Goal: Information Seeking & Learning: Learn about a topic

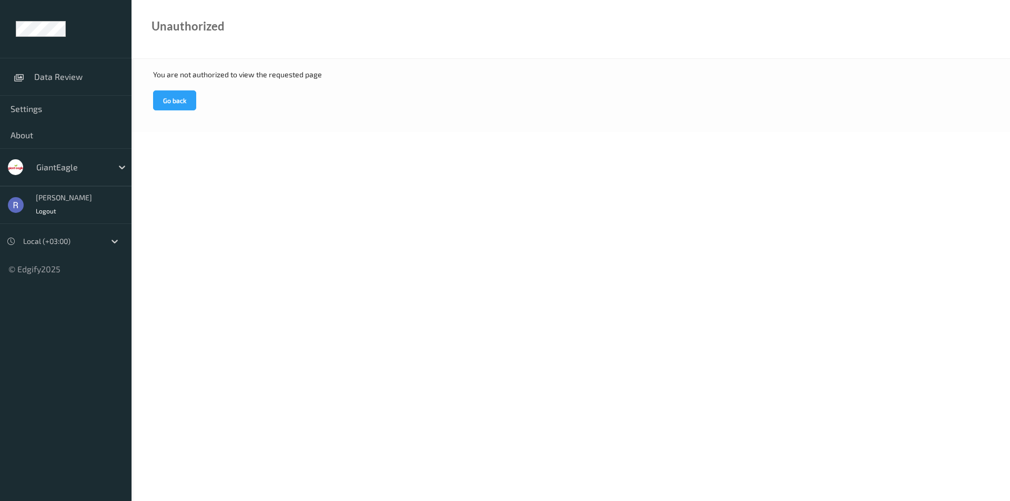
click at [74, 175] on div "GiantEagle" at bounding box center [72, 167] width 82 height 17
click at [58, 187] on div "DollarGeneral" at bounding box center [81, 193] width 100 height 19
click at [169, 101] on button "Go back" at bounding box center [174, 100] width 43 height 20
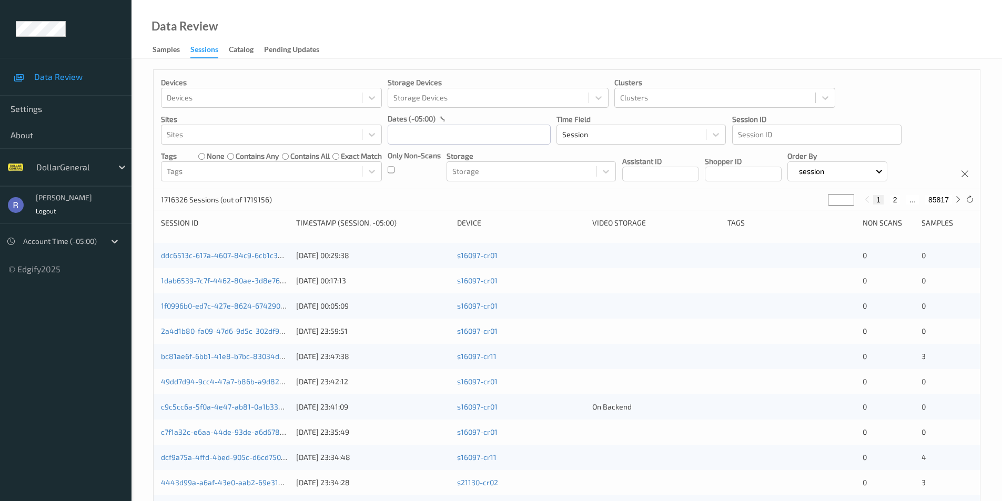
click at [526, 196] on div "1716326 Sessions (out of 1719156) * 1 2 ... 85817" at bounding box center [567, 199] width 826 height 21
click at [409, 136] on input "text" at bounding box center [469, 135] width 163 height 20
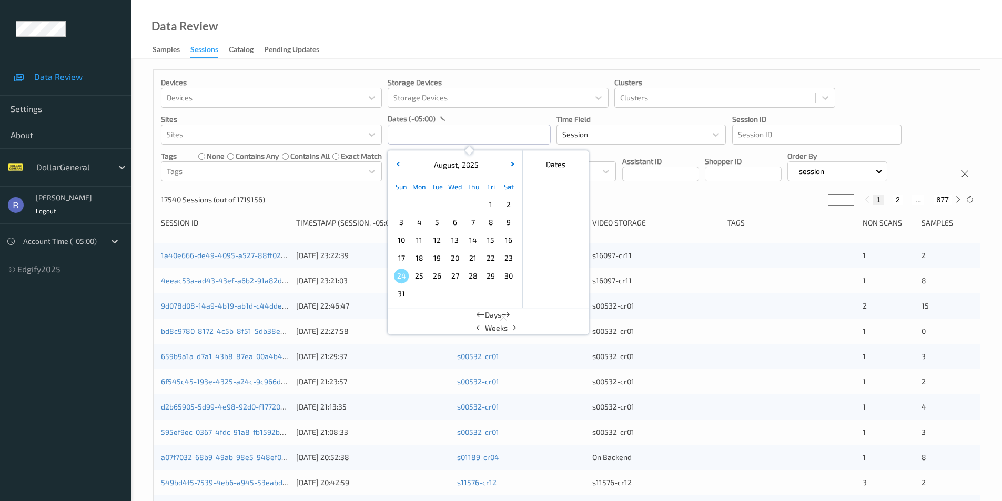
click at [421, 219] on span "4" at bounding box center [419, 222] width 15 height 15
click at [400, 240] on span "10" at bounding box center [401, 240] width 15 height 15
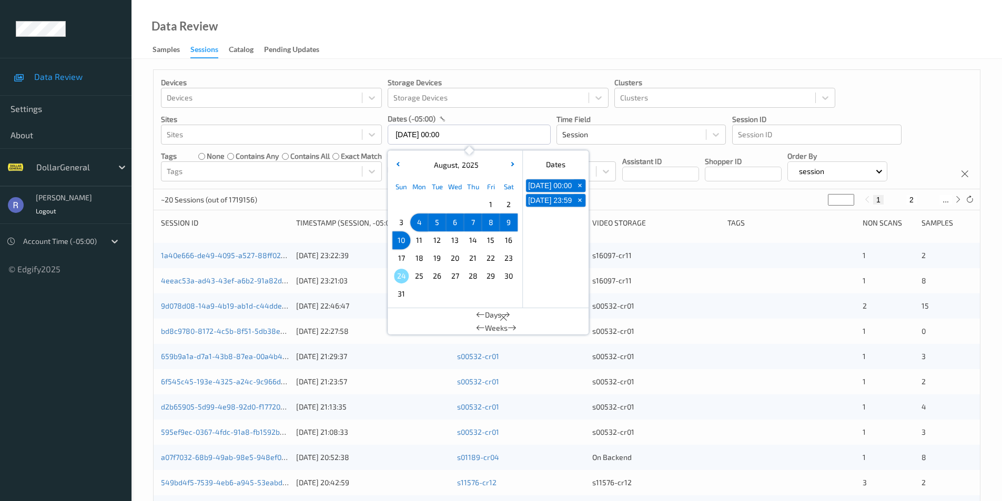
type input "[DATE] 00:00 -> [DATE] 23:59"
click at [340, 199] on div "1115 Sessions (out of 1719156) * 1 2 ... 56" at bounding box center [567, 199] width 826 height 21
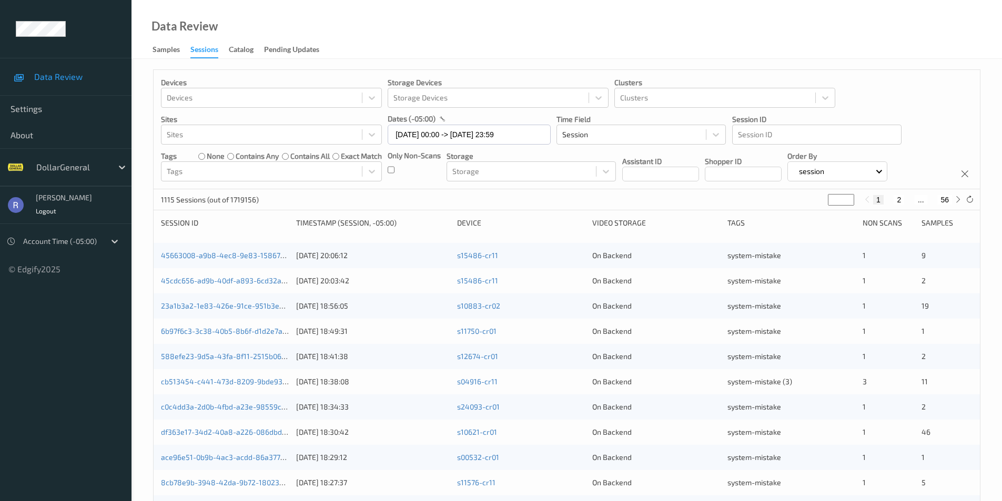
drag, startPoint x: 837, startPoint y: 196, endPoint x: 819, endPoint y: 198, distance: 18.1
click at [825, 198] on div "1115 Sessions (out of 1719156) * 1 2 ... 56" at bounding box center [567, 199] width 826 height 21
type input "**"
click at [761, 199] on div "1115 Sessions (out of 1719156) ** 1 ... 9 10 11 ... 56" at bounding box center [567, 199] width 826 height 21
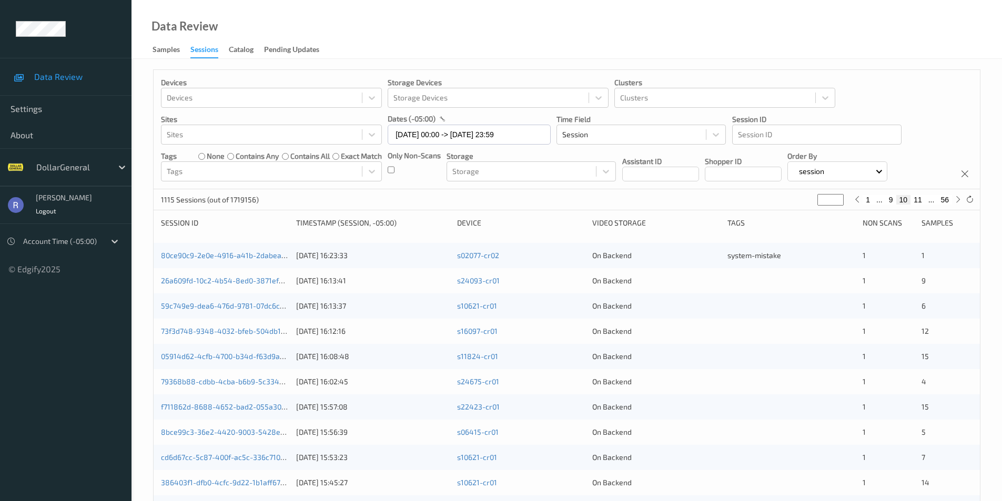
type input "*"
click at [838, 202] on input "*" at bounding box center [834, 200] width 26 height 12
type input "**"
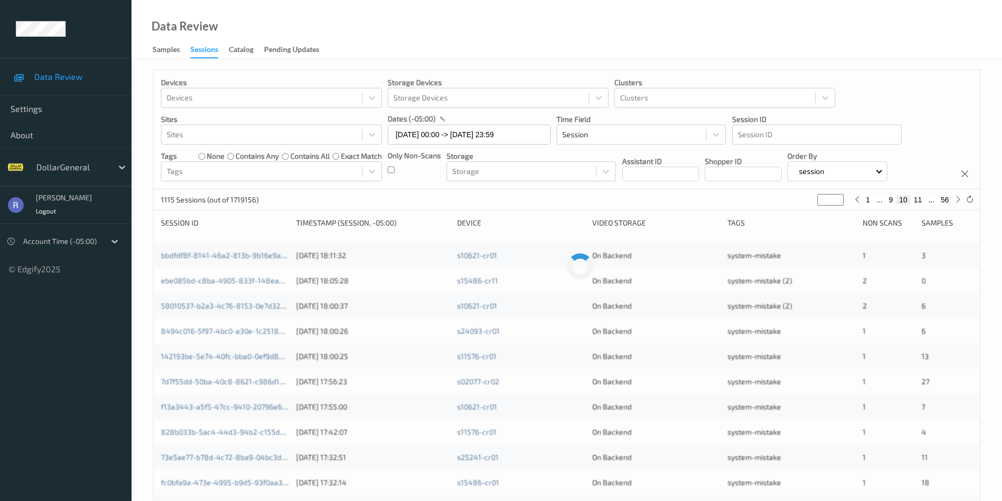
type input "**"
click at [841, 197] on input "**" at bounding box center [830, 200] width 26 height 12
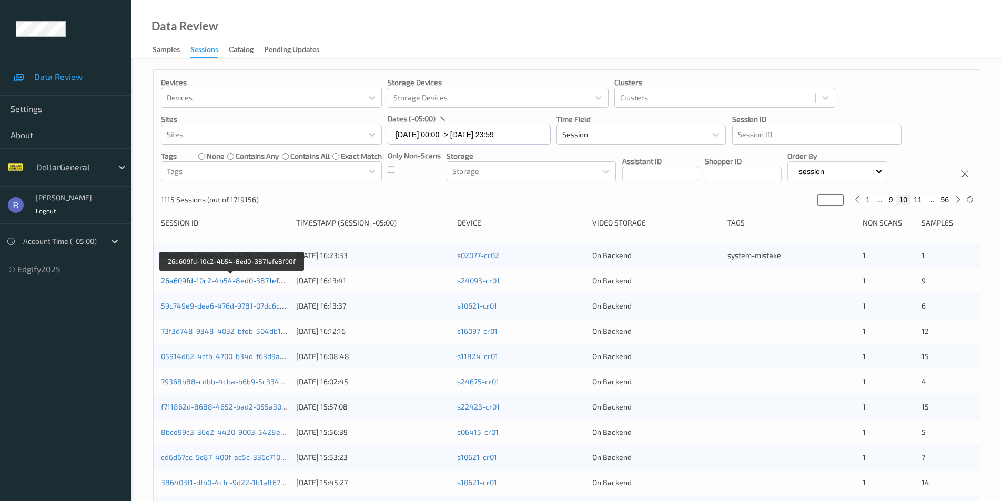
drag, startPoint x: 197, startPoint y: 276, endPoint x: 201, endPoint y: 284, distance: 9.7
click at [197, 277] on div "26a609fd-10c2-4b54-8ed0-3871efe8f90f" at bounding box center [225, 281] width 128 height 11
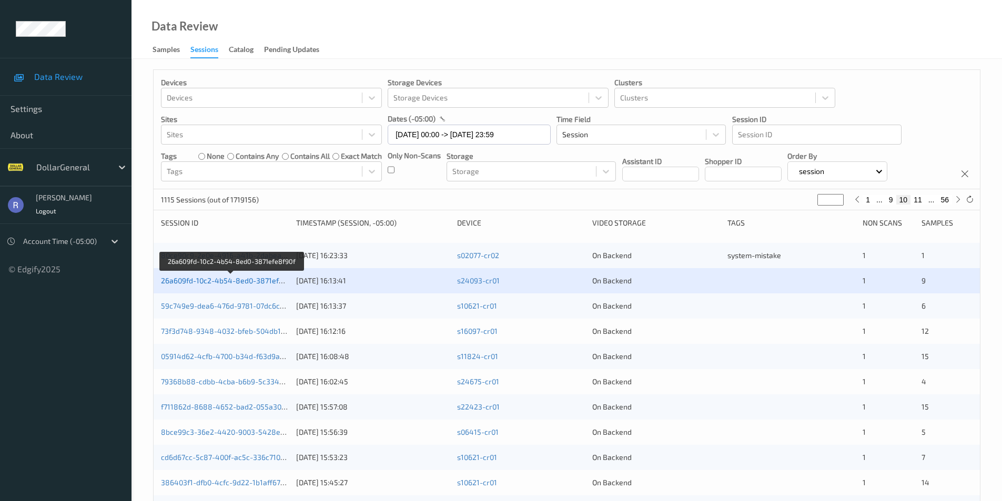
click at [204, 281] on link "26a609fd-10c2-4b54-8ed0-3871efe8f90f" at bounding box center [231, 280] width 140 height 9
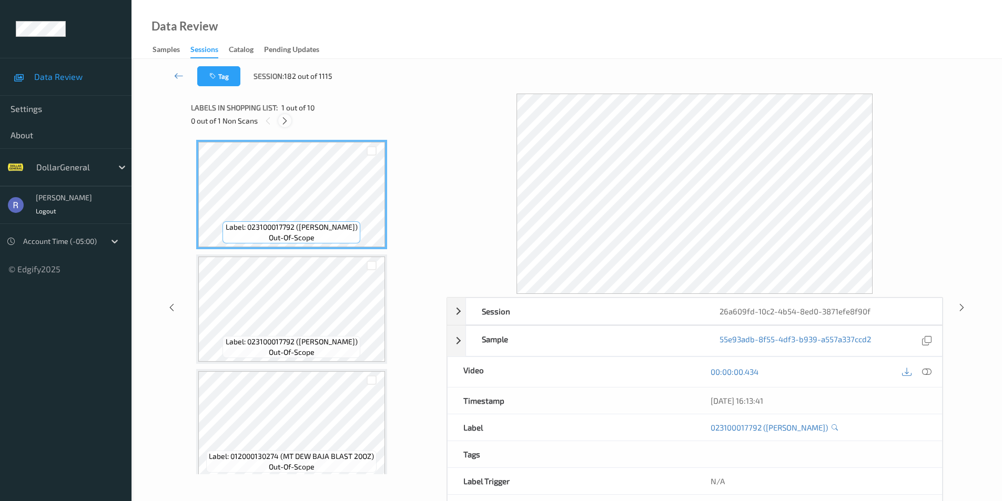
click at [285, 124] on icon at bounding box center [284, 120] width 9 height 9
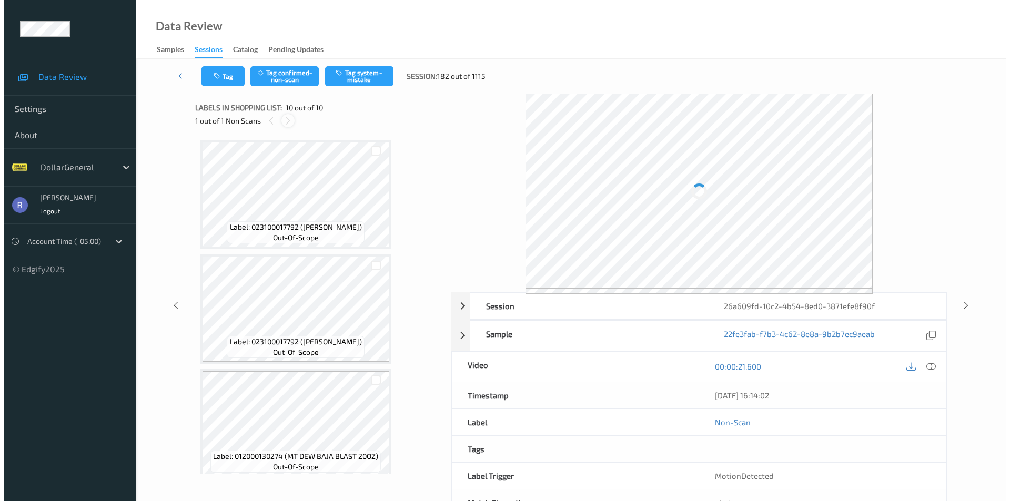
scroll to position [812, 0]
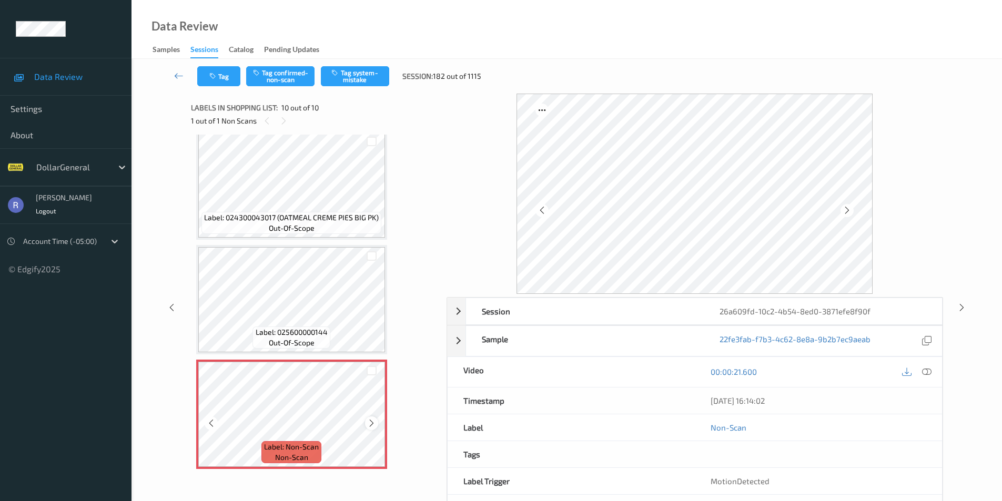
click at [371, 422] on icon at bounding box center [371, 423] width 9 height 9
click at [928, 368] on icon at bounding box center [926, 371] width 9 height 9
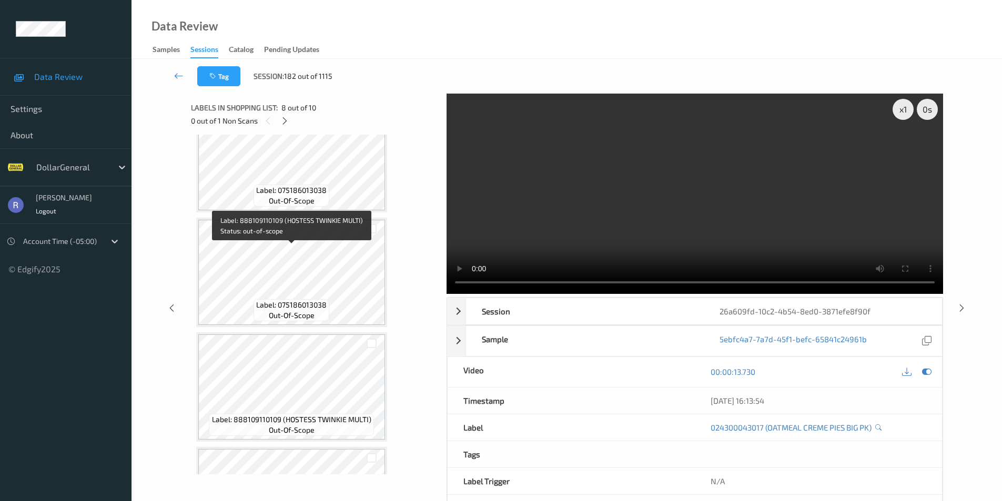
scroll to position [339, 0]
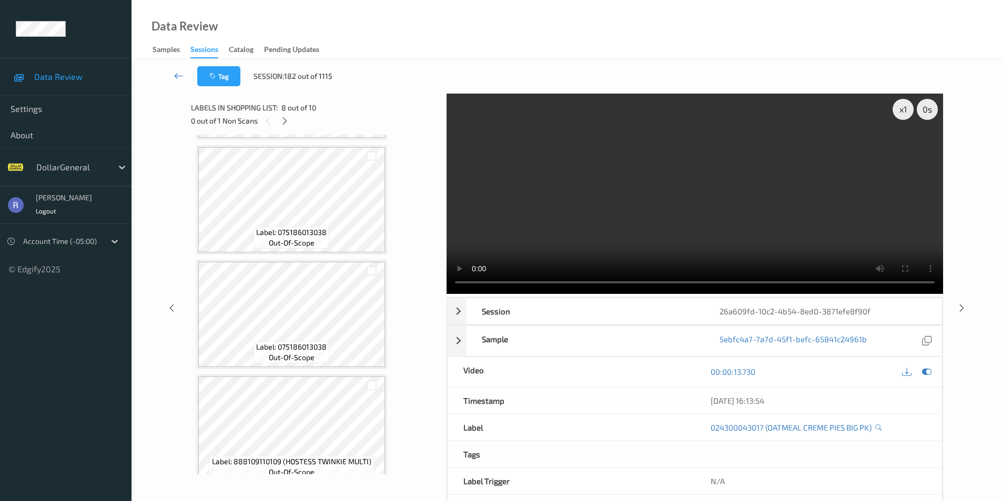
click at [178, 76] on icon at bounding box center [178, 75] width 9 height 11
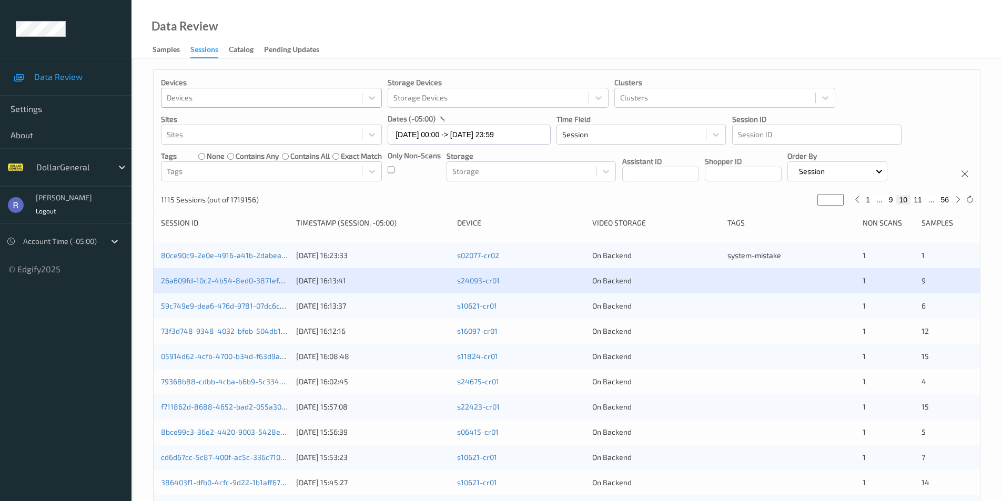
click at [191, 101] on div at bounding box center [262, 97] width 190 height 13
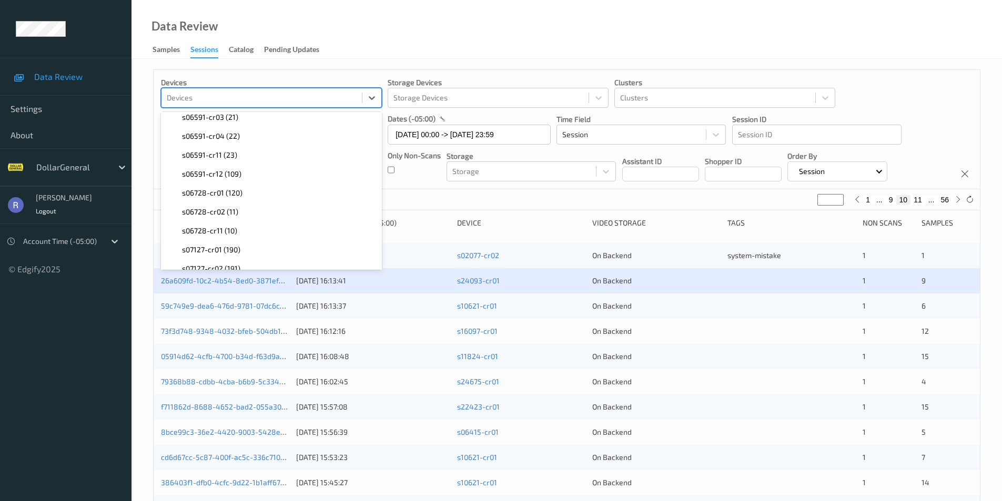
scroll to position [387, 0]
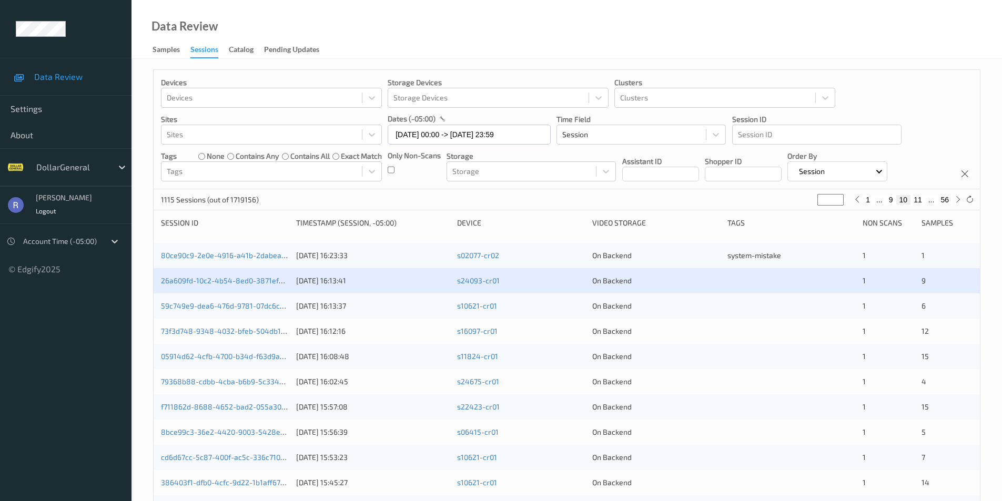
click at [590, 205] on div "1115 Sessions (out of 1719156) ** 1 ... 9 10 11 ... 56" at bounding box center [567, 199] width 826 height 21
click at [205, 280] on link "26a609fd-10c2-4b54-8ed0-3871efe8f90f" at bounding box center [231, 280] width 140 height 9
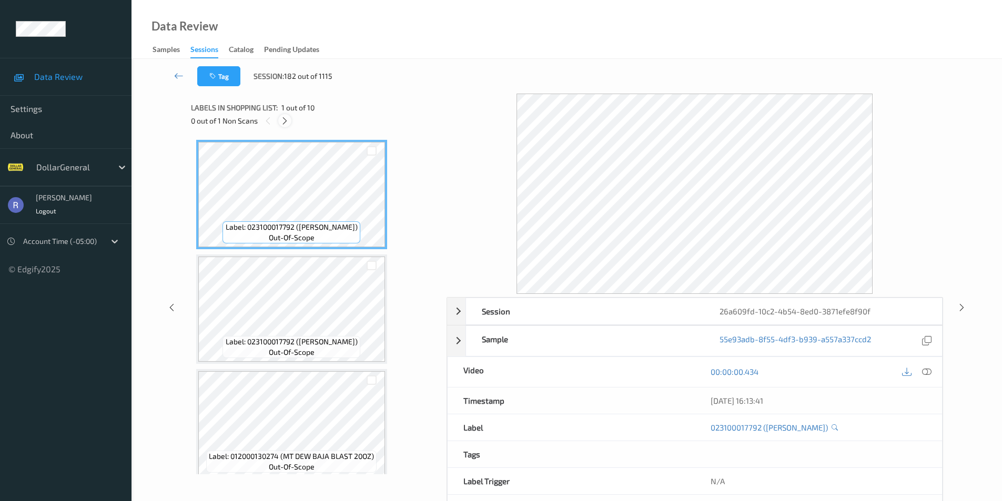
click at [282, 119] on icon at bounding box center [284, 120] width 9 height 9
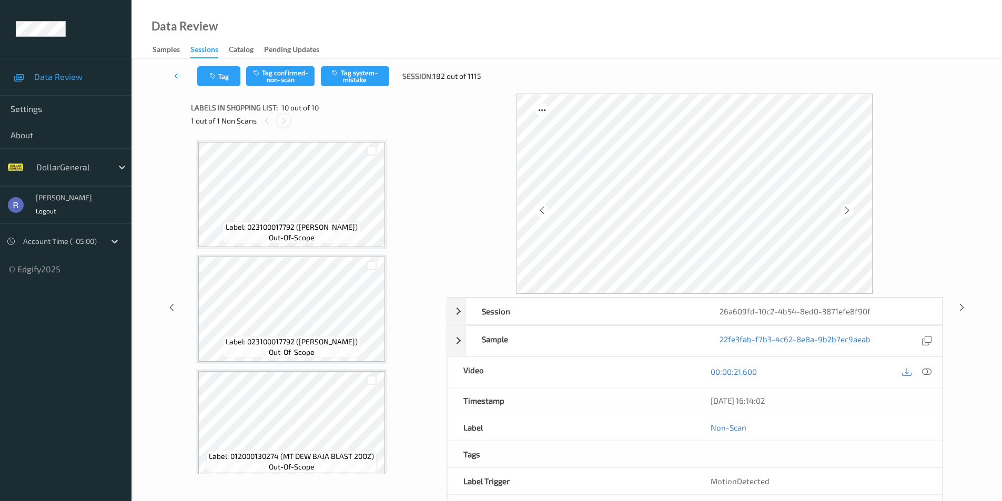
scroll to position [812, 0]
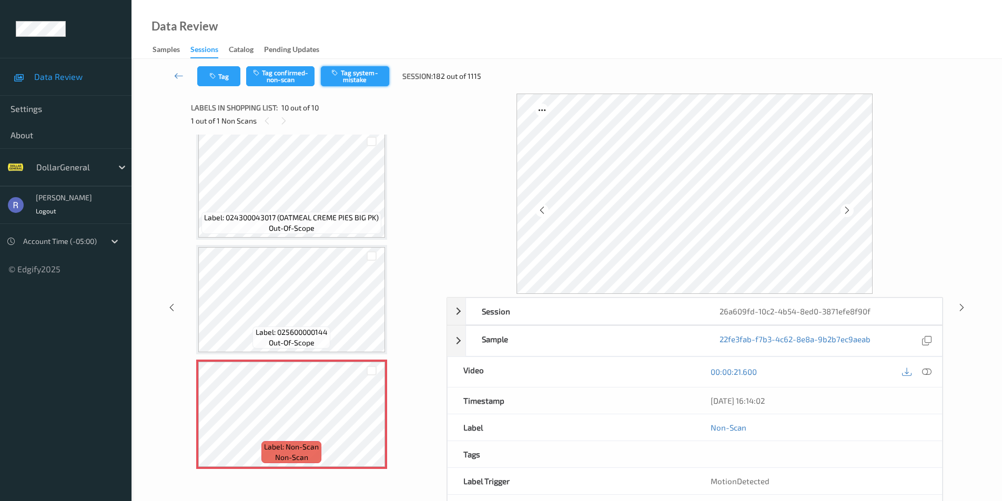
click at [374, 73] on button "Tag system-mistake" at bounding box center [355, 76] width 68 height 20
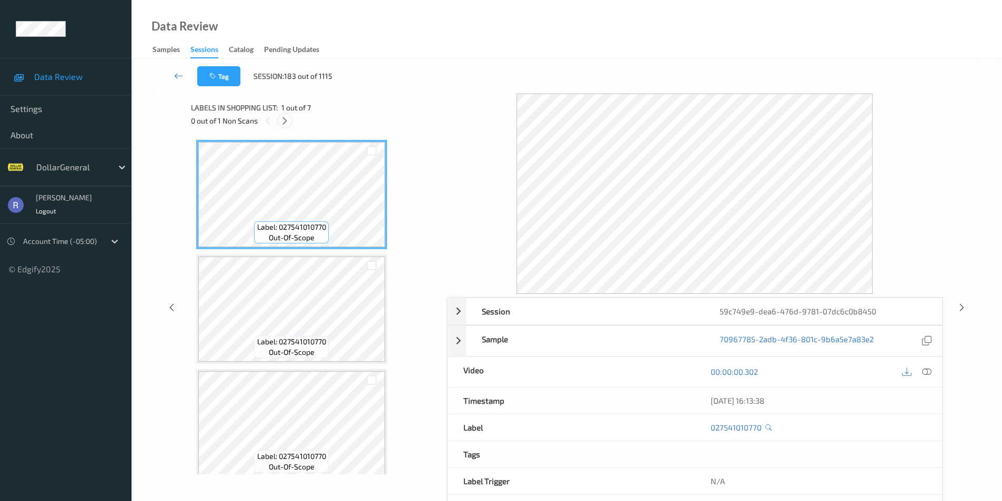
click at [286, 117] on icon at bounding box center [284, 120] width 9 height 9
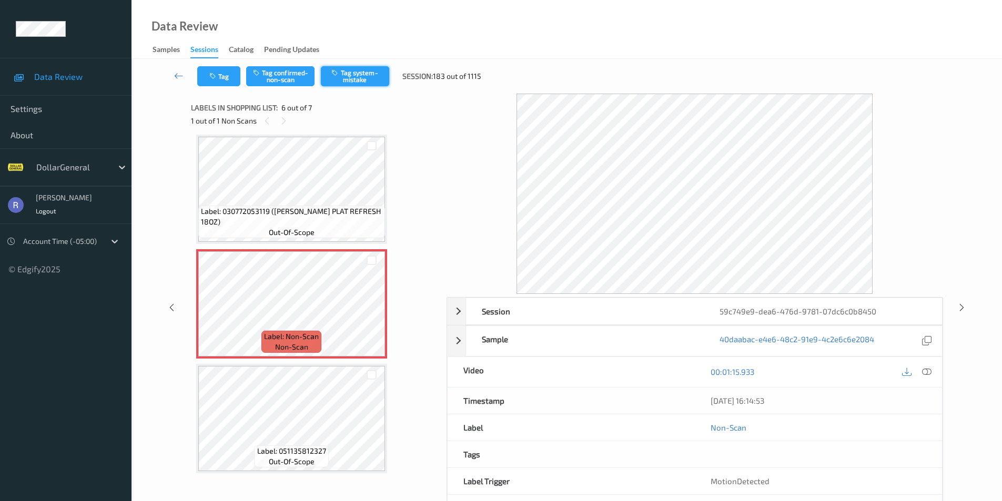
click at [351, 73] on button "Tag system-mistake" at bounding box center [355, 76] width 68 height 20
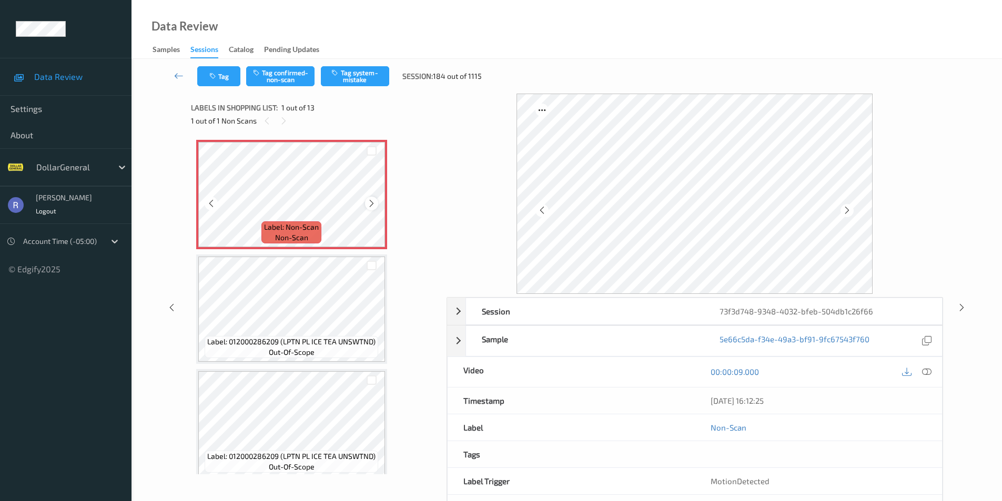
click at [371, 201] on icon at bounding box center [371, 203] width 9 height 9
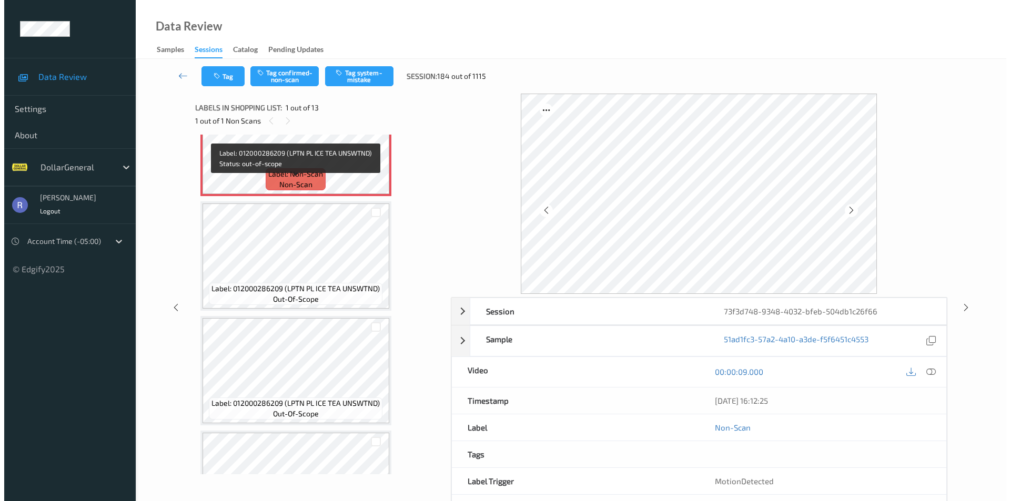
scroll to position [53, 0]
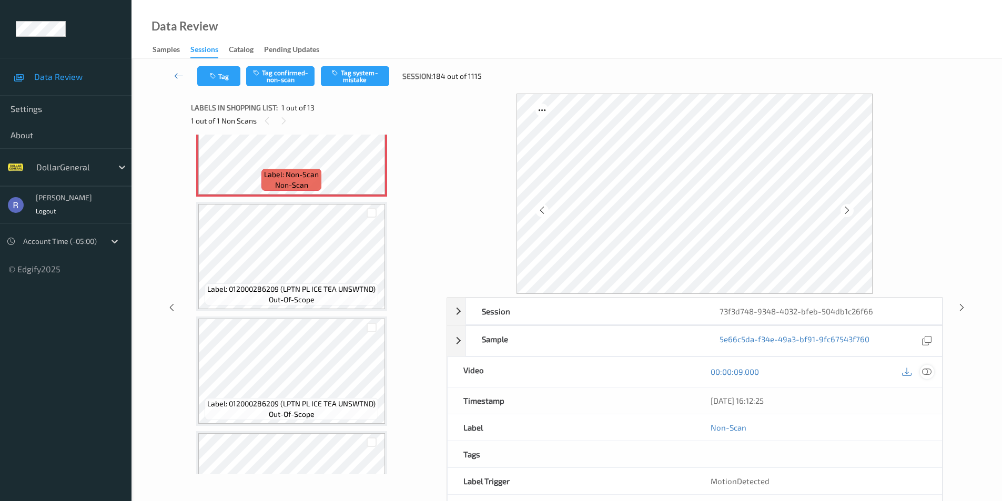
click at [930, 369] on icon at bounding box center [926, 371] width 9 height 9
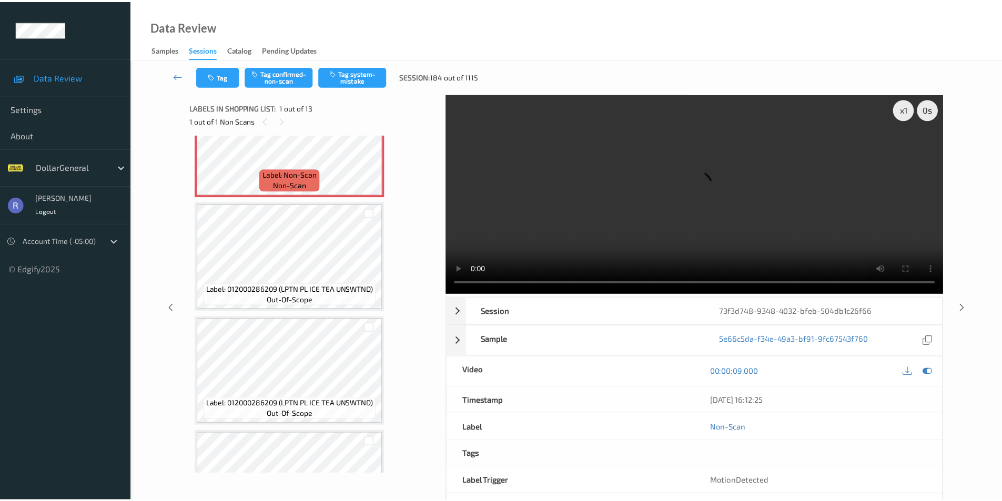
scroll to position [0, 0]
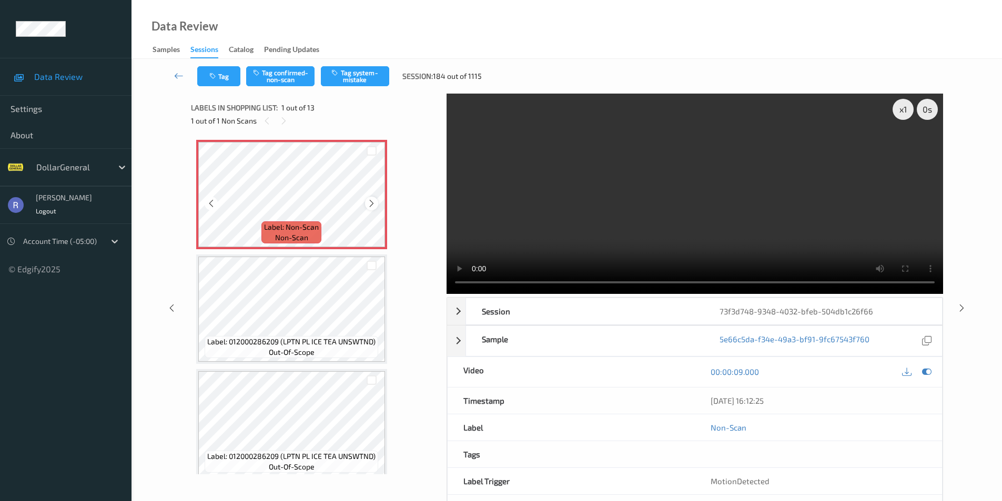
click at [374, 203] on icon at bounding box center [371, 203] width 9 height 9
click at [365, 75] on button "Tag system-mistake" at bounding box center [355, 76] width 68 height 20
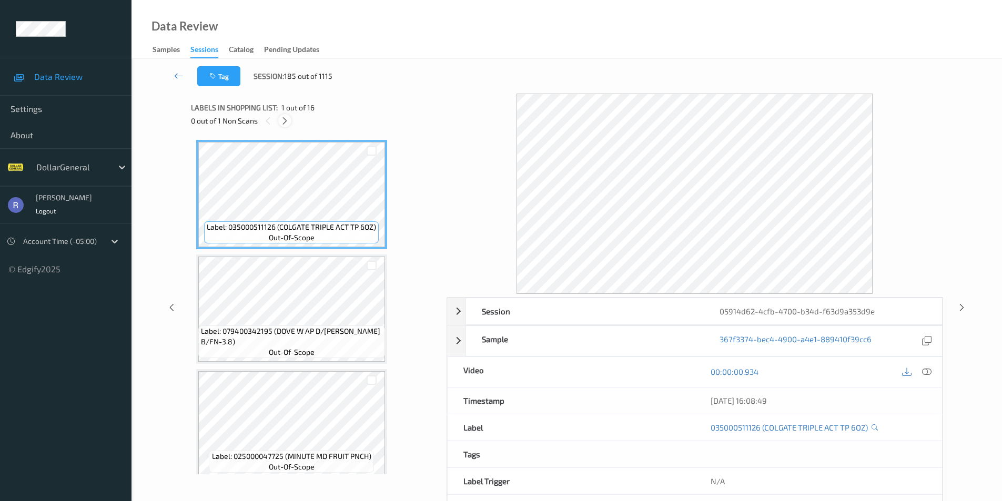
click at [287, 120] on icon at bounding box center [284, 120] width 9 height 9
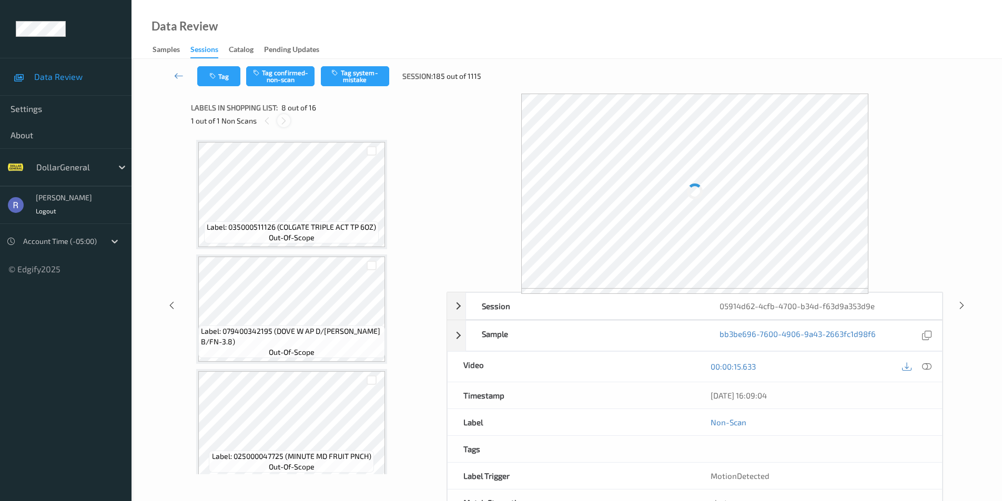
scroll to position [693, 0]
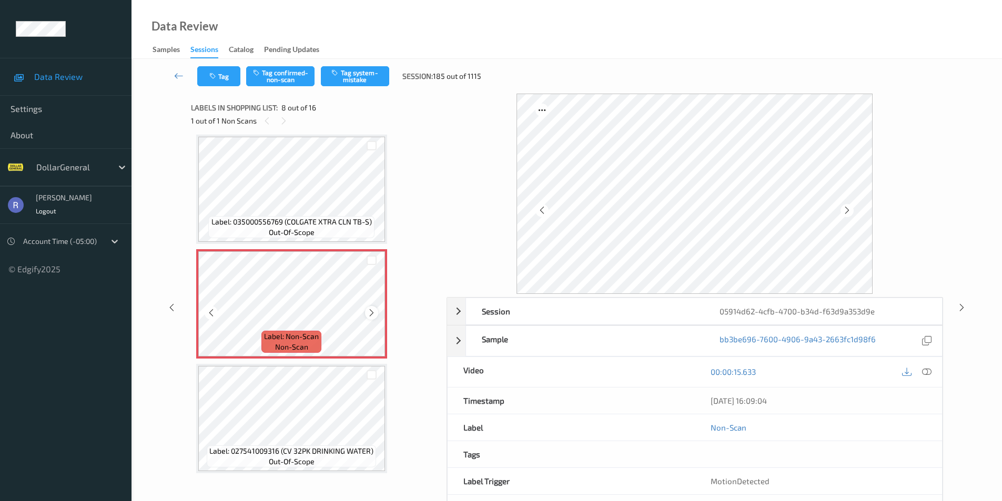
click at [369, 314] on icon at bounding box center [371, 312] width 9 height 9
click at [367, 78] on button "Tag system-mistake" at bounding box center [355, 76] width 68 height 20
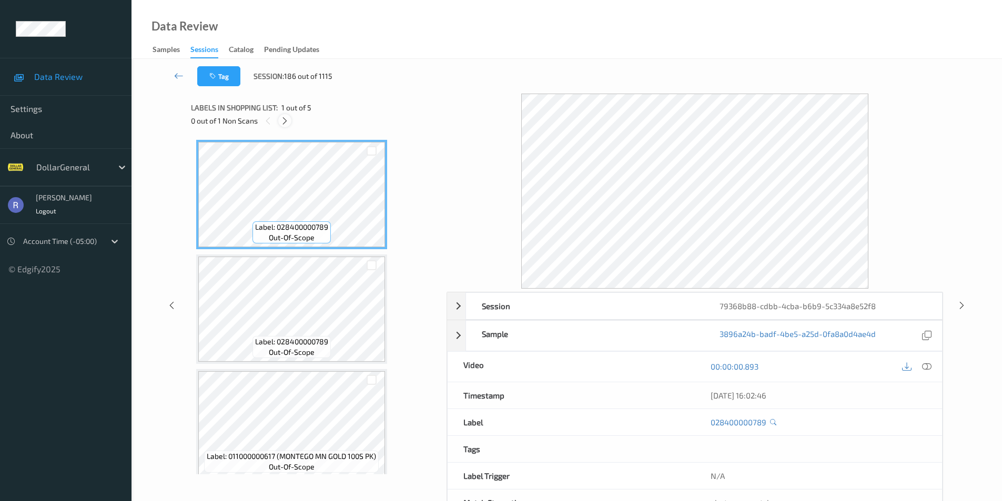
click at [286, 119] on icon at bounding box center [284, 120] width 9 height 9
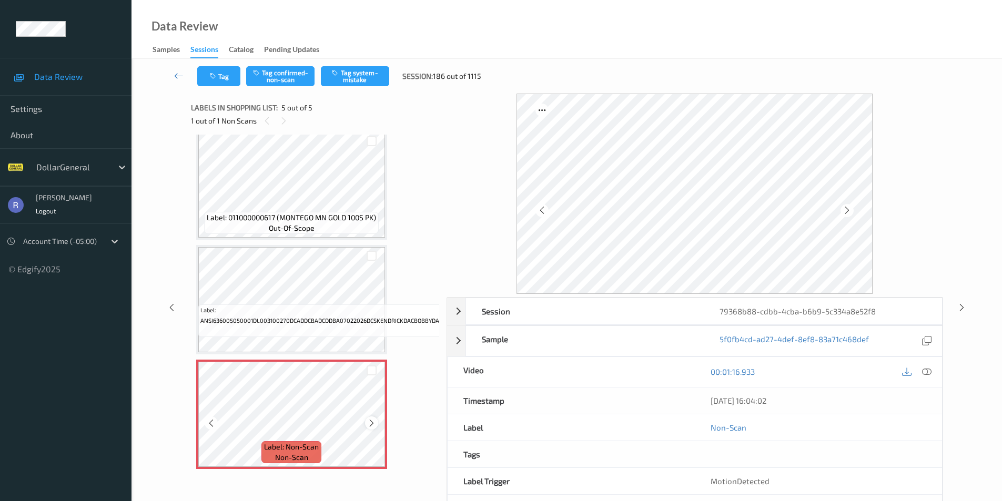
click at [373, 420] on icon at bounding box center [371, 423] width 9 height 9
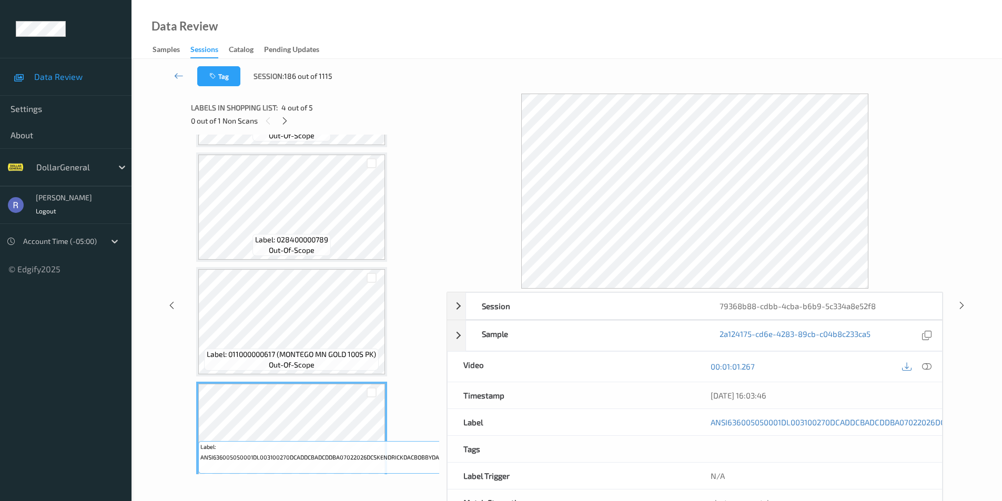
scroll to position [105, 0]
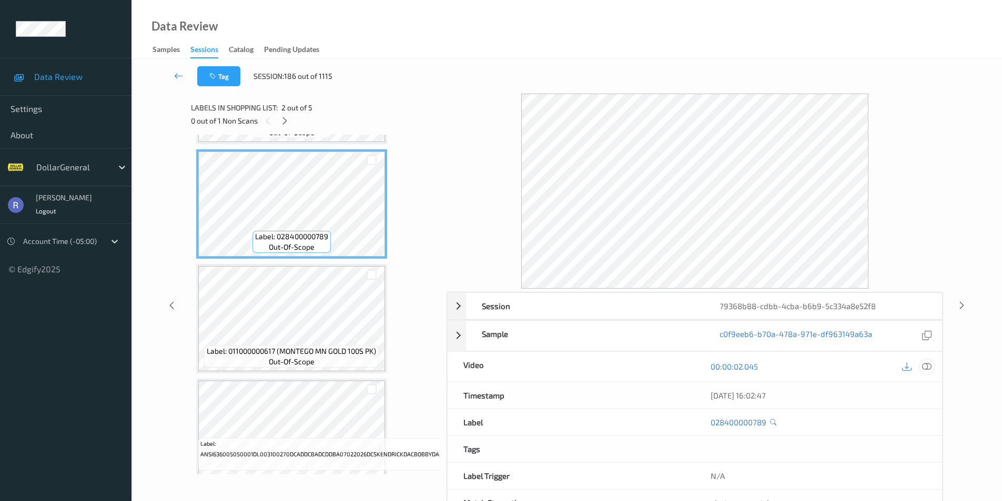
click at [925, 366] on icon at bounding box center [926, 366] width 9 height 9
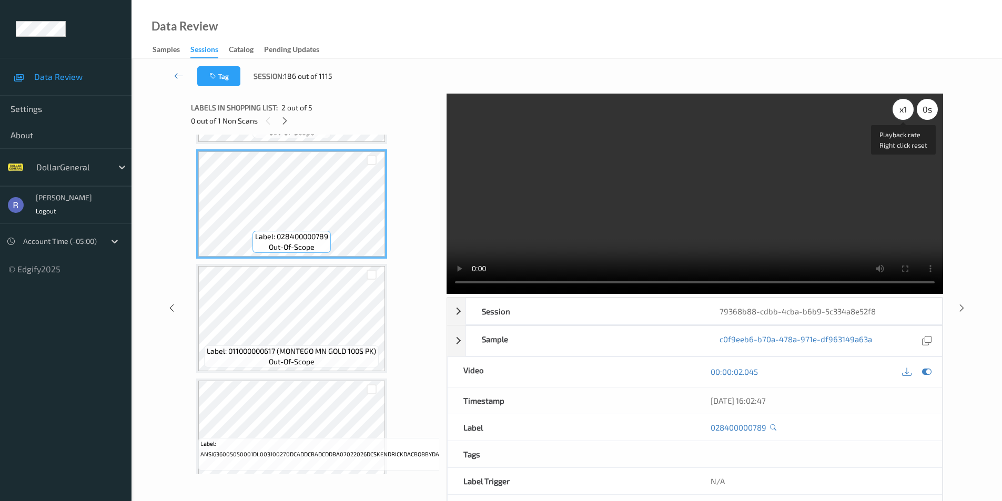
click at [899, 117] on div "x 1" at bounding box center [902, 109] width 21 height 21
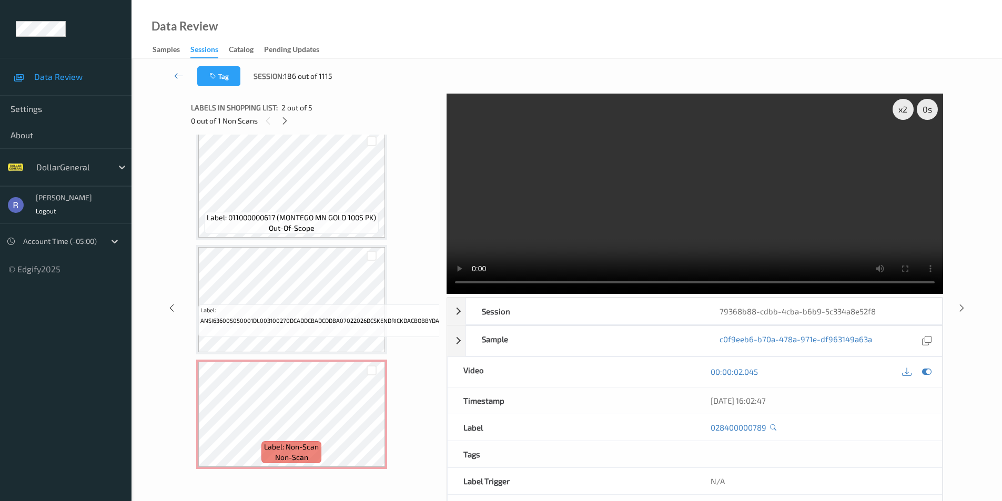
scroll to position [244, 0]
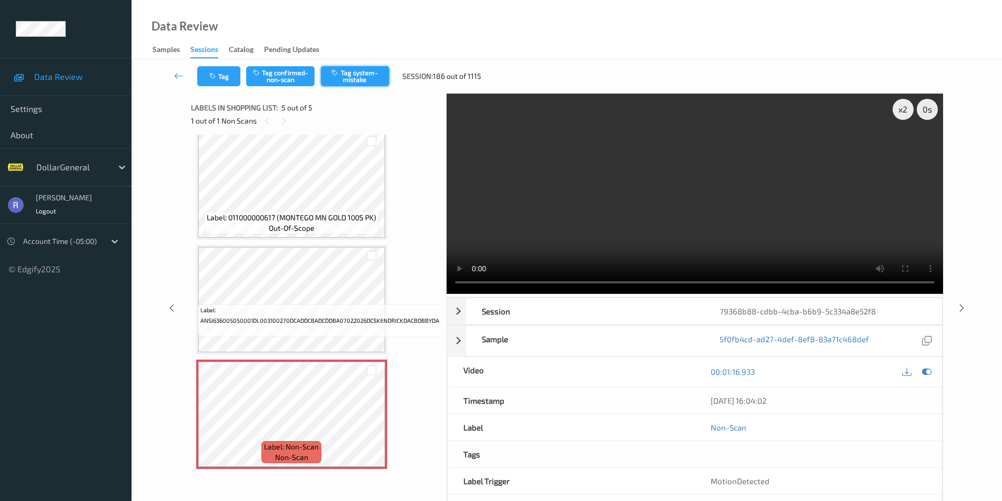
click at [354, 76] on button "Tag system-mistake" at bounding box center [355, 76] width 68 height 20
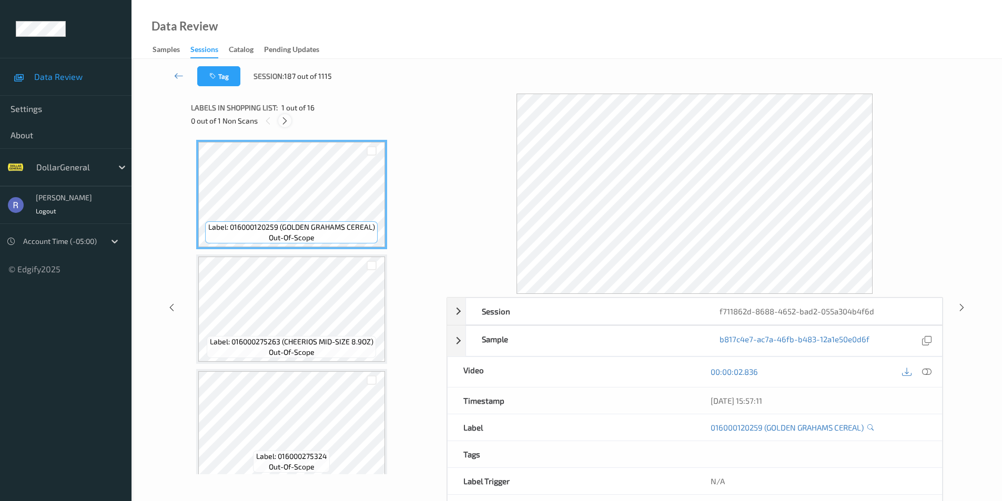
click at [284, 120] on icon at bounding box center [284, 120] width 9 height 9
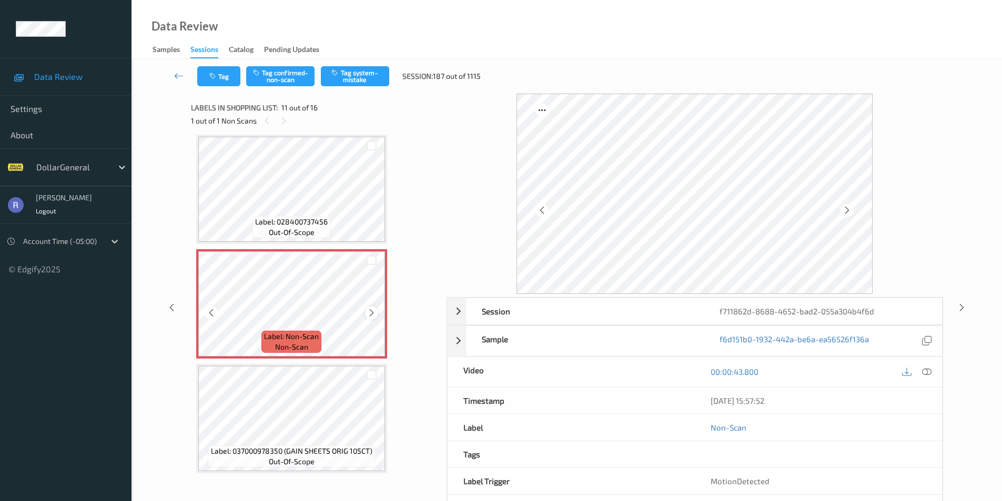
click at [372, 314] on icon at bounding box center [371, 312] width 9 height 9
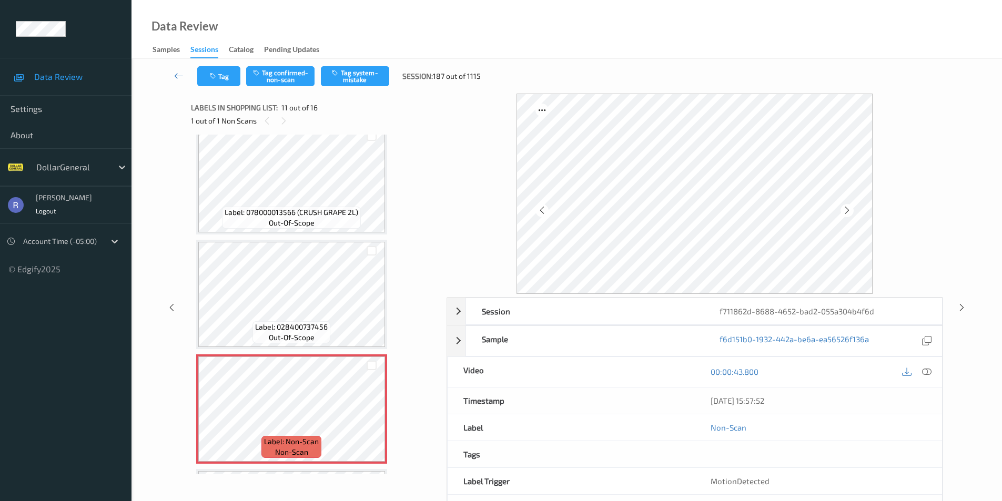
scroll to position [879, 0]
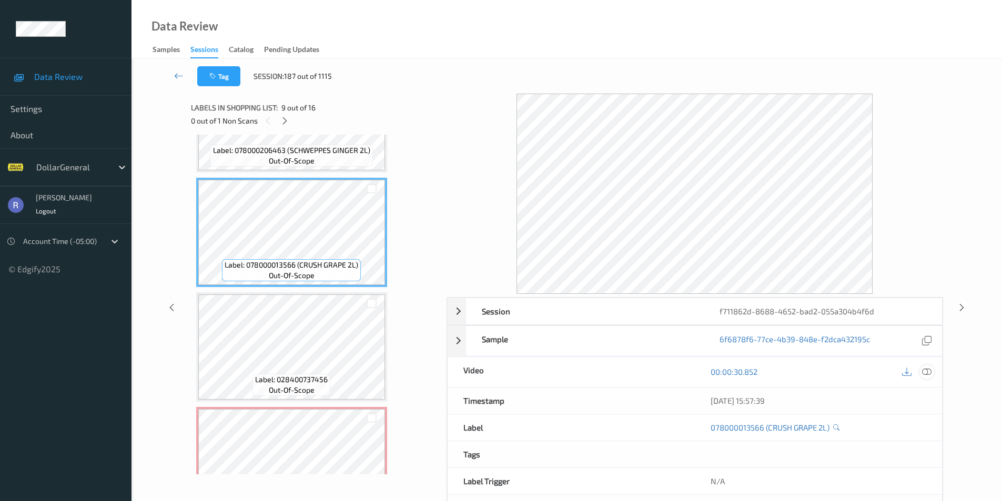
click at [930, 371] on icon at bounding box center [926, 371] width 9 height 9
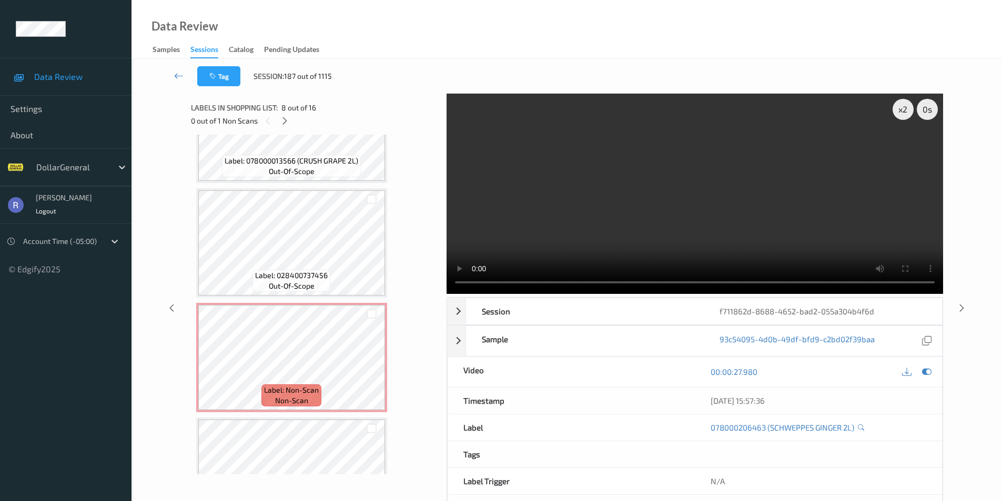
scroll to position [984, 0]
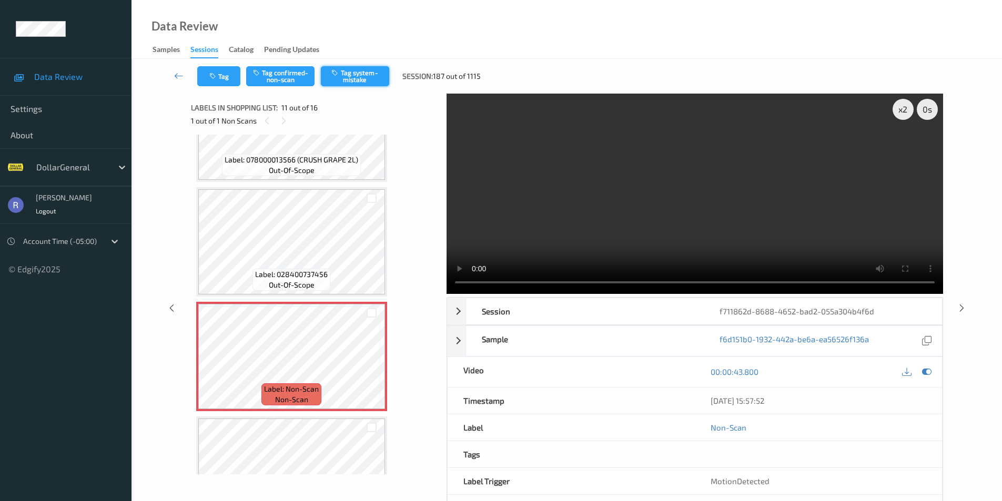
click at [369, 67] on button "Tag system-mistake" at bounding box center [355, 76] width 68 height 20
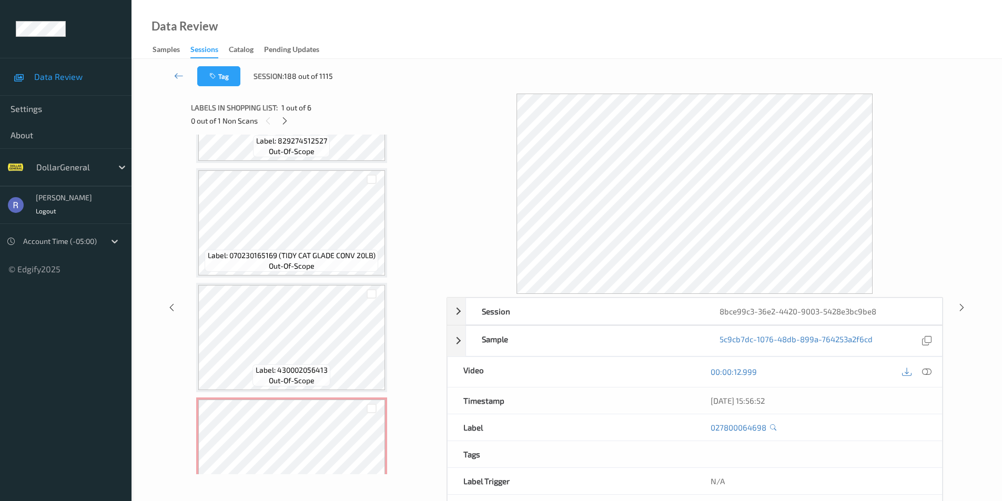
scroll to position [353, 0]
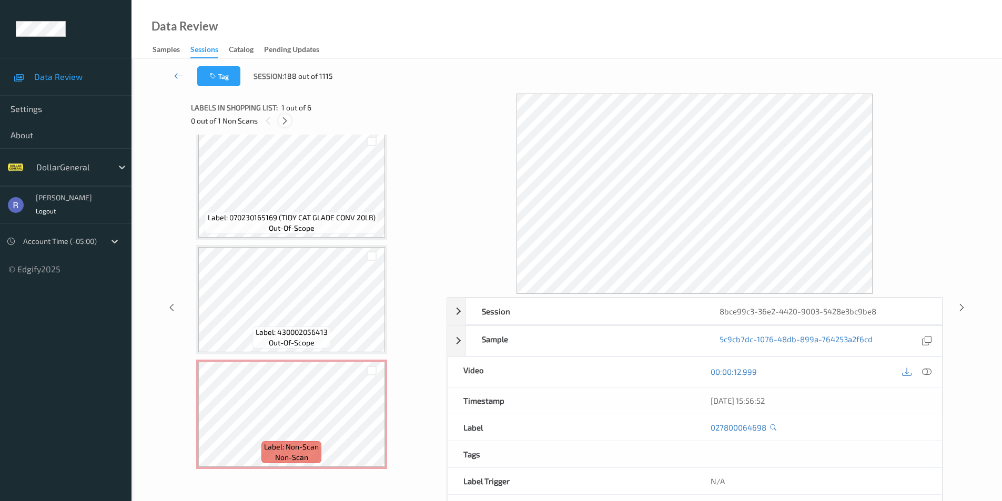
click at [284, 119] on icon at bounding box center [284, 120] width 9 height 9
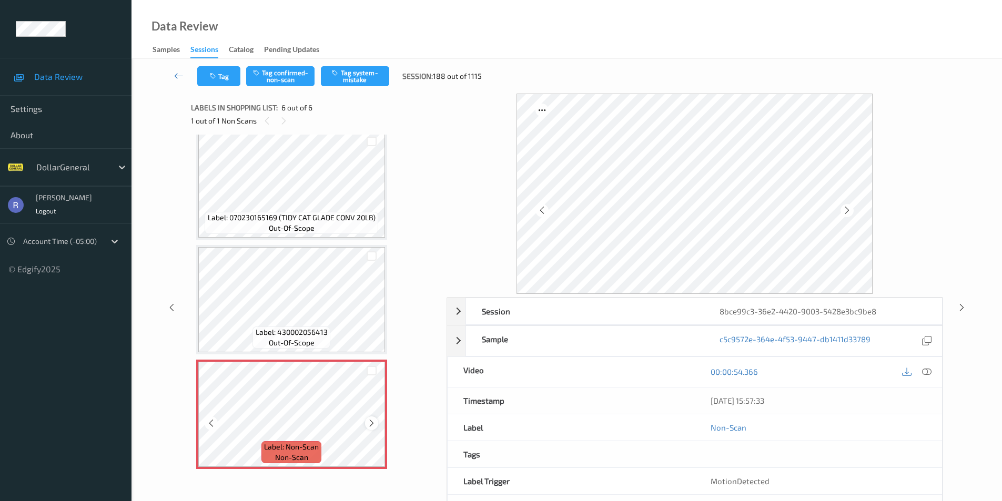
click at [373, 422] on icon at bounding box center [371, 423] width 9 height 9
click at [360, 73] on button "Tag system-mistake" at bounding box center [355, 76] width 68 height 20
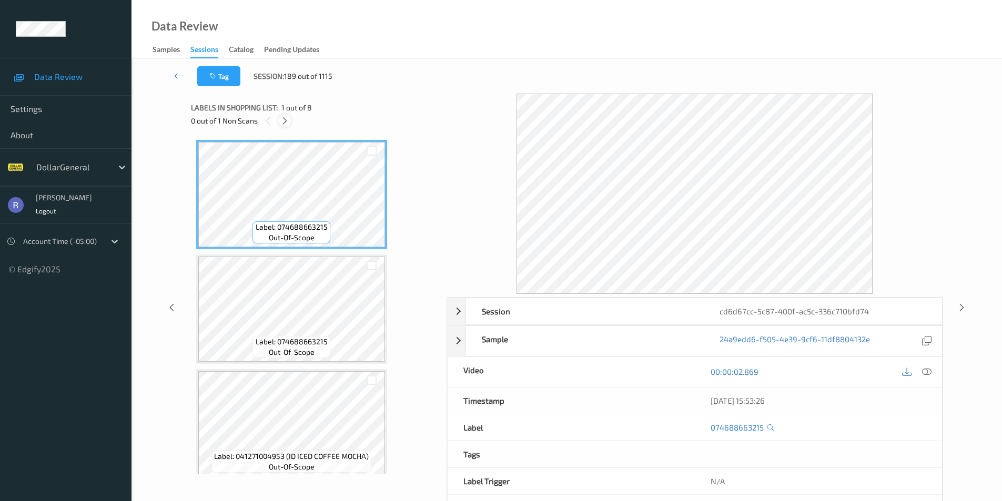
click at [283, 121] on icon at bounding box center [284, 120] width 9 height 9
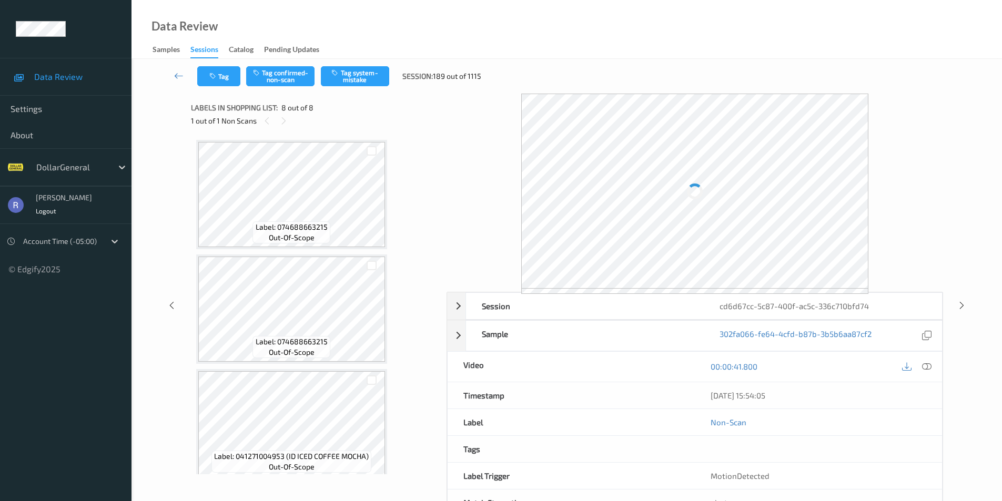
scroll to position [583, 0]
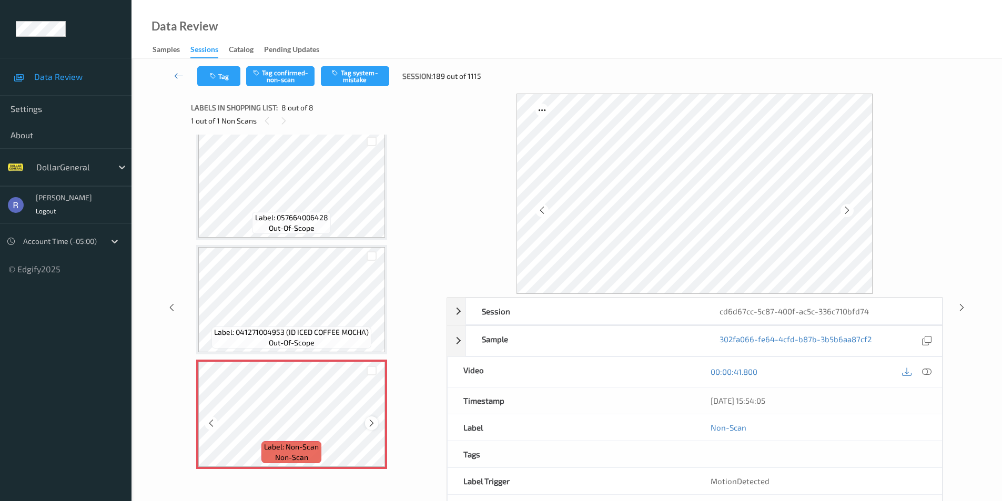
click at [369, 423] on icon at bounding box center [371, 423] width 9 height 9
click at [357, 72] on button "Tag system-mistake" at bounding box center [355, 76] width 68 height 20
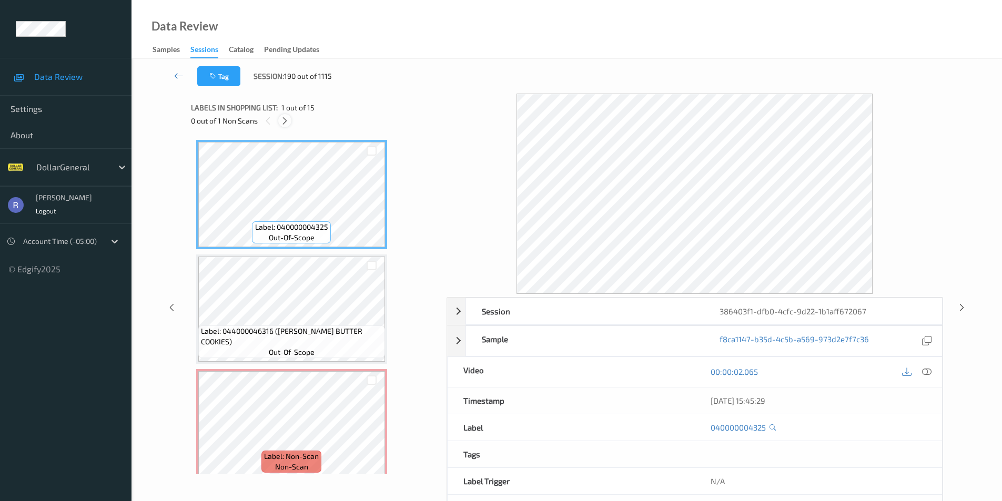
click at [284, 117] on icon at bounding box center [284, 120] width 9 height 9
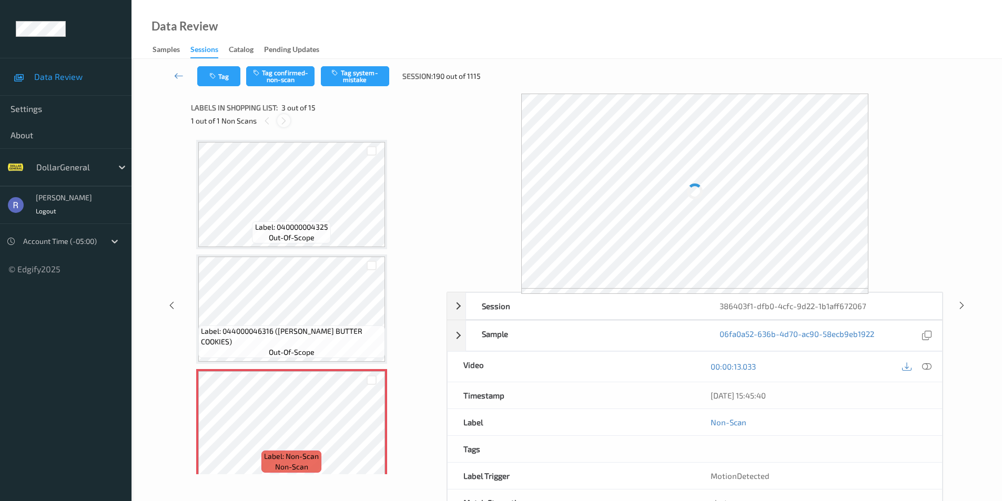
scroll to position [120, 0]
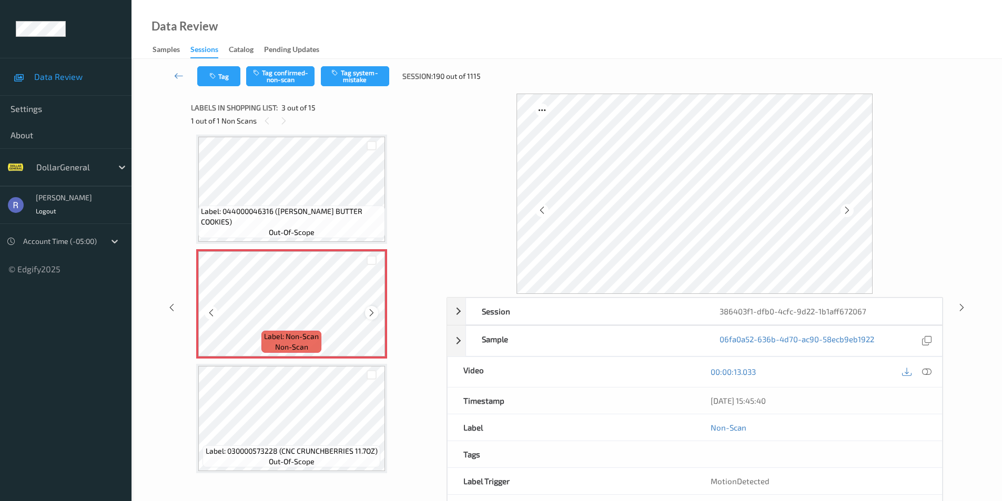
click at [372, 311] on icon at bounding box center [371, 312] width 9 height 9
click at [363, 75] on button "Tag system-mistake" at bounding box center [355, 76] width 68 height 20
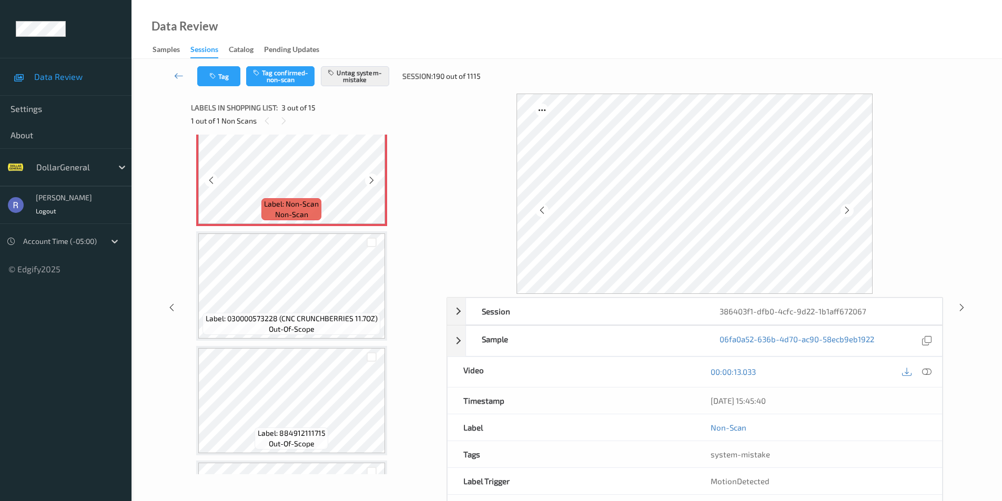
scroll to position [278, 0]
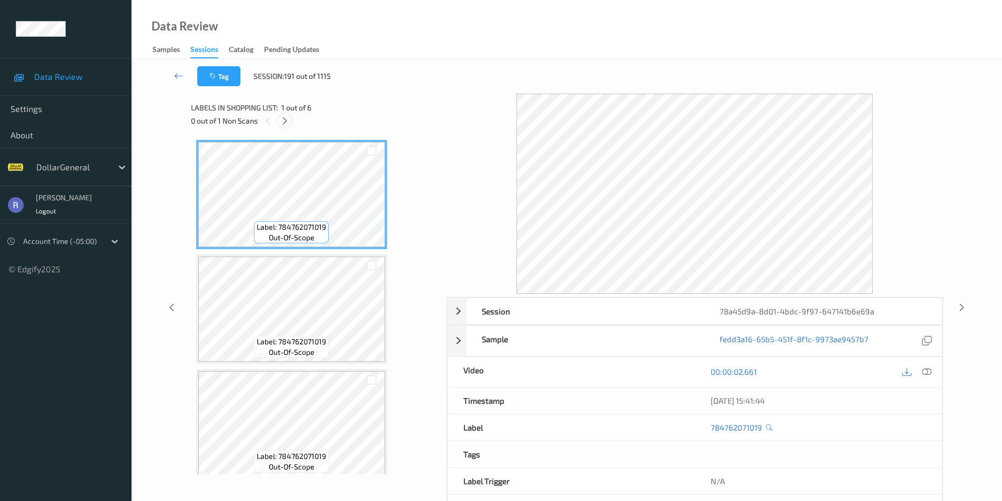
click at [284, 119] on icon at bounding box center [284, 120] width 9 height 9
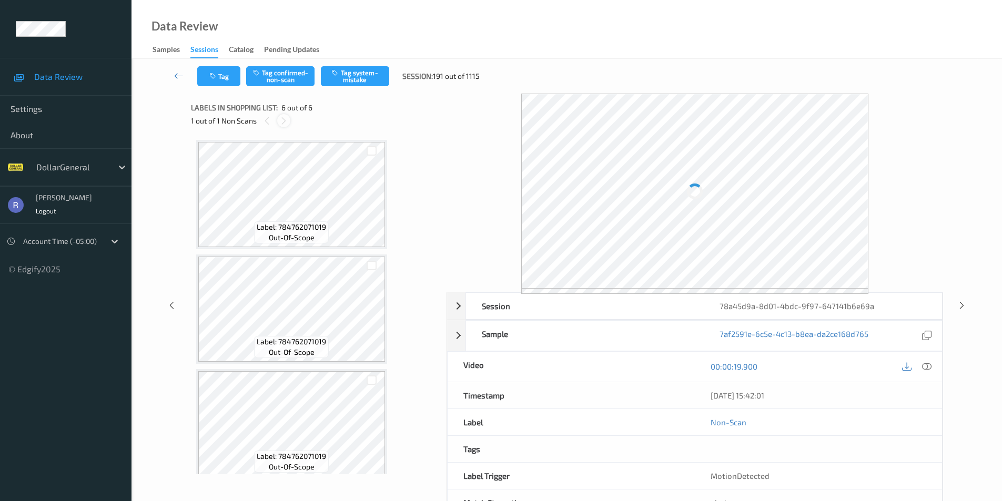
scroll to position [353, 0]
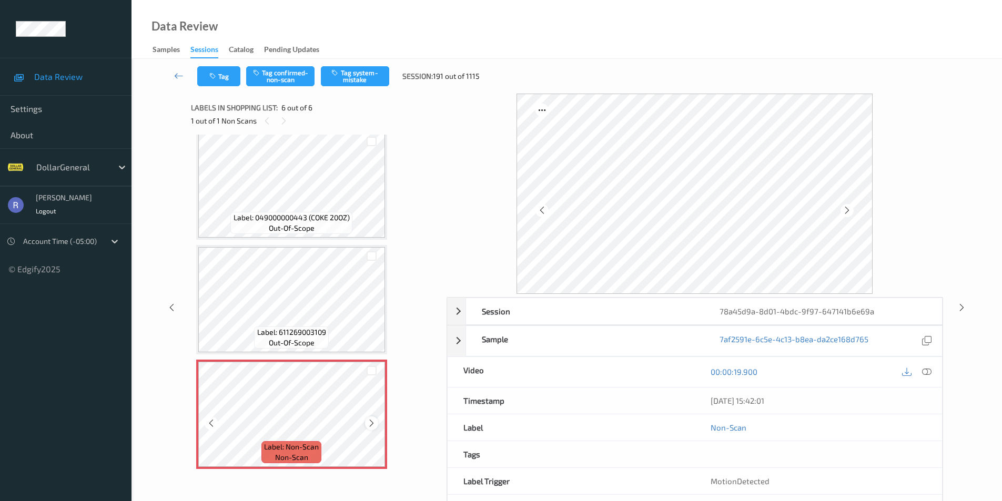
click at [371, 424] on icon at bounding box center [371, 423] width 9 height 9
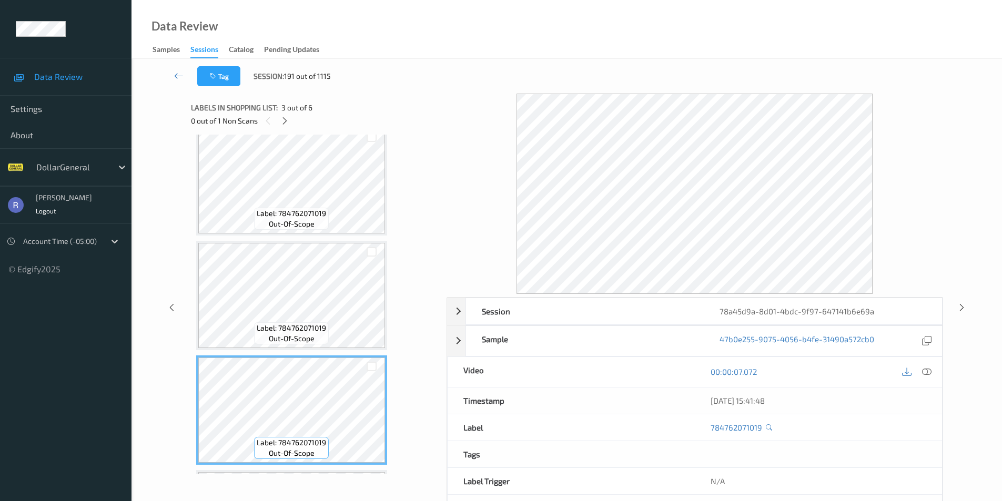
scroll to position [0, 0]
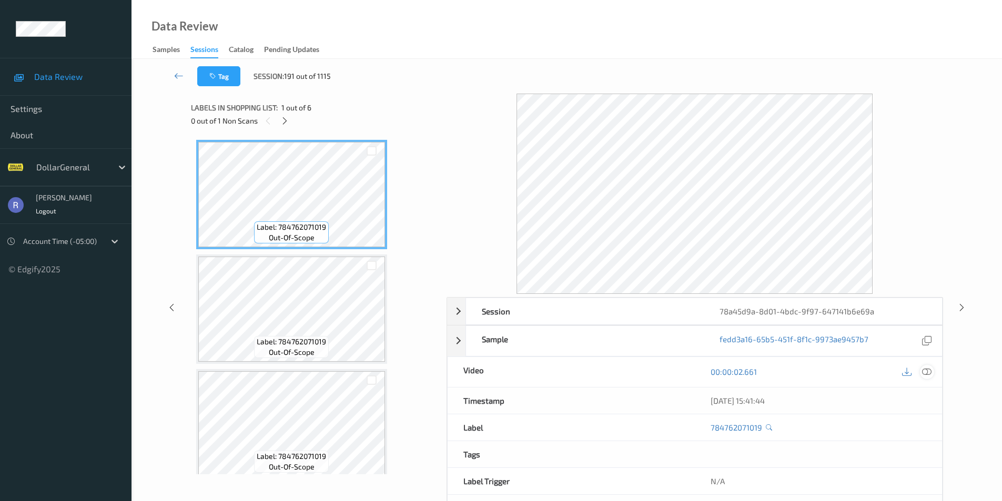
click at [929, 371] on icon at bounding box center [926, 371] width 9 height 9
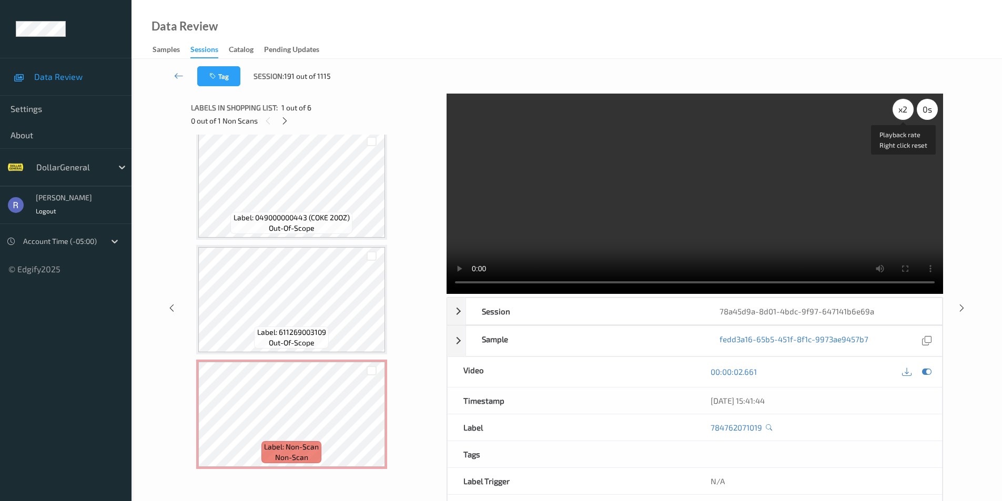
click at [906, 114] on div "x 2" at bounding box center [902, 109] width 21 height 21
click at [907, 114] on div "x 4" at bounding box center [902, 109] width 21 height 21
click at [907, 114] on div "x 8" at bounding box center [902, 109] width 21 height 21
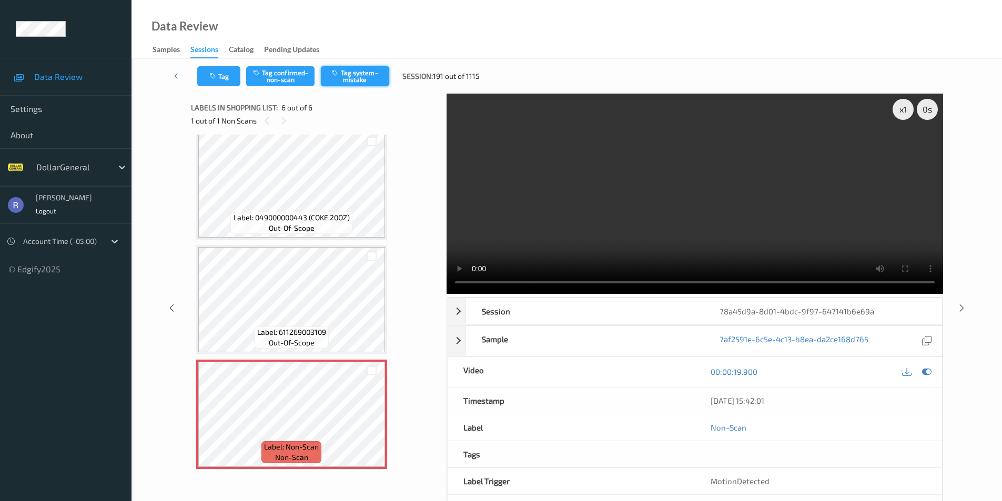
click at [369, 77] on button "Tag system-mistake" at bounding box center [355, 76] width 68 height 20
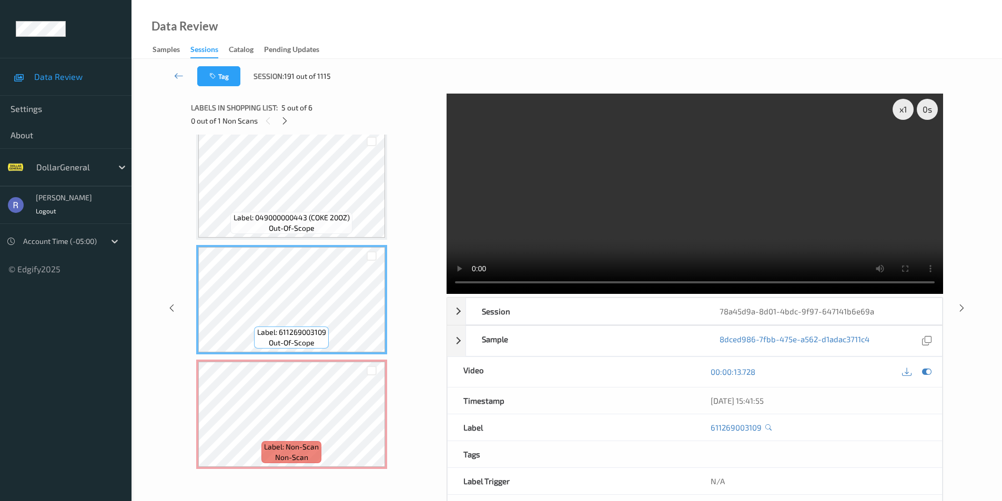
click at [645, 171] on video at bounding box center [694, 194] width 496 height 200
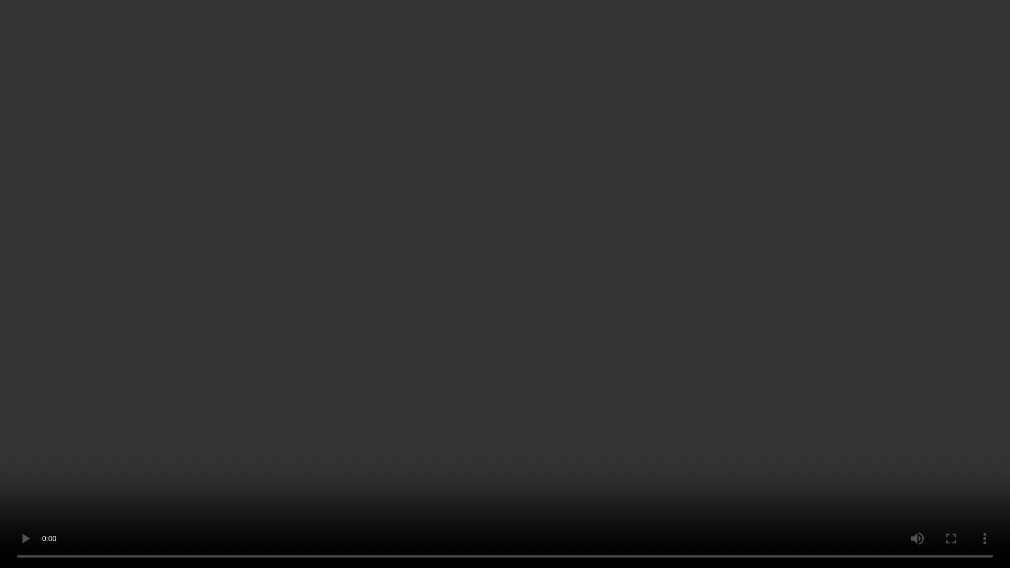
click at [549, 490] on video at bounding box center [505, 284] width 1010 height 568
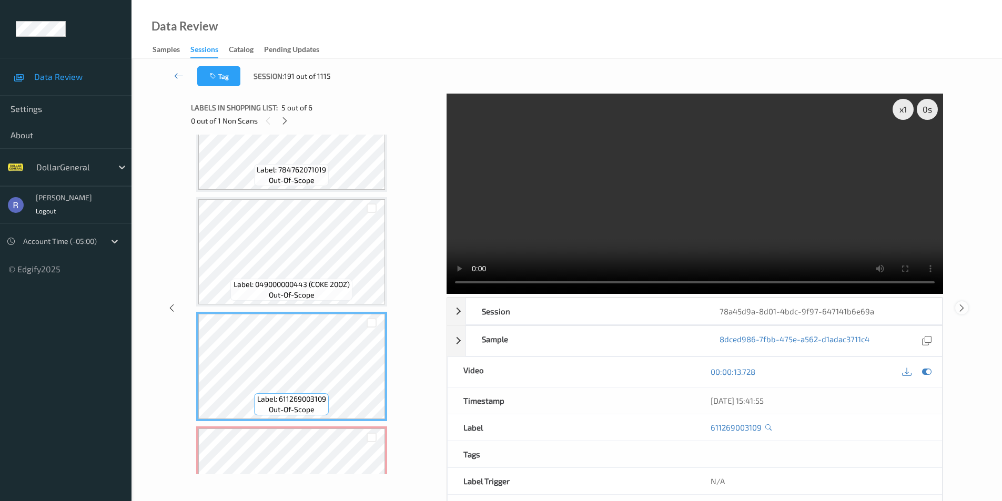
click at [961, 308] on icon at bounding box center [961, 307] width 9 height 9
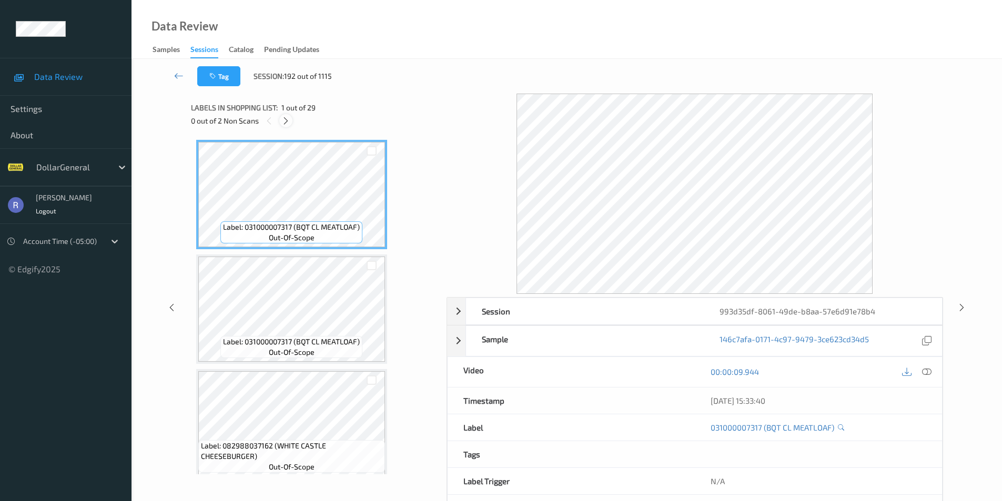
click at [285, 120] on icon at bounding box center [285, 120] width 9 height 9
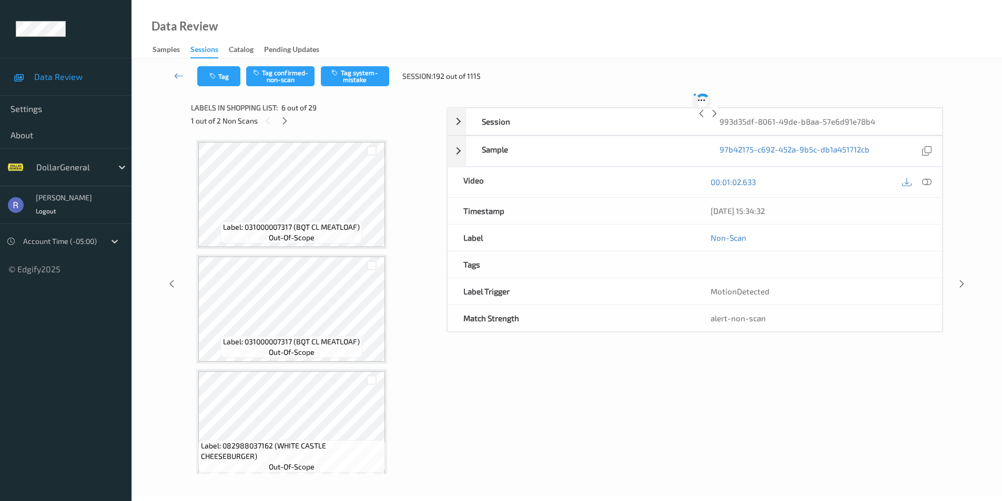
scroll to position [464, 0]
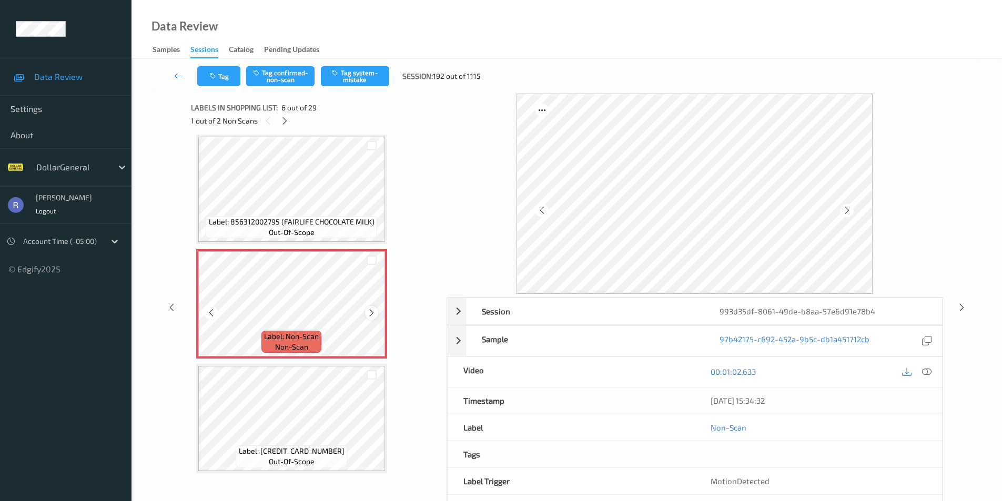
click at [373, 313] on icon at bounding box center [371, 312] width 9 height 9
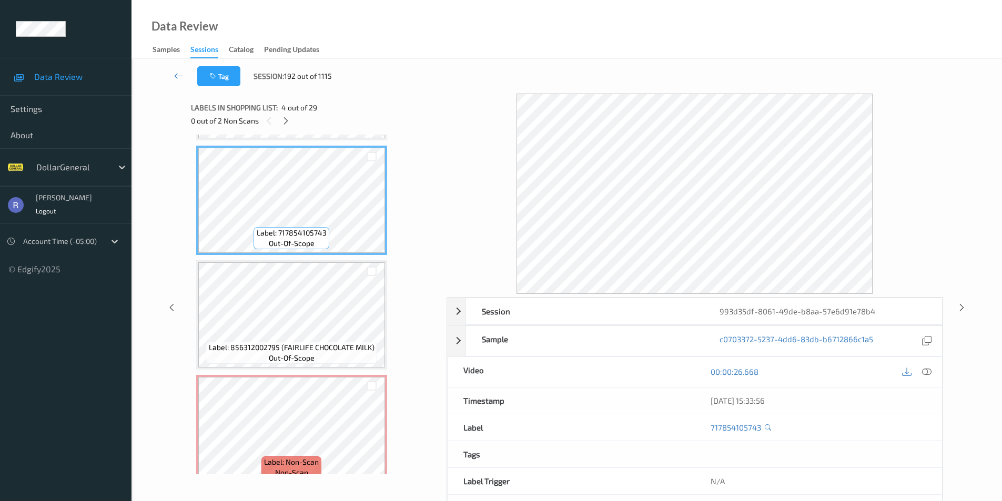
scroll to position [359, 0]
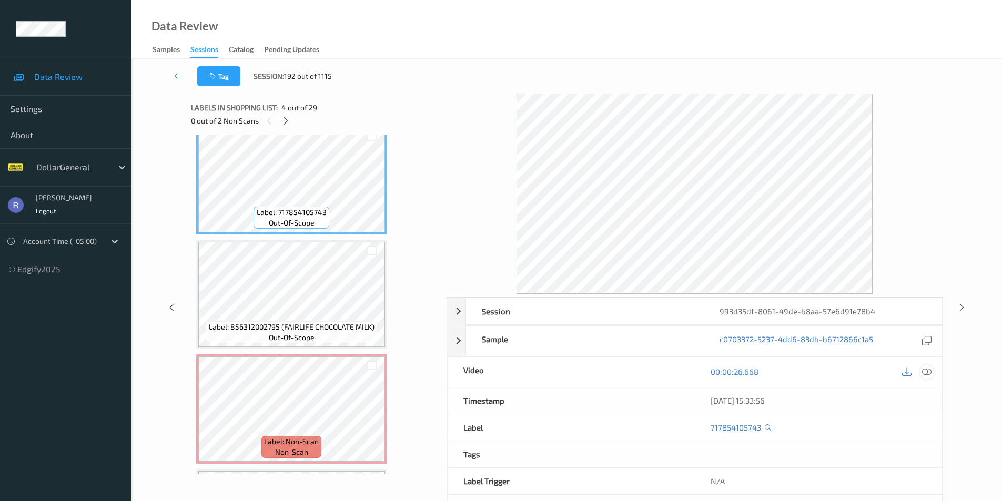
click at [926, 369] on icon at bounding box center [926, 371] width 9 height 9
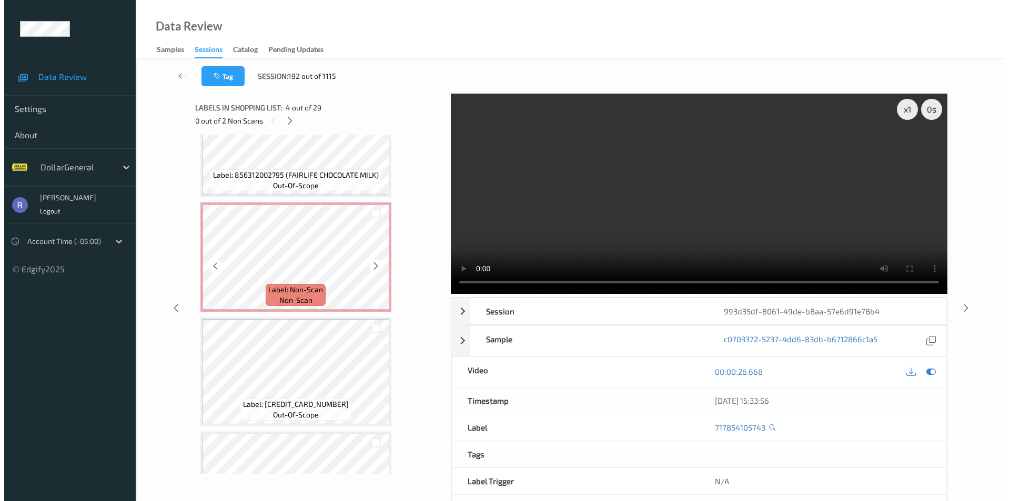
scroll to position [516, 0]
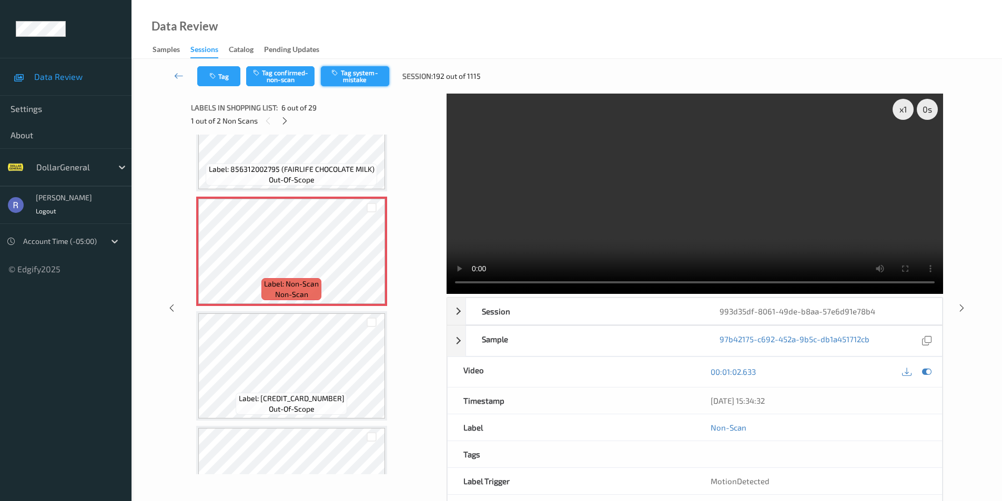
click at [357, 77] on button "Tag system-mistake" at bounding box center [355, 76] width 68 height 20
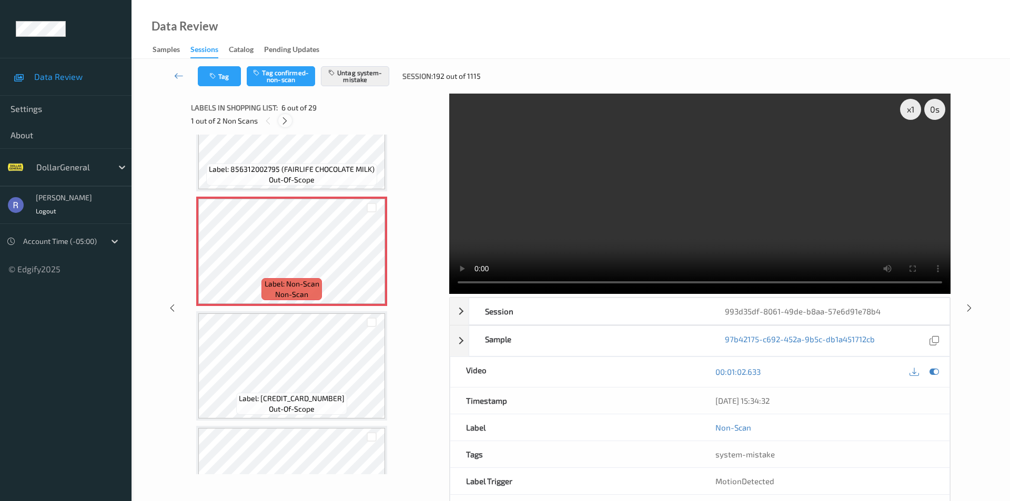
click at [287, 122] on icon at bounding box center [284, 120] width 9 height 9
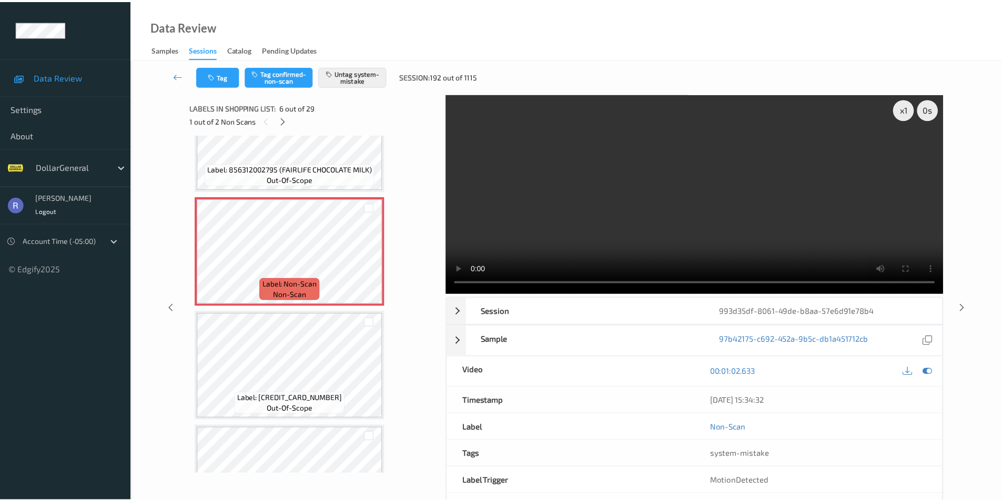
scroll to position [1152, 0]
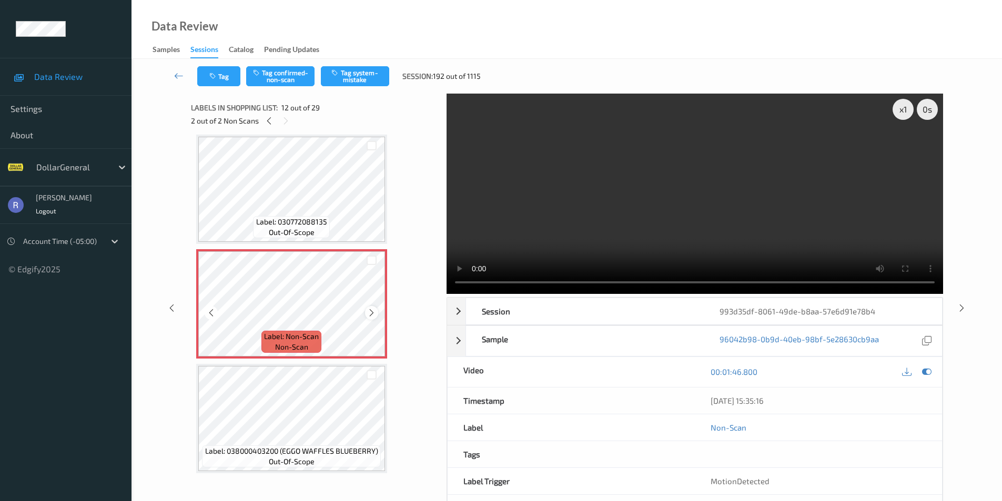
click at [370, 314] on icon at bounding box center [371, 312] width 9 height 9
click at [369, 310] on icon at bounding box center [371, 312] width 9 height 9
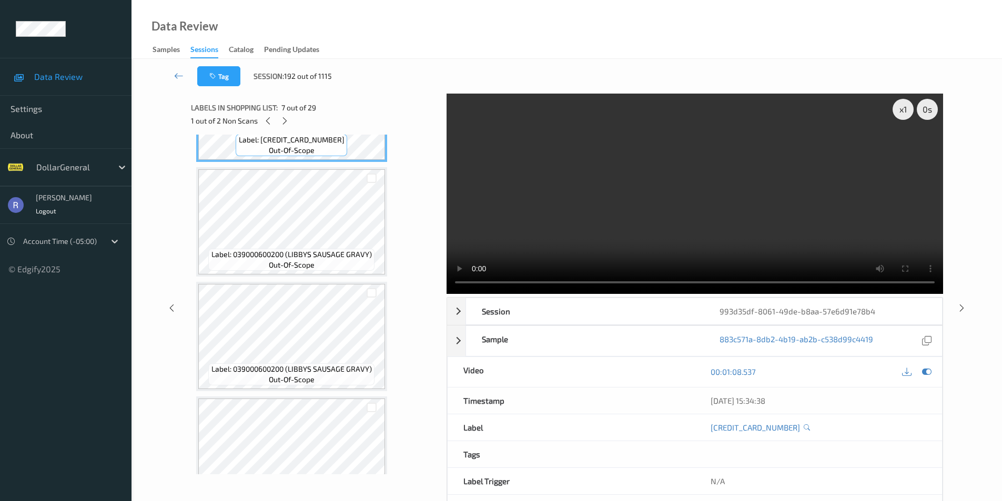
scroll to position [784, 0]
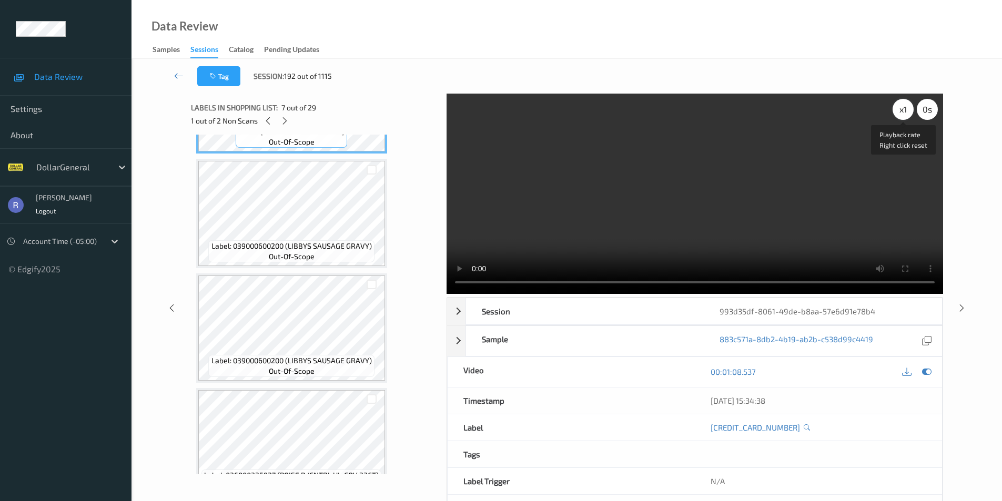
click at [906, 110] on div "x 1" at bounding box center [902, 109] width 21 height 21
click at [906, 110] on div "x 2" at bounding box center [902, 109] width 21 height 21
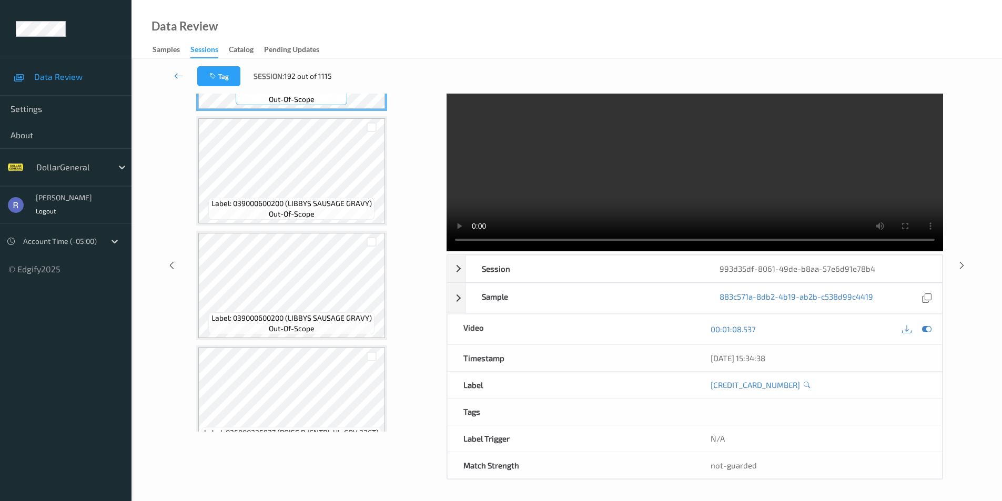
scroll to position [1046, 0]
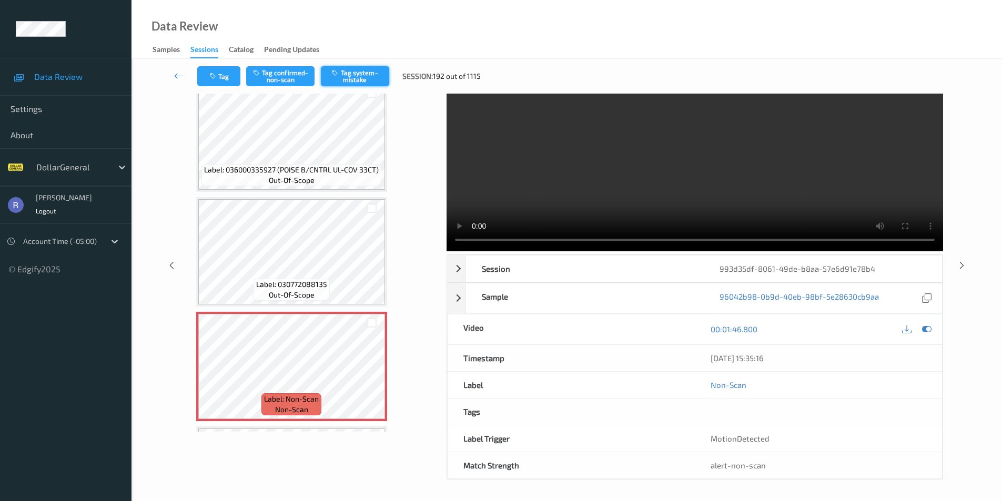
click at [360, 70] on button "Tag system-mistake" at bounding box center [355, 76] width 68 height 20
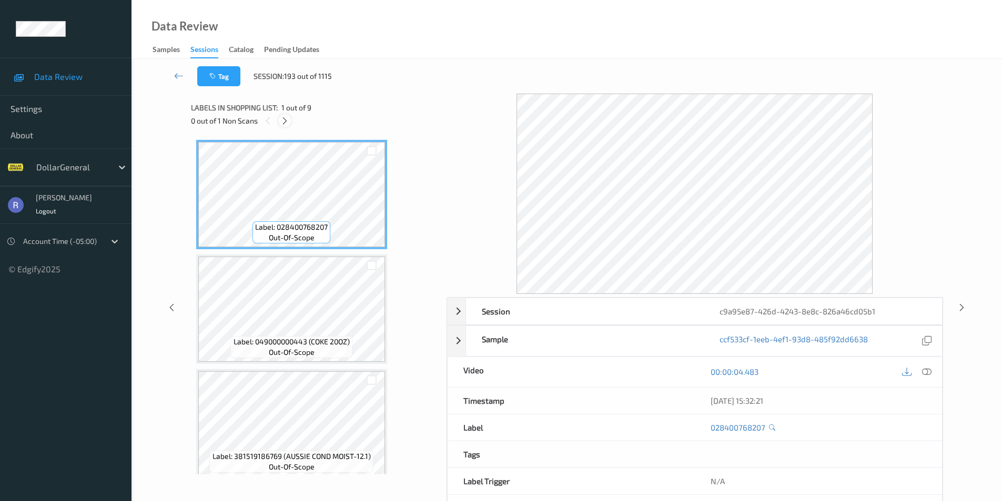
click at [285, 119] on icon at bounding box center [284, 120] width 9 height 9
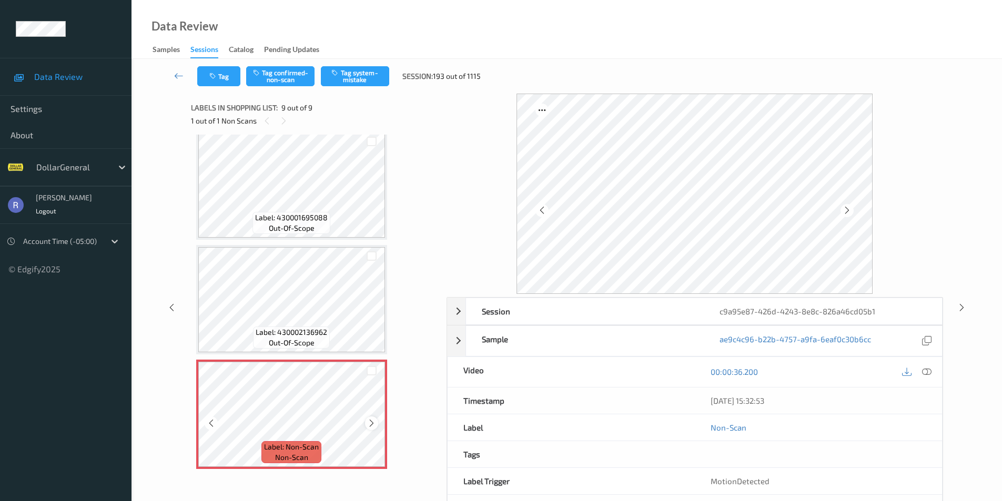
click at [369, 425] on icon at bounding box center [371, 423] width 9 height 9
click at [370, 420] on icon at bounding box center [371, 423] width 9 height 9
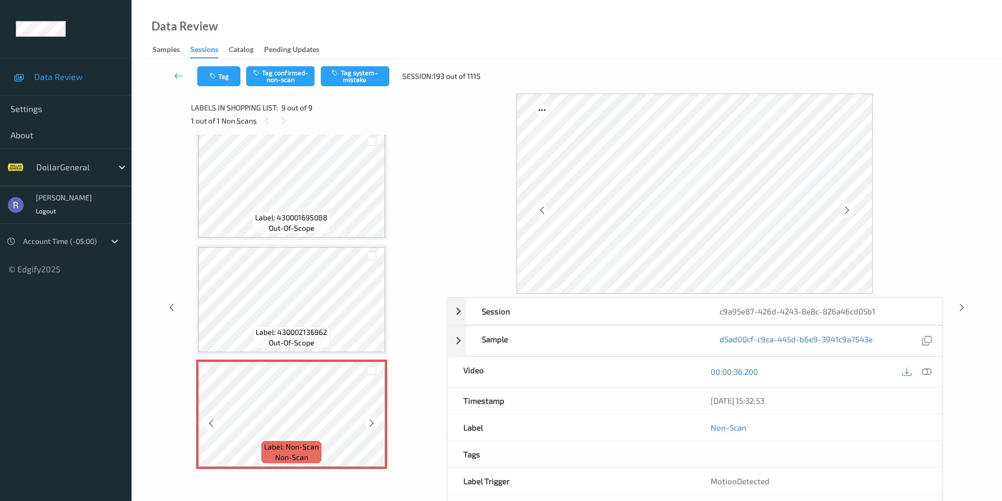
click at [370, 420] on icon at bounding box center [371, 423] width 9 height 9
click at [354, 77] on button "Tag system-mistake" at bounding box center [355, 76] width 68 height 20
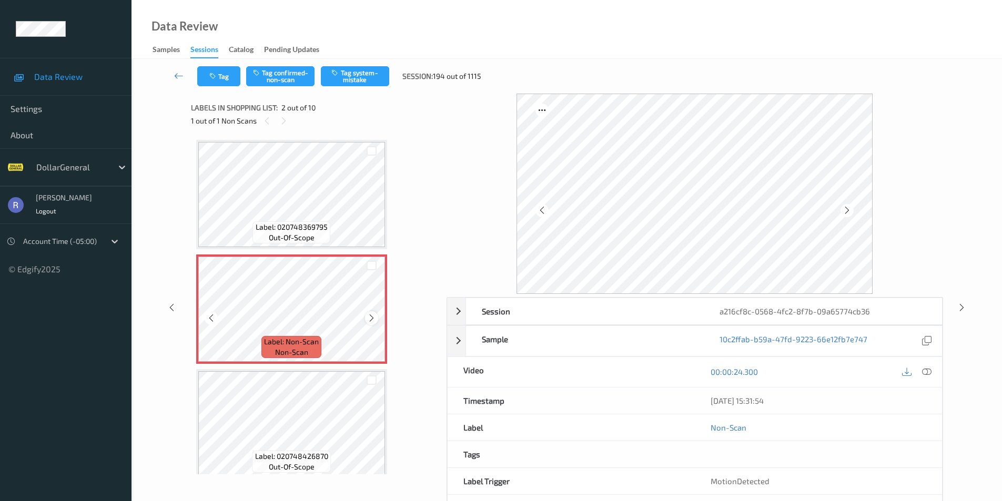
click at [370, 316] on icon at bounding box center [371, 317] width 9 height 9
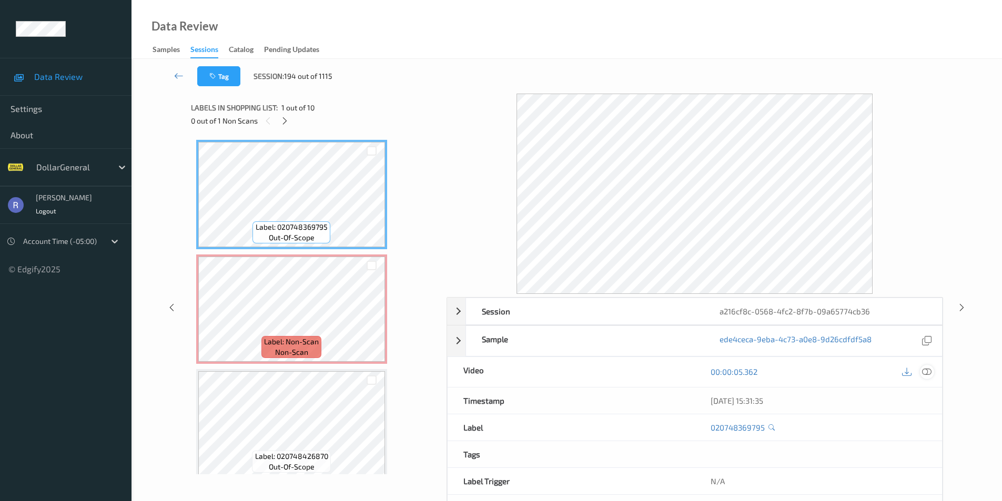
click at [926, 374] on icon at bounding box center [926, 371] width 9 height 9
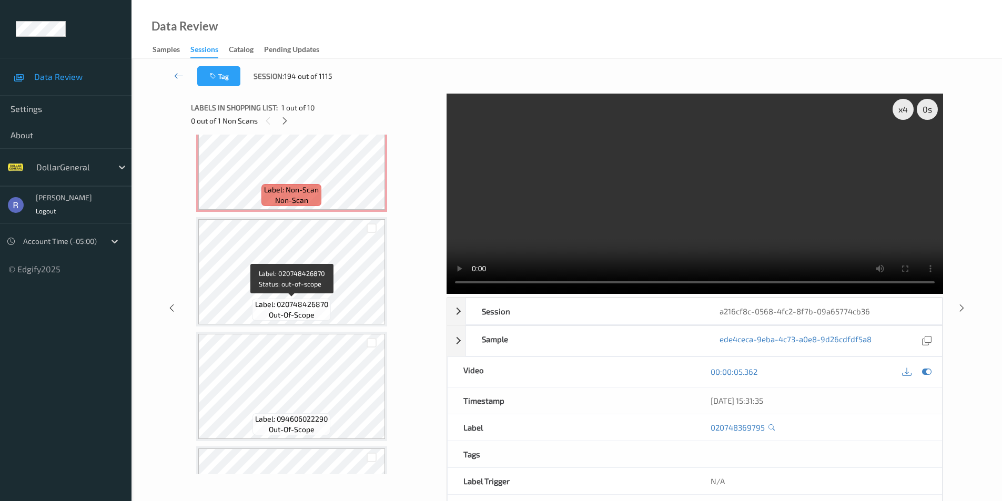
scroll to position [158, 0]
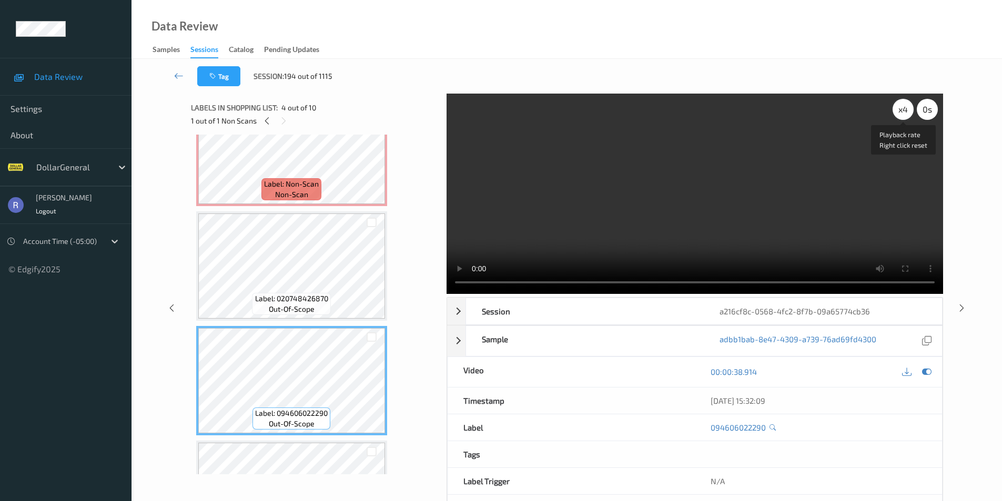
click at [904, 113] on div "x 4" at bounding box center [902, 109] width 21 height 21
click at [904, 113] on div "x 8" at bounding box center [902, 109] width 21 height 21
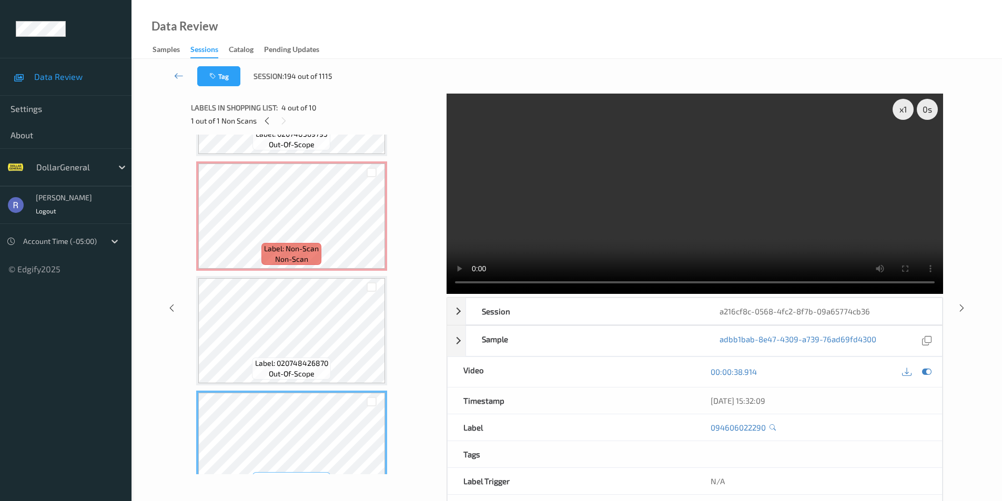
scroll to position [0, 0]
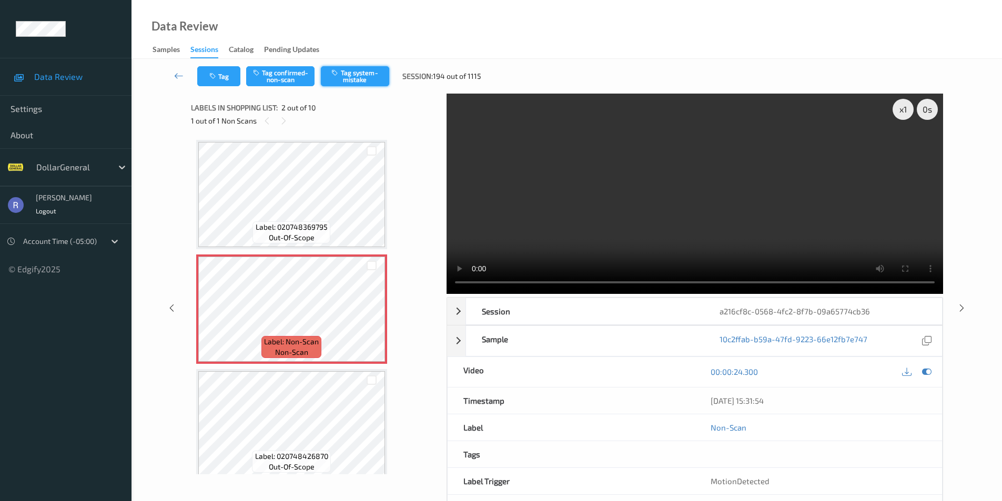
click at [362, 73] on button "Tag system-mistake" at bounding box center [355, 76] width 68 height 20
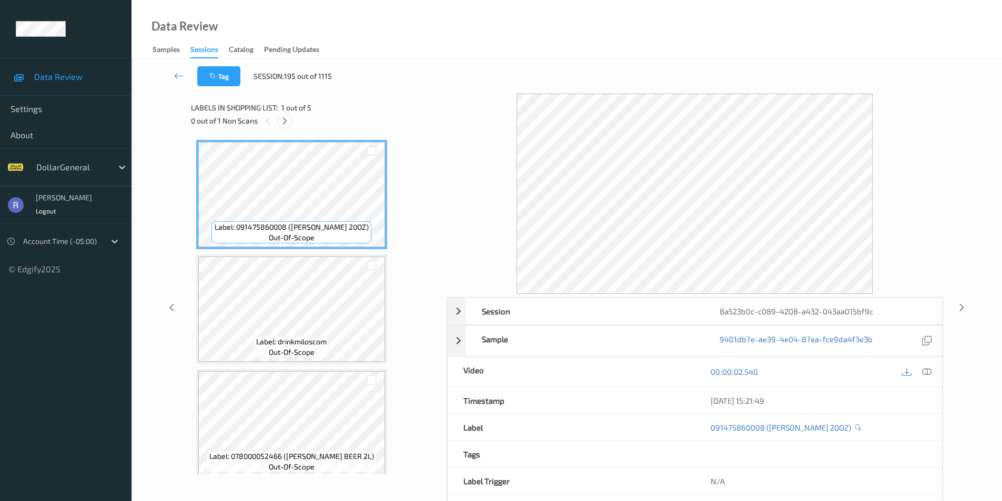
click at [284, 118] on icon at bounding box center [284, 120] width 9 height 9
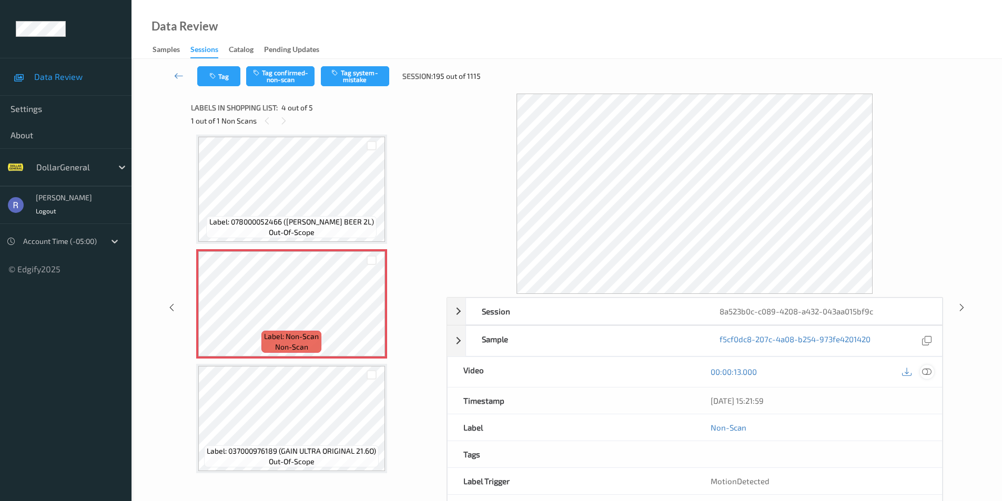
click at [927, 373] on icon at bounding box center [926, 371] width 9 height 9
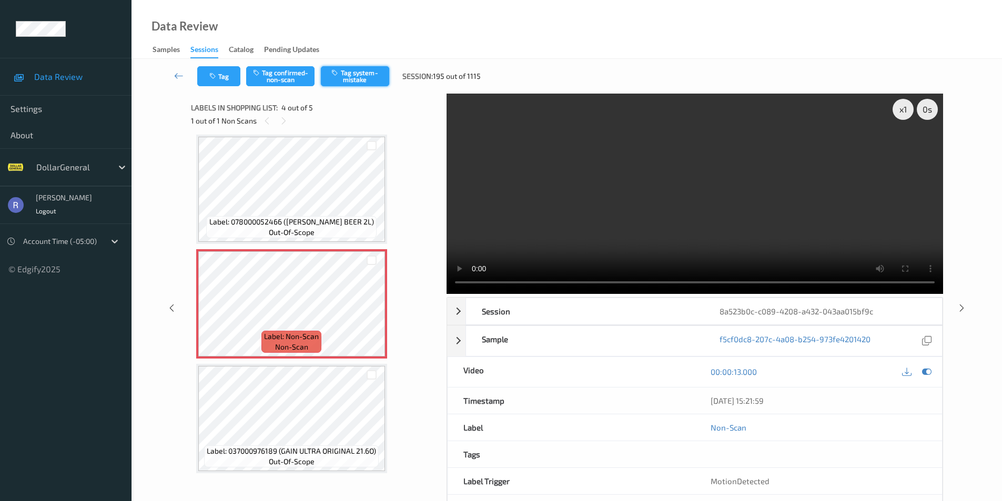
click at [354, 81] on button "Tag system-mistake" at bounding box center [355, 76] width 68 height 20
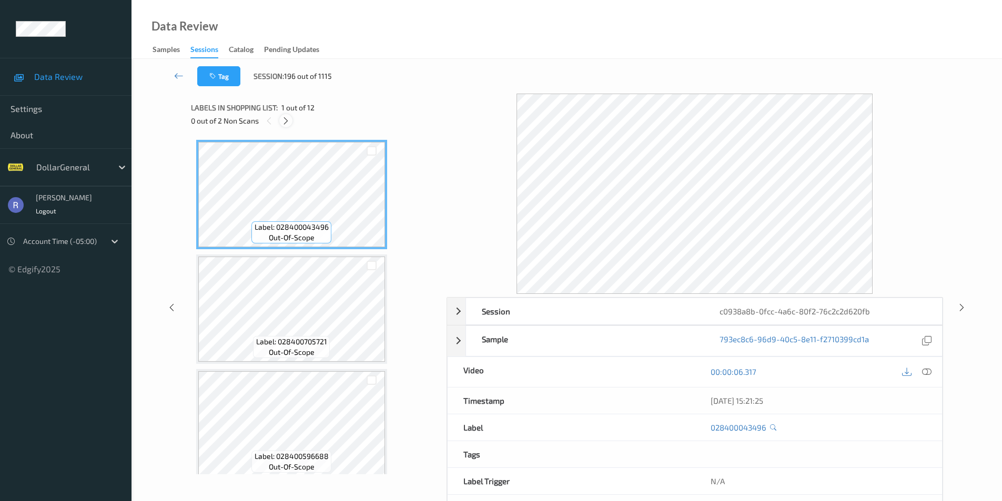
click at [286, 120] on icon at bounding box center [285, 120] width 9 height 9
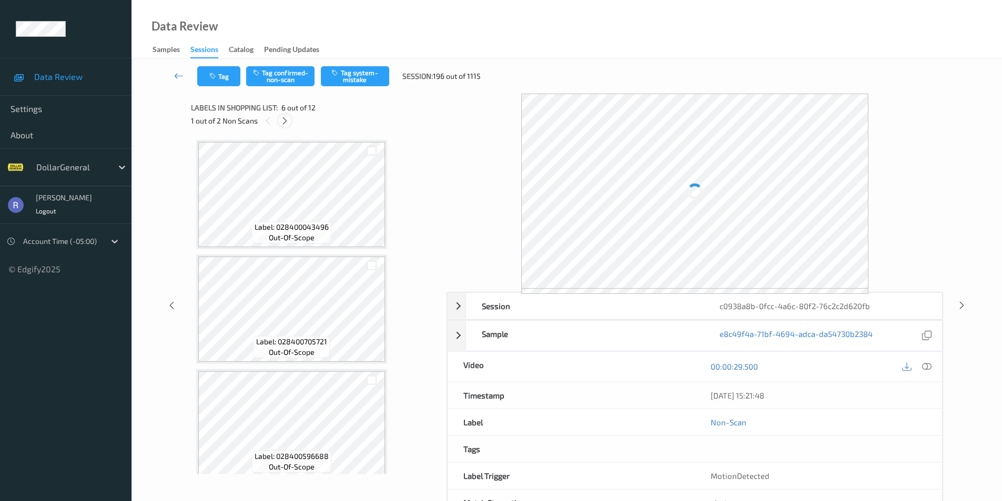
scroll to position [464, 0]
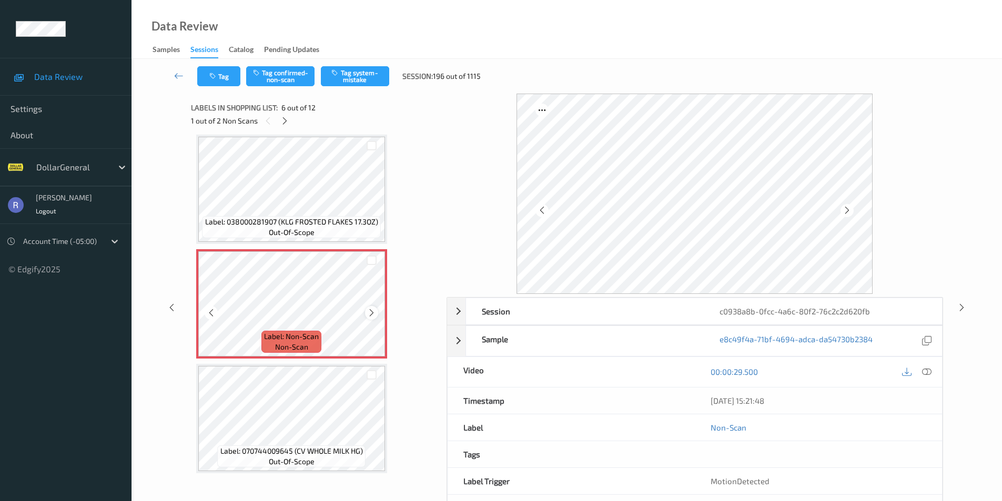
click at [371, 314] on icon at bounding box center [371, 312] width 9 height 9
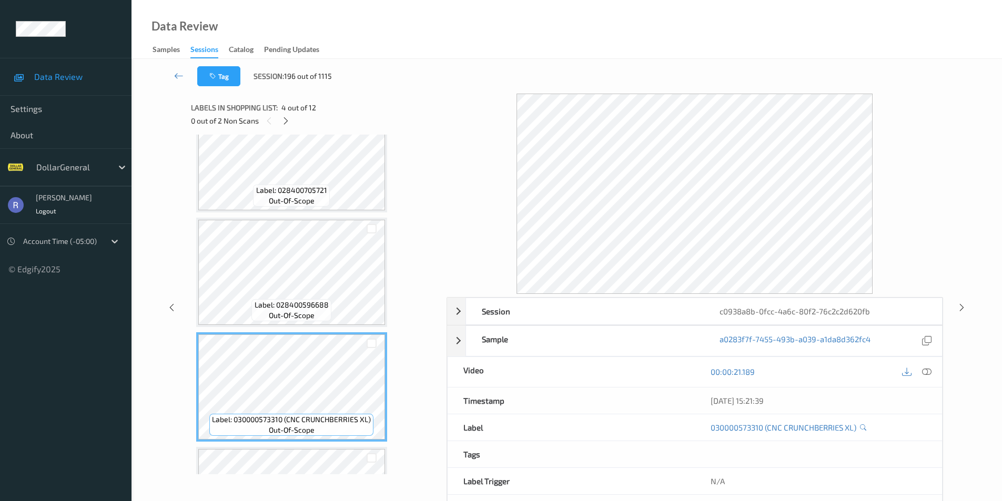
scroll to position [148, 0]
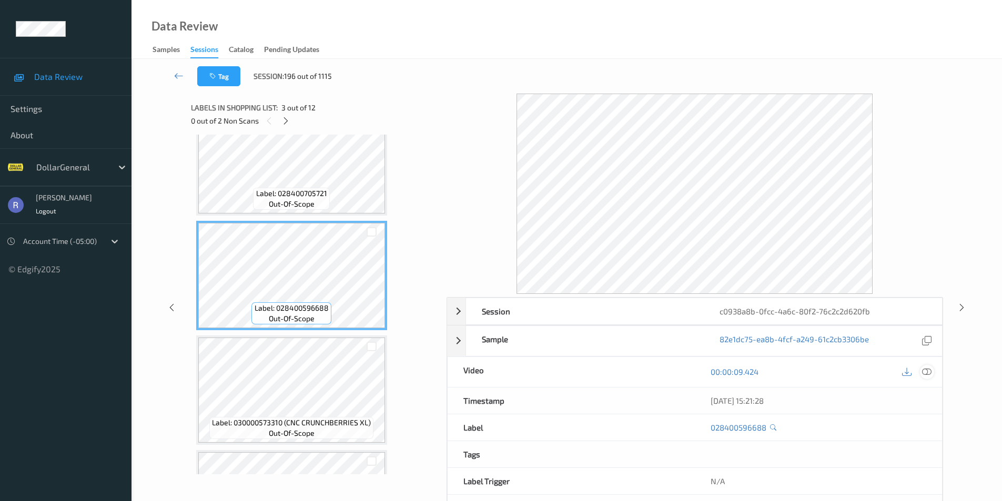
click at [927, 368] on icon at bounding box center [926, 371] width 9 height 9
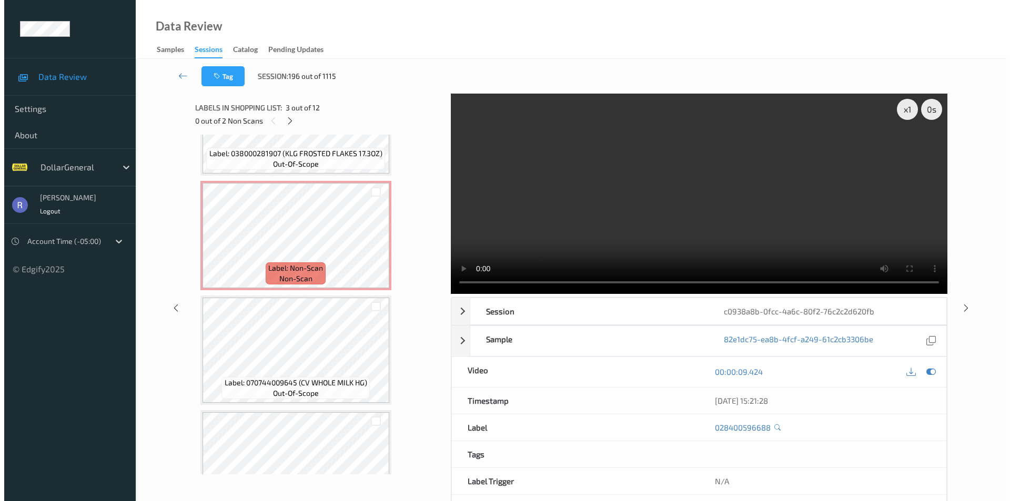
scroll to position [526, 0]
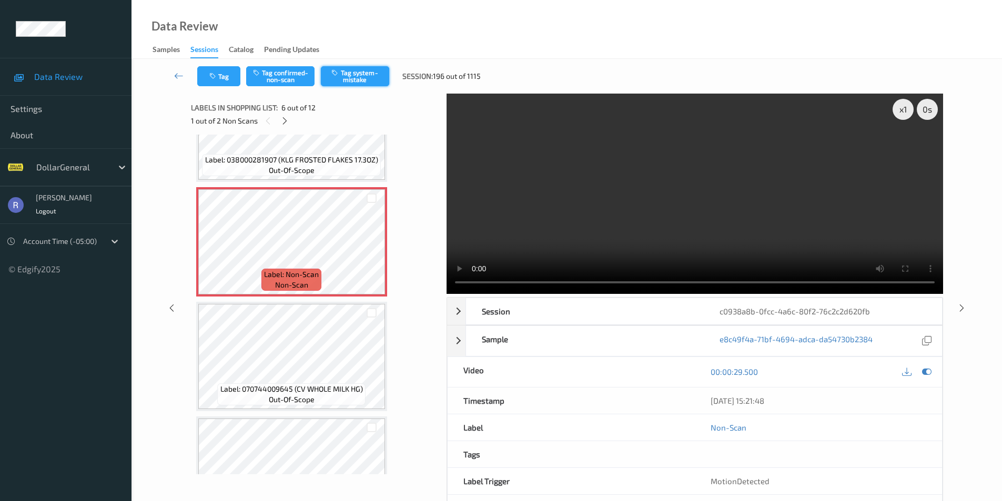
click at [355, 82] on button "Tag system-mistake" at bounding box center [355, 76] width 68 height 20
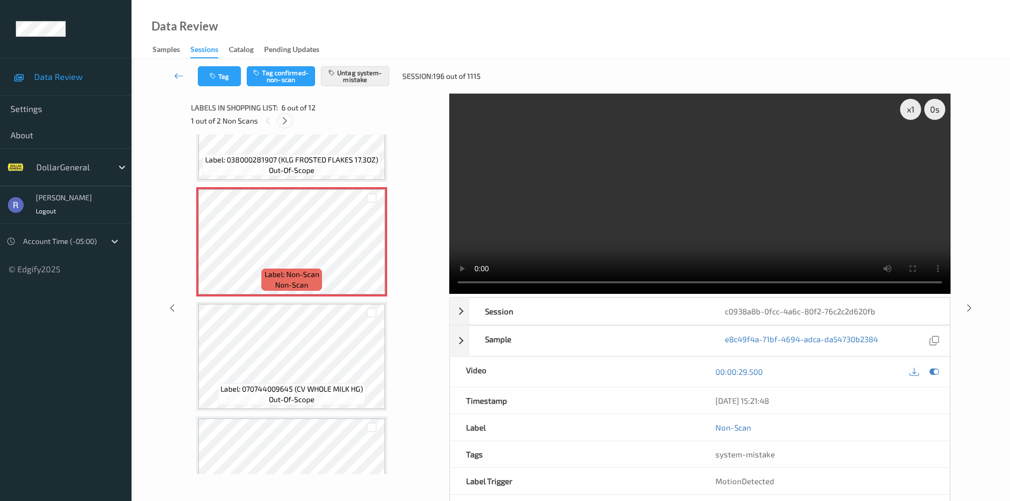
click at [286, 119] on icon at bounding box center [284, 120] width 9 height 9
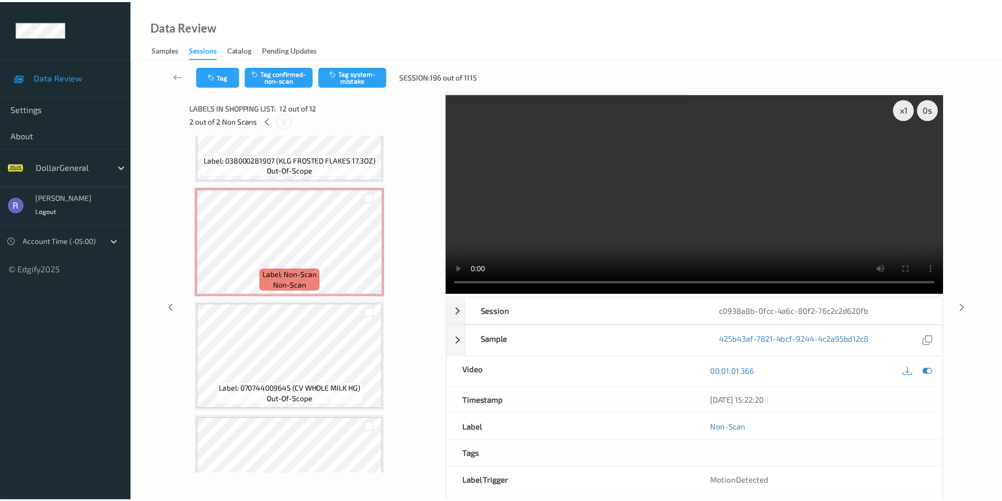
scroll to position [1041, 0]
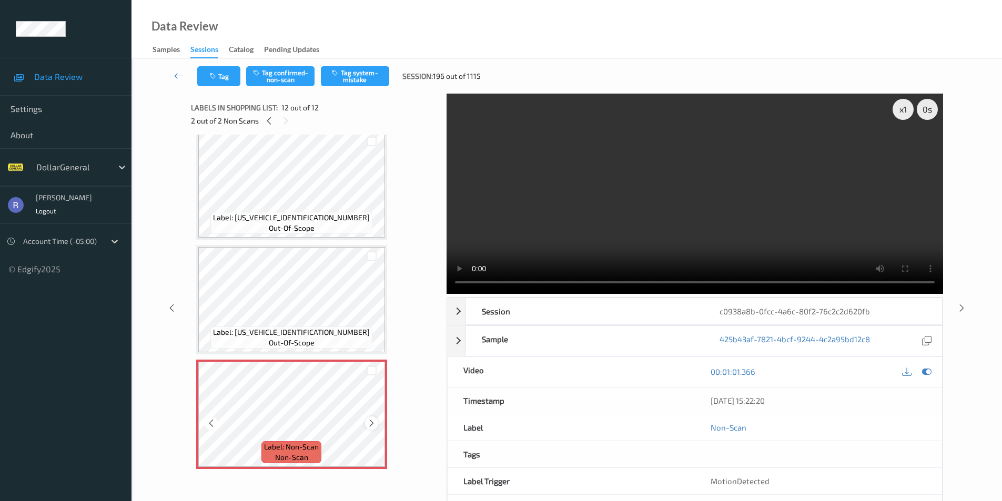
click at [369, 423] on icon at bounding box center [371, 423] width 9 height 9
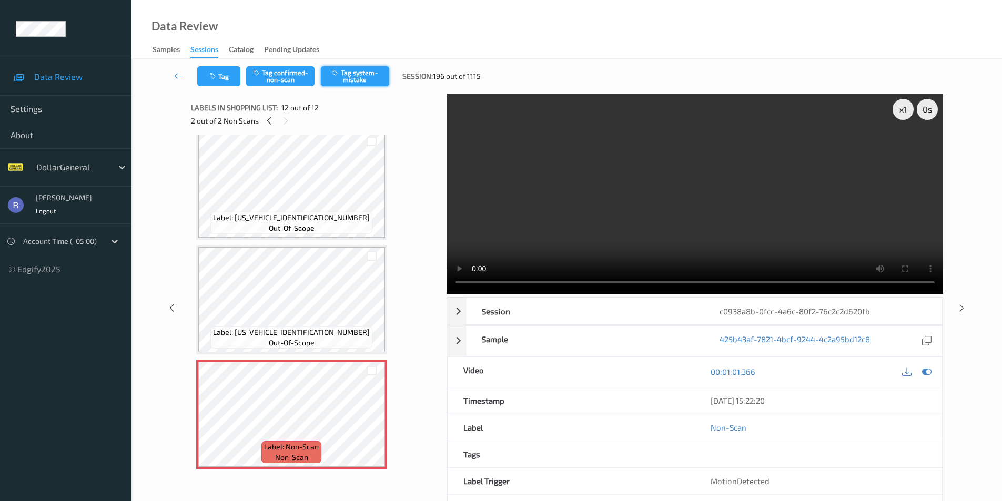
click at [364, 74] on button "Tag system-mistake" at bounding box center [355, 76] width 68 height 20
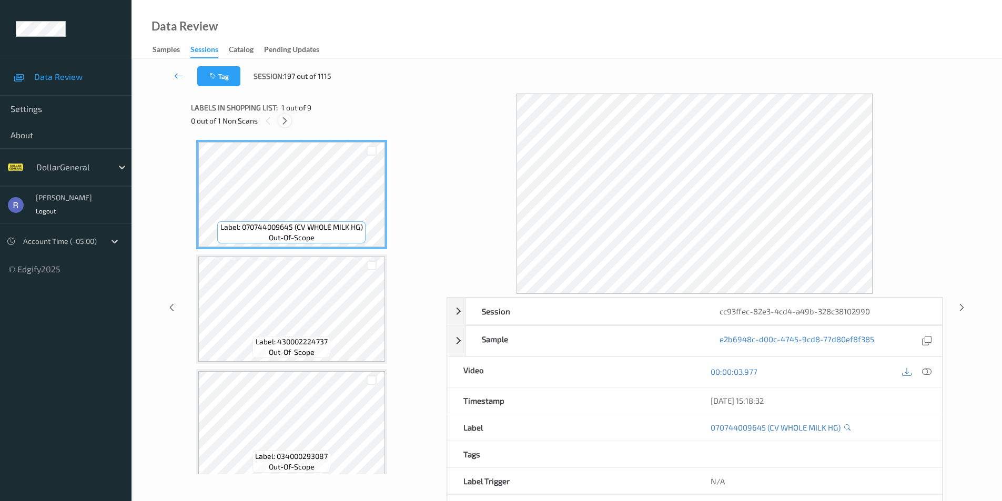
click at [282, 120] on icon at bounding box center [284, 120] width 9 height 9
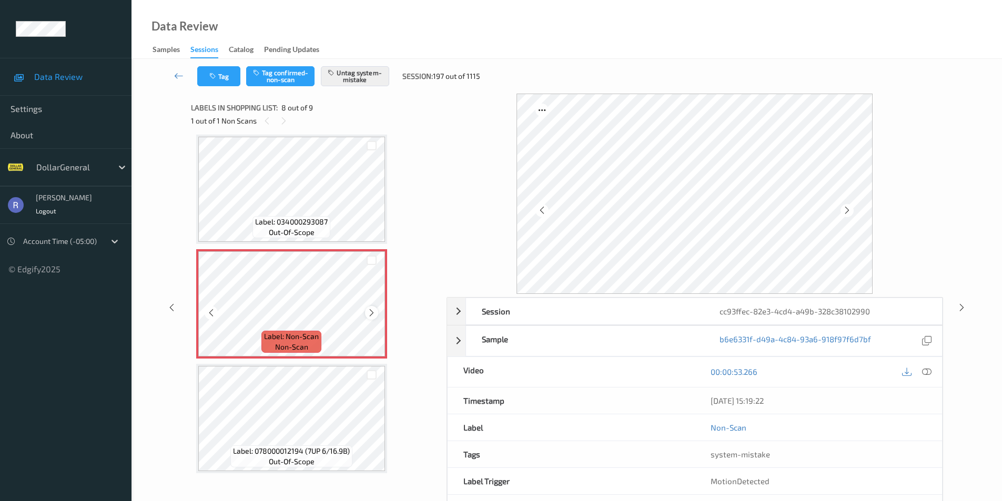
click at [371, 311] on icon at bounding box center [371, 312] width 9 height 9
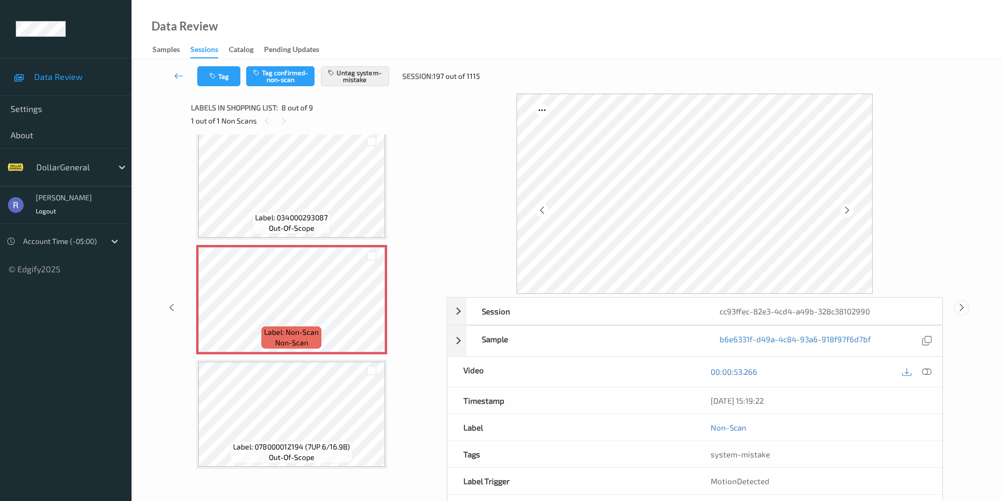
click at [962, 306] on icon at bounding box center [961, 307] width 9 height 9
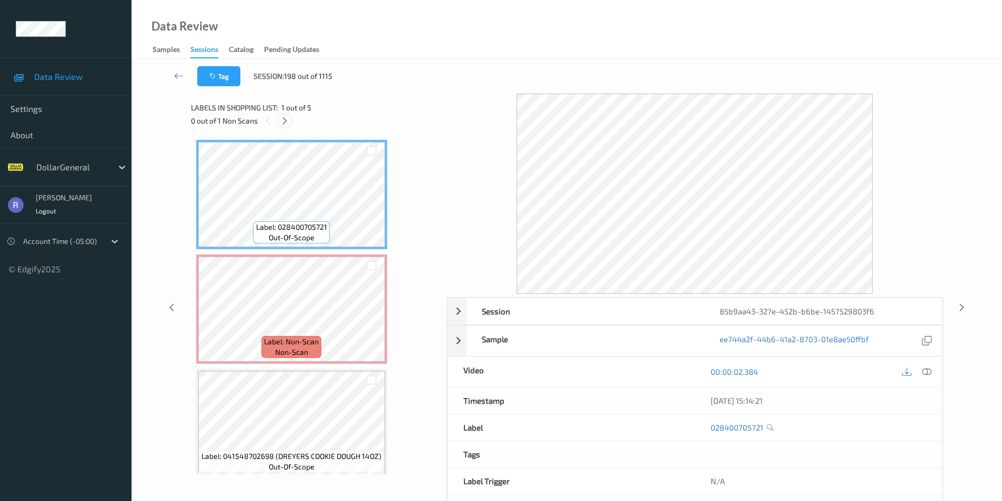
click at [283, 120] on icon at bounding box center [284, 120] width 9 height 9
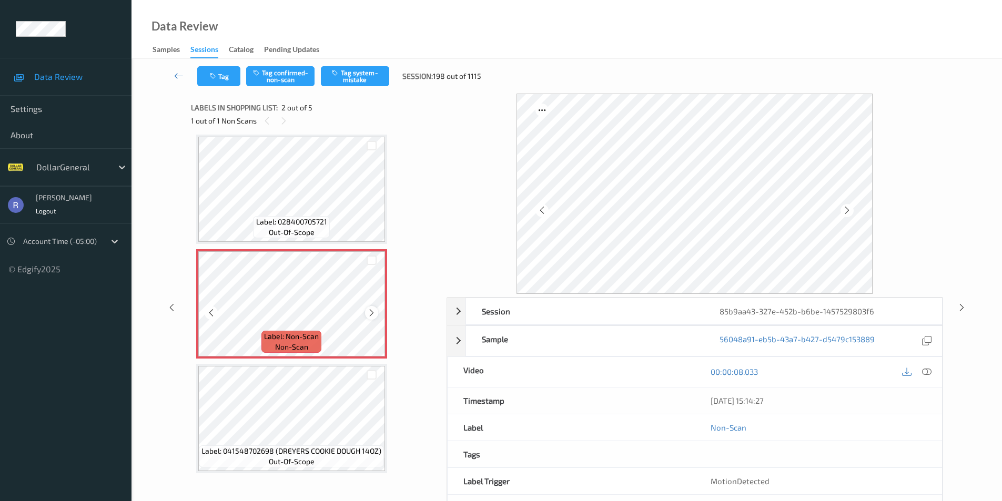
click at [372, 310] on icon at bounding box center [371, 312] width 9 height 9
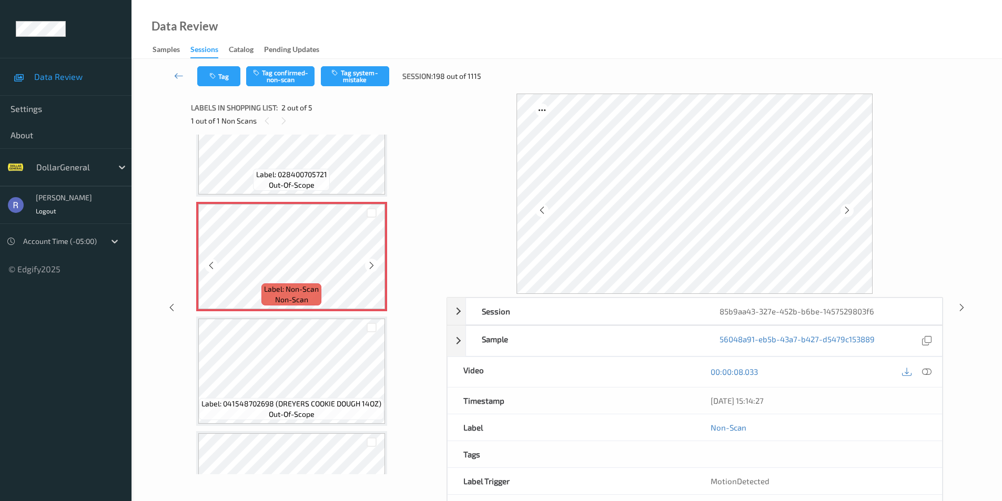
scroll to position [0, 0]
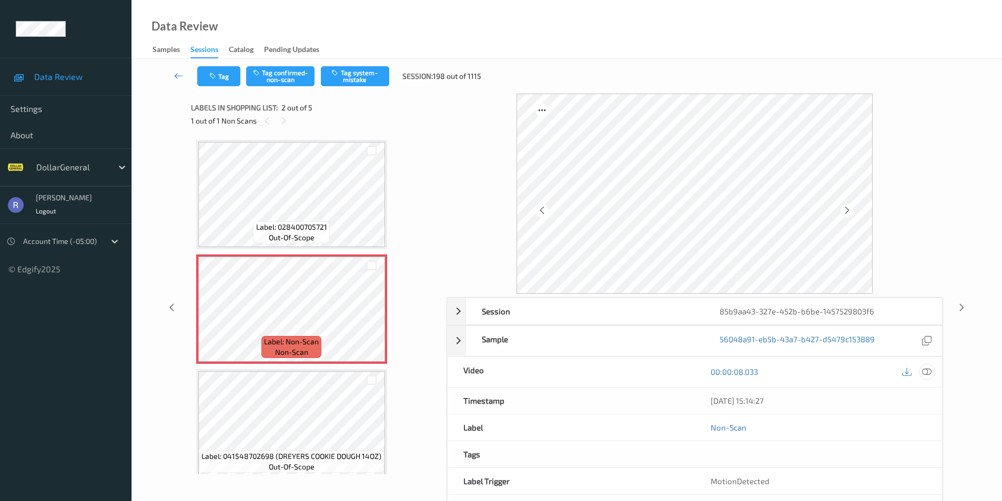
click at [927, 371] on icon at bounding box center [926, 371] width 9 height 9
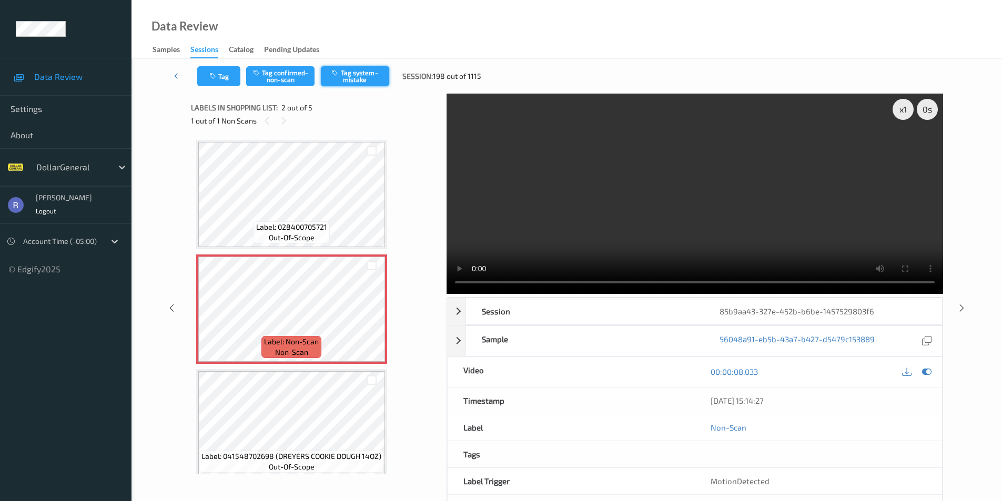
click at [361, 78] on button "Tag system-mistake" at bounding box center [355, 76] width 68 height 20
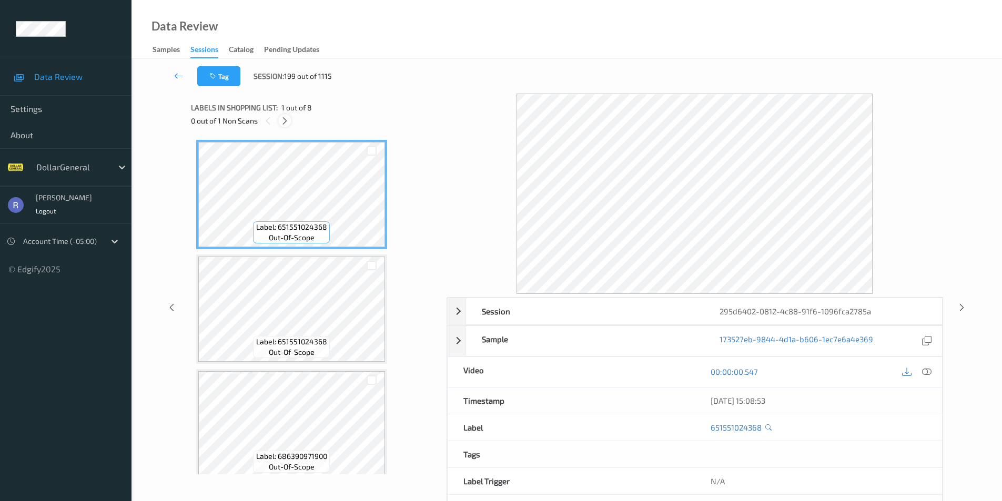
click at [284, 120] on icon at bounding box center [284, 120] width 9 height 9
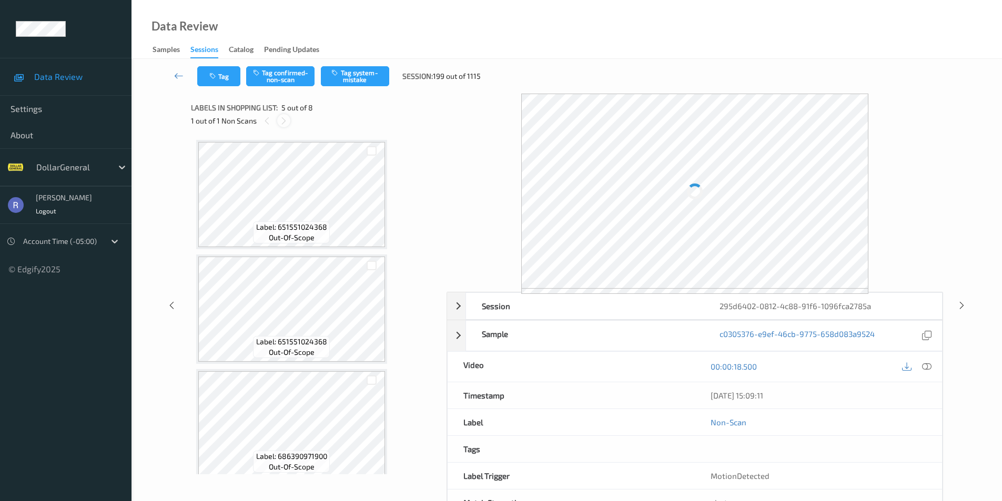
scroll to position [349, 0]
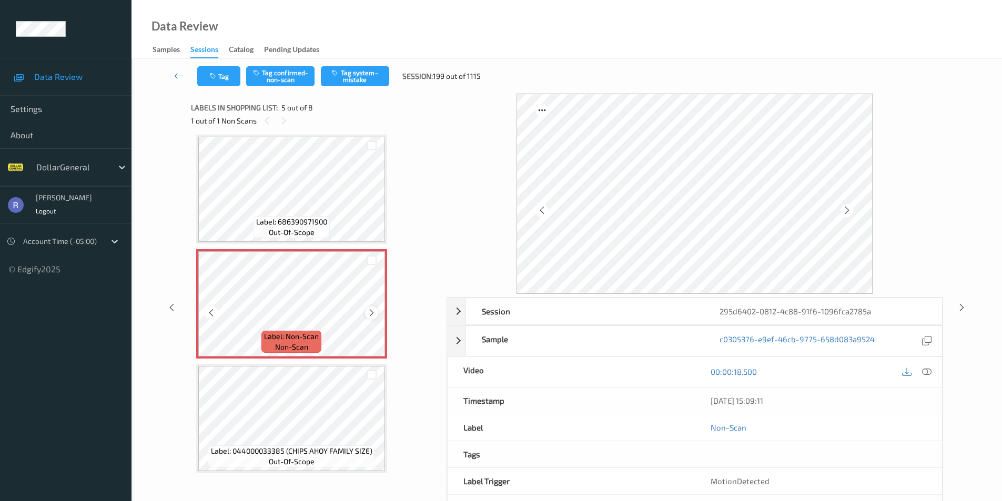
click at [371, 310] on icon at bounding box center [371, 312] width 9 height 9
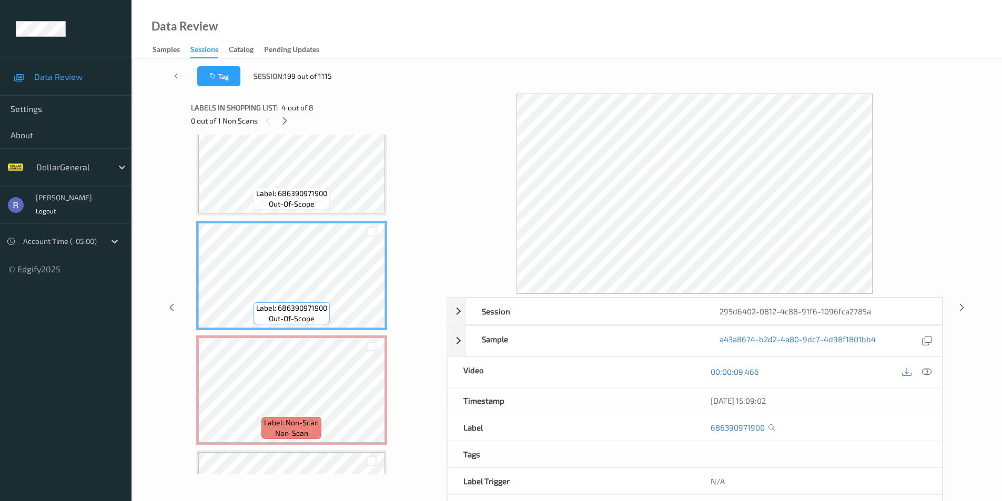
scroll to position [473, 0]
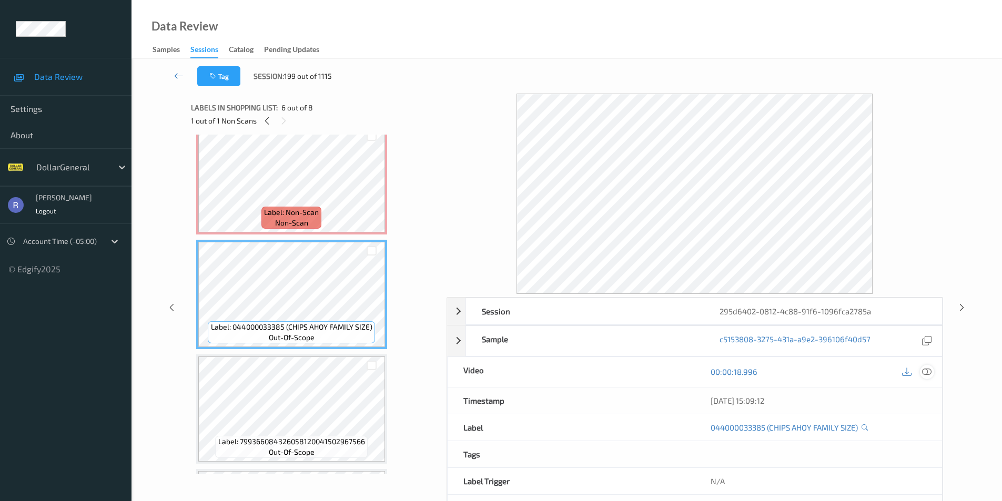
click at [926, 372] on icon at bounding box center [926, 371] width 9 height 9
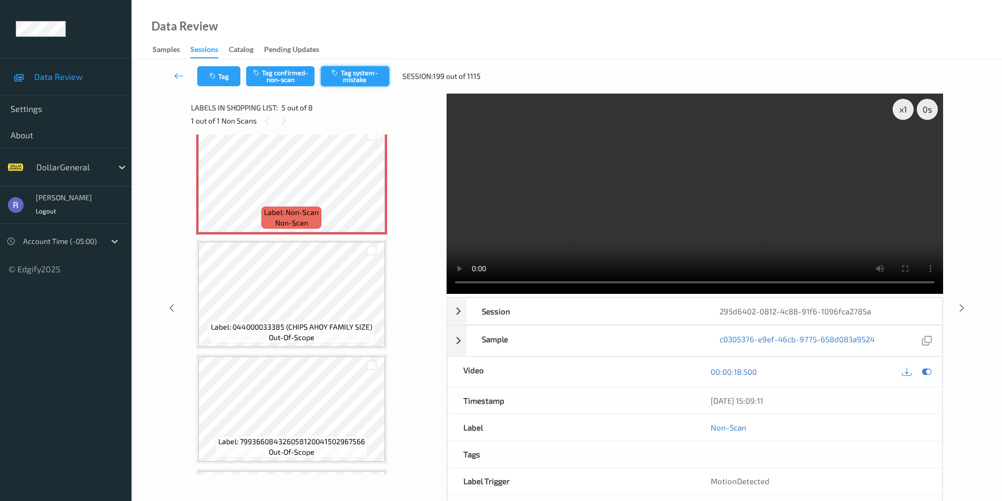
click at [360, 77] on button "Tag system-mistake" at bounding box center [355, 76] width 68 height 20
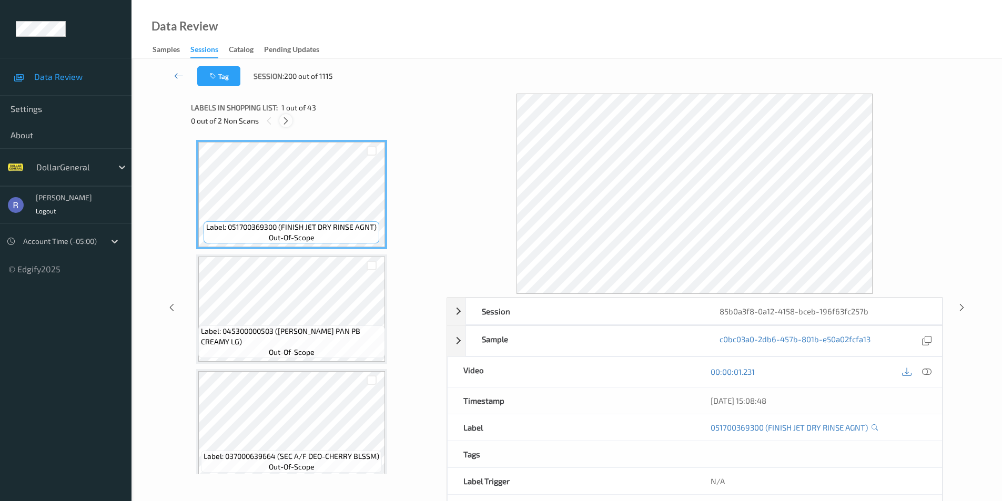
click at [283, 121] on icon at bounding box center [285, 120] width 9 height 9
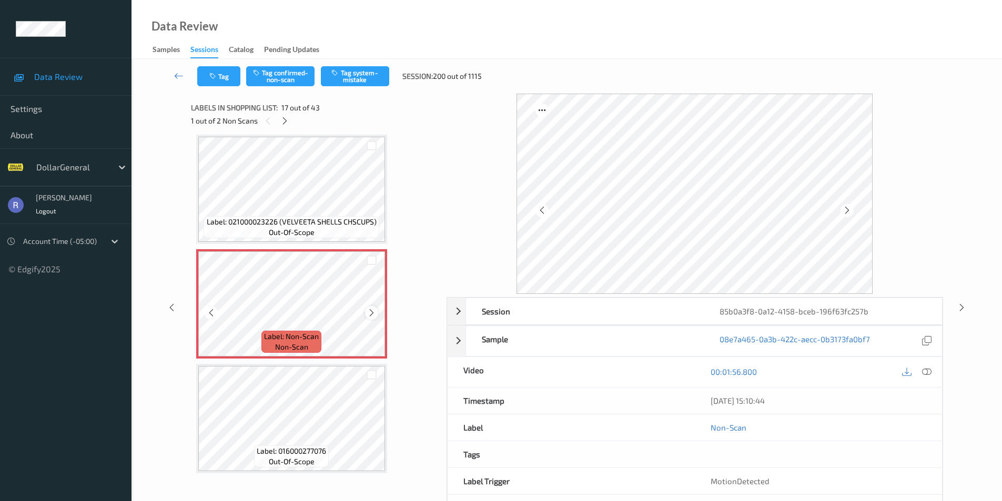
click at [371, 313] on icon at bounding box center [371, 312] width 9 height 9
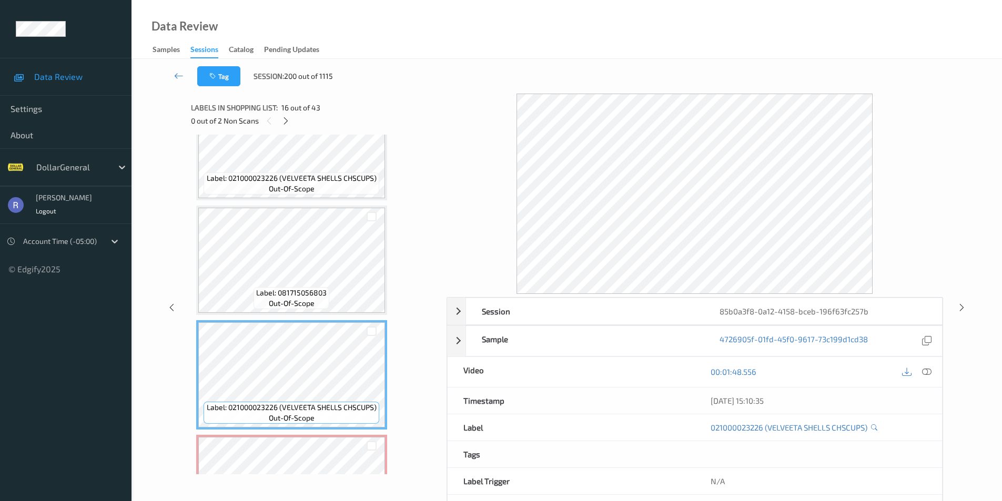
scroll to position [1514, 0]
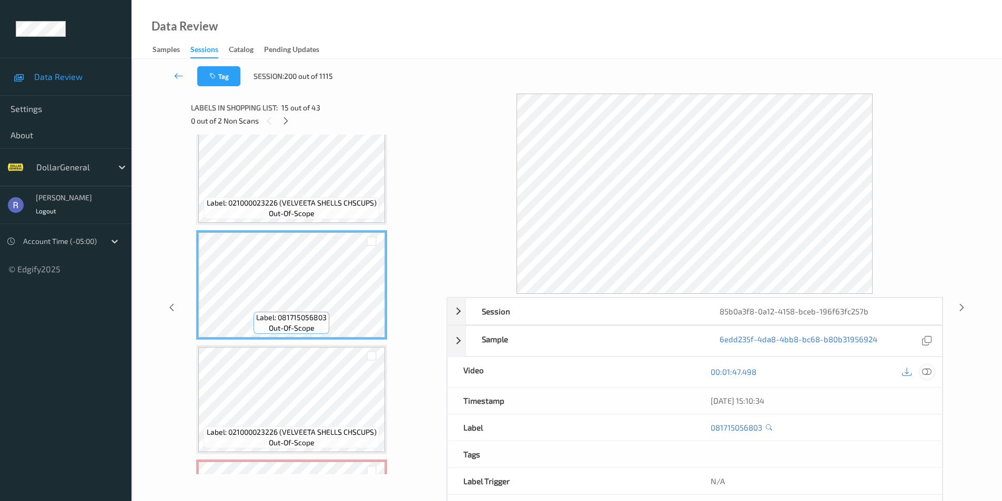
click at [928, 373] on icon at bounding box center [926, 371] width 9 height 9
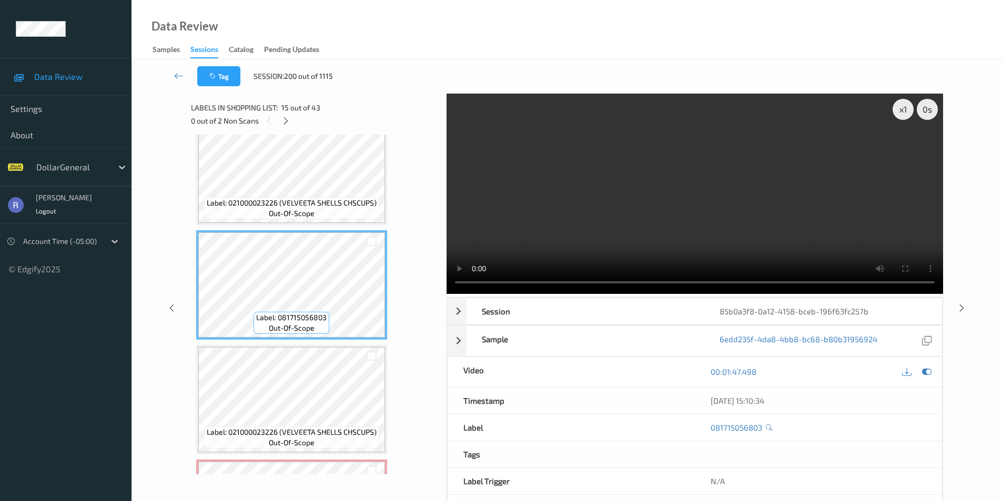
scroll to position [1672, 0]
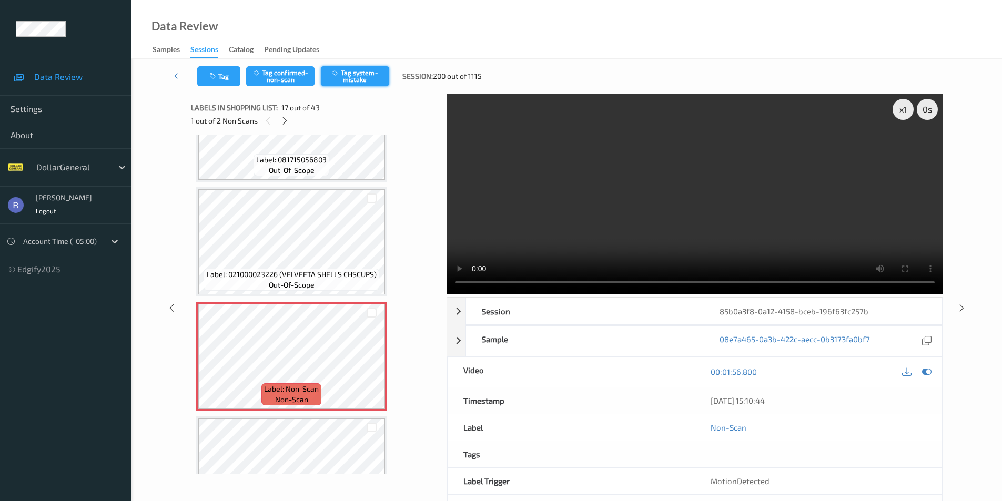
click at [370, 76] on button "Tag system-mistake" at bounding box center [355, 76] width 68 height 20
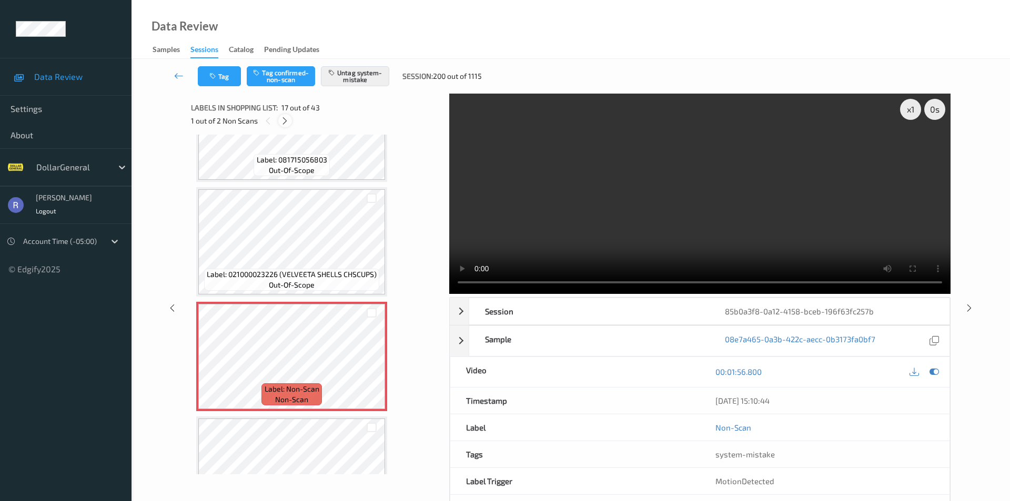
click at [284, 118] on icon at bounding box center [284, 120] width 9 height 9
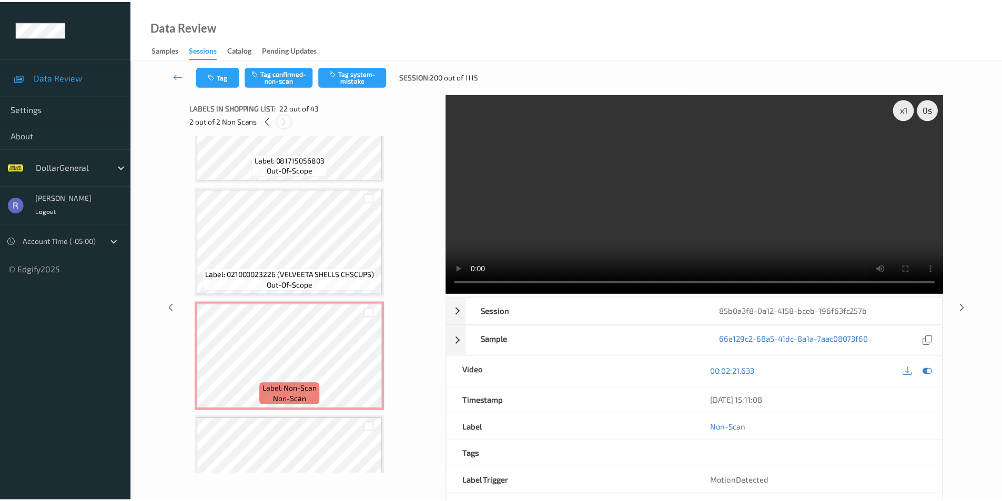
scroll to position [2298, 0]
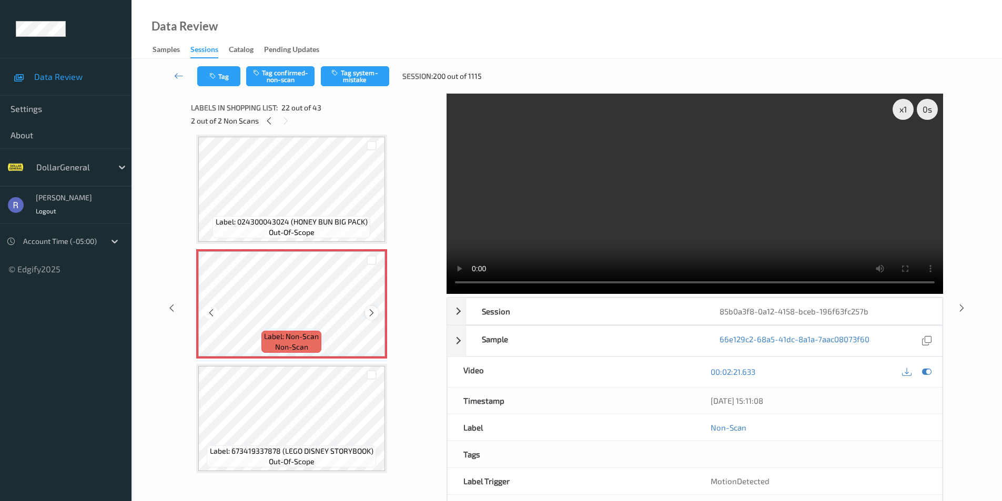
click at [370, 313] on icon at bounding box center [371, 312] width 9 height 9
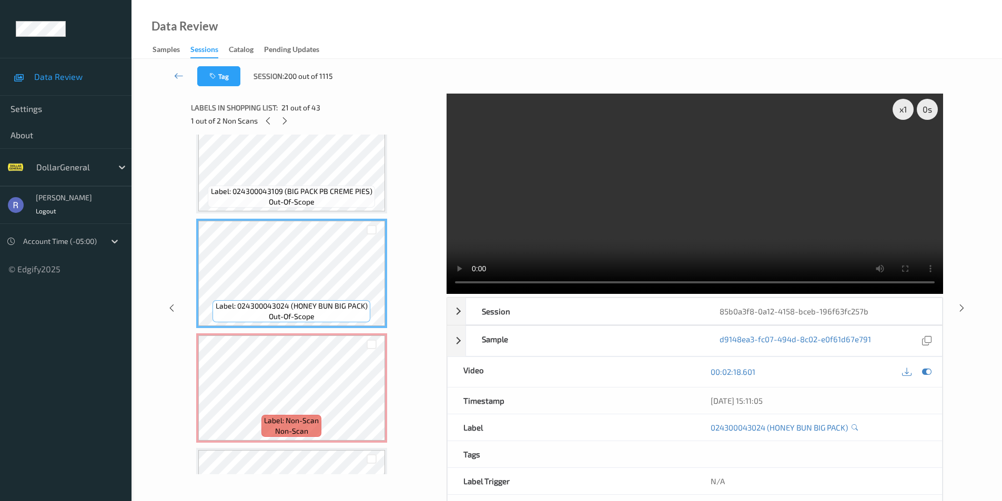
scroll to position [2193, 0]
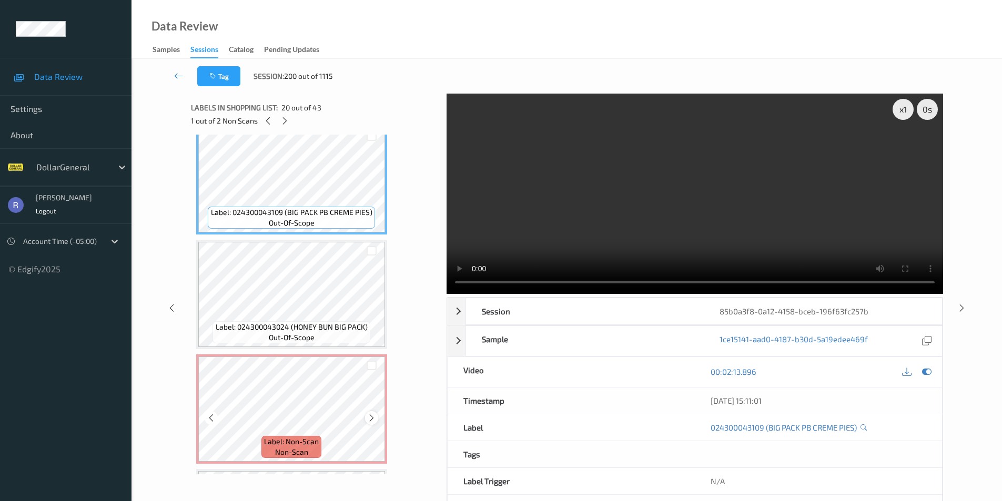
click at [369, 415] on icon at bounding box center [371, 417] width 9 height 9
click at [200, 359] on div "Label: Non-Scan non-scan" at bounding box center [198, 356] width 4 height 4
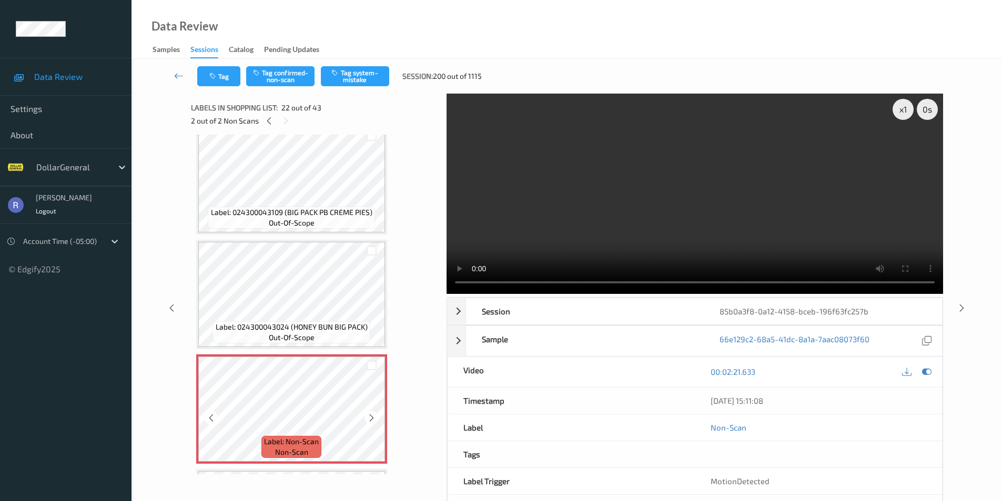
click at [369, 415] on icon at bounding box center [371, 417] width 9 height 9
click at [368, 70] on button "Tag system-mistake" at bounding box center [355, 76] width 68 height 20
click at [959, 305] on icon at bounding box center [961, 307] width 9 height 9
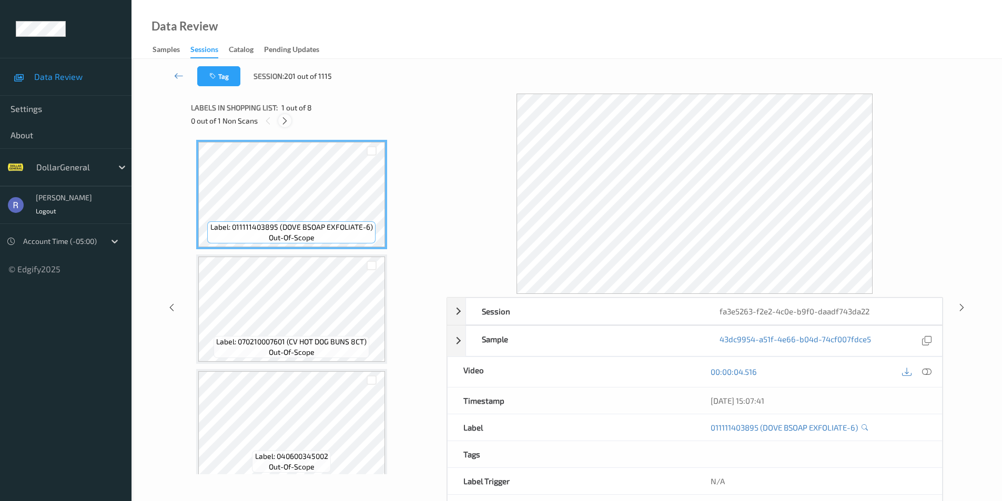
click at [286, 120] on icon at bounding box center [284, 120] width 9 height 9
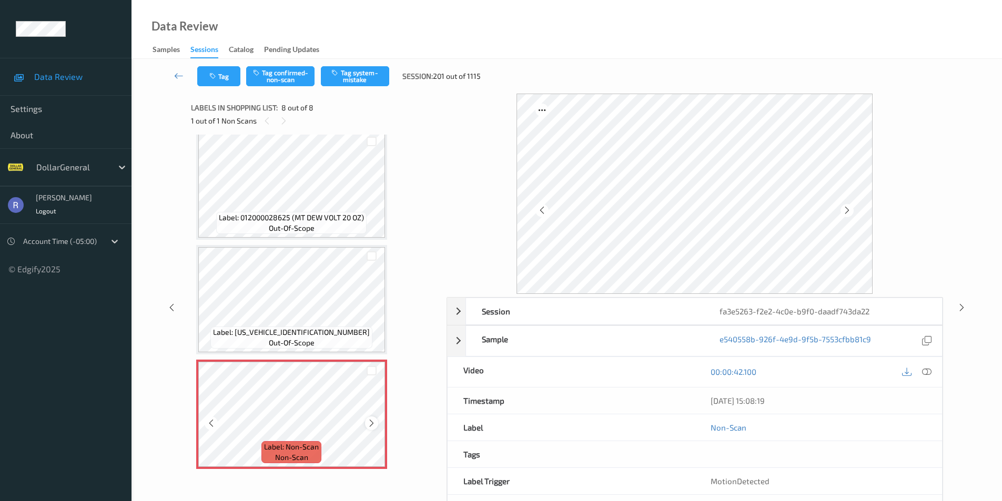
click at [371, 423] on icon at bounding box center [371, 423] width 9 height 9
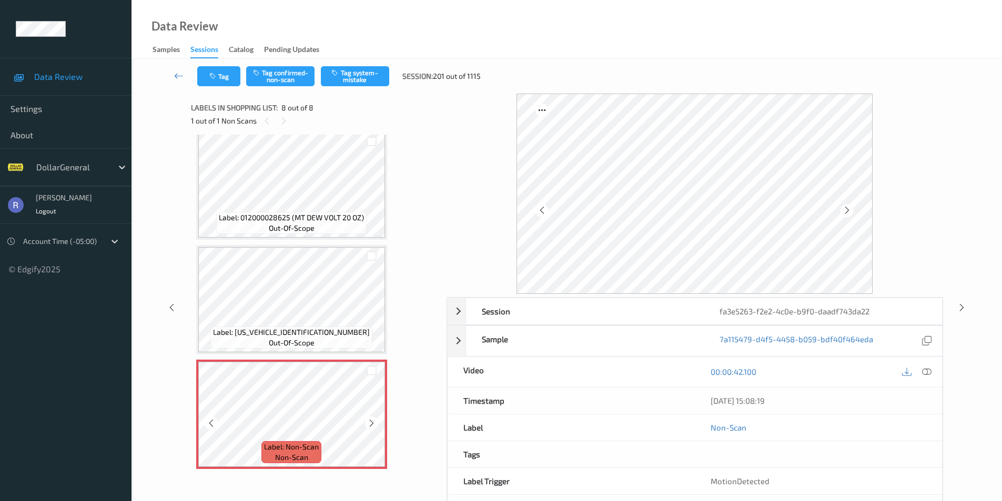
click at [371, 423] on icon at bounding box center [371, 423] width 9 height 9
click at [355, 76] on button "Tag system-mistake" at bounding box center [355, 76] width 68 height 20
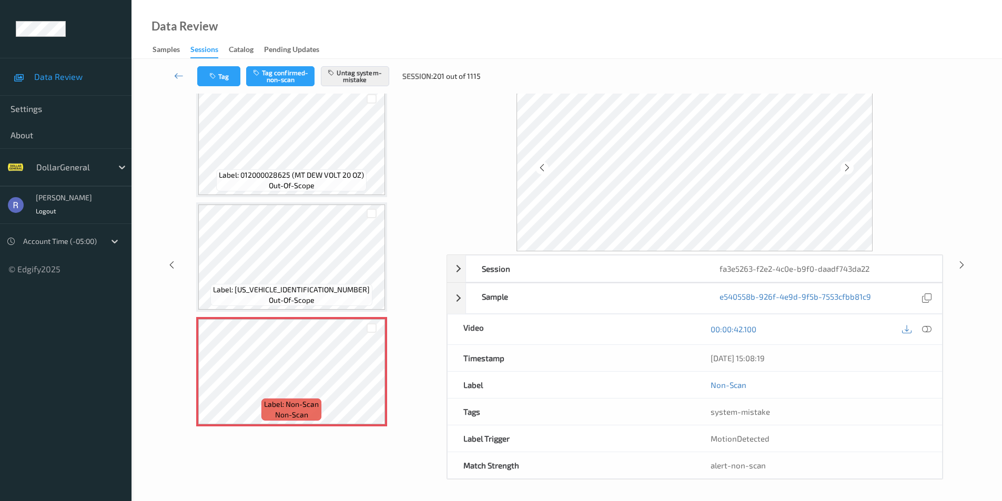
scroll to position [0, 0]
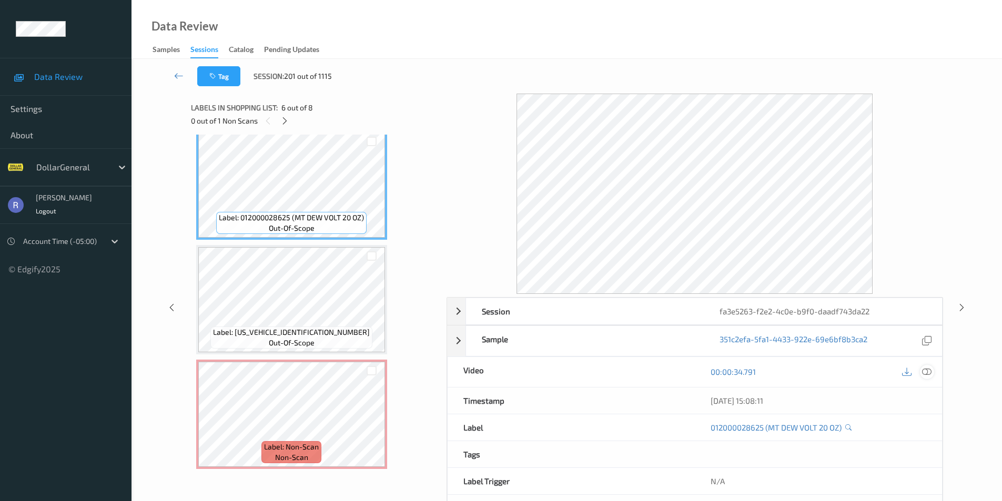
click at [929, 369] on icon at bounding box center [926, 371] width 9 height 9
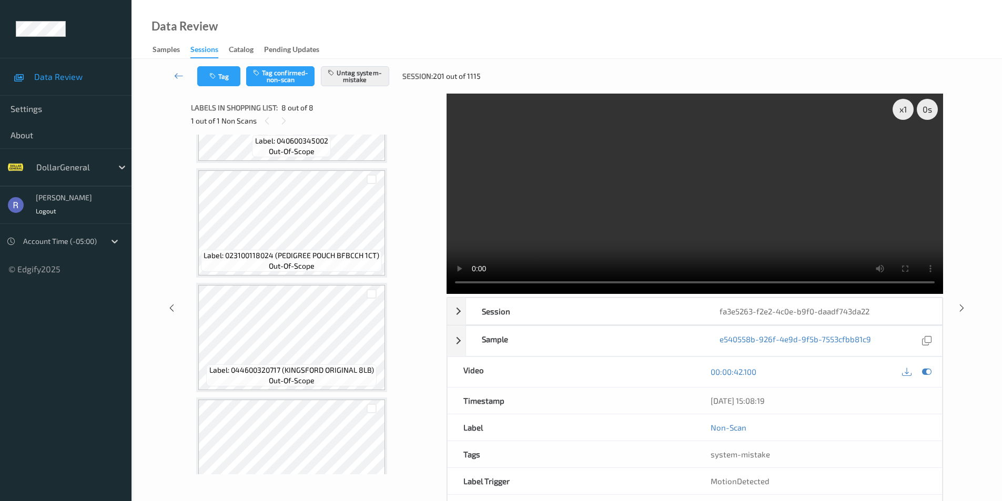
scroll to position [583, 0]
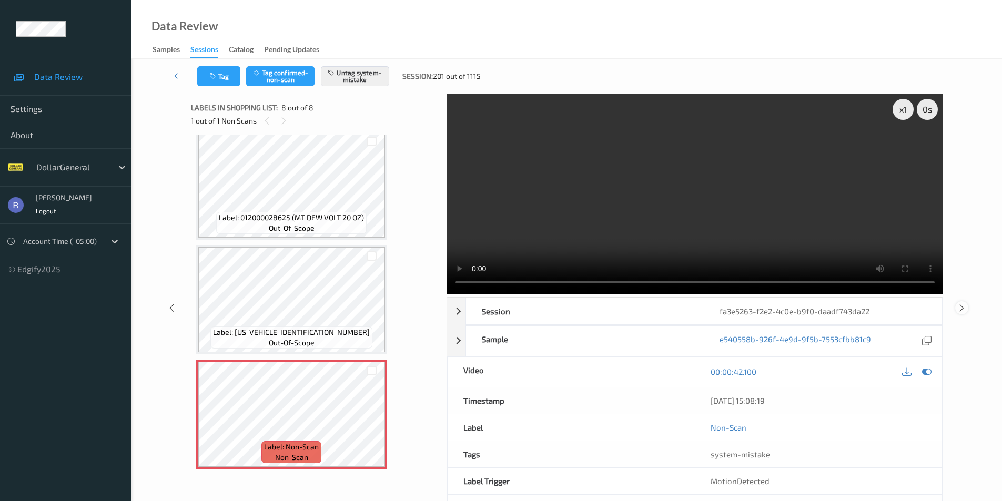
click at [960, 305] on icon at bounding box center [961, 307] width 9 height 9
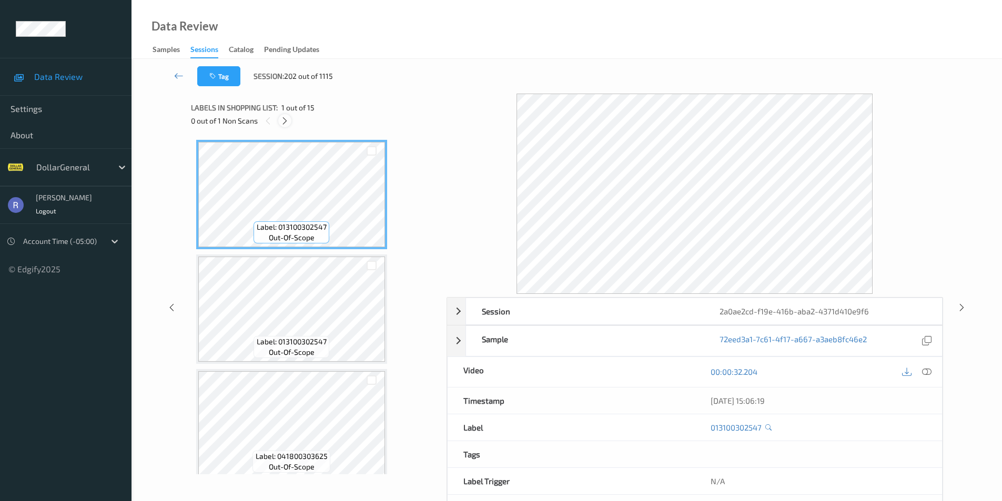
click at [285, 120] on icon at bounding box center [284, 120] width 9 height 9
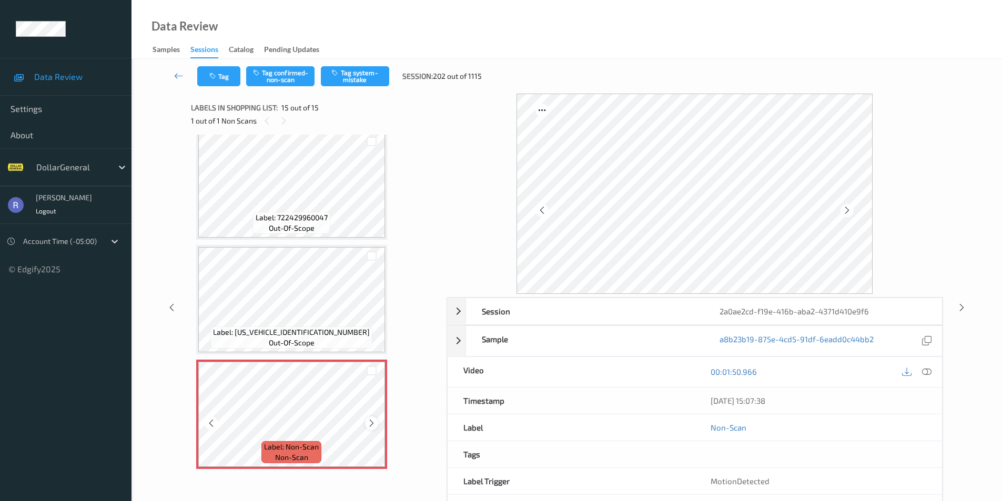
click at [370, 422] on icon at bounding box center [371, 423] width 9 height 9
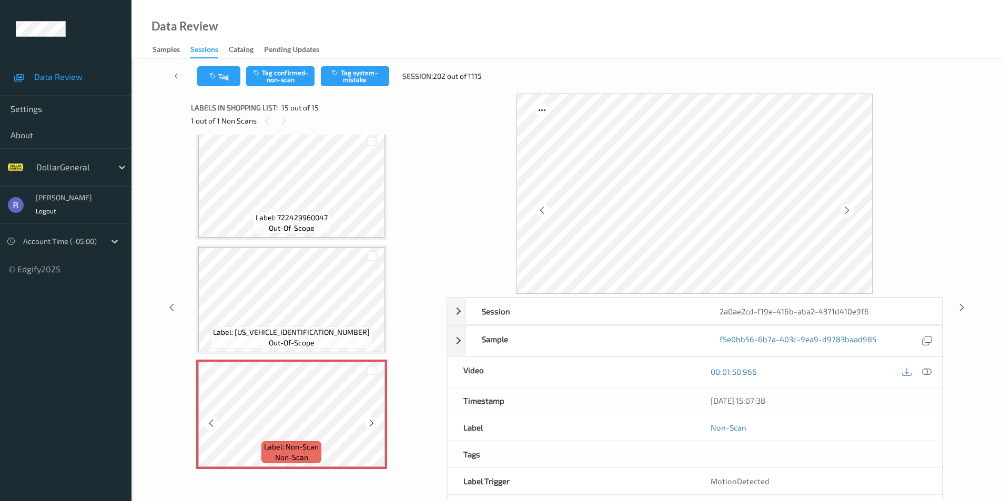
click at [370, 422] on icon at bounding box center [371, 423] width 9 height 9
click at [360, 73] on button "Tag system-mistake" at bounding box center [355, 76] width 68 height 20
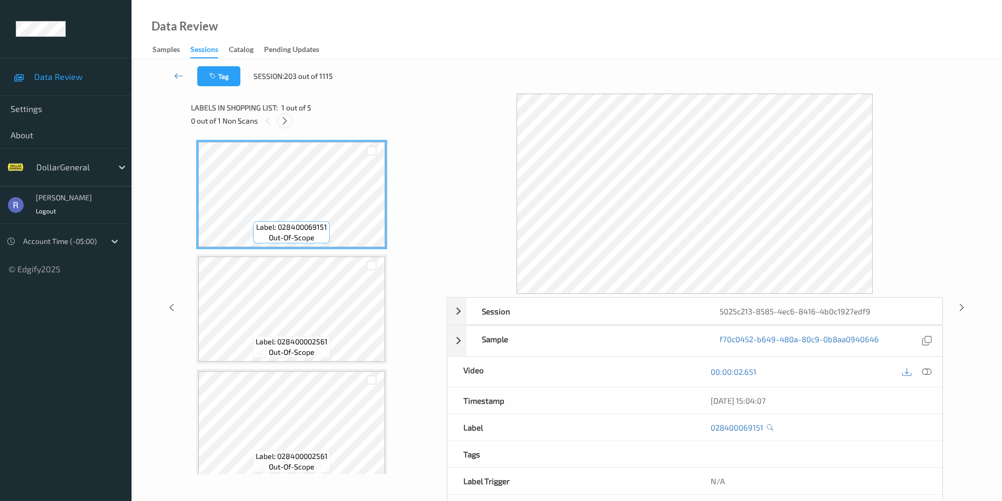
click at [283, 118] on icon at bounding box center [284, 120] width 9 height 9
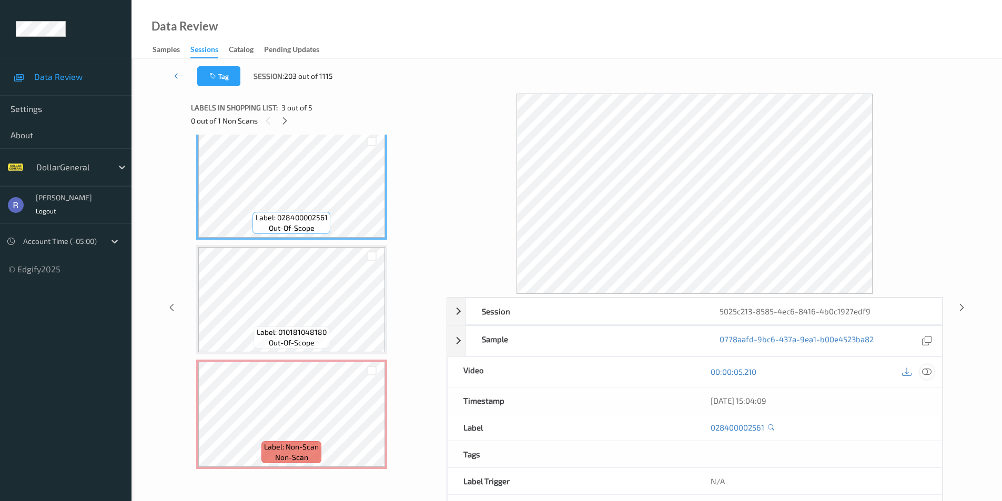
click at [926, 371] on icon at bounding box center [926, 371] width 9 height 9
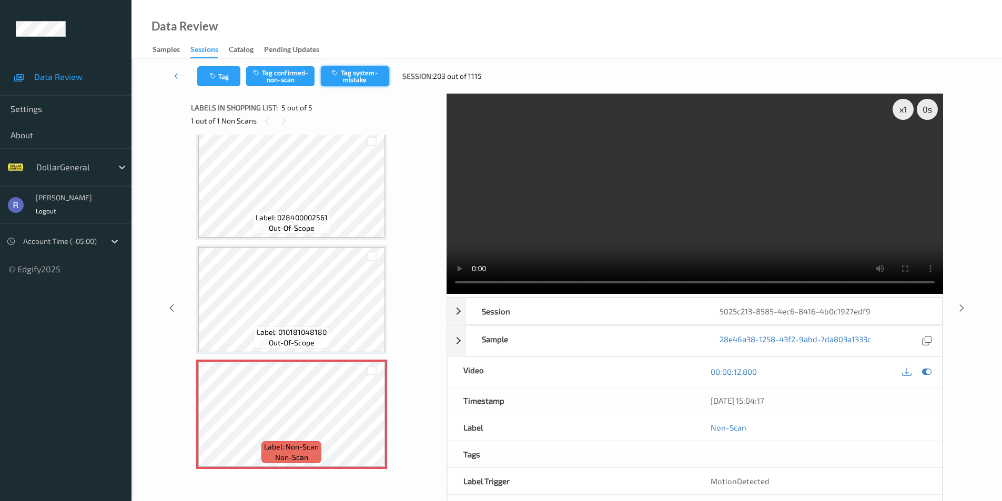
click at [361, 71] on button "Tag system-mistake" at bounding box center [355, 76] width 68 height 20
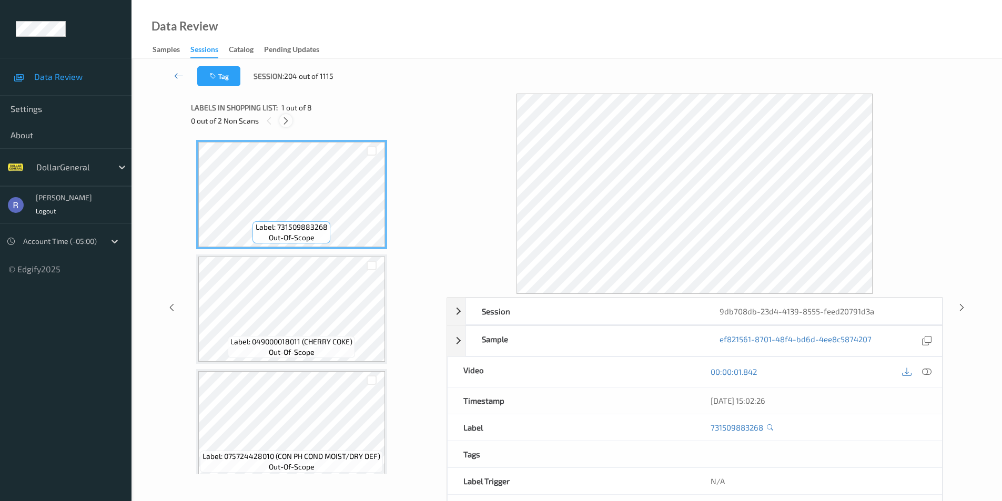
click at [286, 120] on icon at bounding box center [285, 120] width 9 height 9
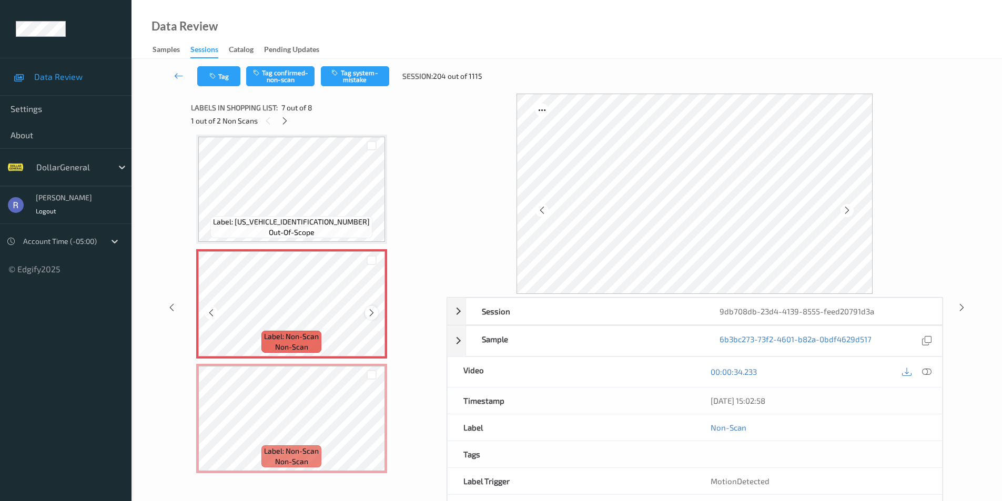
click at [373, 312] on icon at bounding box center [371, 312] width 9 height 9
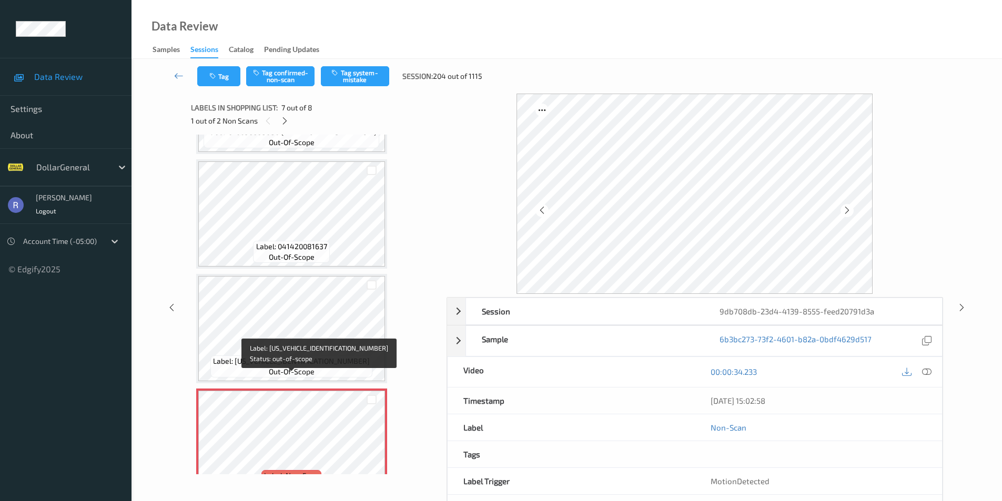
scroll to position [421, 0]
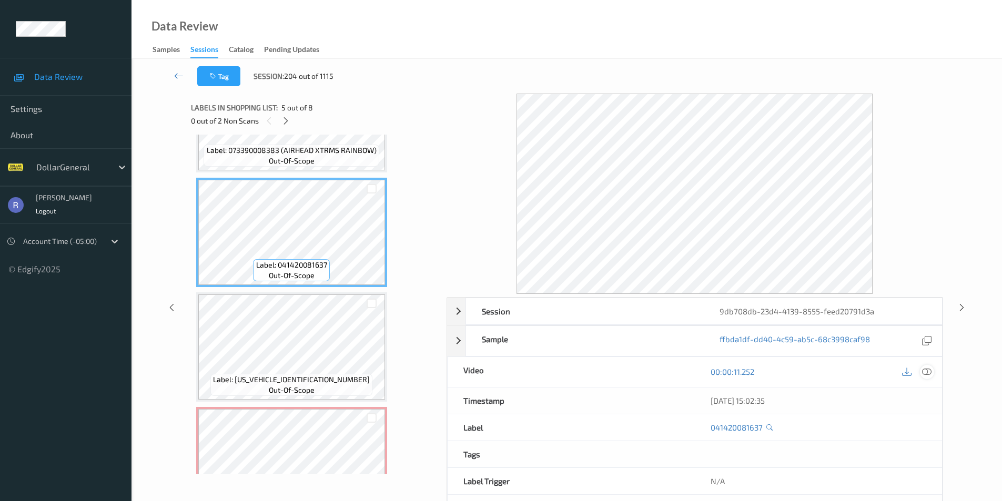
click at [927, 373] on icon at bounding box center [926, 371] width 9 height 9
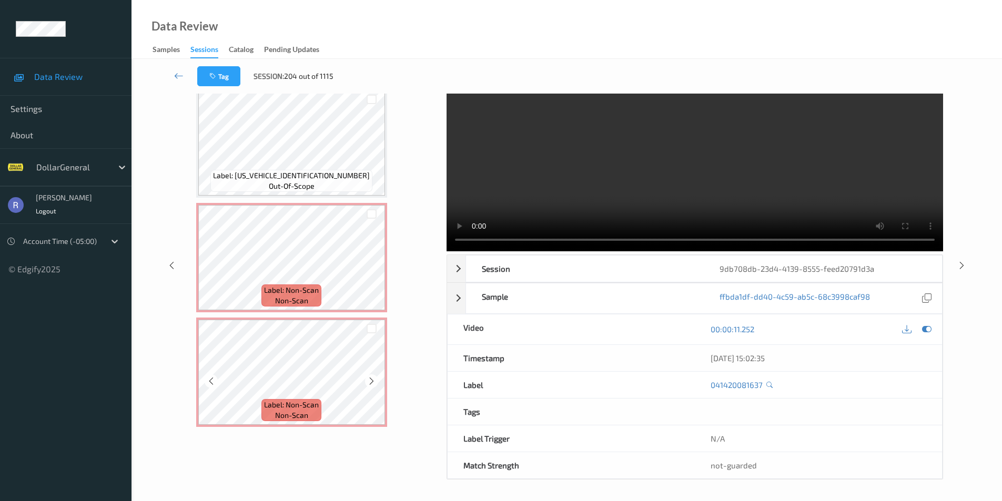
scroll to position [583, 0]
click at [370, 213] on div at bounding box center [372, 214] width 10 height 10
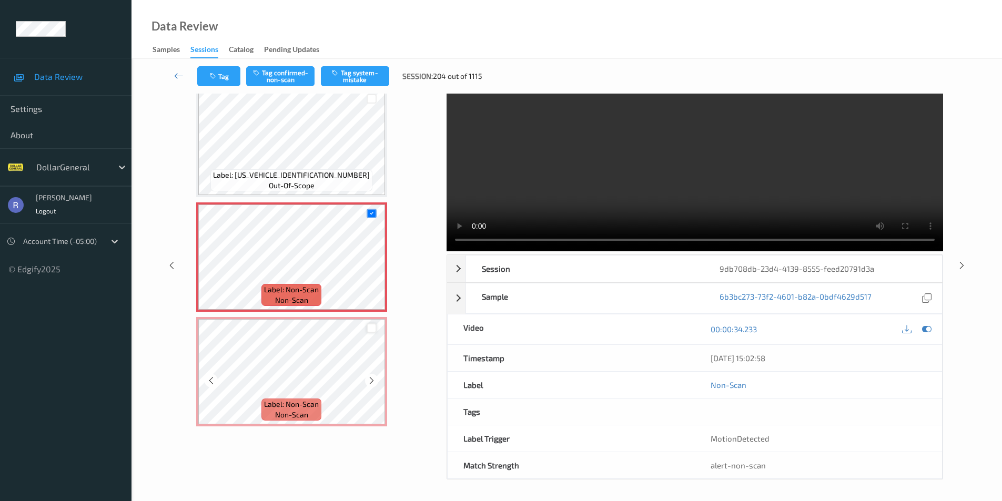
click at [373, 329] on div at bounding box center [372, 328] width 10 height 10
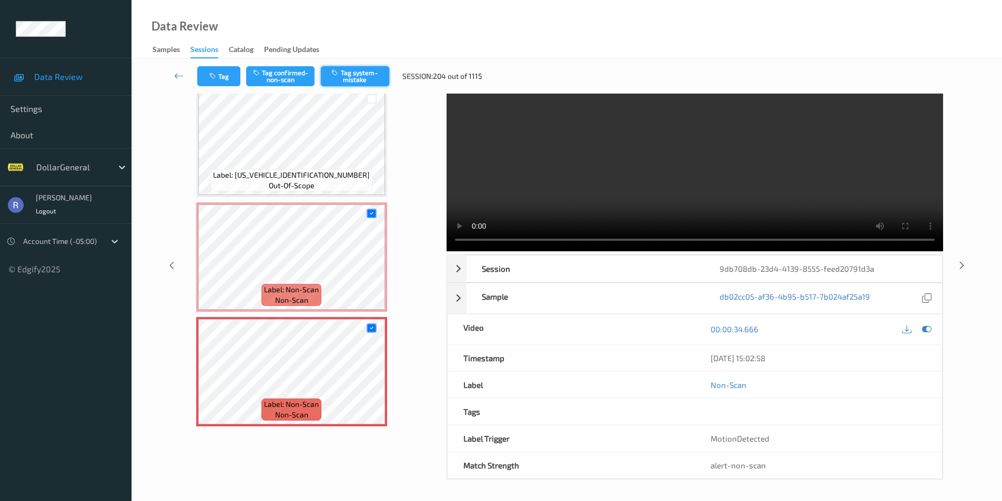
click at [373, 73] on button "Tag system-mistake" at bounding box center [355, 76] width 68 height 20
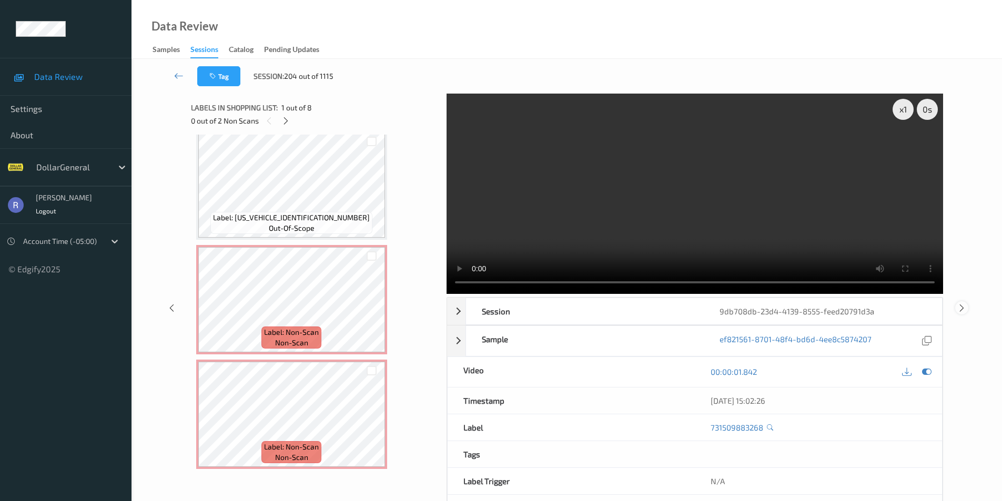
click at [962, 307] on icon at bounding box center [961, 307] width 9 height 9
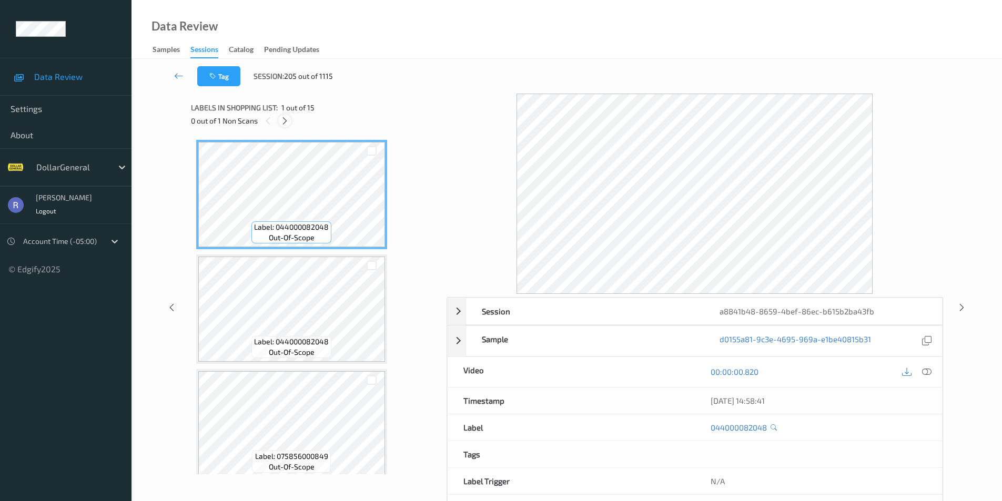
click at [284, 119] on icon at bounding box center [284, 120] width 9 height 9
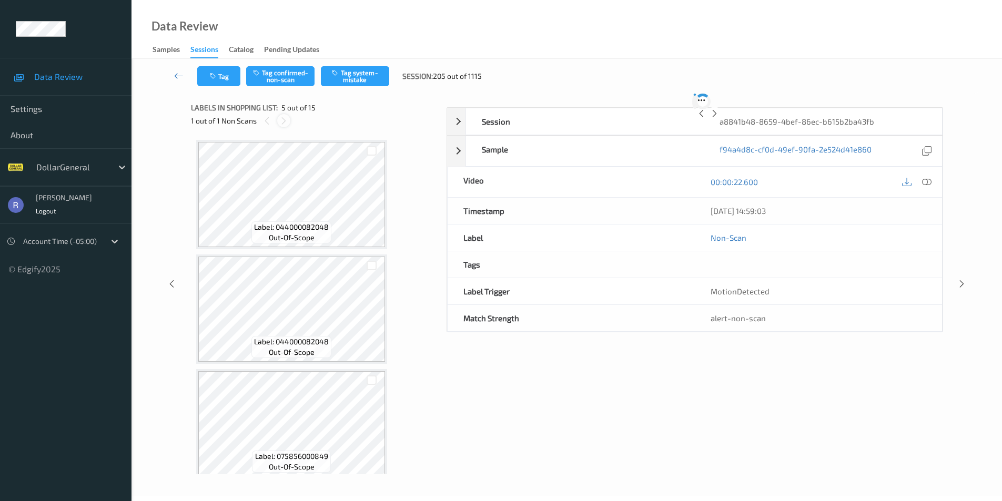
scroll to position [349, 0]
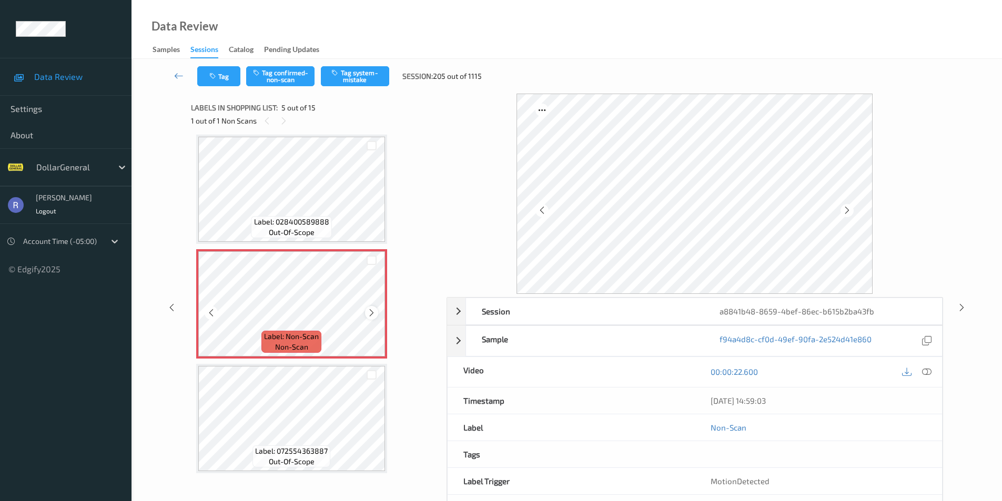
click at [369, 309] on icon at bounding box center [371, 312] width 9 height 9
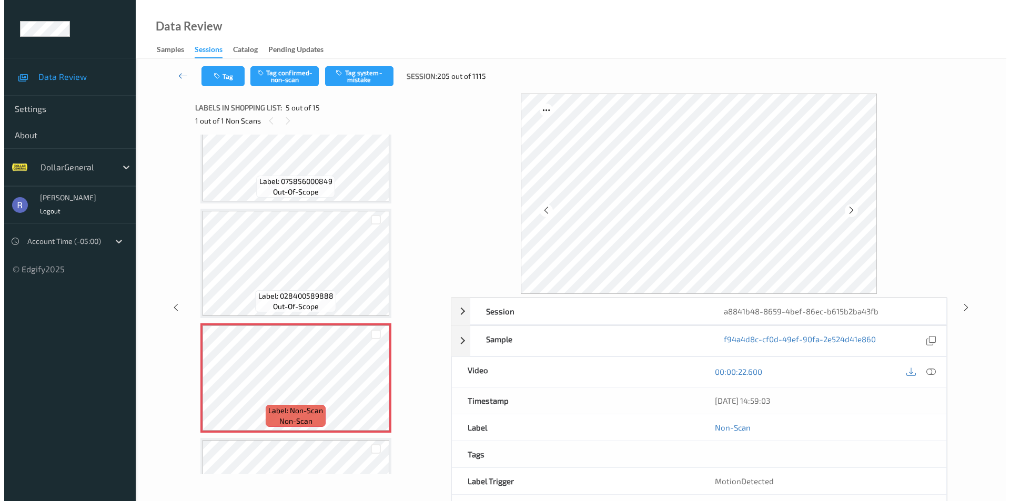
scroll to position [244, 0]
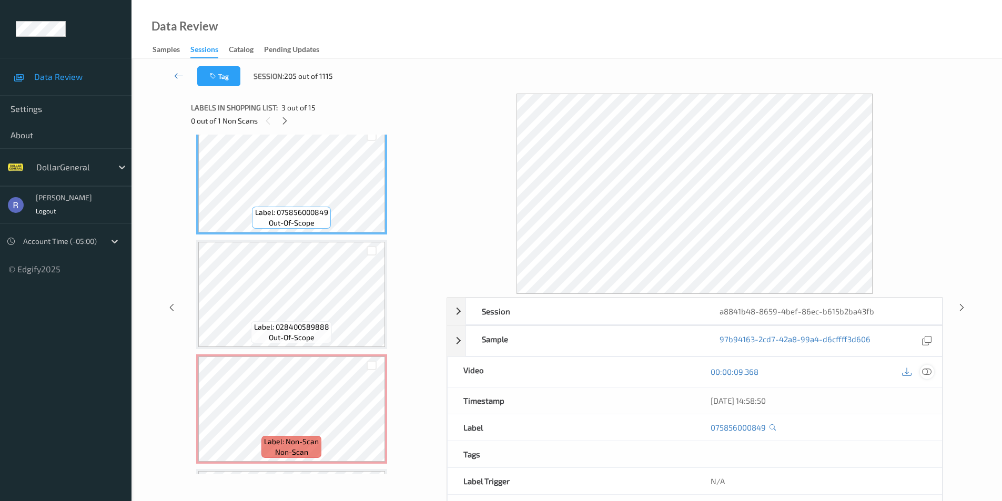
click at [929, 373] on icon at bounding box center [926, 371] width 9 height 9
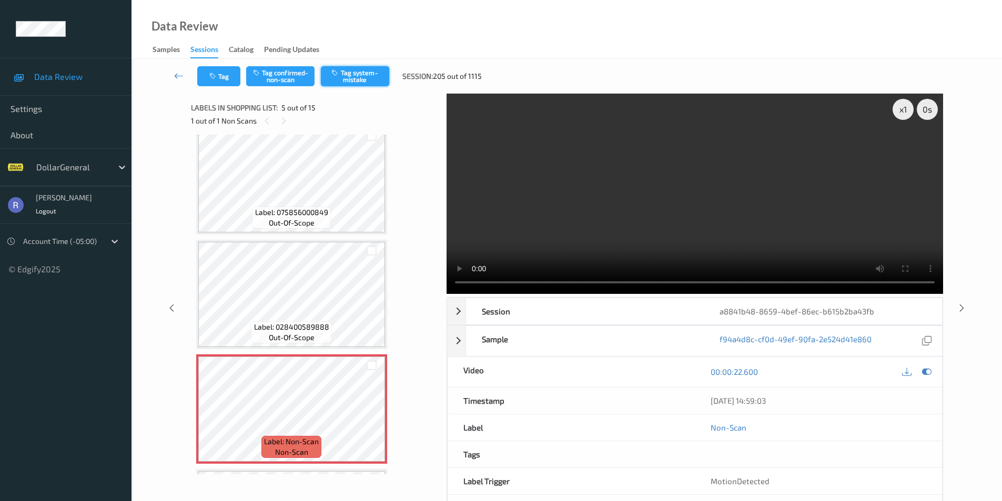
click at [374, 74] on button "Tag system-mistake" at bounding box center [355, 76] width 68 height 20
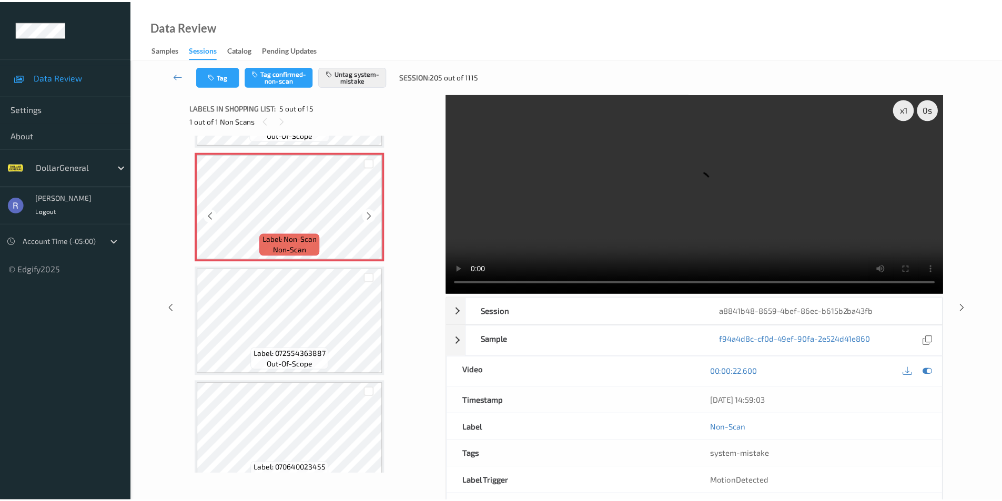
scroll to position [454, 0]
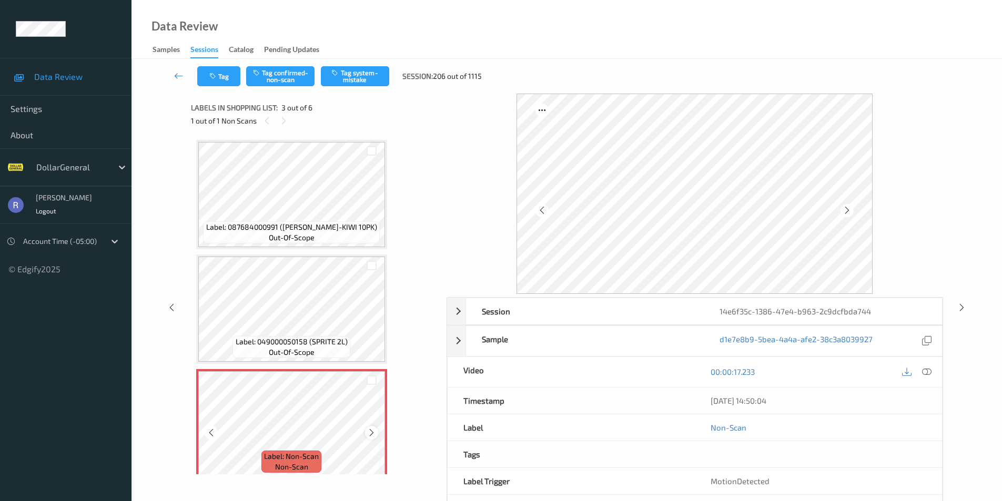
click at [373, 430] on icon at bounding box center [371, 432] width 9 height 9
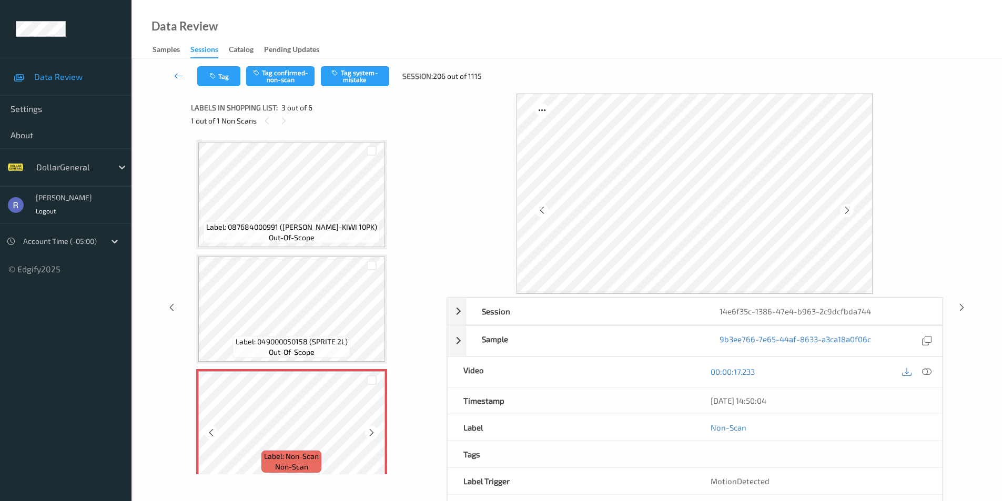
click at [200, 373] on div "Label: Non-Scan non-scan" at bounding box center [198, 371] width 4 height 4
click at [373, 431] on icon at bounding box center [371, 432] width 9 height 9
click at [348, 74] on button "Tag system-mistake" at bounding box center [355, 76] width 68 height 20
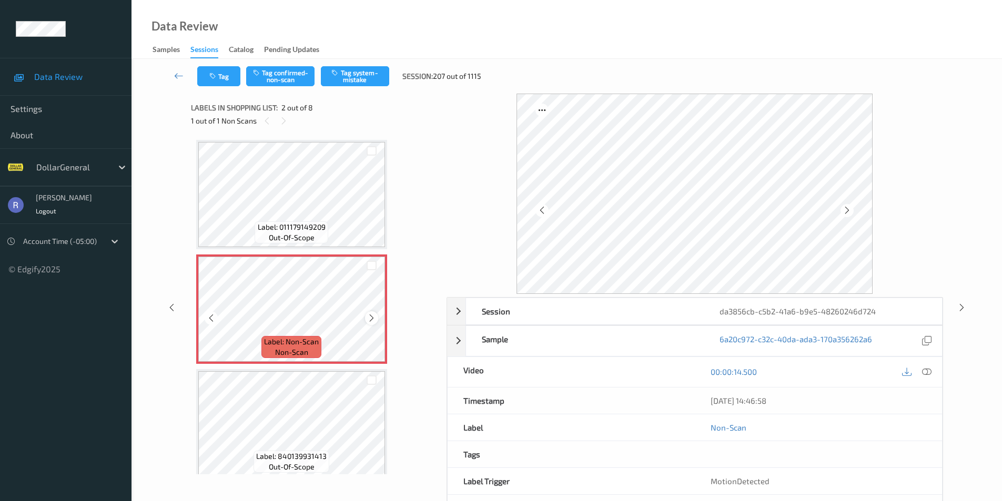
click at [370, 317] on icon at bounding box center [371, 317] width 9 height 9
click at [370, 319] on icon at bounding box center [371, 317] width 9 height 9
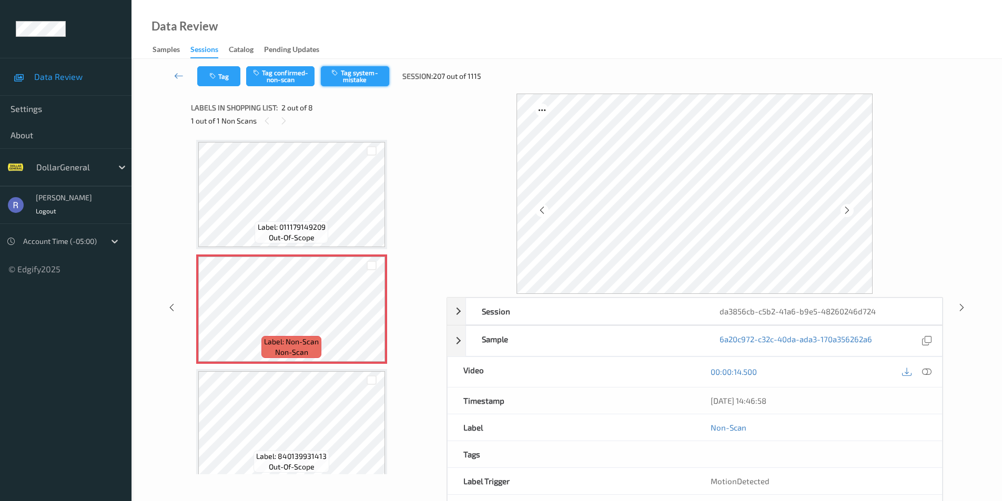
click at [365, 70] on button "Tag system-mistake" at bounding box center [355, 76] width 68 height 20
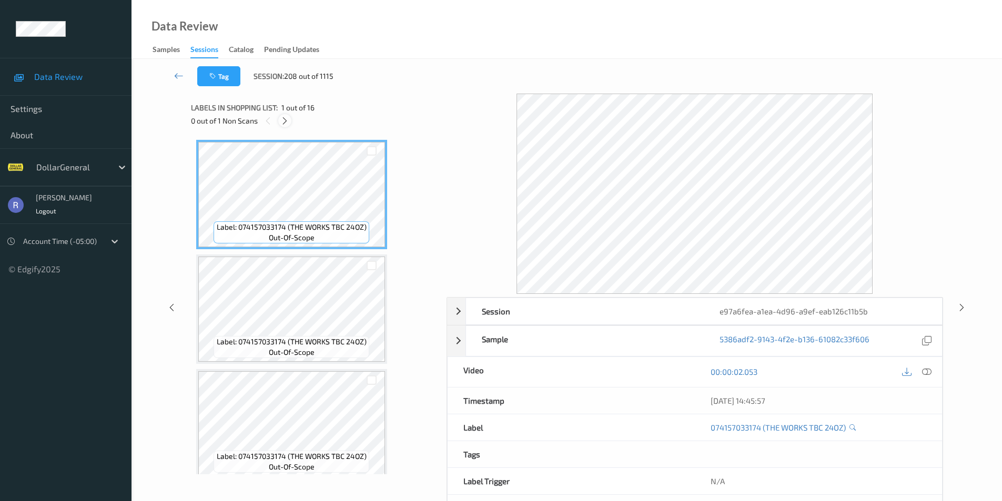
click at [285, 117] on icon at bounding box center [284, 120] width 9 height 9
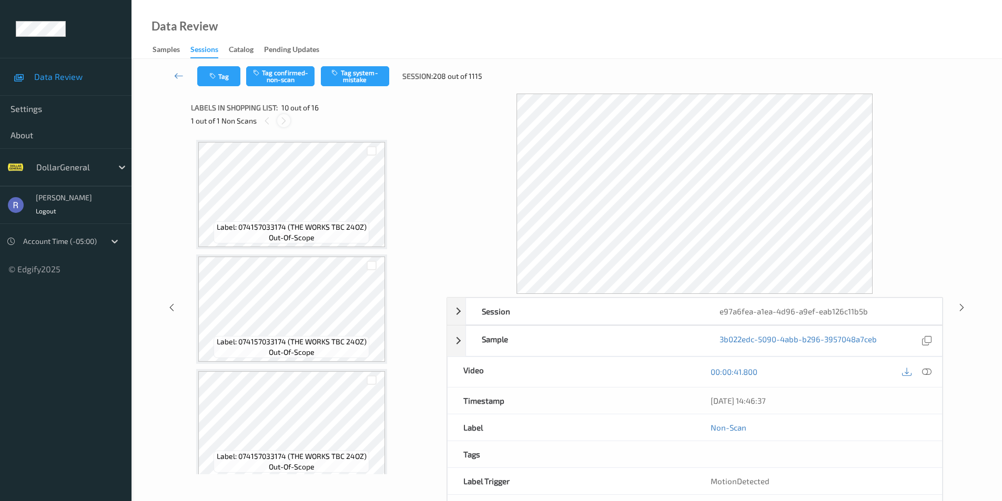
scroll to position [922, 0]
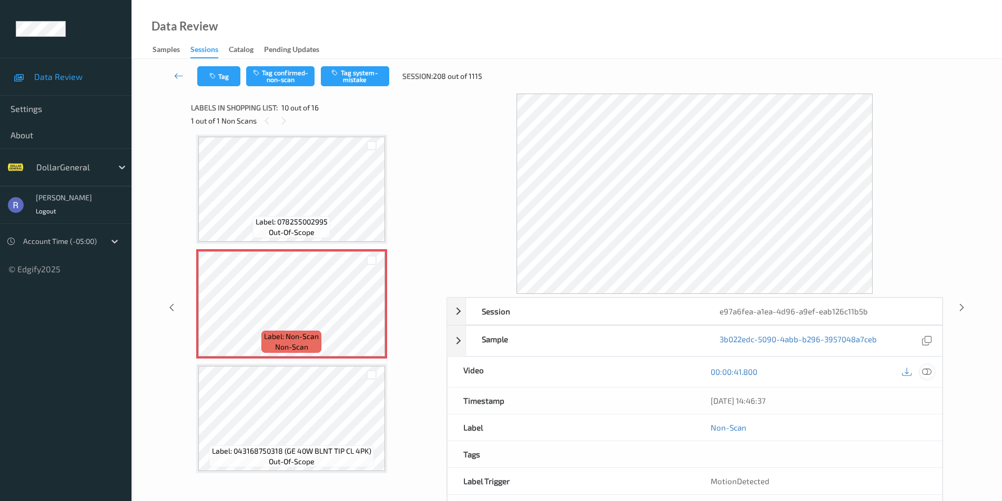
click at [924, 373] on icon at bounding box center [926, 371] width 9 height 9
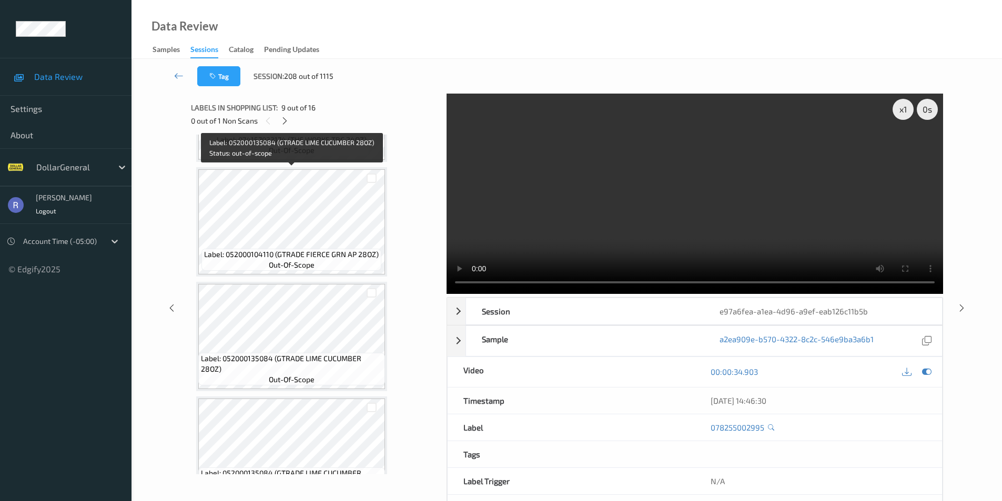
scroll to position [291, 0]
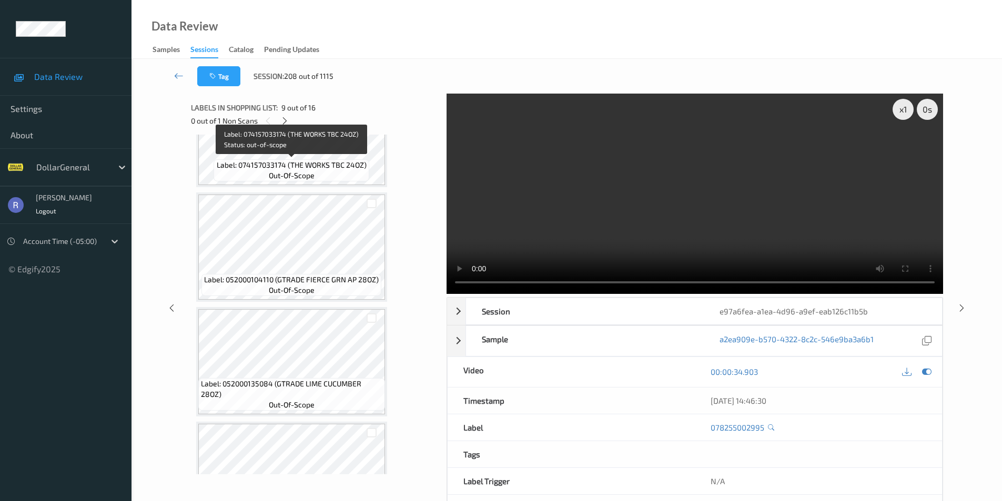
click at [318, 181] on div "Label: 074157033174 (THE WORKS TBC 24OZ) out-of-scope" at bounding box center [290, 170] width 155 height 22
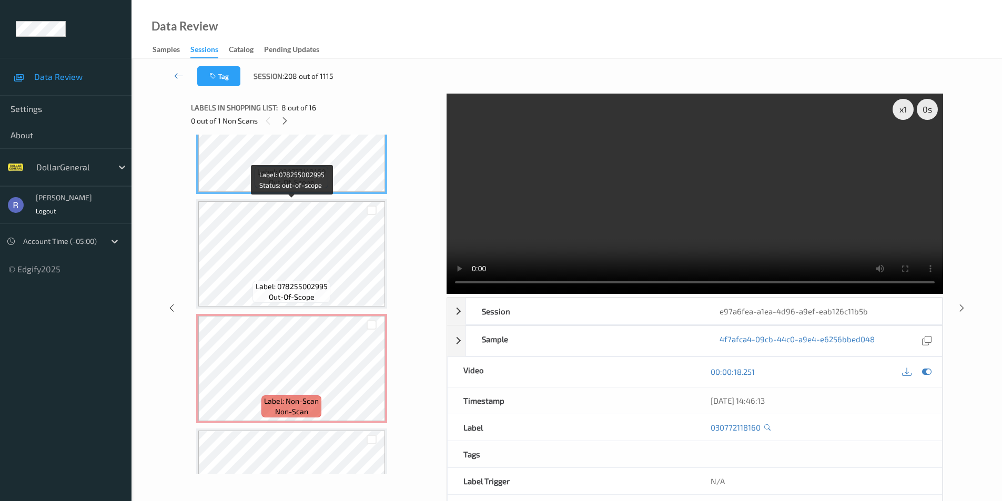
scroll to position [947, 0]
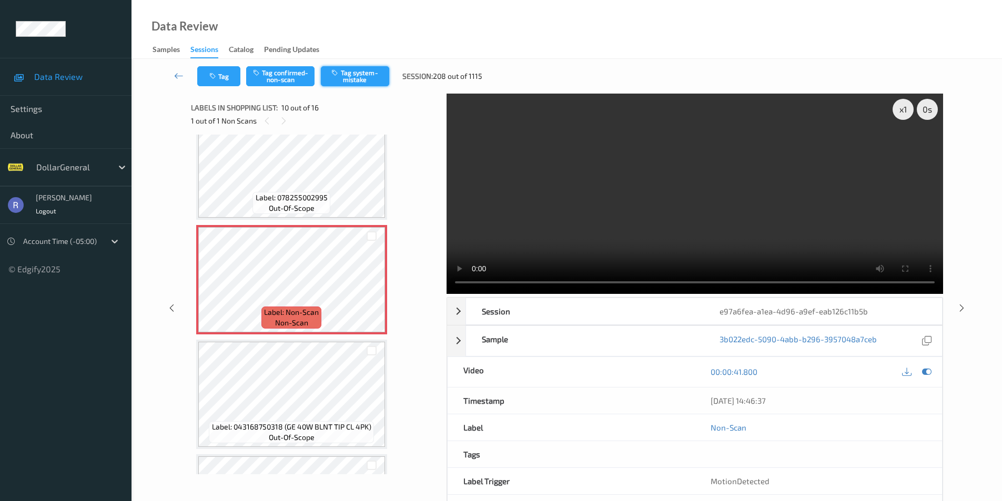
click at [359, 69] on button "Tag system-mistake" at bounding box center [355, 76] width 68 height 20
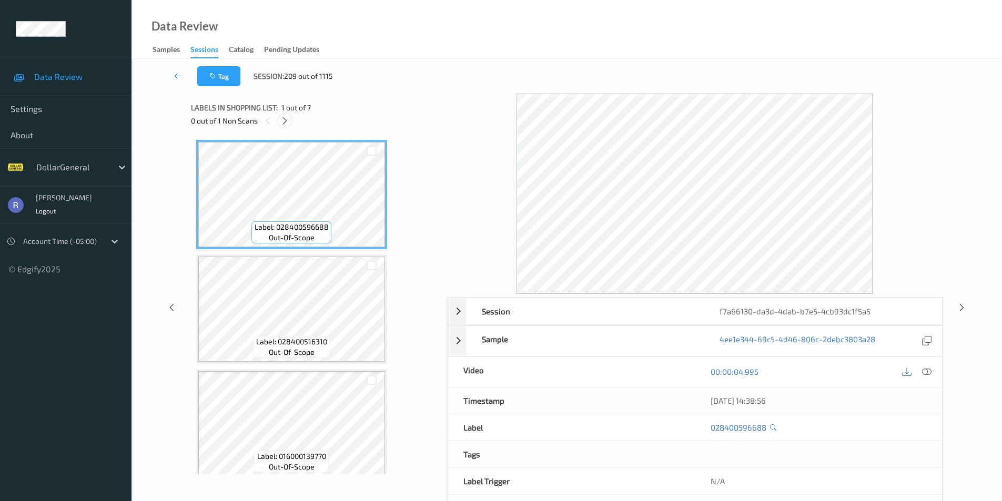
click at [284, 121] on icon at bounding box center [284, 120] width 9 height 9
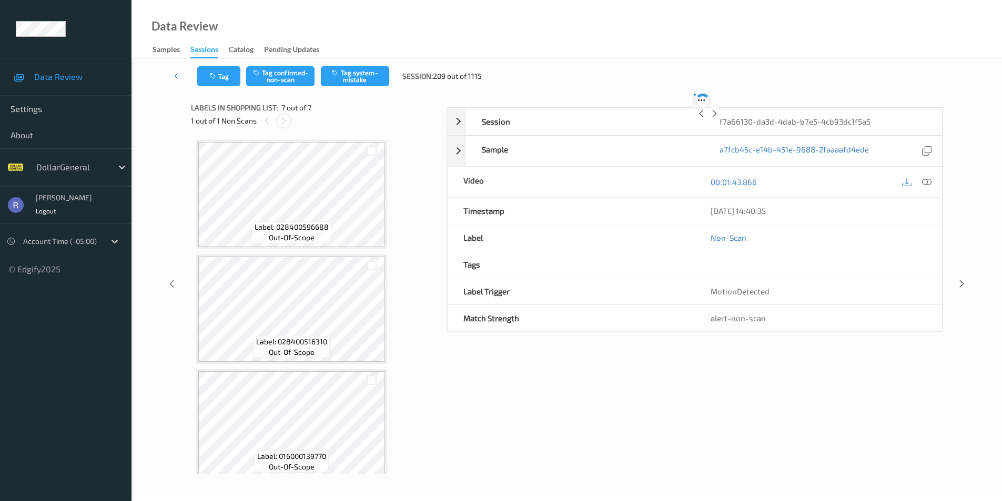
scroll to position [468, 0]
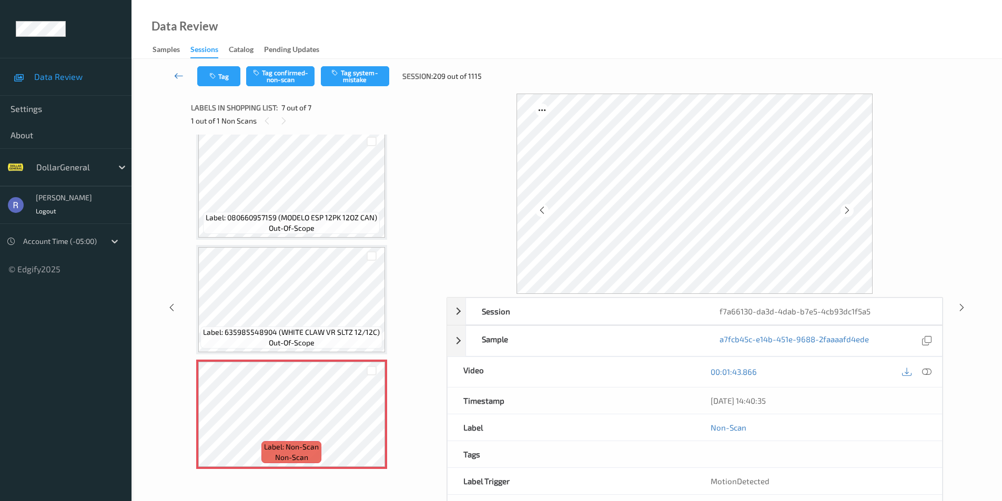
click at [179, 73] on icon at bounding box center [178, 75] width 9 height 11
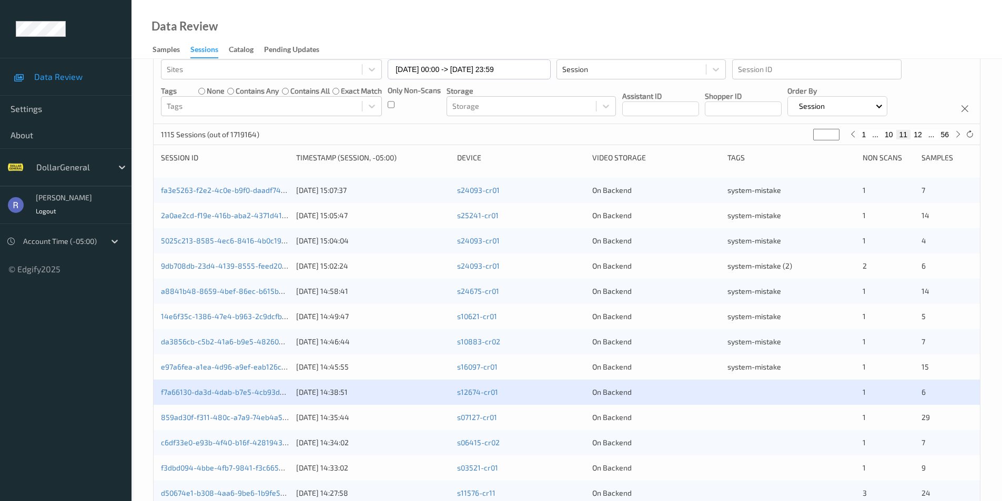
scroll to position [263, 0]
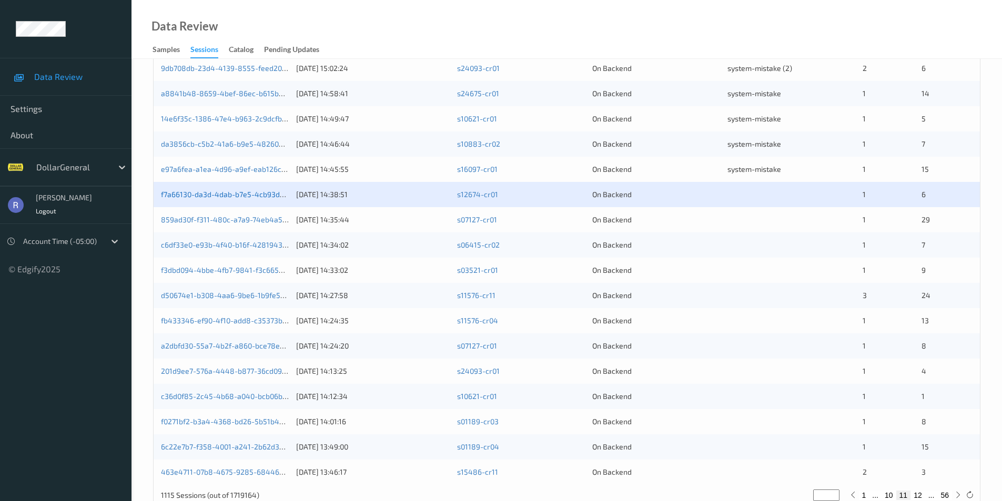
click at [208, 190] on link "f7a66130-da3d-4dab-b7e5-4cb93dc1f5a5" at bounding box center [231, 194] width 141 height 9
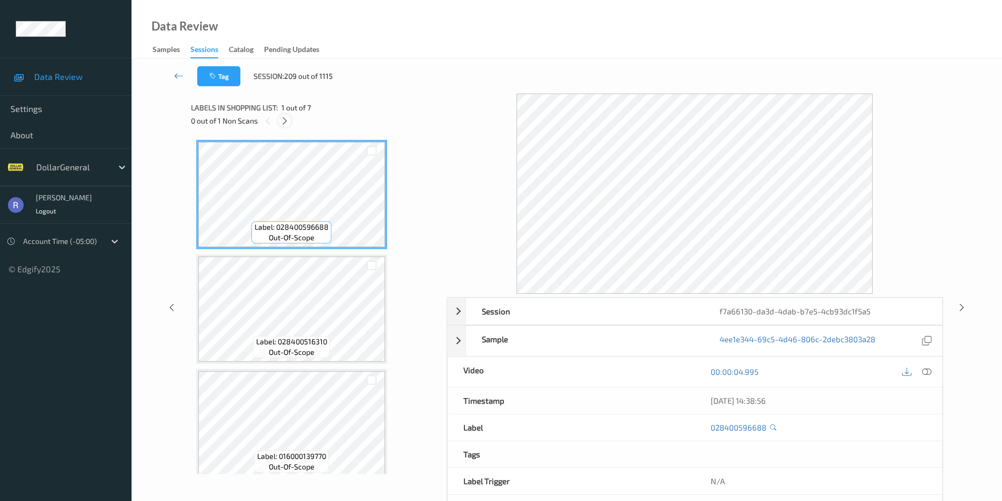
click at [283, 119] on icon at bounding box center [284, 120] width 9 height 9
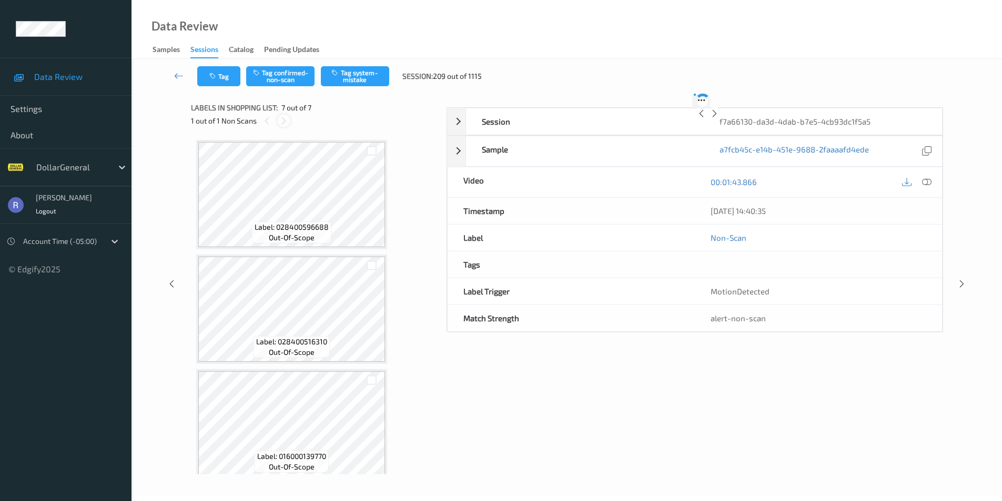
scroll to position [468, 0]
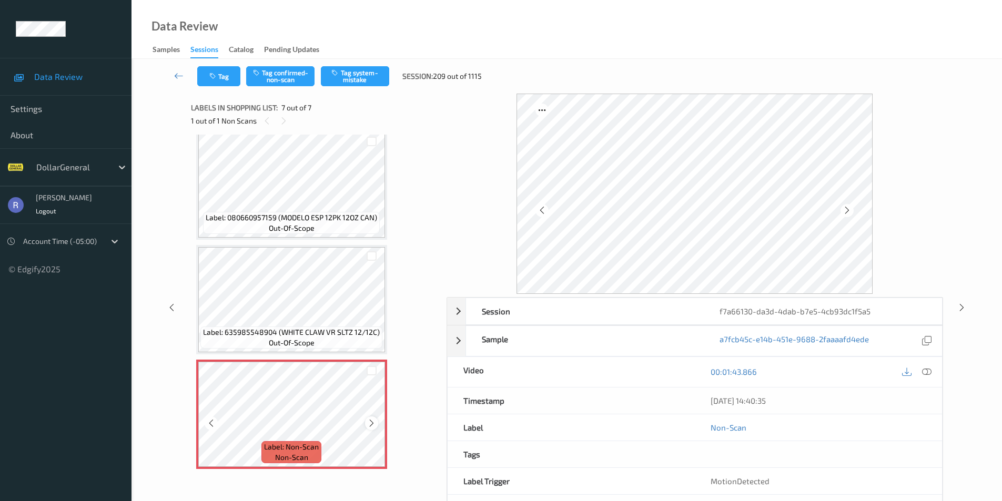
click at [370, 423] on icon at bounding box center [371, 423] width 9 height 9
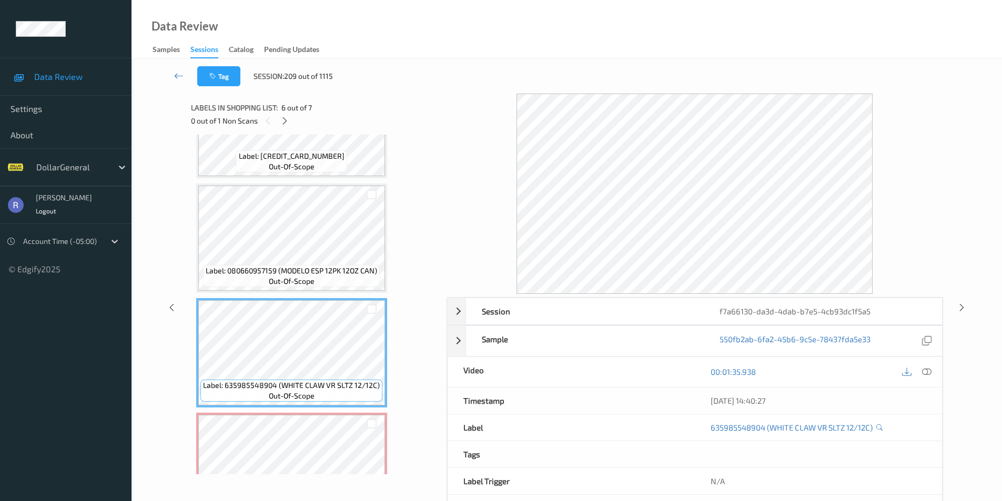
scroll to position [363, 0]
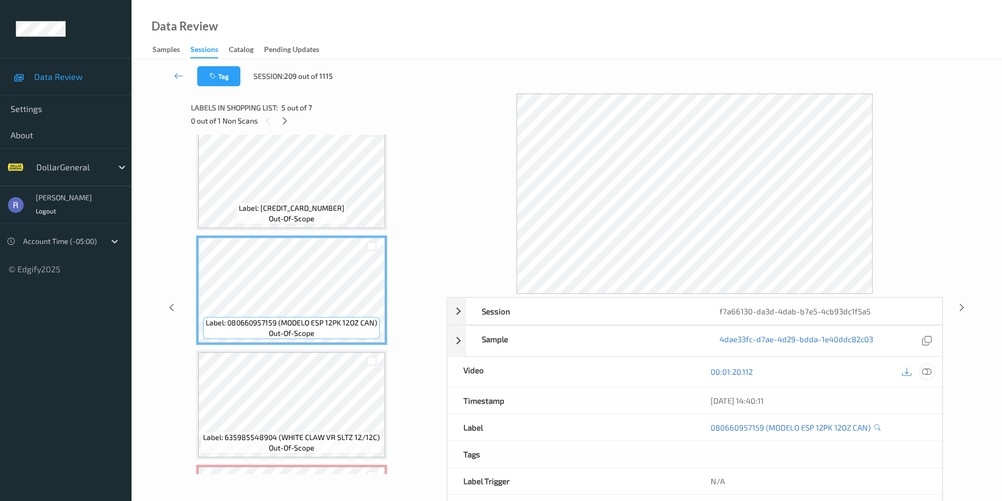
click at [929, 370] on icon at bounding box center [926, 371] width 9 height 9
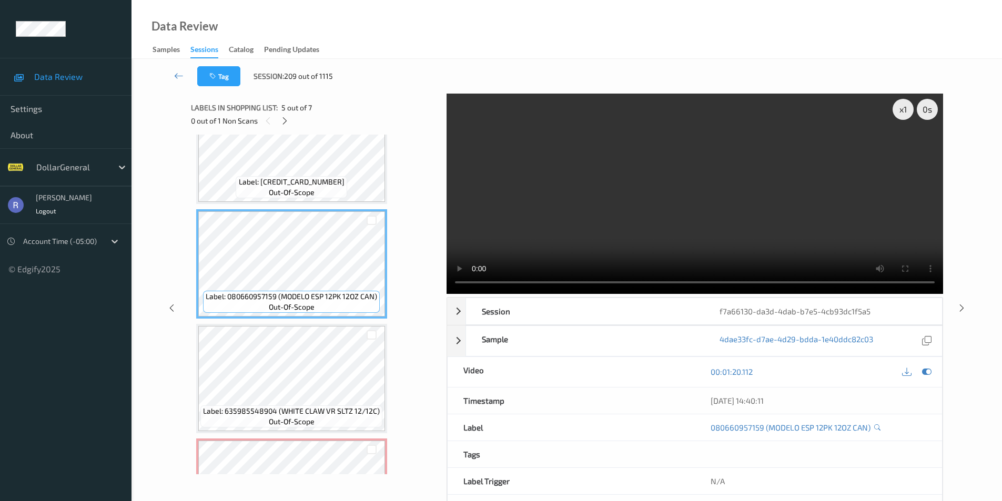
scroll to position [468, 0]
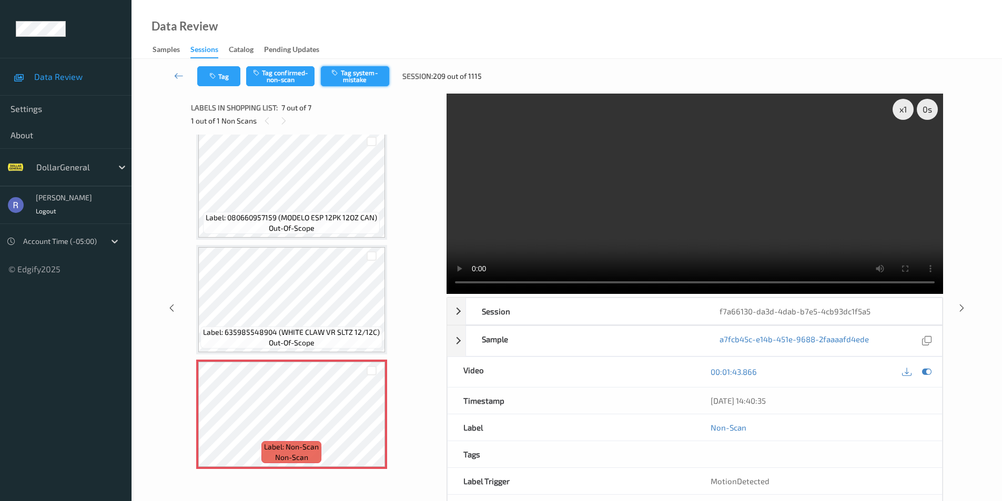
click at [359, 76] on button "Tag system-mistake" at bounding box center [355, 76] width 68 height 20
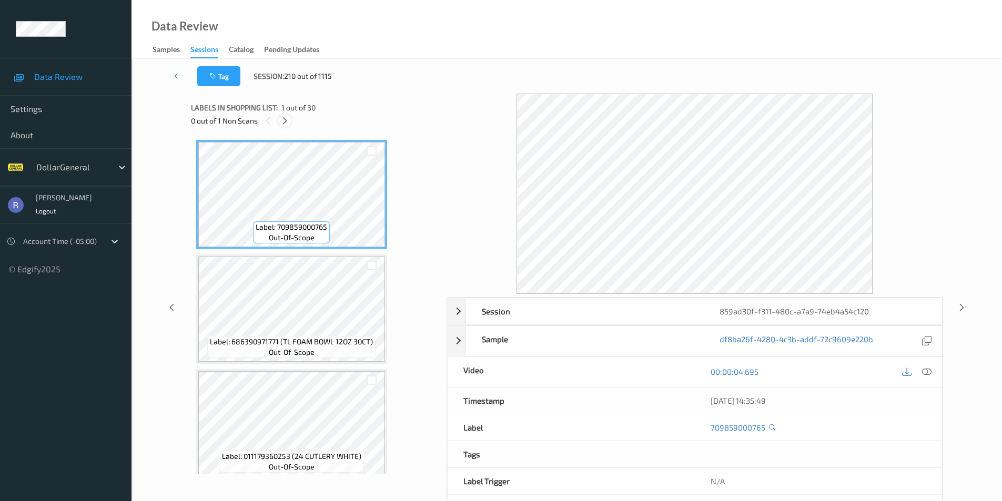
click at [281, 121] on icon at bounding box center [284, 120] width 9 height 9
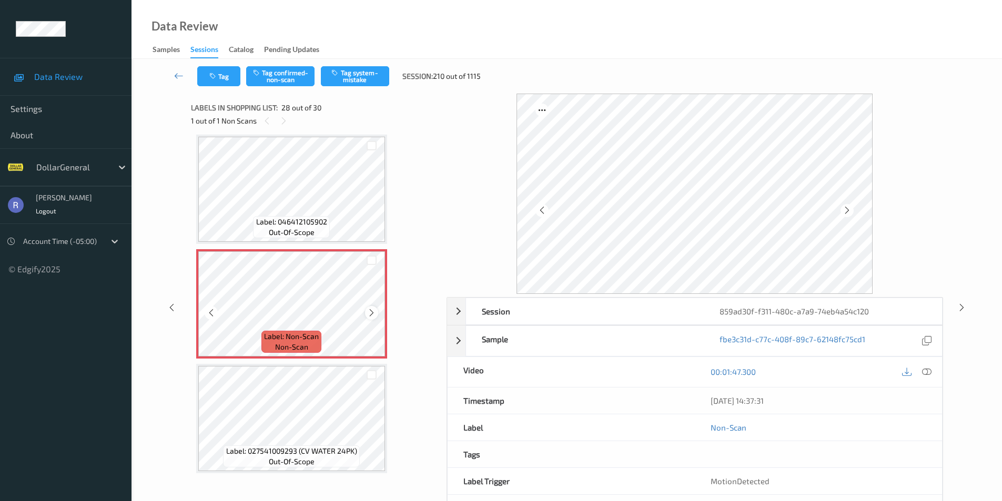
click at [372, 311] on icon at bounding box center [371, 312] width 9 height 9
click at [371, 314] on icon at bounding box center [371, 312] width 9 height 9
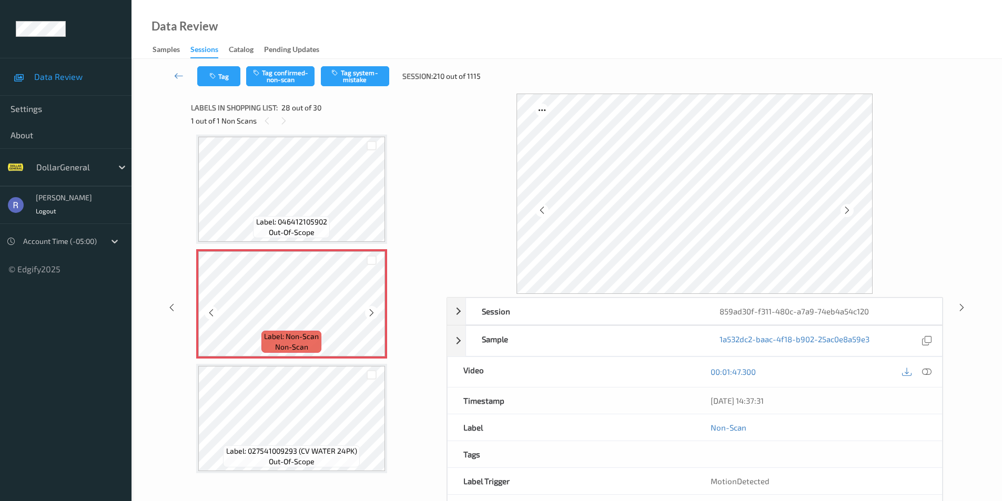
click at [371, 314] on icon at bounding box center [371, 312] width 9 height 9
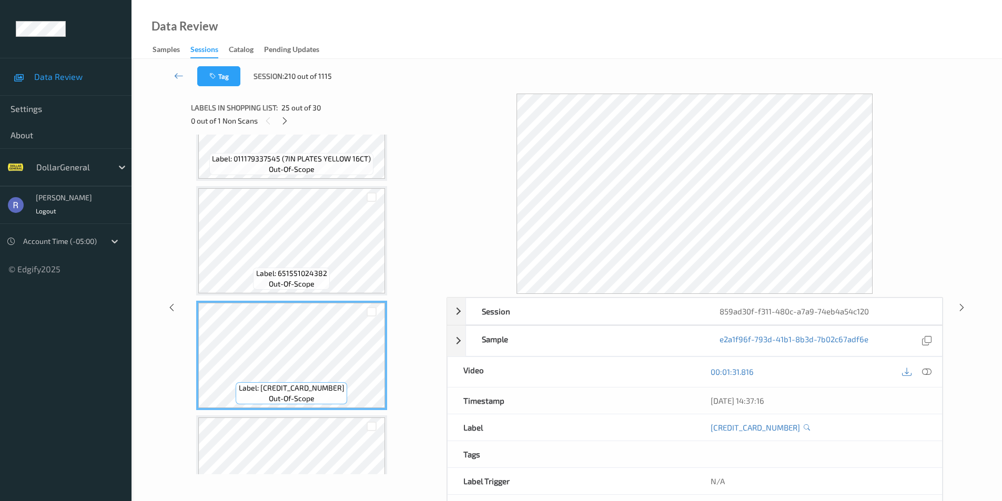
scroll to position [2513, 0]
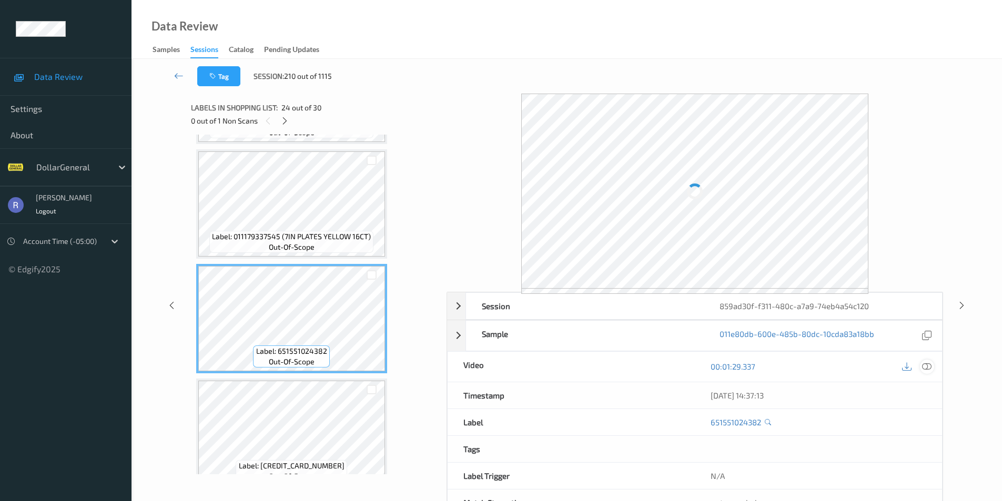
click at [923, 368] on icon at bounding box center [926, 366] width 9 height 9
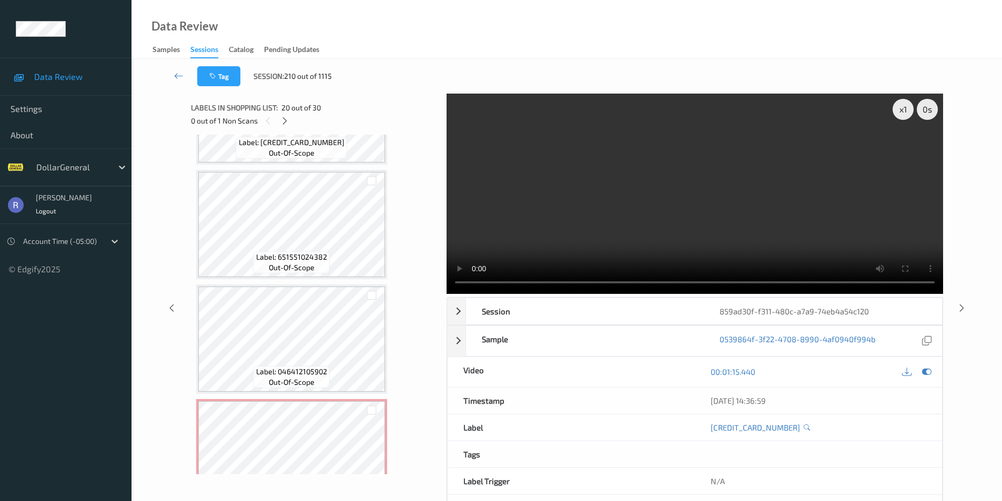
scroll to position [2933, 0]
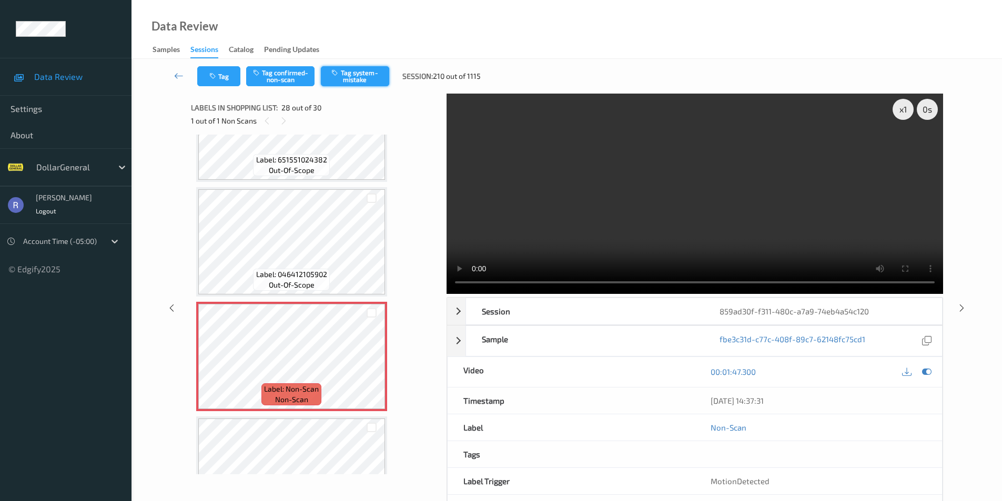
click at [363, 77] on button "Tag system-mistake" at bounding box center [355, 76] width 68 height 20
click at [177, 79] on icon at bounding box center [178, 75] width 9 height 11
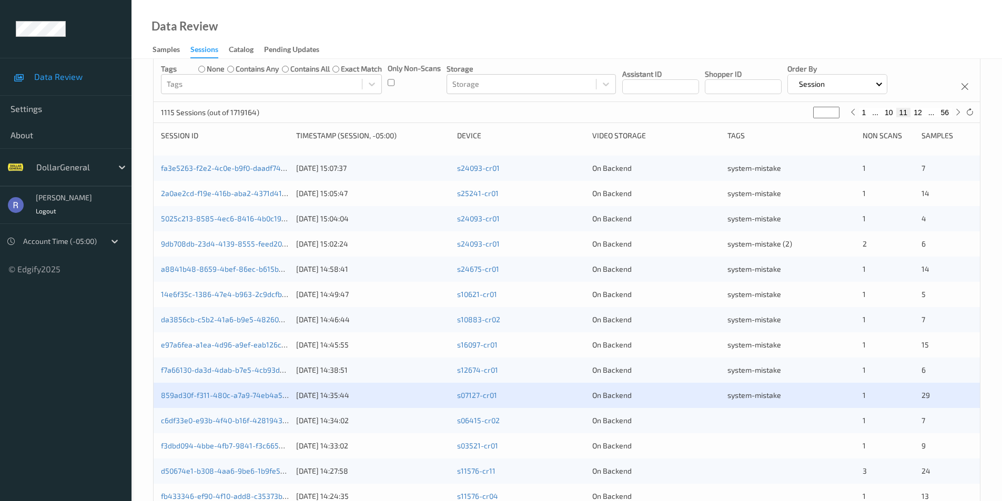
scroll to position [290, 0]
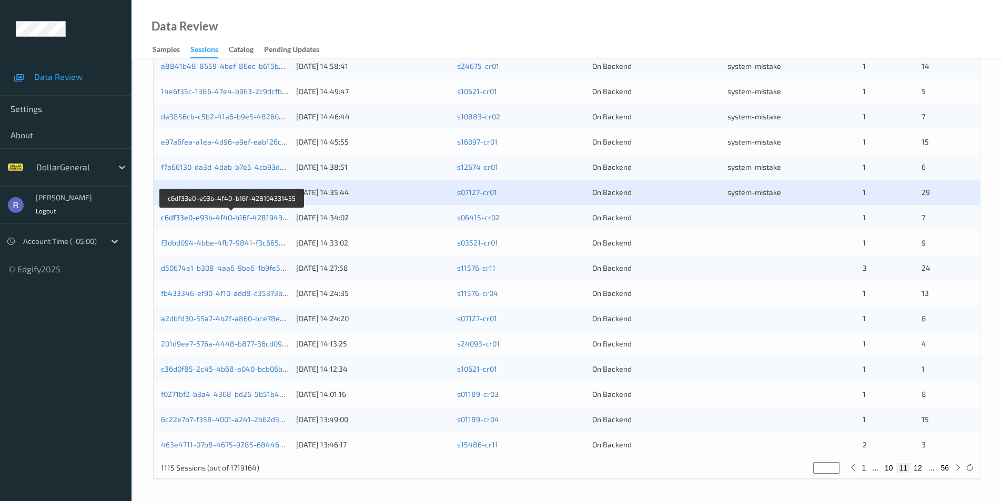
click at [190, 215] on link "c6df33e0-e93b-4f40-b16f-428194331455" at bounding box center [232, 217] width 142 height 9
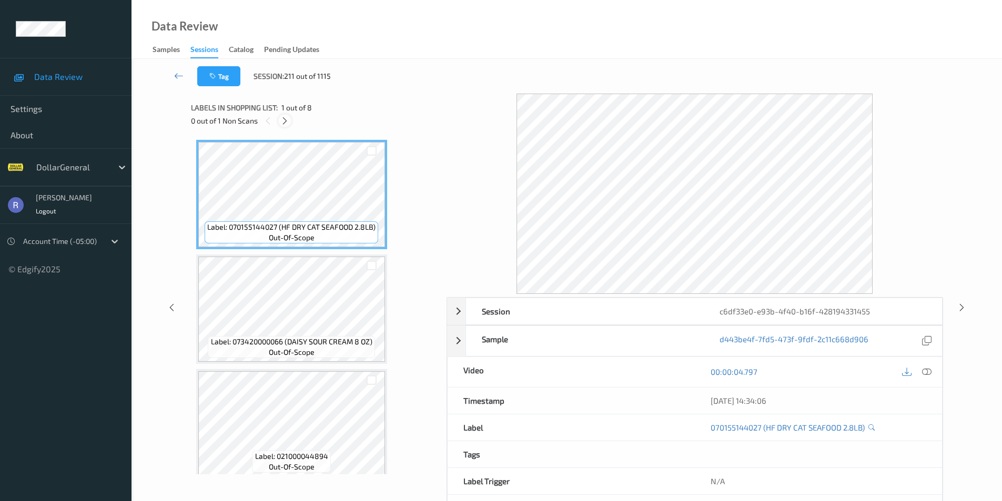
click at [285, 120] on icon at bounding box center [284, 120] width 9 height 9
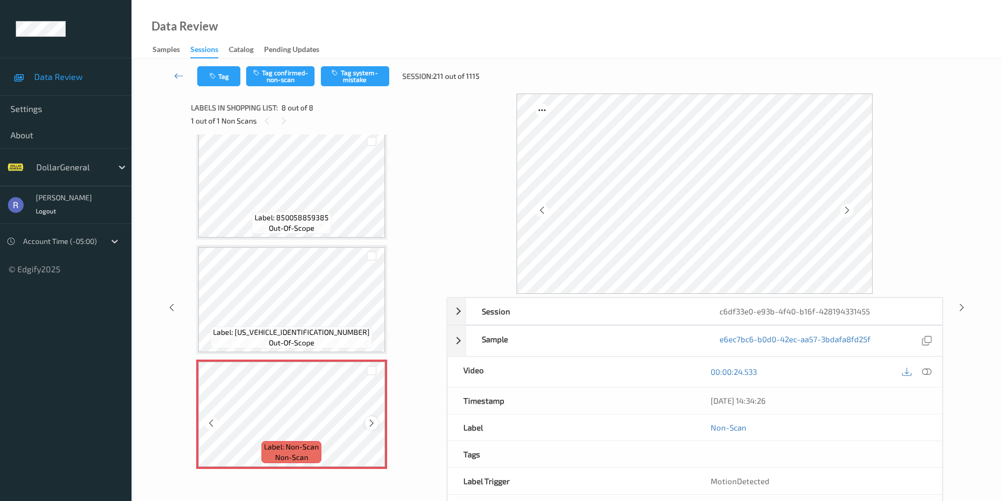
click at [371, 423] on icon at bounding box center [371, 423] width 9 height 9
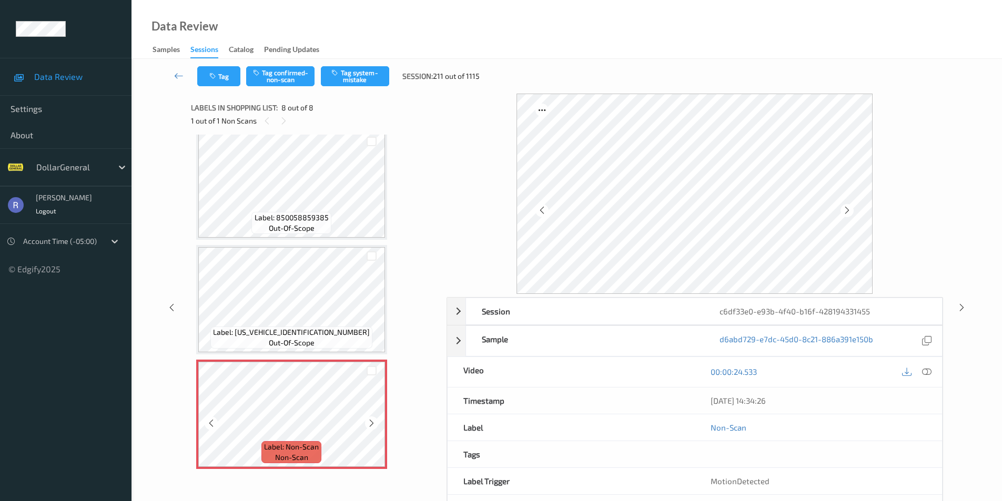
click at [371, 423] on icon at bounding box center [371, 423] width 9 height 9
click at [200, 364] on div "Label: Non-Scan non-scan" at bounding box center [198, 362] width 4 height 4
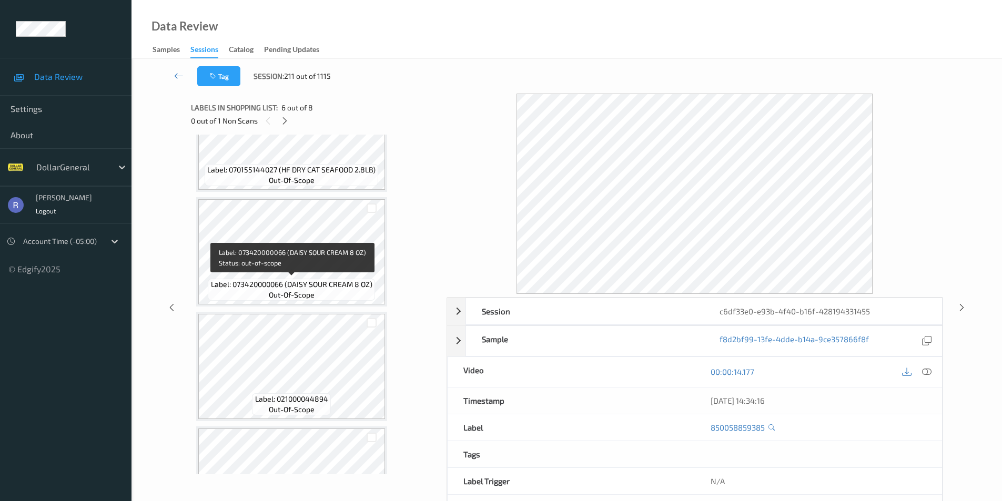
scroll to position [57, 0]
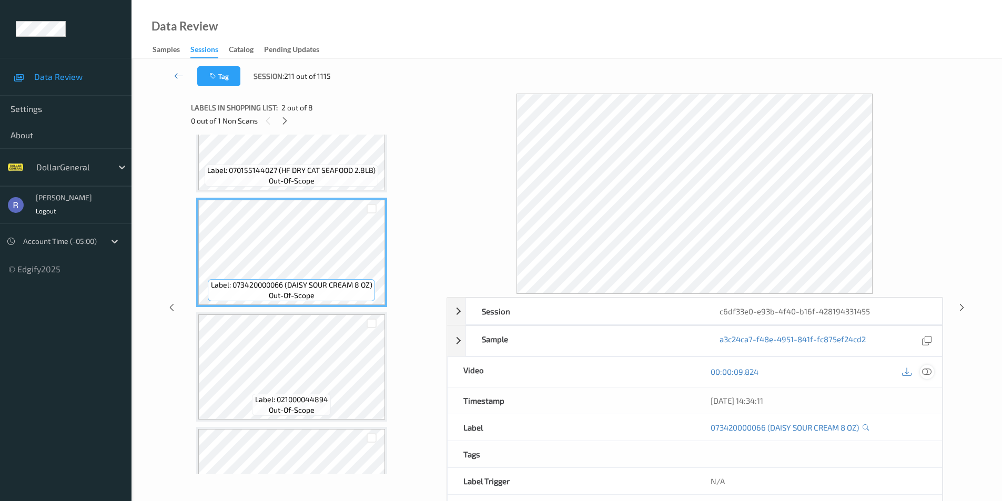
click at [926, 369] on icon at bounding box center [926, 371] width 9 height 9
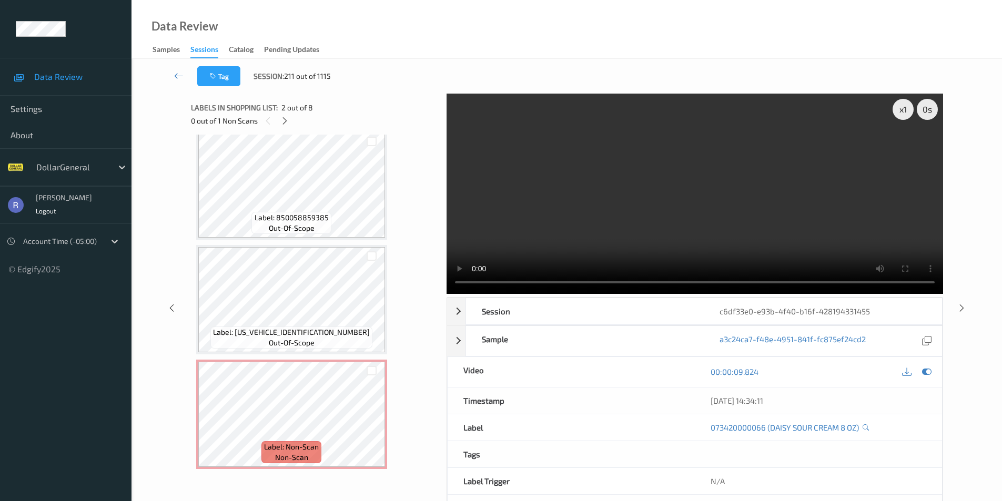
scroll to position [43, 0]
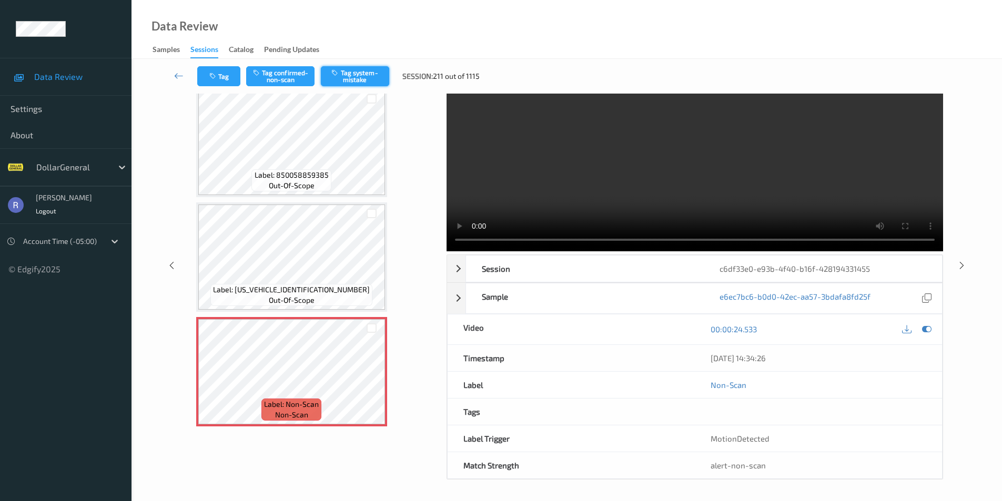
click at [375, 72] on button "Tag system-mistake" at bounding box center [355, 76] width 68 height 20
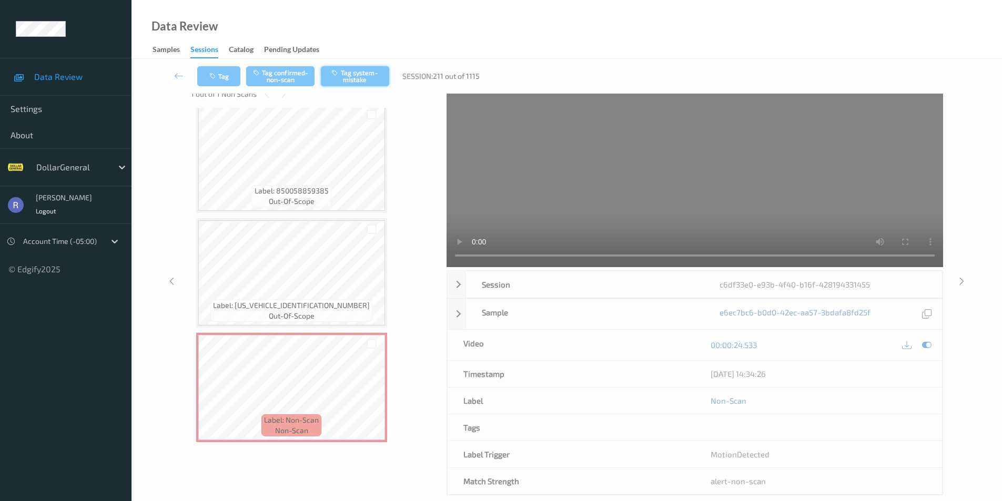
scroll to position [0, 0]
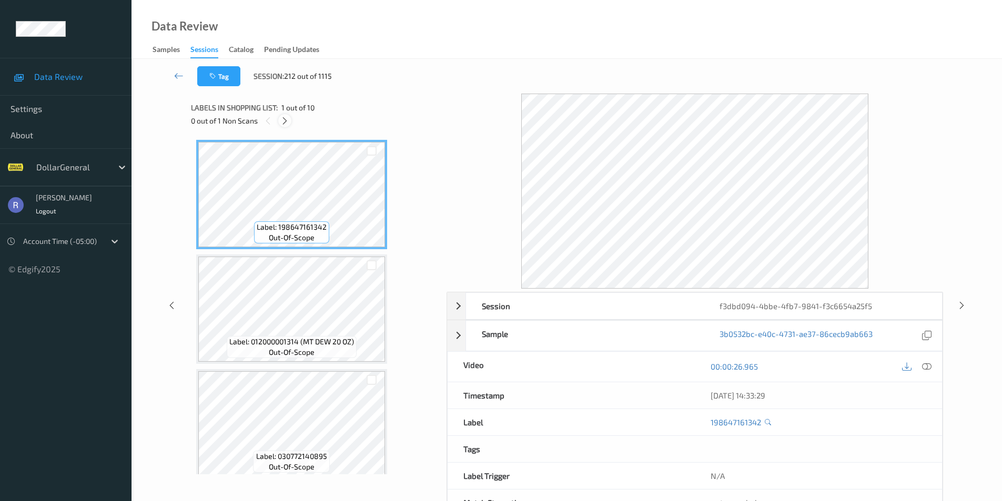
click at [283, 120] on icon at bounding box center [284, 120] width 9 height 9
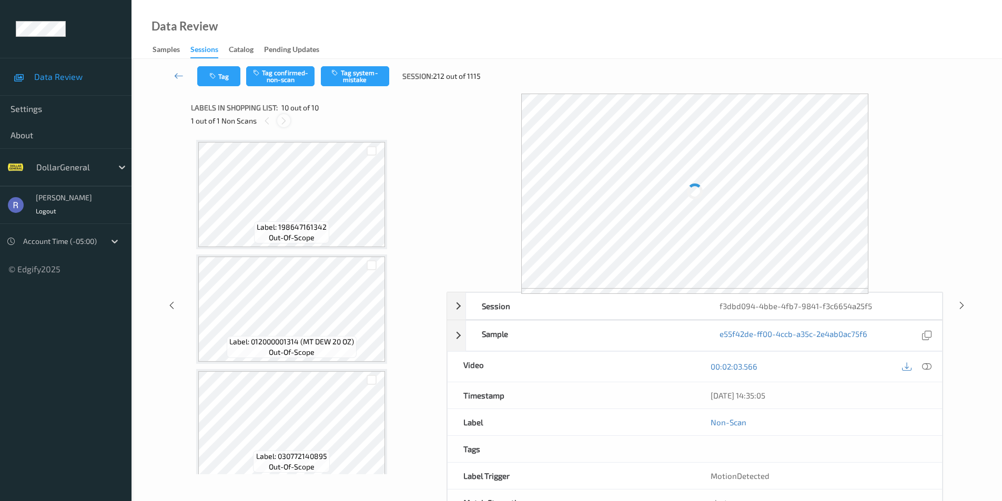
scroll to position [812, 0]
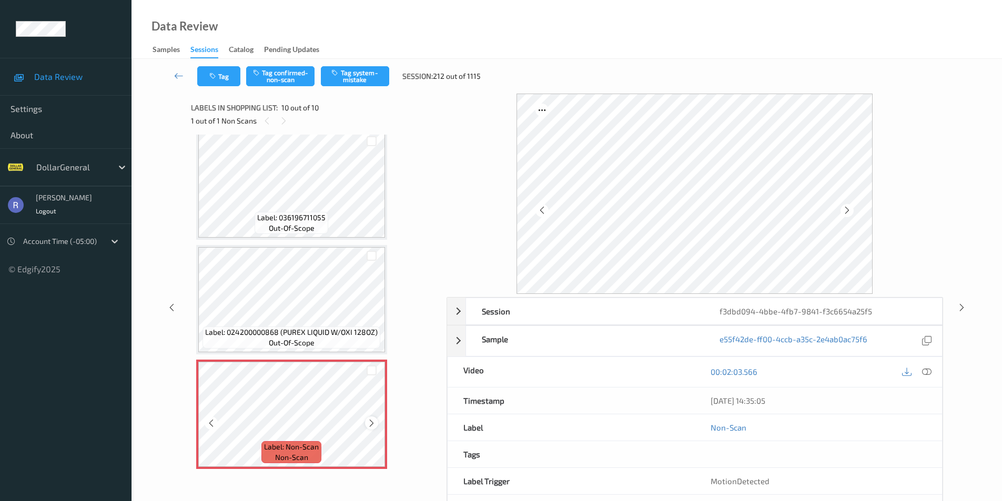
click at [371, 422] on icon at bounding box center [371, 423] width 9 height 9
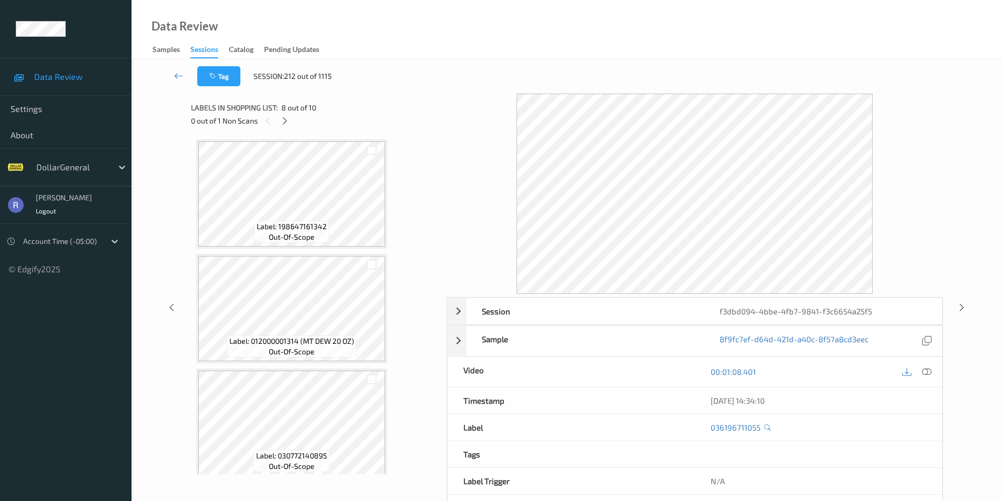
scroll to position [0, 0]
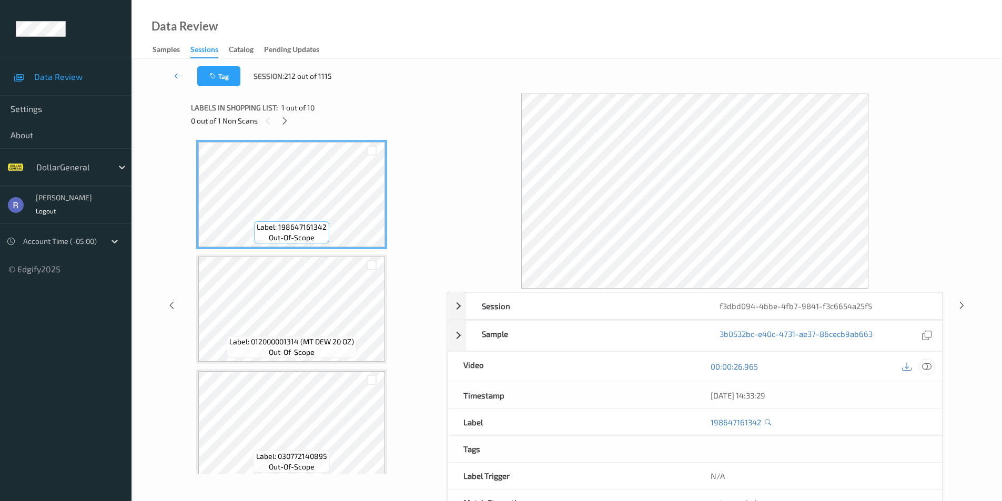
click at [924, 368] on icon at bounding box center [926, 366] width 9 height 9
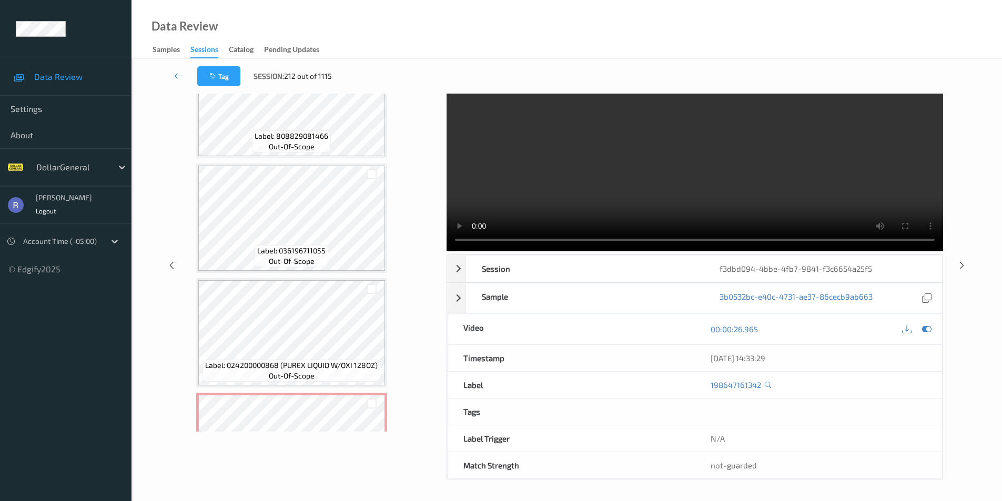
scroll to position [812, 0]
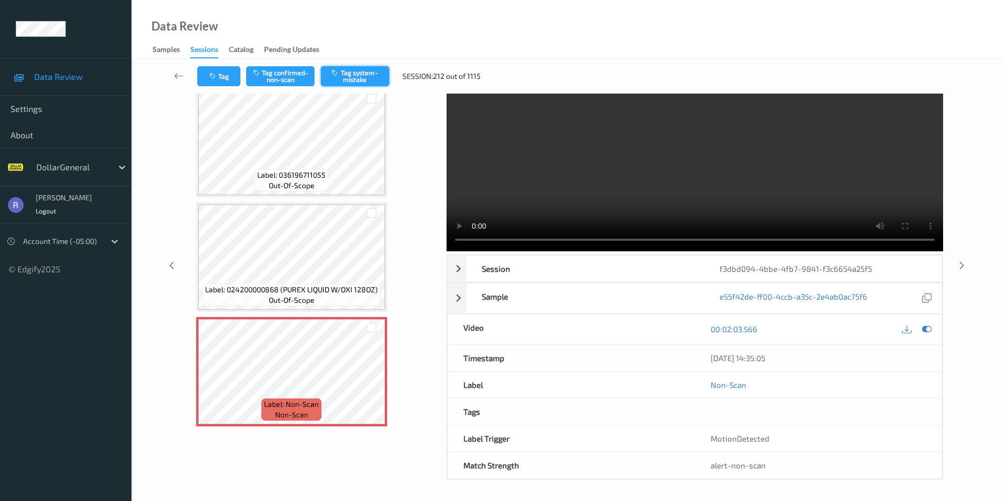
click at [363, 74] on button "Tag system-mistake" at bounding box center [355, 76] width 68 height 20
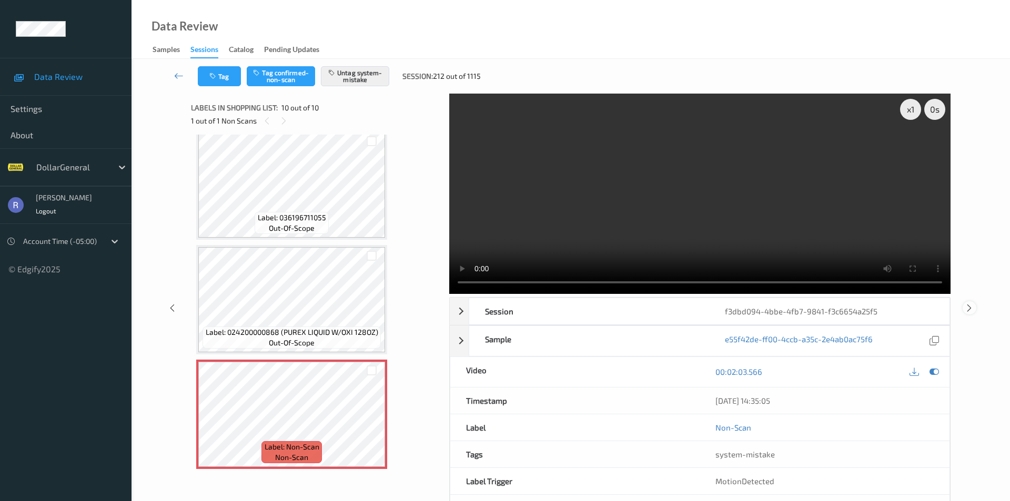
click at [969, 303] on icon at bounding box center [968, 307] width 9 height 9
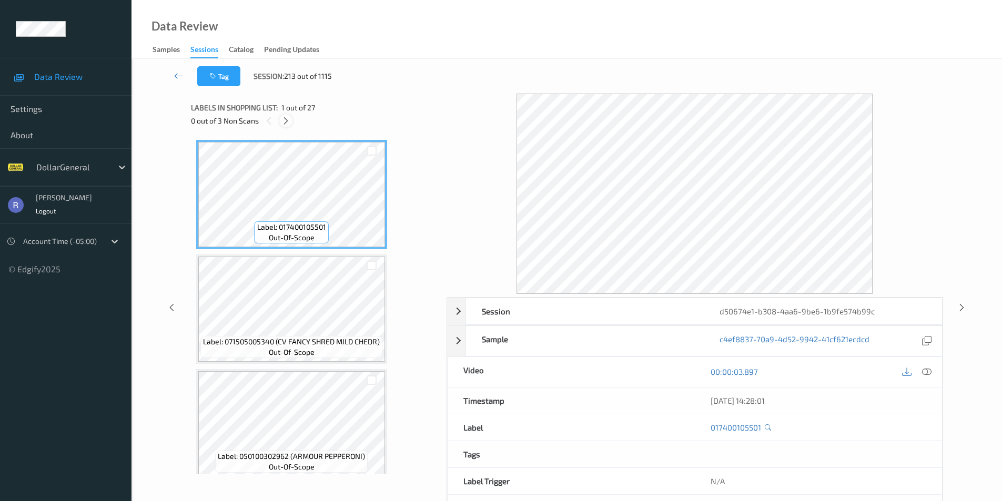
click at [286, 121] on icon at bounding box center [285, 120] width 9 height 9
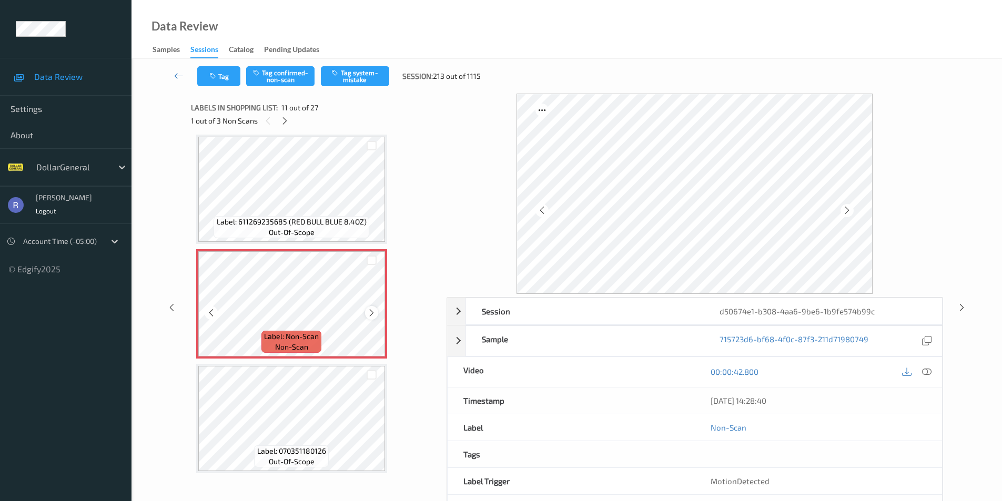
click at [370, 311] on icon at bounding box center [371, 312] width 9 height 9
click at [924, 371] on icon at bounding box center [926, 371] width 9 height 9
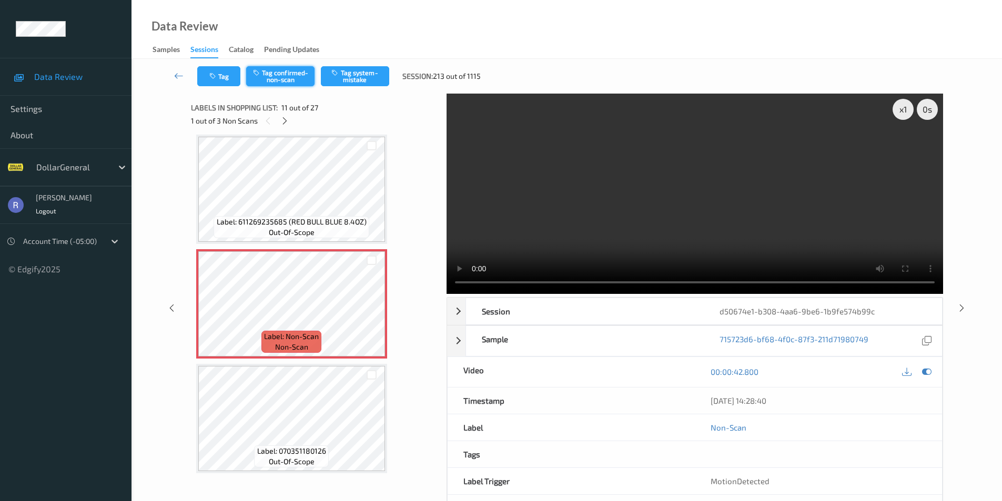
click at [287, 73] on button "Tag confirmed-non-scan" at bounding box center [280, 76] width 68 height 20
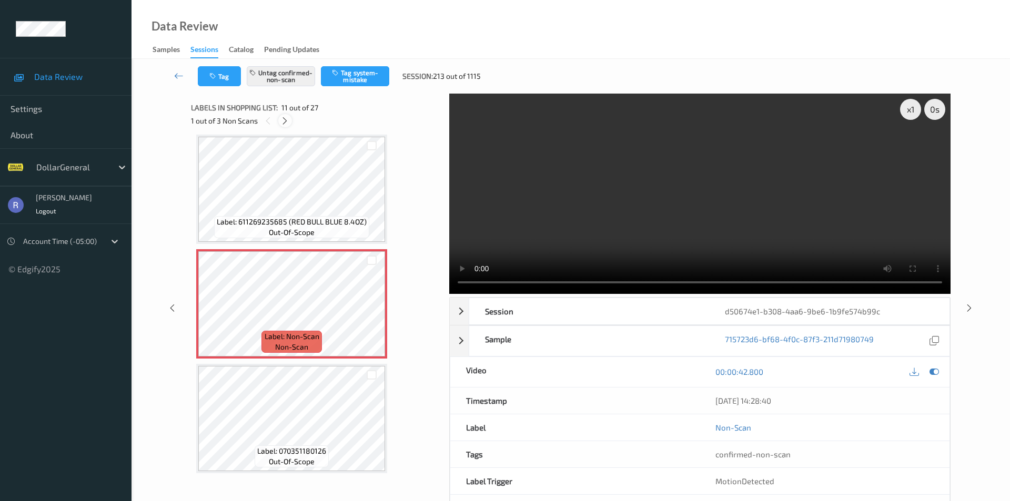
click at [288, 120] on icon at bounding box center [284, 120] width 9 height 9
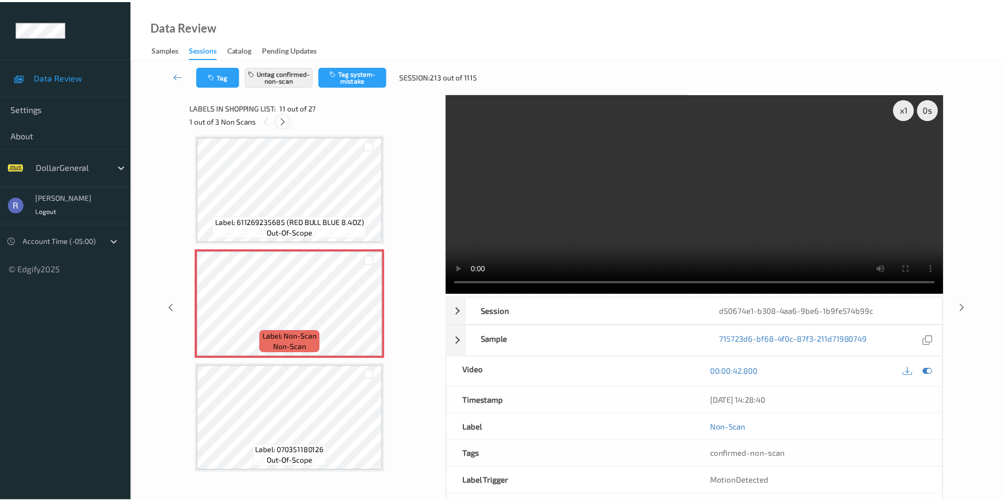
scroll to position [1610, 0]
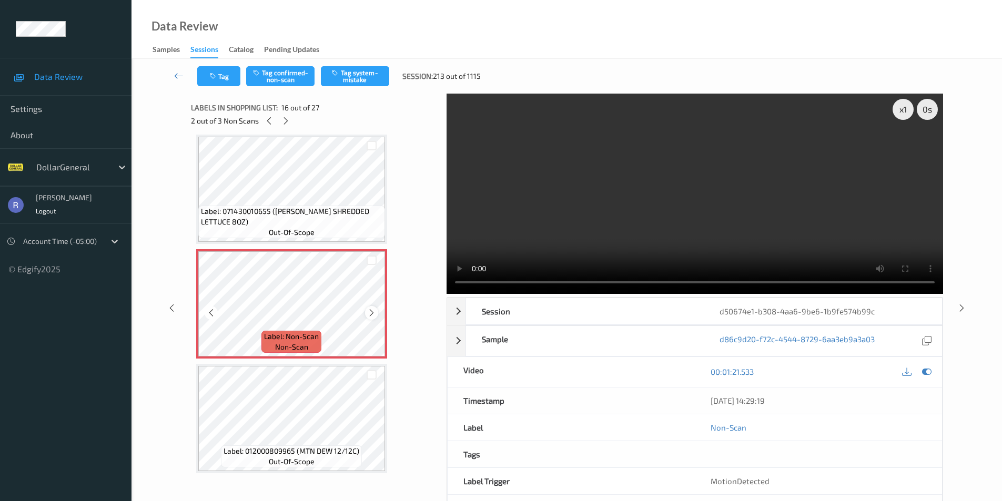
click at [370, 312] on icon at bounding box center [371, 312] width 9 height 9
click at [271, 74] on button "Tag confirmed-non-scan" at bounding box center [280, 76] width 68 height 20
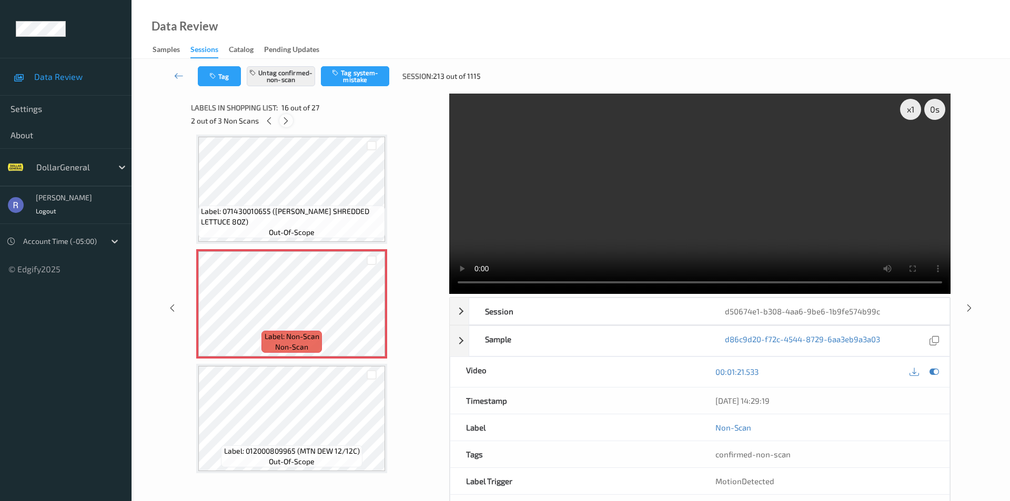
click at [286, 119] on icon at bounding box center [285, 120] width 9 height 9
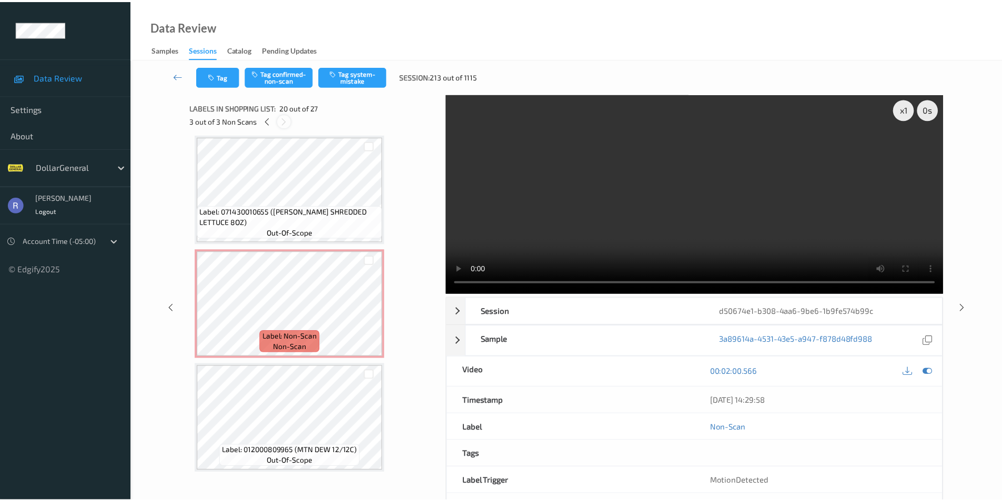
scroll to position [2069, 0]
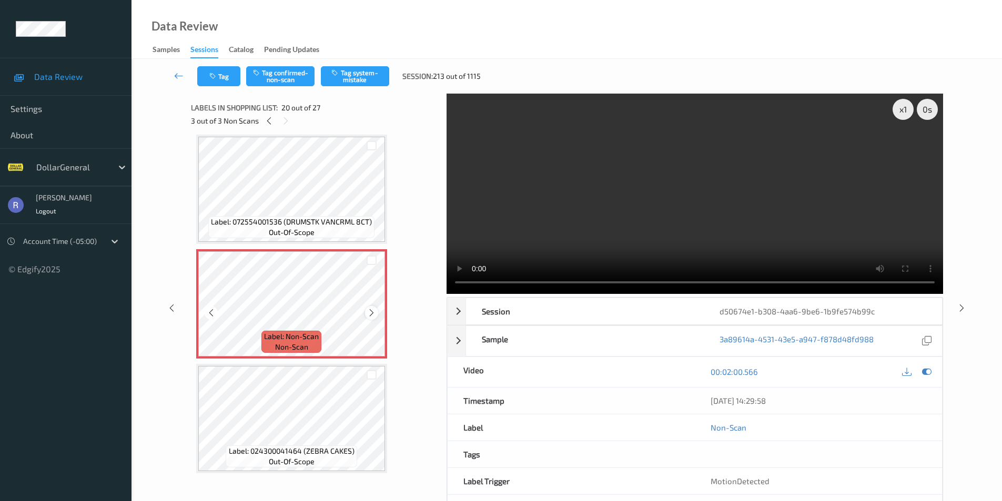
click at [370, 313] on icon at bounding box center [371, 312] width 9 height 9
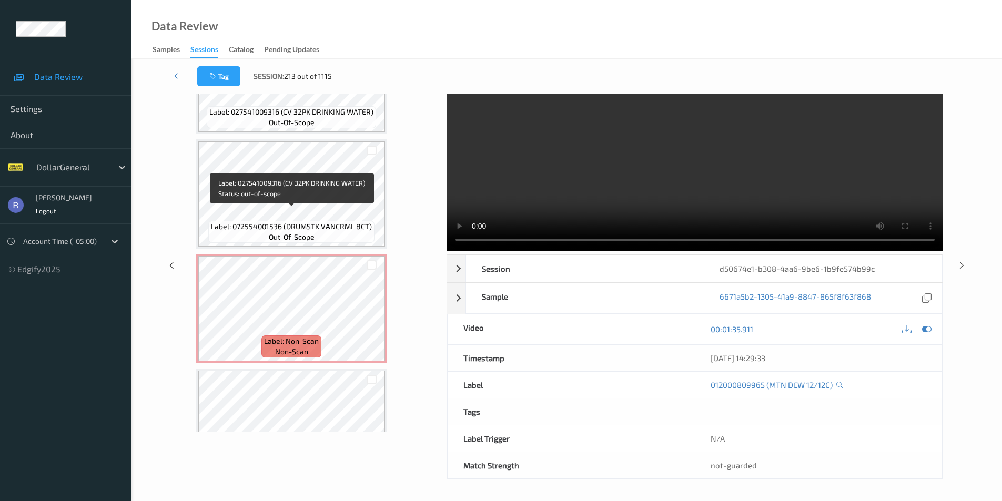
scroll to position [2077, 0]
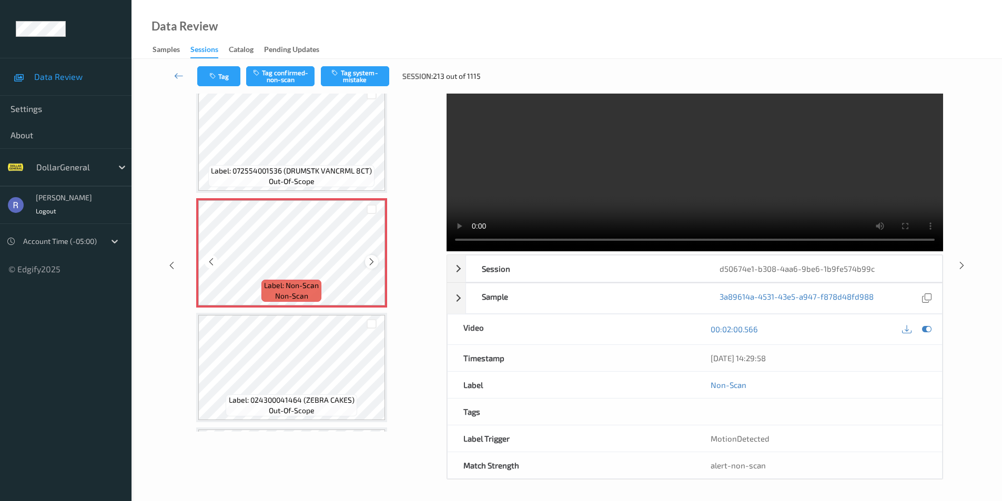
click at [369, 261] on icon at bounding box center [371, 261] width 9 height 9
click at [359, 77] on button "Tag system-mistake" at bounding box center [355, 76] width 68 height 20
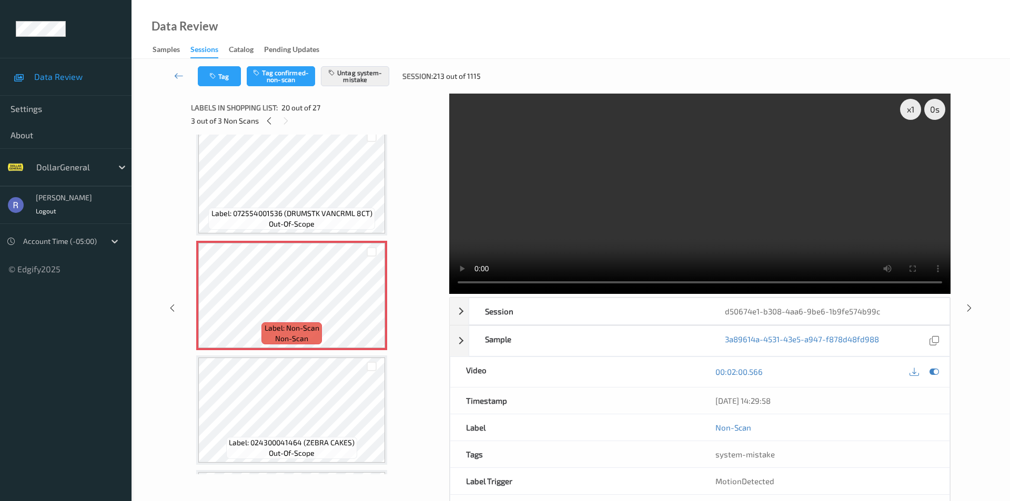
click at [978, 286] on div "x 1 0 s Session d50674e1-b308-4aa6-9be6-1b9fe574b99c Session ID d50674e1-b308-4…" at bounding box center [570, 308] width 835 height 429
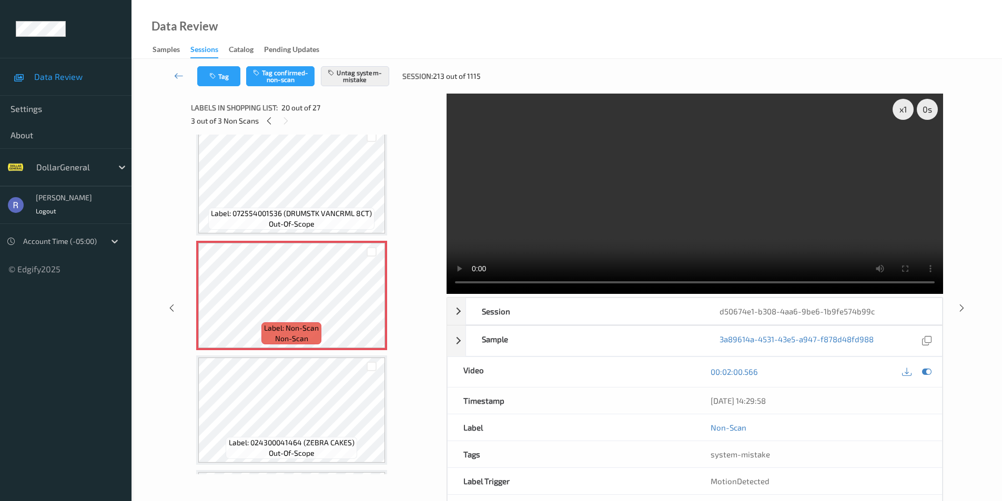
click at [971, 282] on div "x 1 0 s Session d50674e1-b308-4aa6-9be6-1b9fe574b99c Session ID d50674e1-b308-4…" at bounding box center [566, 308] width 827 height 429
click at [960, 307] on icon at bounding box center [961, 307] width 9 height 9
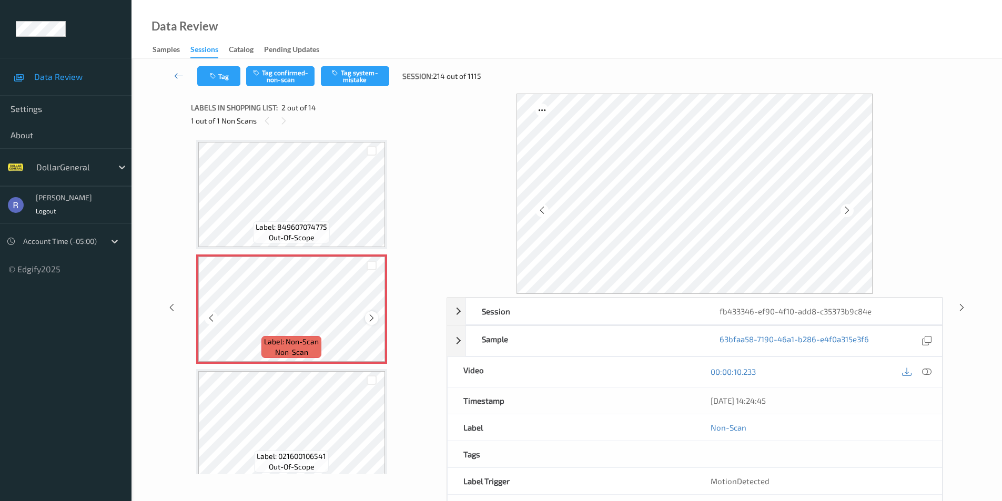
click at [371, 318] on icon at bounding box center [371, 317] width 9 height 9
click at [359, 76] on button "Tag system-mistake" at bounding box center [355, 76] width 68 height 20
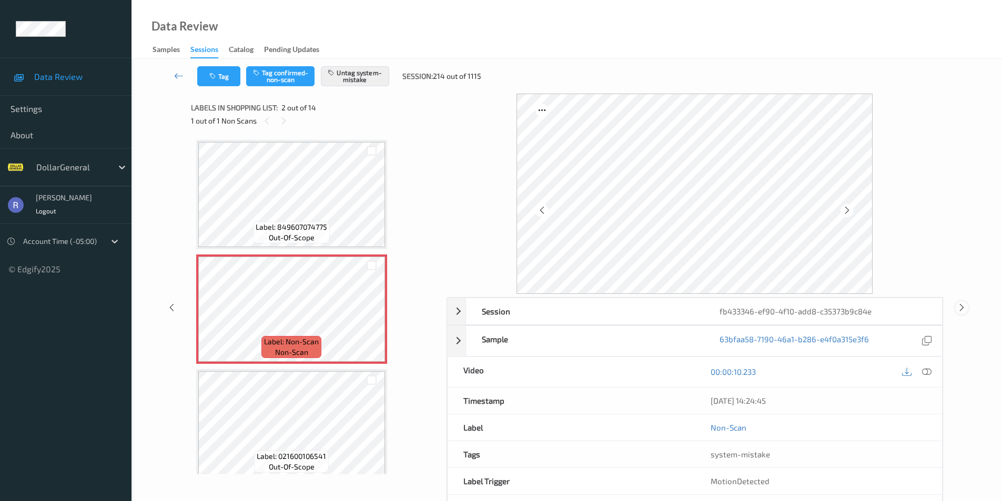
click at [960, 307] on icon at bounding box center [961, 307] width 9 height 9
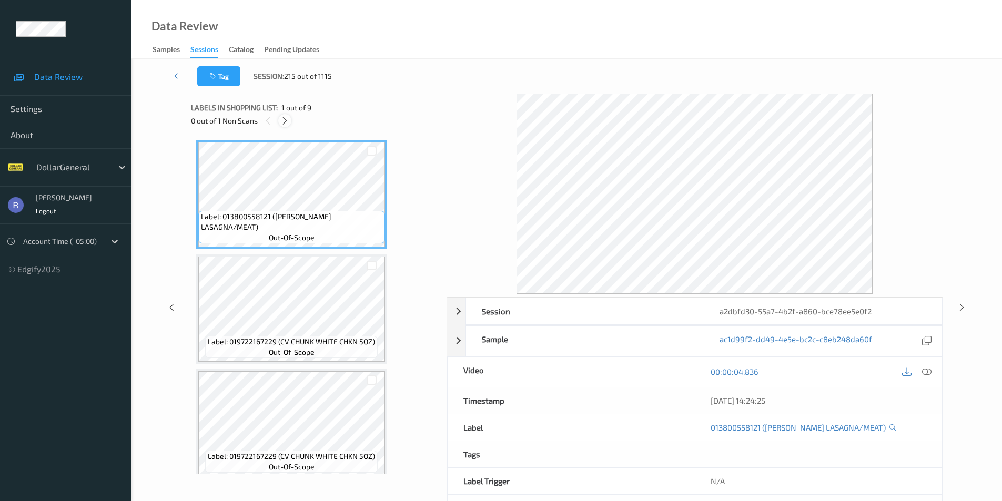
click at [282, 118] on icon at bounding box center [284, 120] width 9 height 9
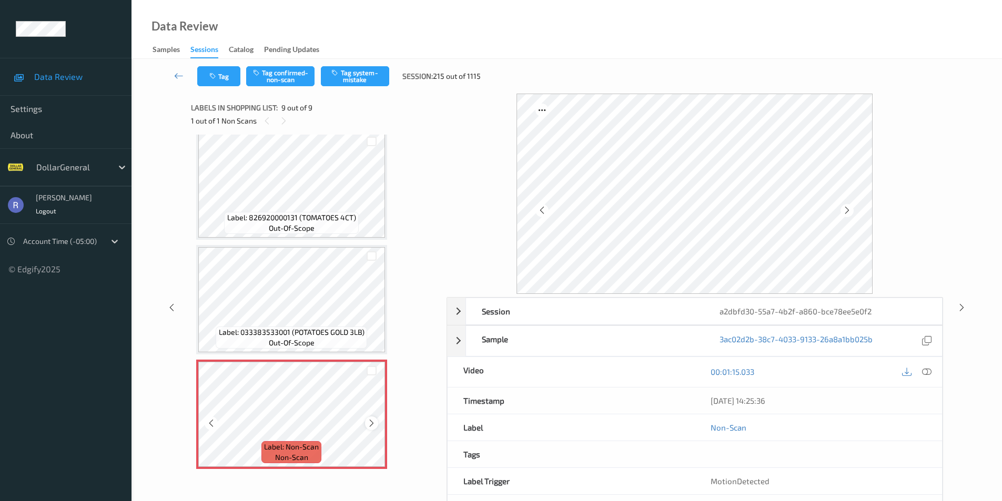
click at [370, 422] on icon at bounding box center [371, 423] width 9 height 9
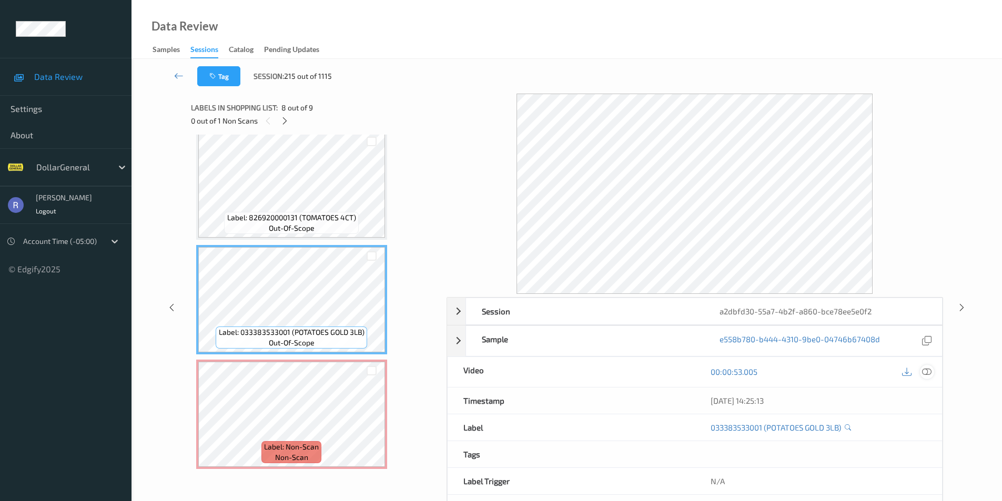
click at [929, 370] on icon at bounding box center [926, 371] width 9 height 9
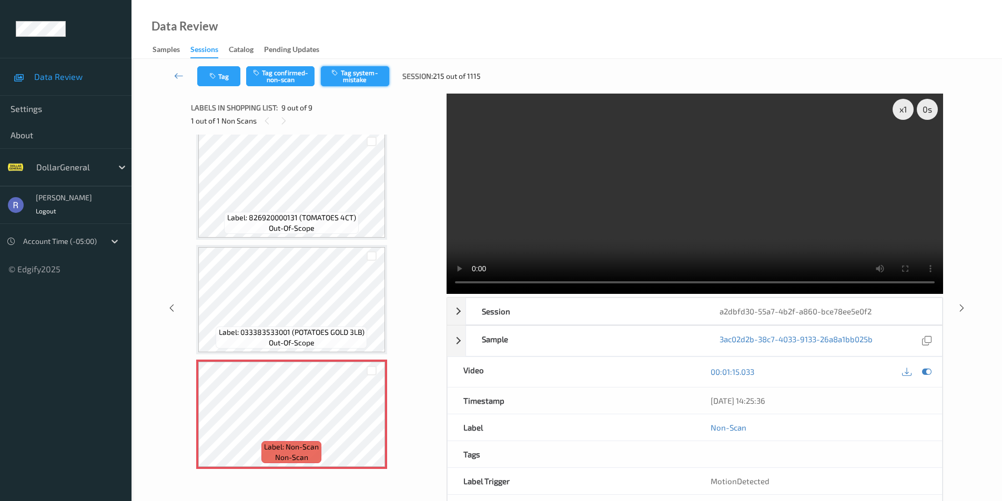
click at [369, 72] on button "Tag system-mistake" at bounding box center [355, 76] width 68 height 20
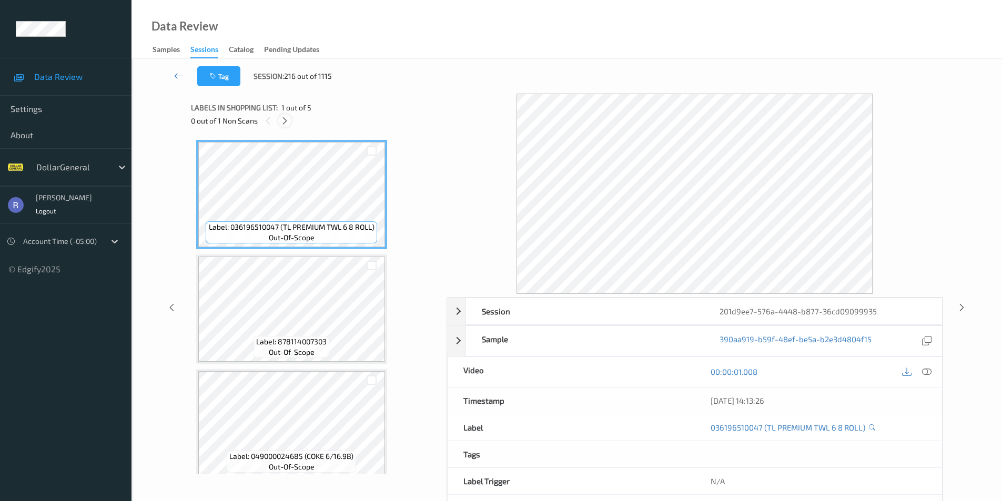
click at [286, 121] on icon at bounding box center [284, 120] width 9 height 9
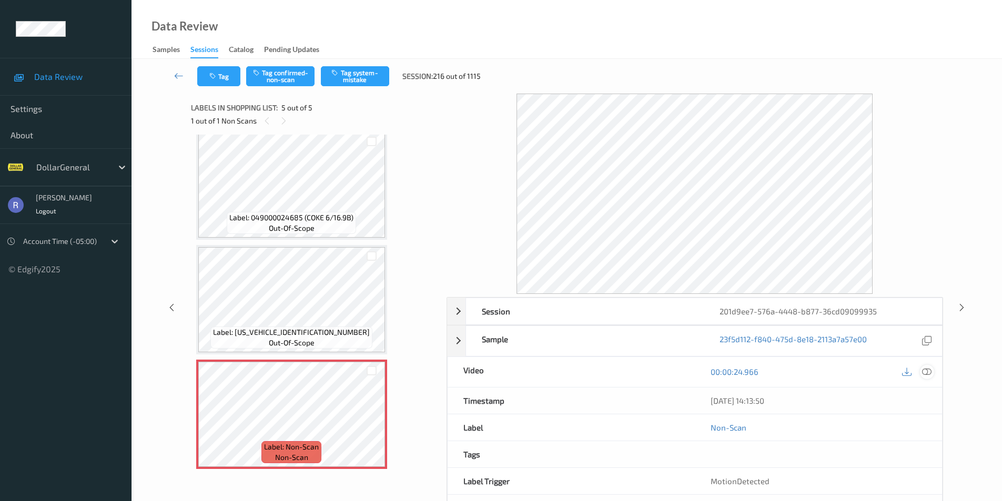
click at [928, 370] on icon at bounding box center [926, 371] width 9 height 9
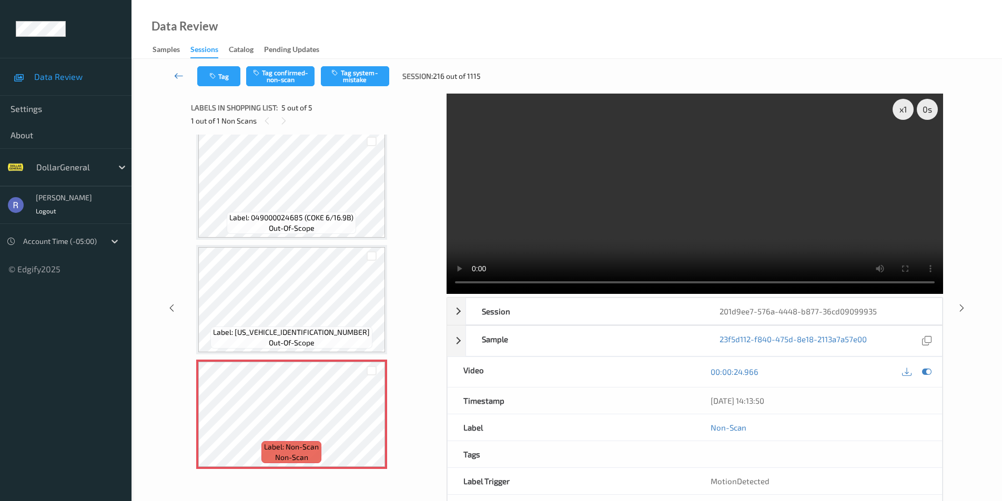
click at [174, 73] on icon at bounding box center [178, 75] width 9 height 11
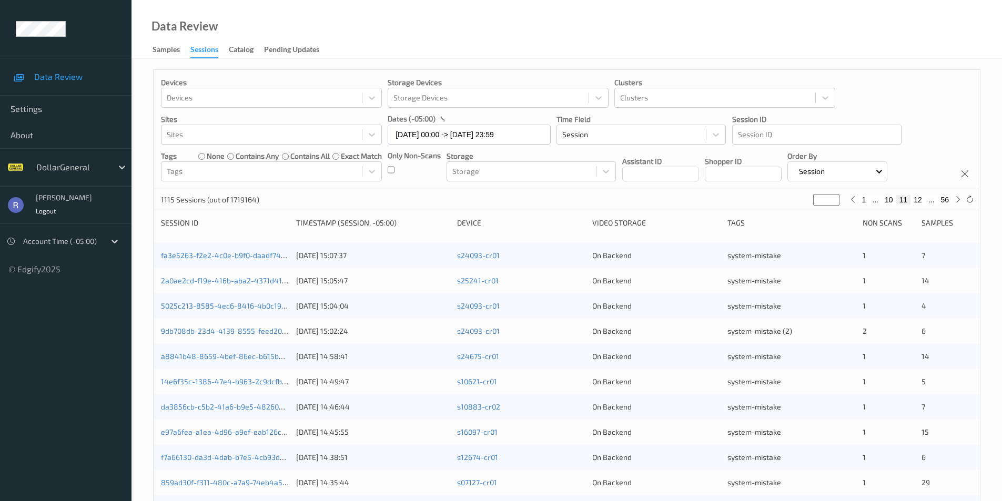
scroll to position [290, 0]
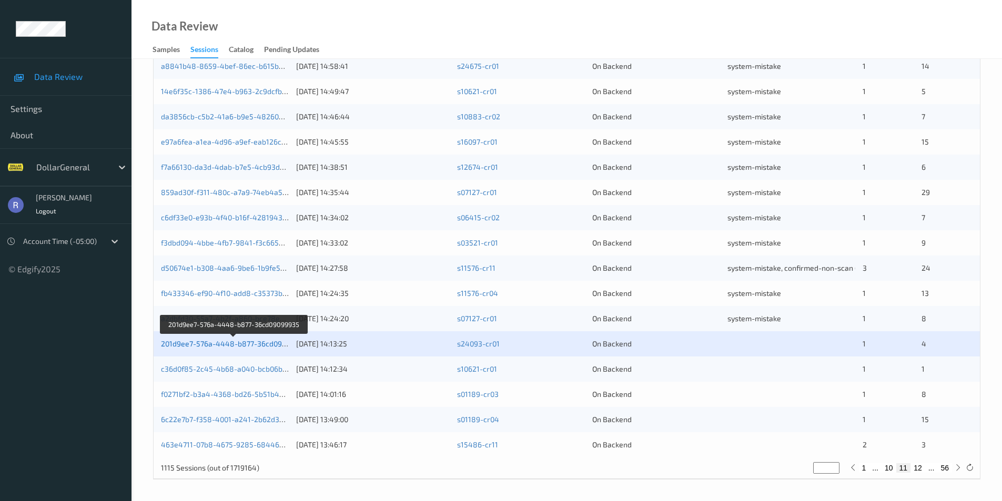
click at [219, 346] on link "201d9ee7-576a-4448-b877-36cd09099935" at bounding box center [234, 343] width 146 height 9
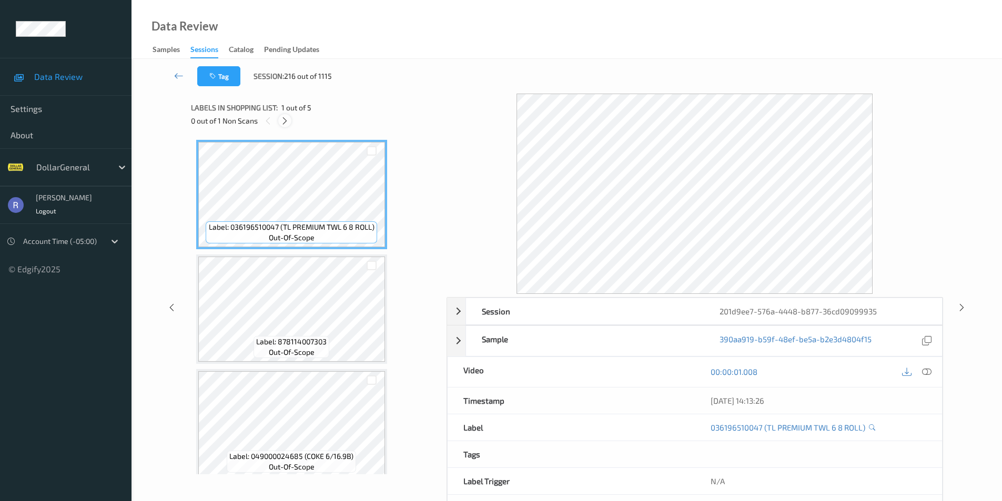
click at [286, 121] on icon at bounding box center [284, 120] width 9 height 9
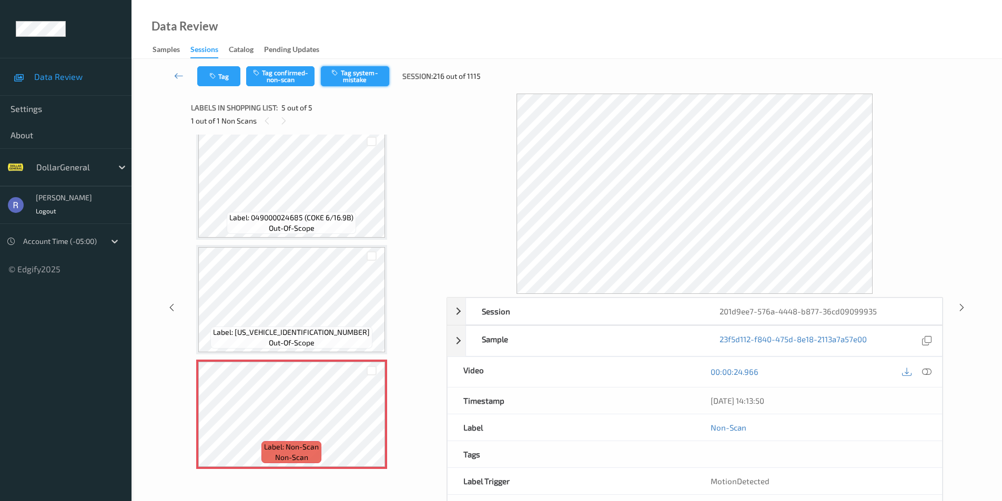
click at [360, 70] on button "Tag system-mistake" at bounding box center [355, 76] width 68 height 20
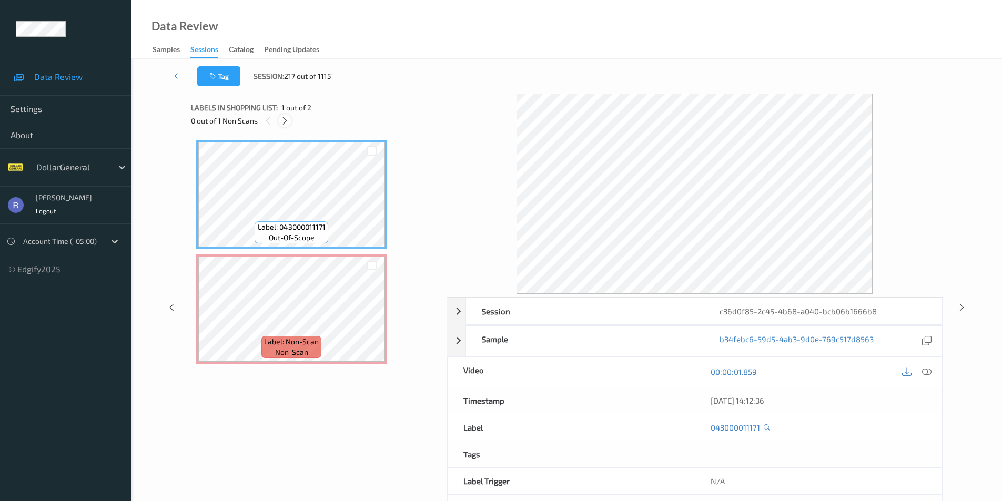
click at [282, 118] on icon at bounding box center [284, 120] width 9 height 9
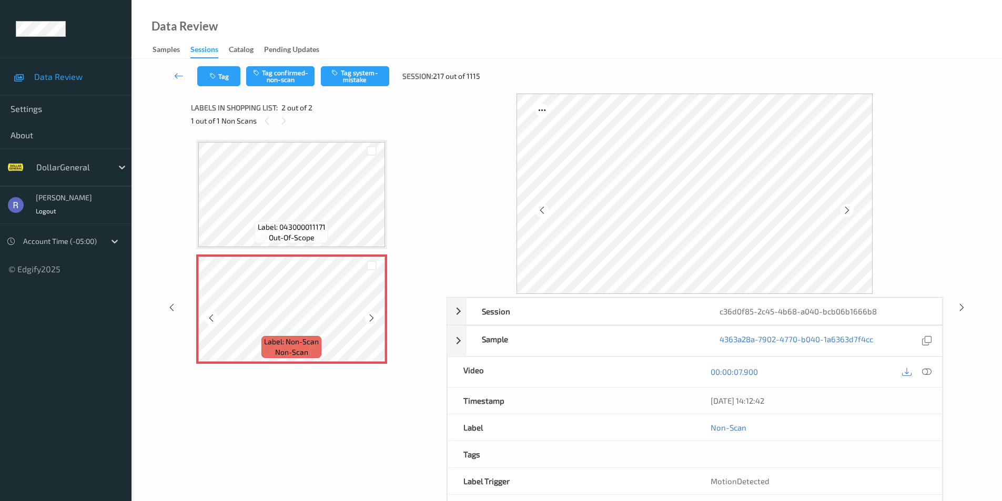
click at [373, 318] on icon at bounding box center [371, 317] width 9 height 9
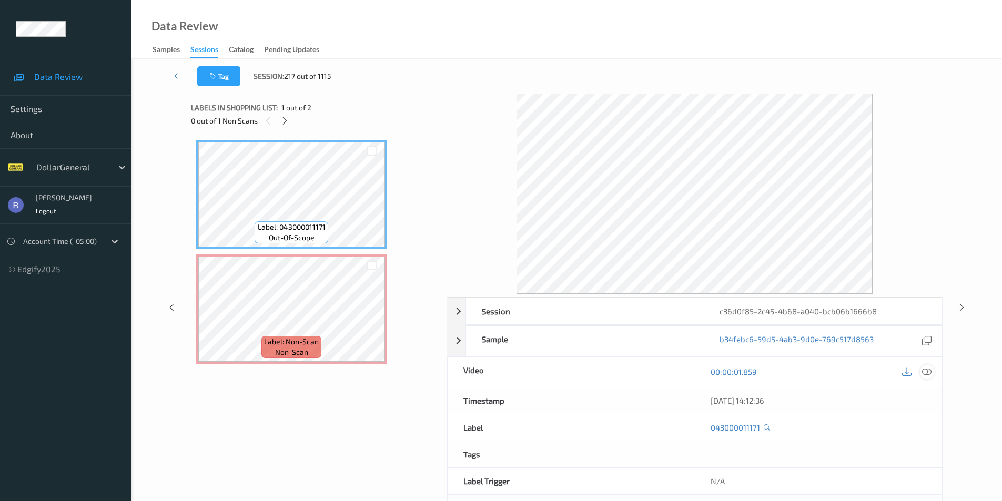
click at [927, 368] on icon at bounding box center [926, 371] width 9 height 9
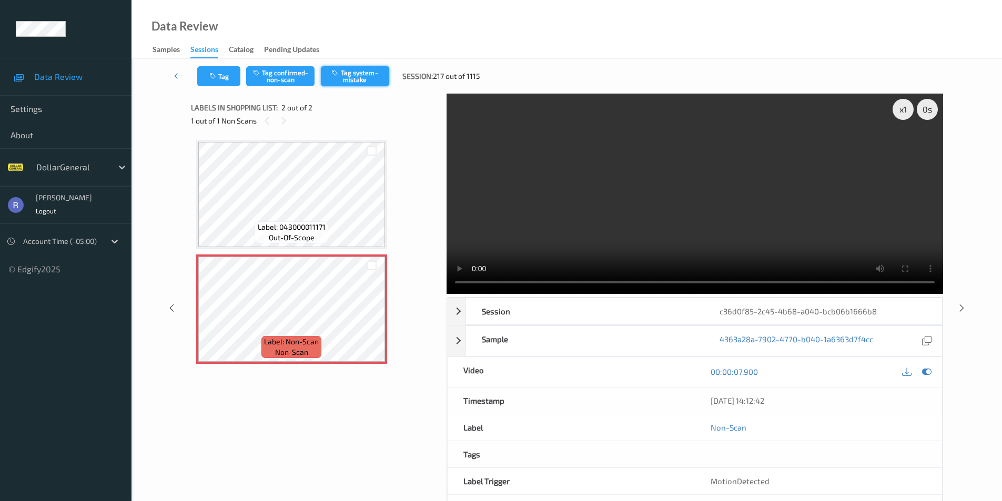
click at [347, 72] on button "Tag system-mistake" at bounding box center [355, 76] width 68 height 20
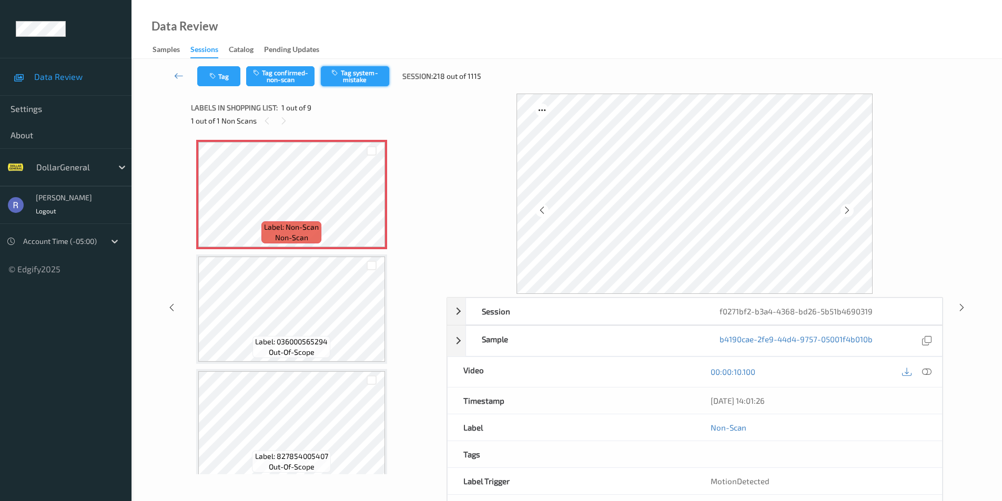
click at [358, 76] on button "Tag system-mistake" at bounding box center [355, 76] width 68 height 20
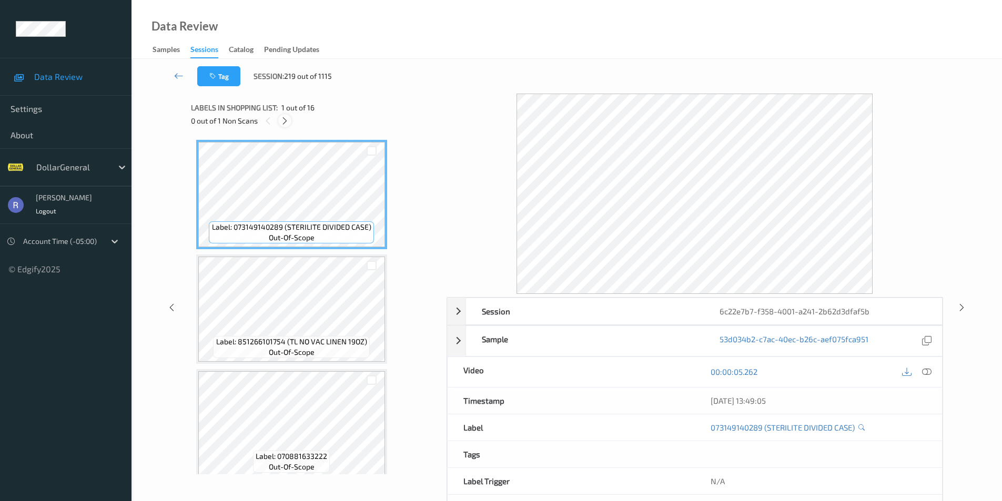
click at [285, 118] on icon at bounding box center [284, 120] width 9 height 9
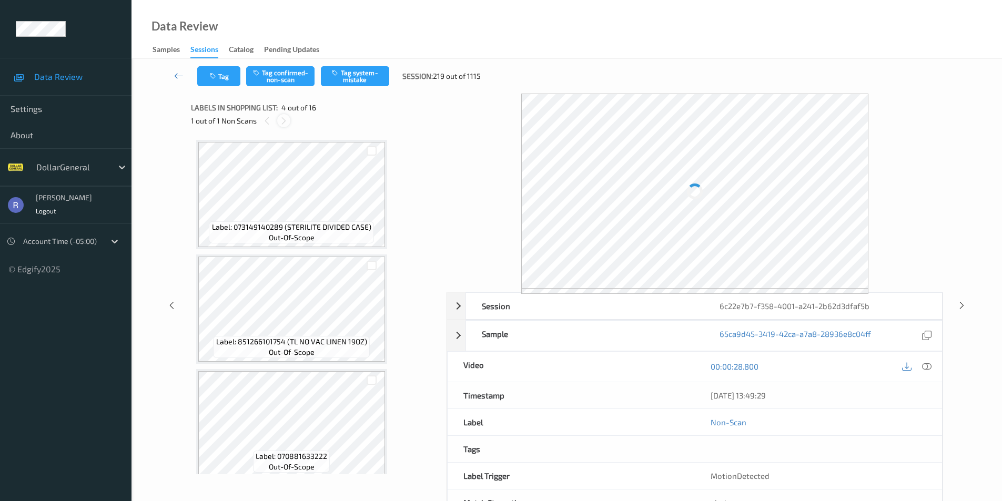
scroll to position [235, 0]
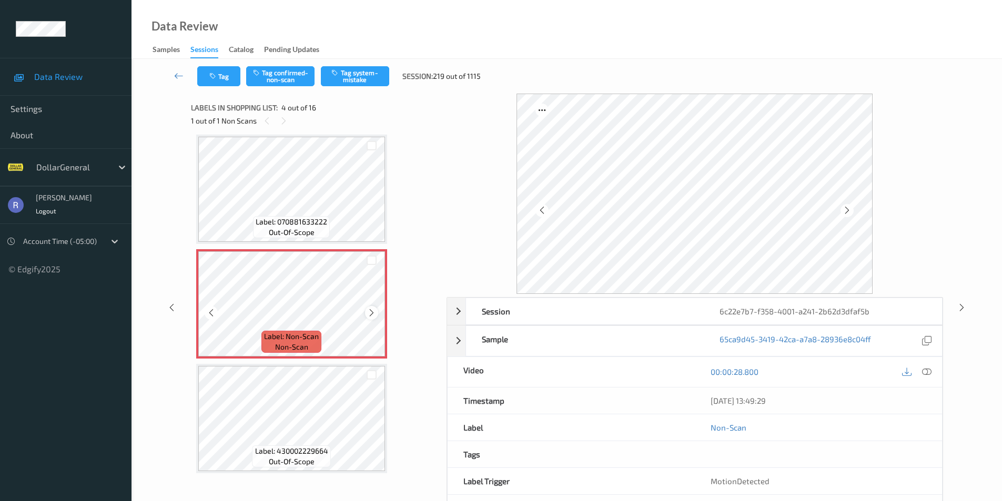
click at [372, 313] on icon at bounding box center [371, 312] width 9 height 9
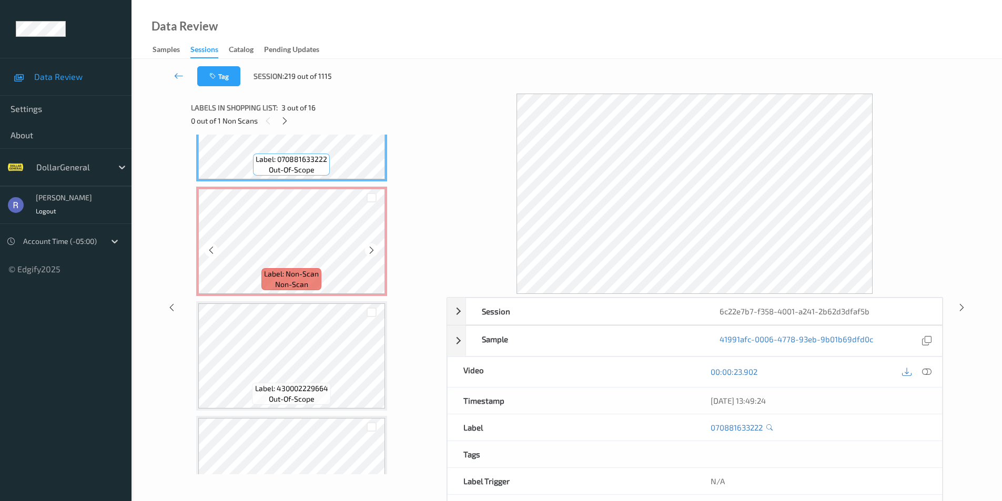
scroll to position [340, 0]
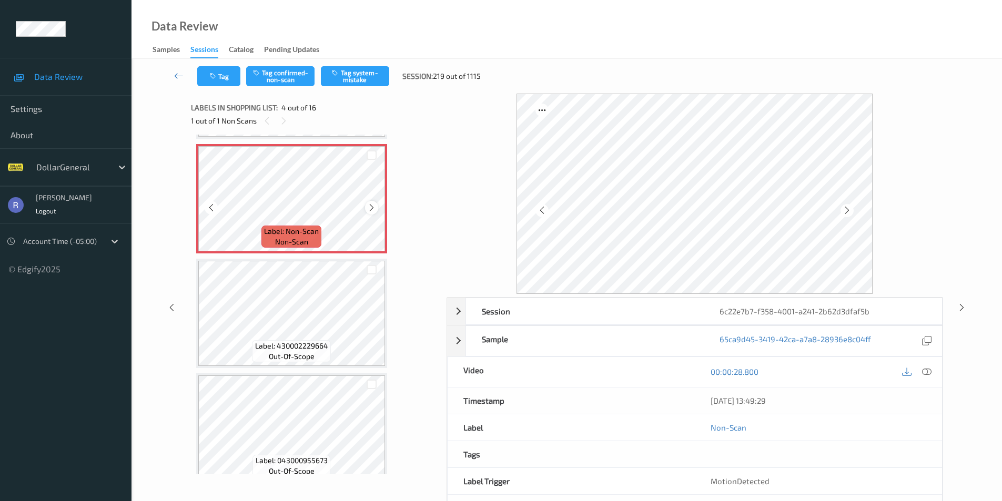
click at [371, 207] on icon at bounding box center [371, 207] width 9 height 9
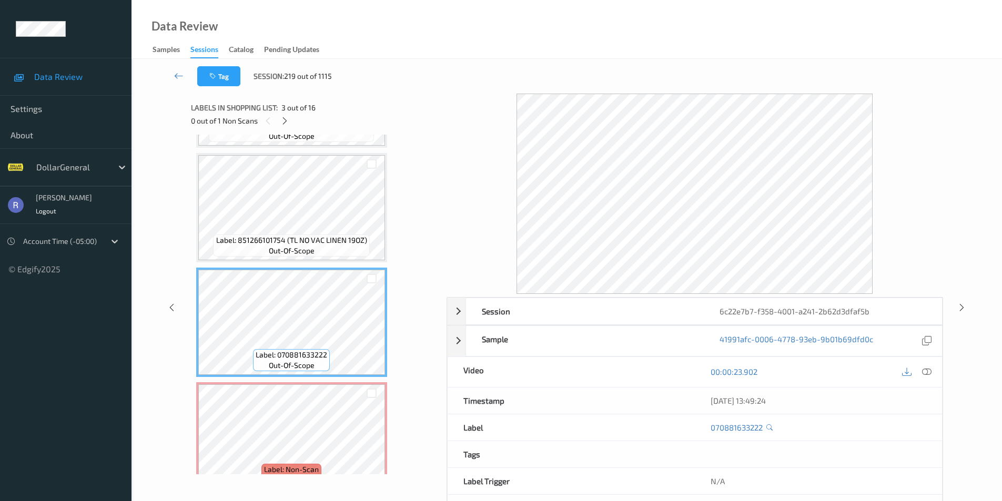
scroll to position [105, 0]
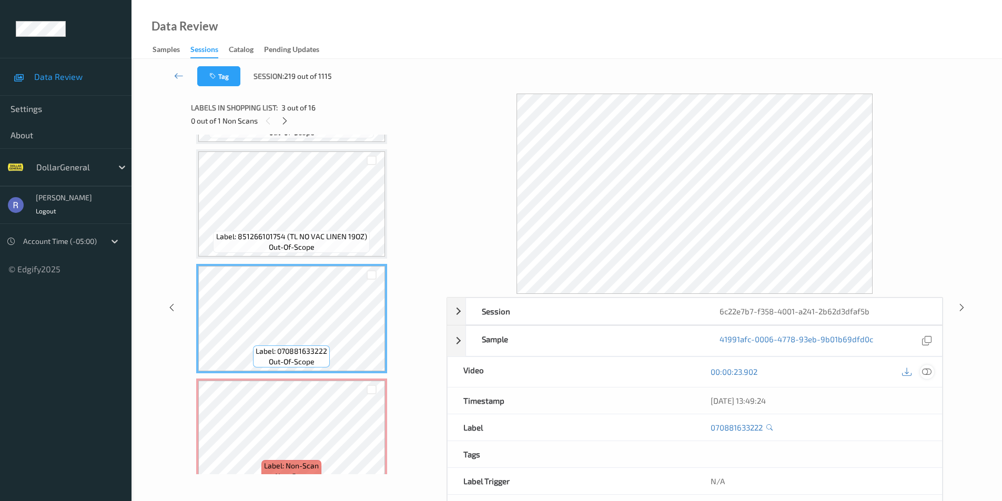
click at [928, 373] on icon at bounding box center [926, 371] width 9 height 9
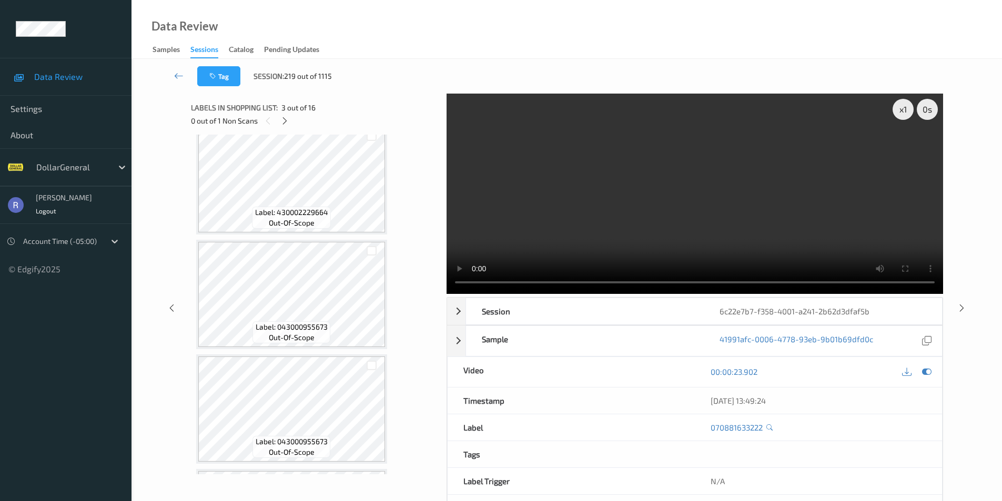
scroll to position [263, 0]
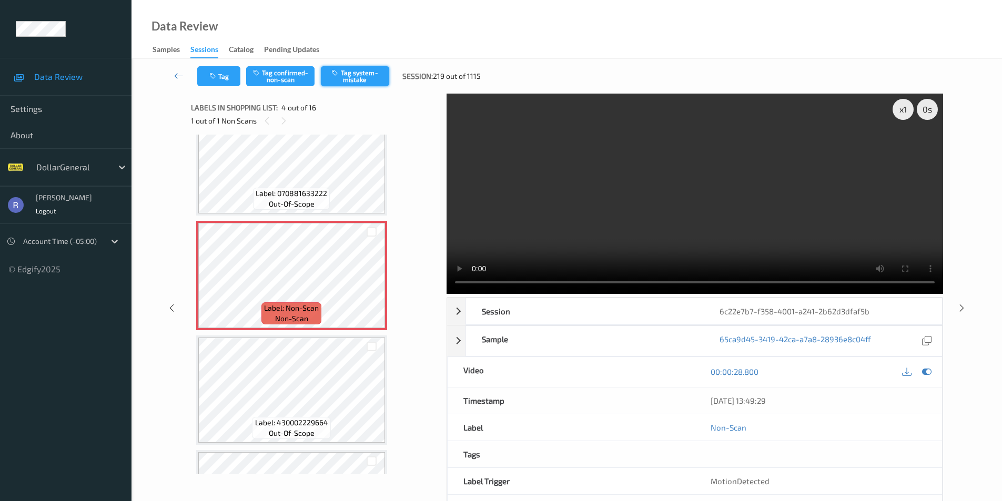
click at [374, 72] on button "Tag system-mistake" at bounding box center [355, 76] width 68 height 20
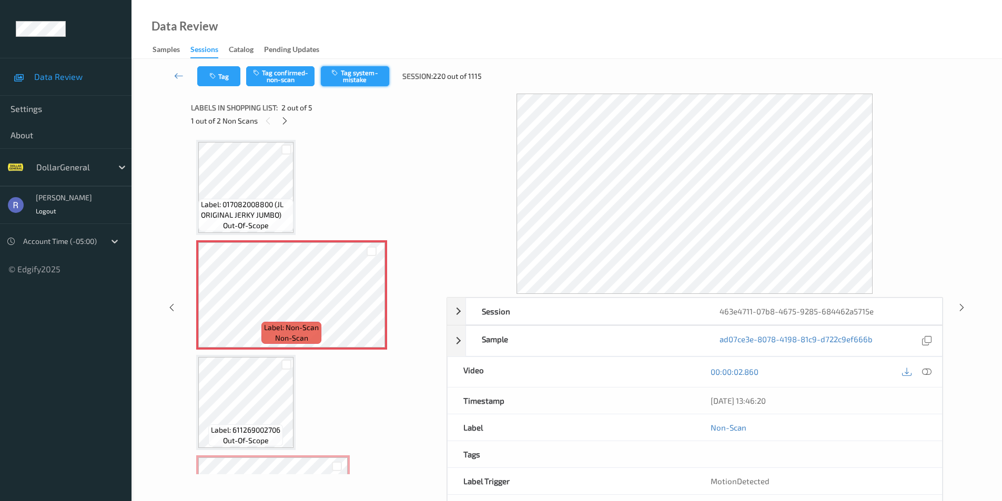
click at [367, 74] on button "Tag system-mistake" at bounding box center [355, 76] width 68 height 20
click at [283, 118] on icon at bounding box center [284, 120] width 9 height 9
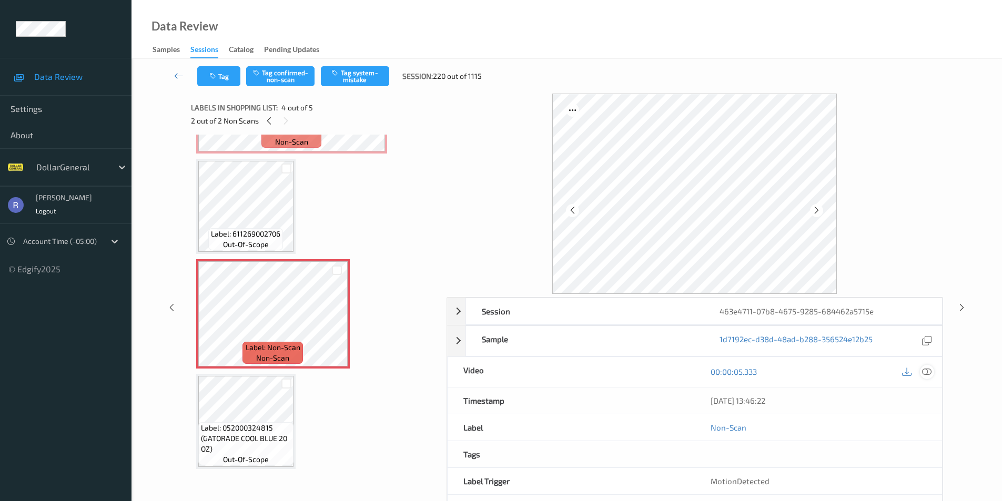
click at [925, 372] on icon at bounding box center [926, 371] width 9 height 9
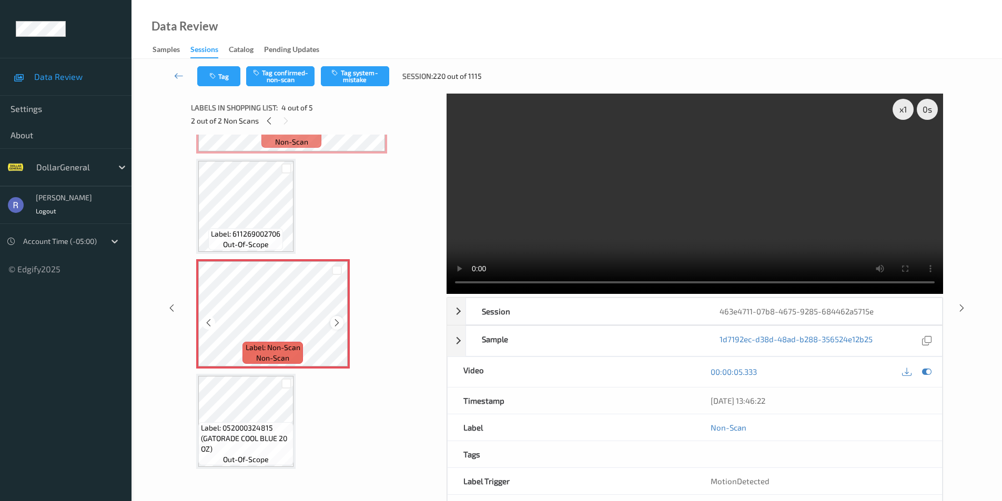
click at [339, 322] on icon at bounding box center [336, 322] width 9 height 9
click at [903, 111] on div "x 1" at bounding box center [902, 109] width 21 height 21
click at [903, 111] on div "x 2" at bounding box center [902, 109] width 21 height 21
click at [901, 110] on div "x 4" at bounding box center [902, 109] width 21 height 21
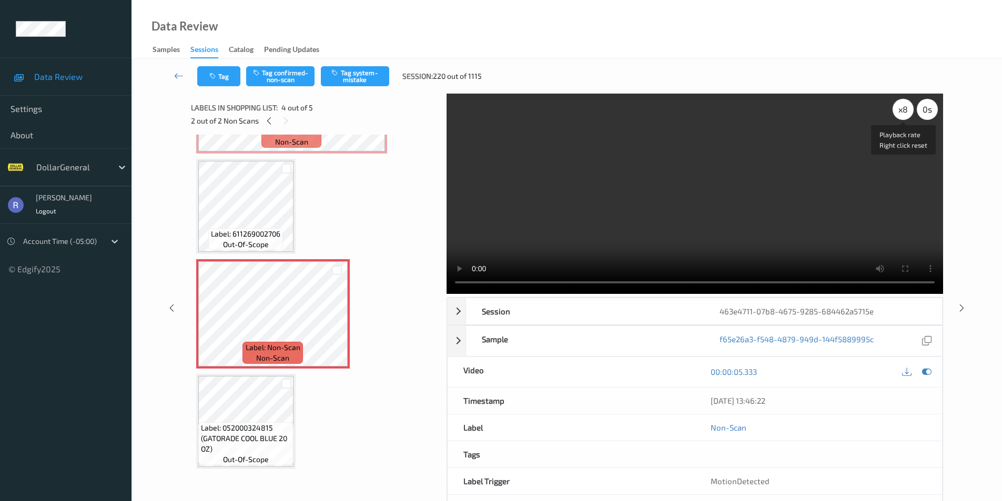
click at [901, 110] on div "x 8" at bounding box center [902, 109] width 21 height 21
click at [937, 105] on div "0 s" at bounding box center [927, 109] width 21 height 21
click at [932, 107] on div "-0.5 s" at bounding box center [927, 109] width 21 height 21
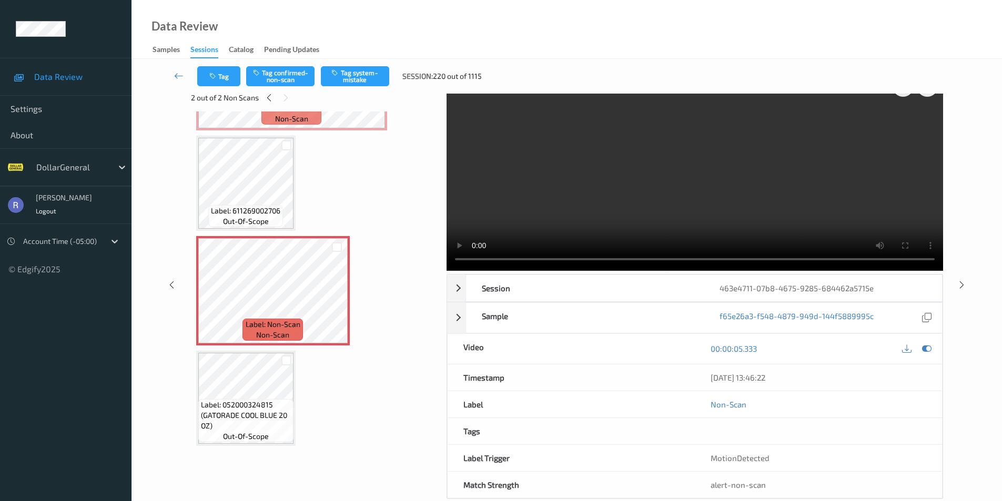
scroll to position [43, 0]
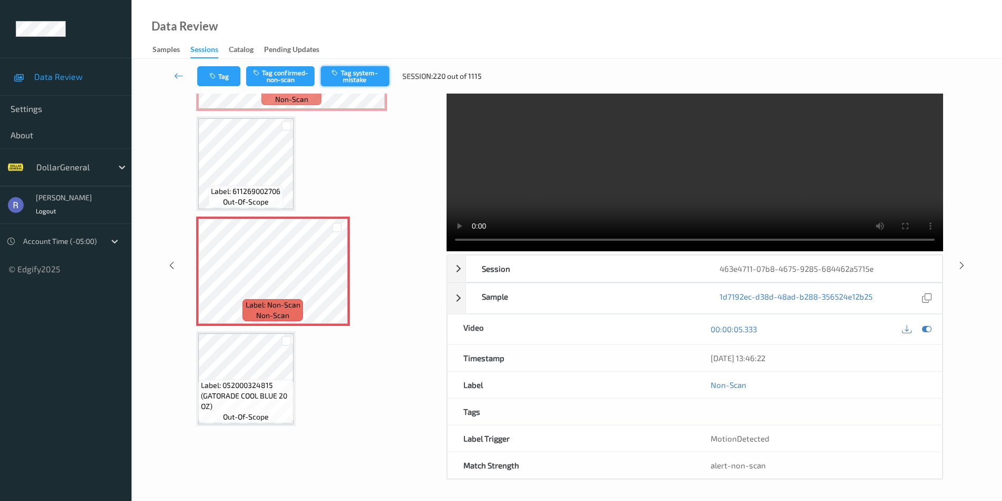
click at [369, 72] on button "Tag system-mistake" at bounding box center [355, 76] width 68 height 20
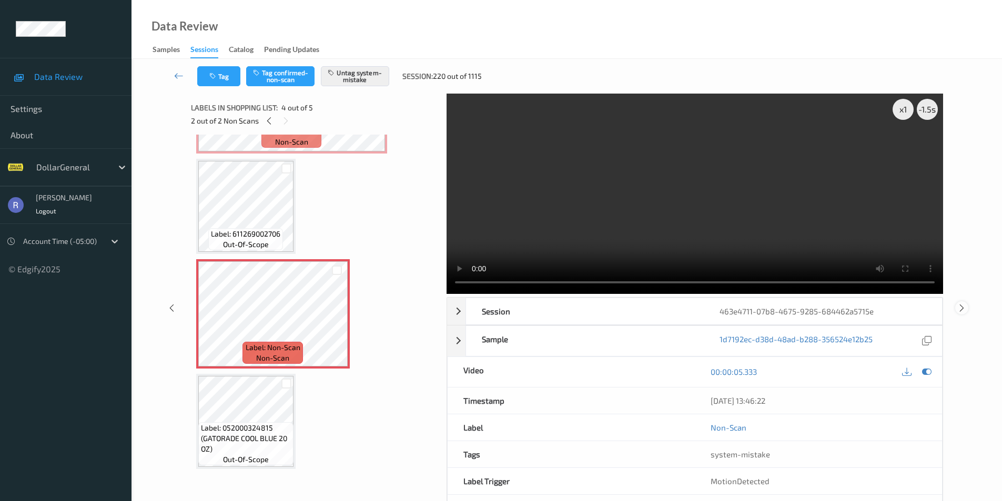
click at [960, 304] on icon at bounding box center [961, 307] width 9 height 9
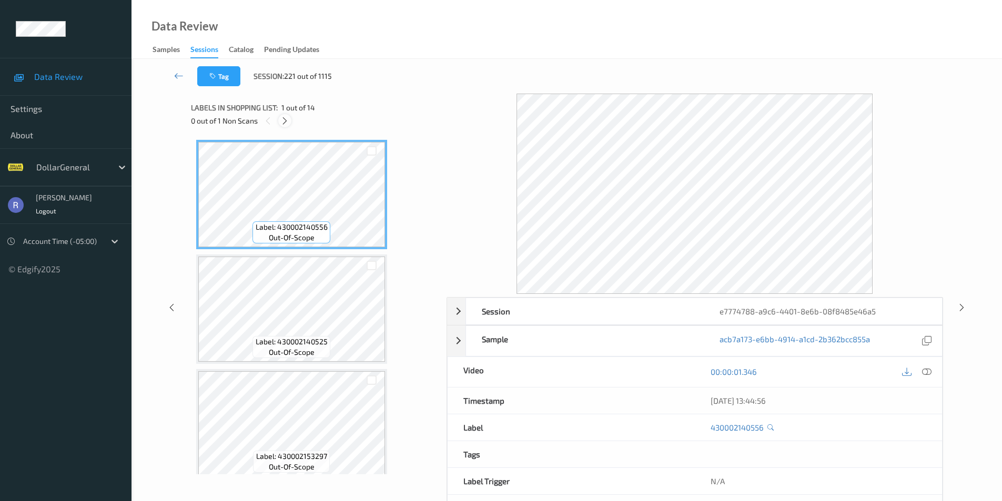
click at [286, 121] on icon at bounding box center [284, 120] width 9 height 9
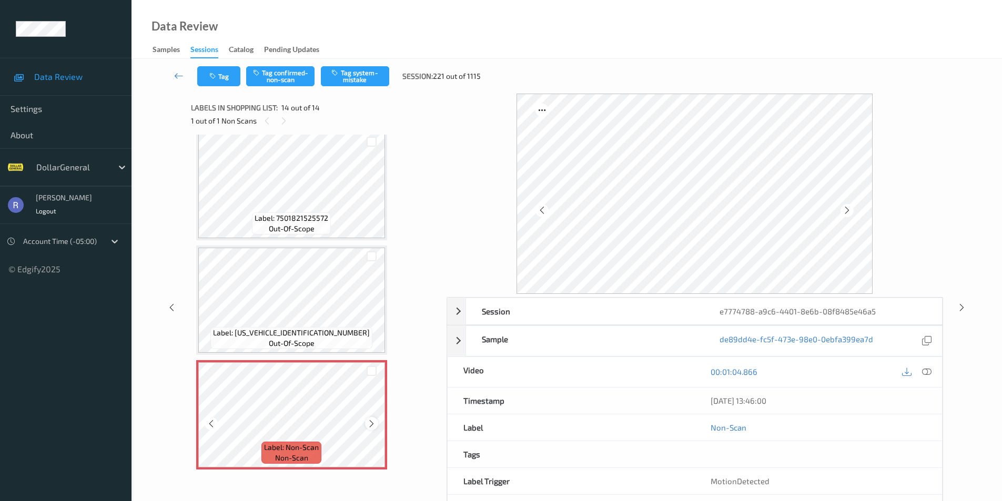
click at [371, 423] on icon at bounding box center [371, 423] width 9 height 9
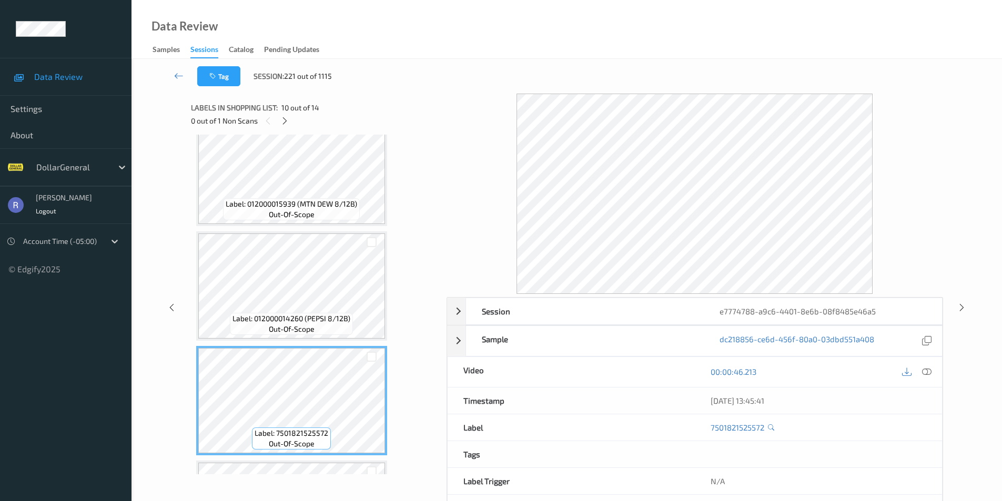
scroll to position [797, 0]
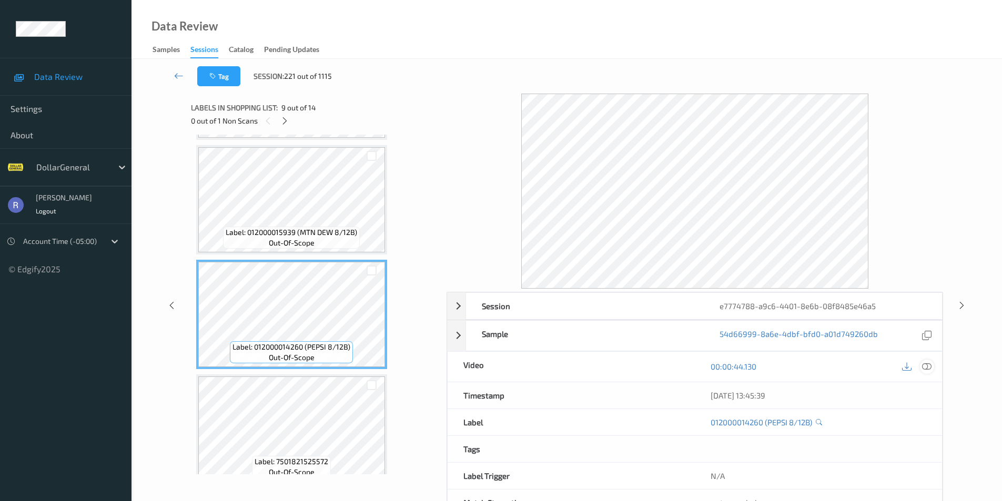
click at [930, 364] on icon at bounding box center [926, 366] width 9 height 9
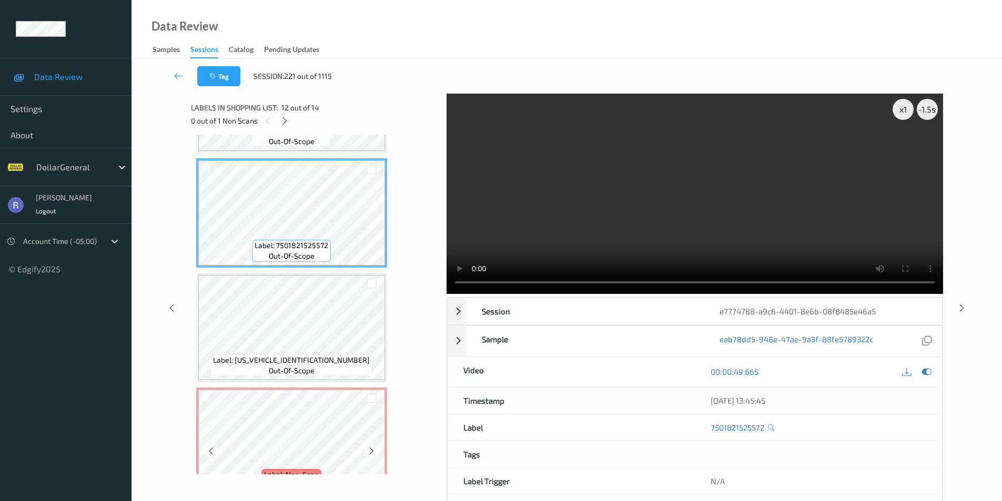
scroll to position [1270, 0]
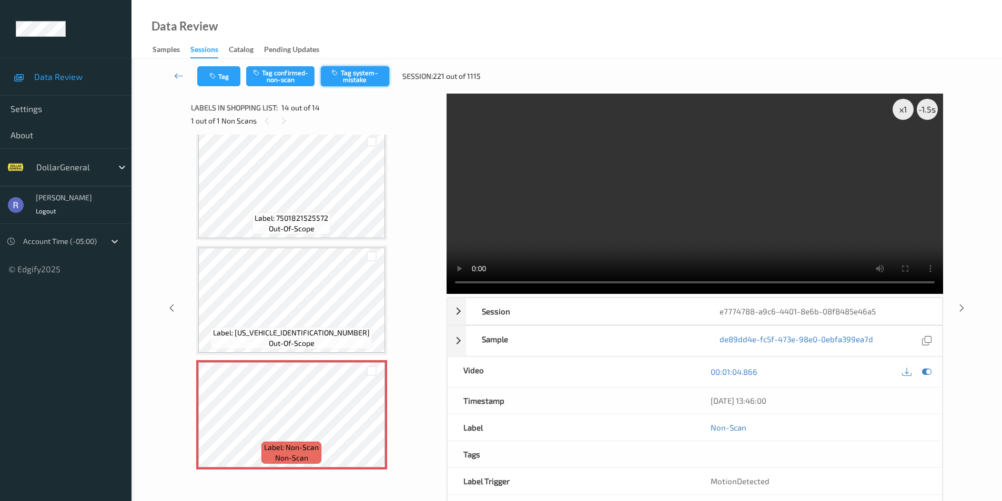
click at [375, 74] on button "Tag system-mistake" at bounding box center [355, 76] width 68 height 20
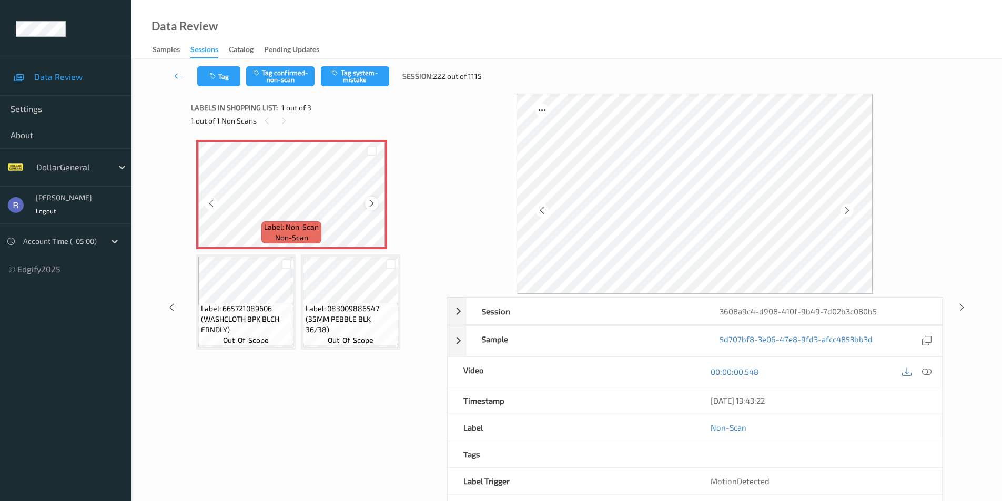
click at [370, 204] on icon at bounding box center [371, 203] width 9 height 9
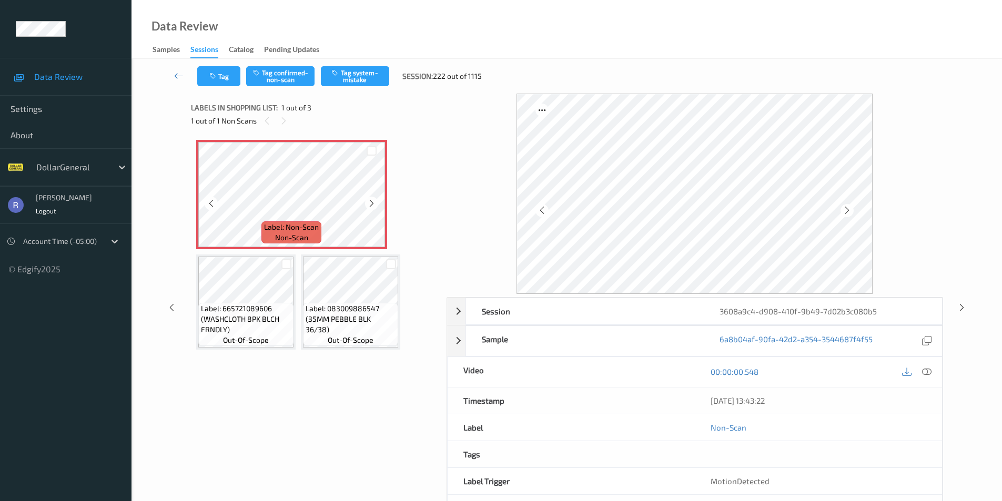
click at [370, 204] on icon at bounding box center [371, 203] width 9 height 9
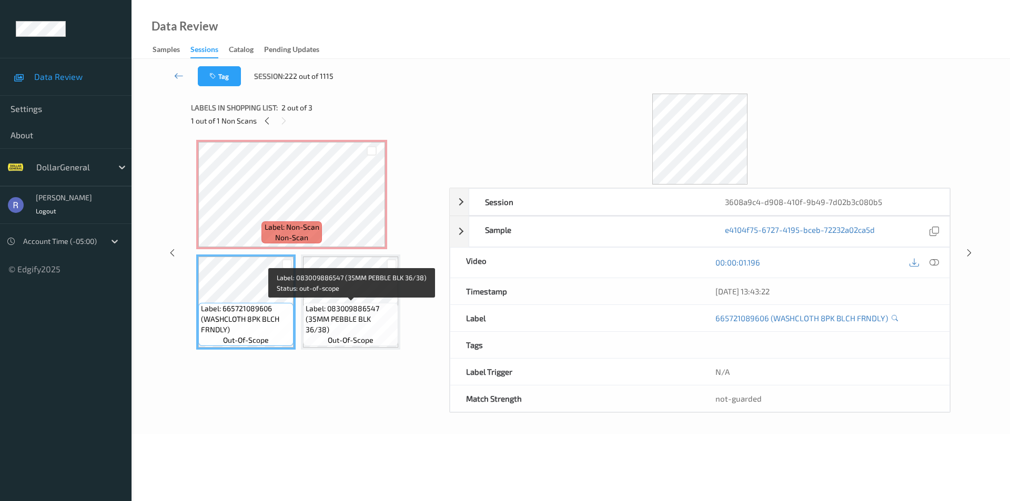
click at [354, 311] on span "Label: 083009886547 (35MM PEBBLE BLK 36/38)" at bounding box center [351, 319] width 90 height 32
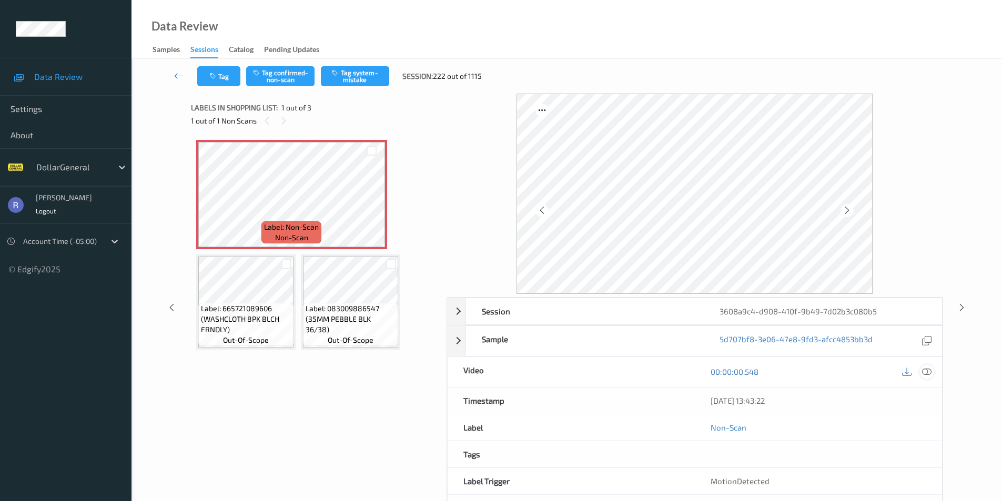
click at [928, 374] on icon at bounding box center [926, 371] width 9 height 9
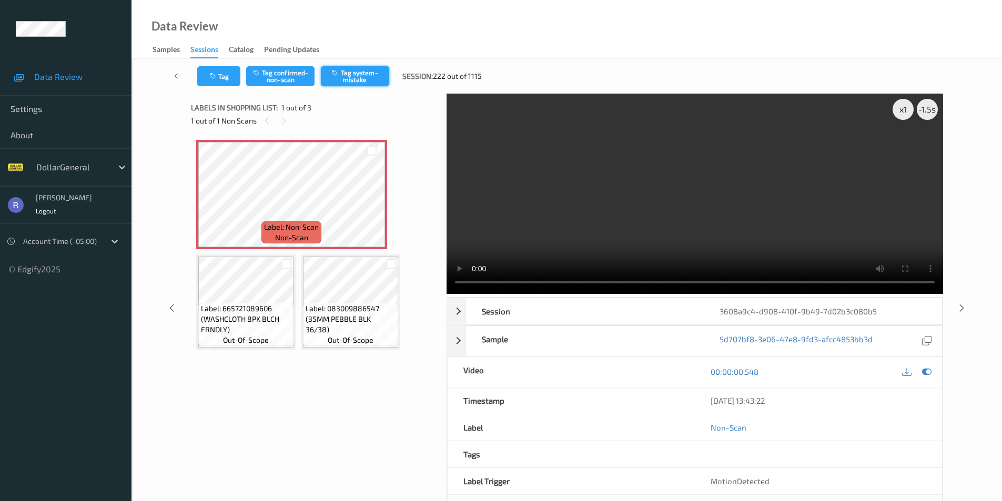
click at [366, 76] on button "Tag system-mistake" at bounding box center [355, 76] width 68 height 20
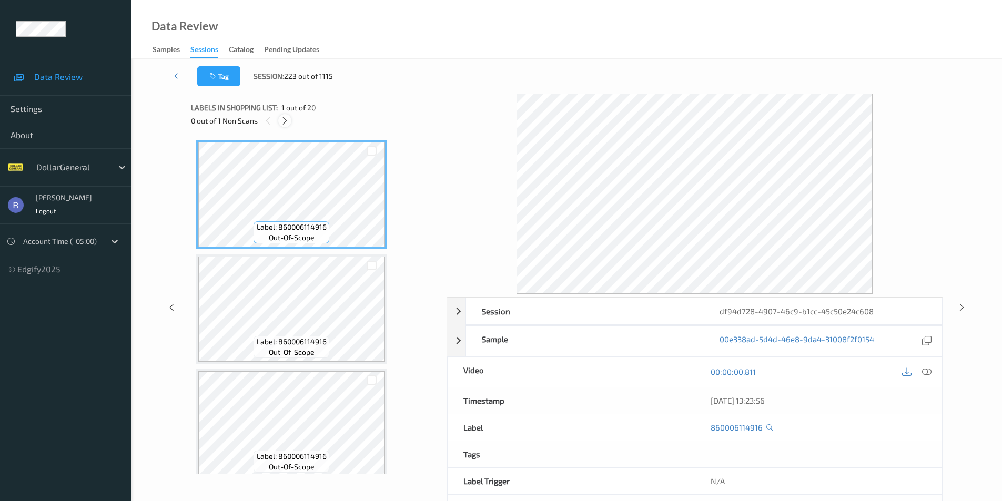
click at [287, 118] on icon at bounding box center [284, 120] width 9 height 9
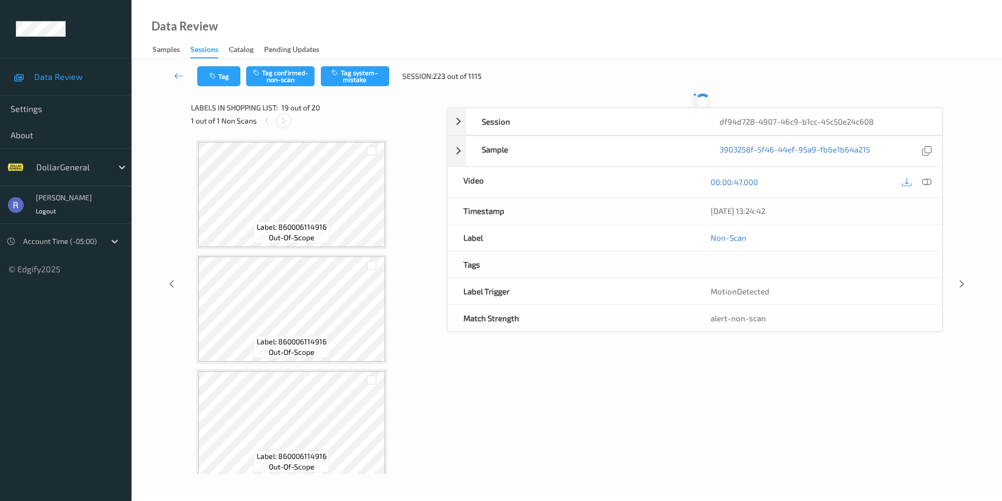
scroll to position [1954, 0]
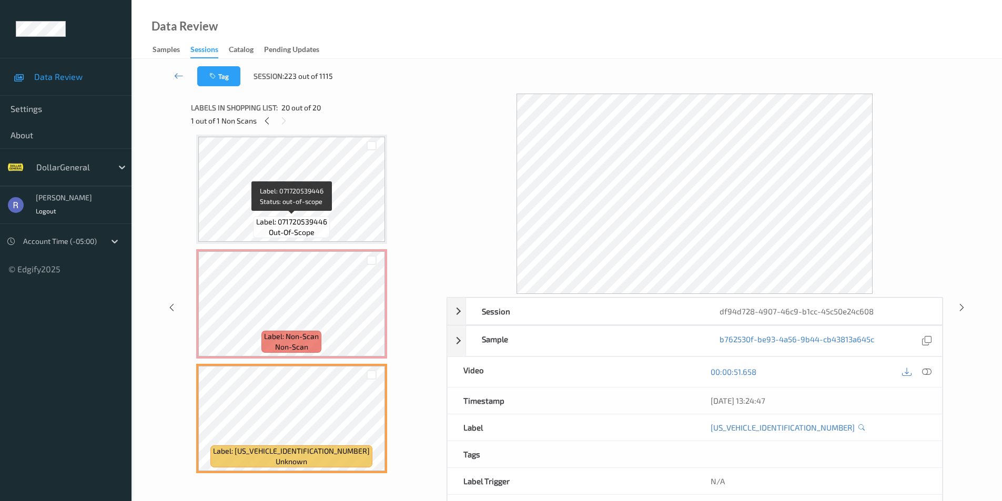
click at [317, 232] on div "Label: 071720539446 out-of-scope" at bounding box center [291, 227] width 76 height 22
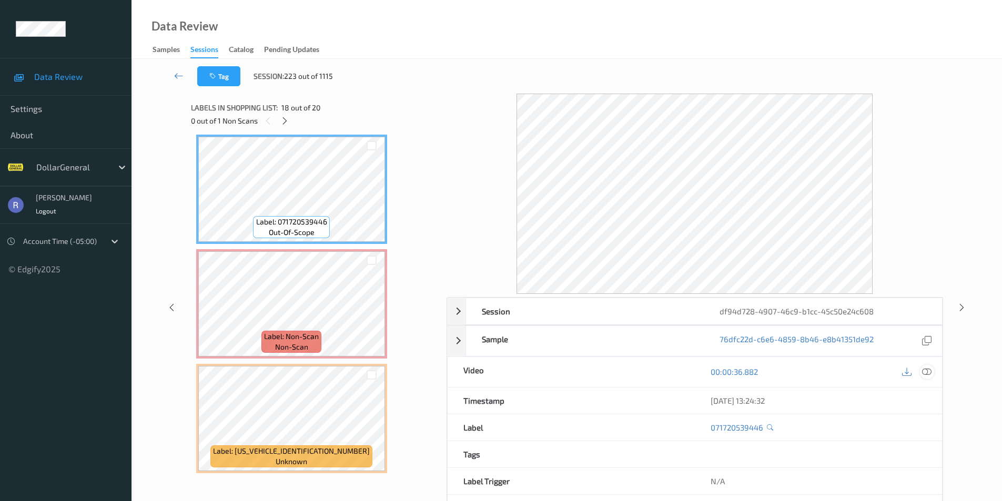
click at [927, 370] on icon at bounding box center [926, 371] width 9 height 9
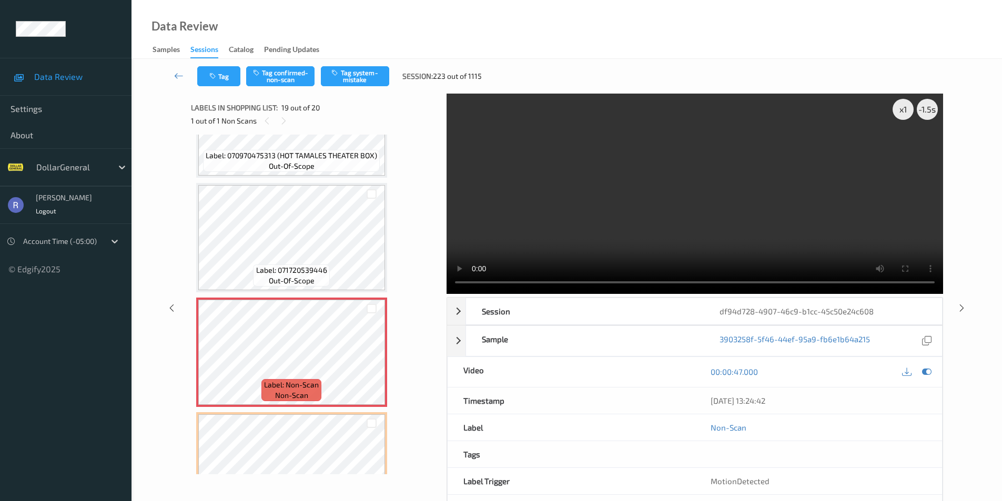
scroll to position [1958, 0]
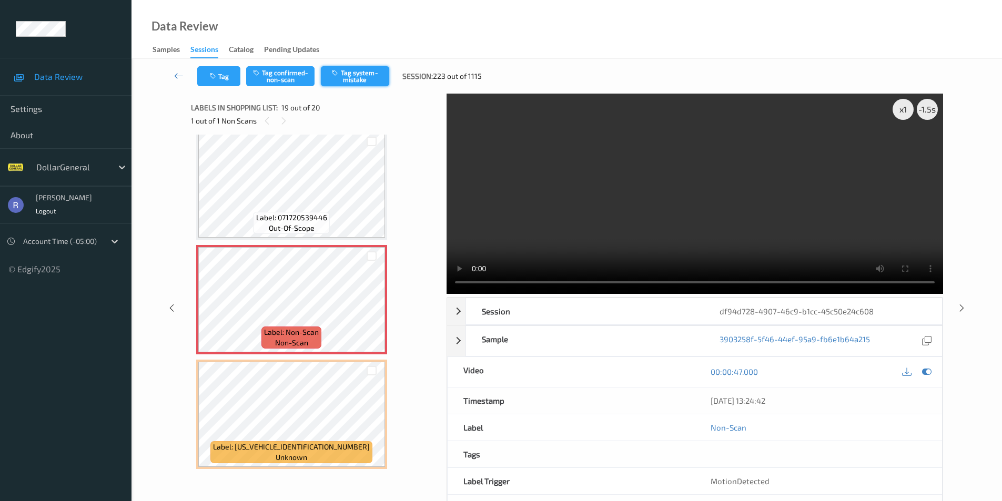
click at [372, 70] on button "Tag system-mistake" at bounding box center [355, 76] width 68 height 20
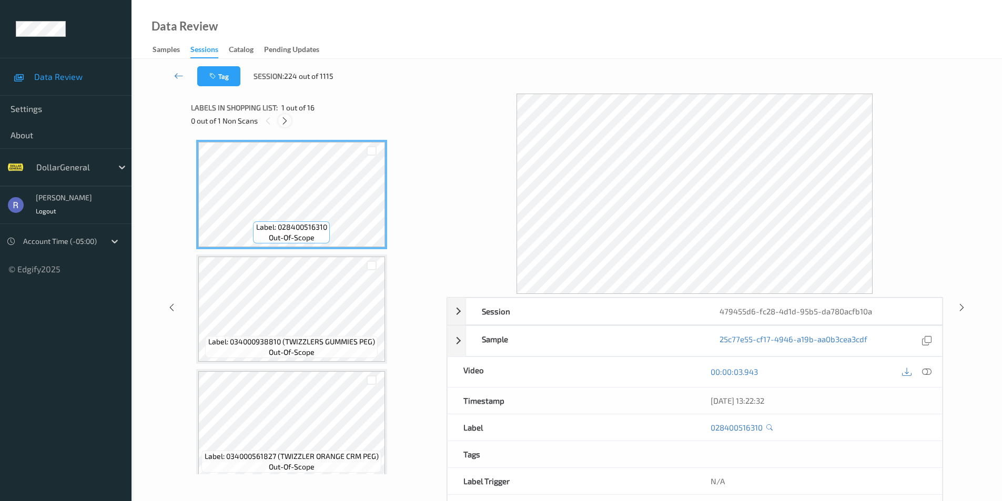
click at [286, 121] on icon at bounding box center [284, 120] width 9 height 9
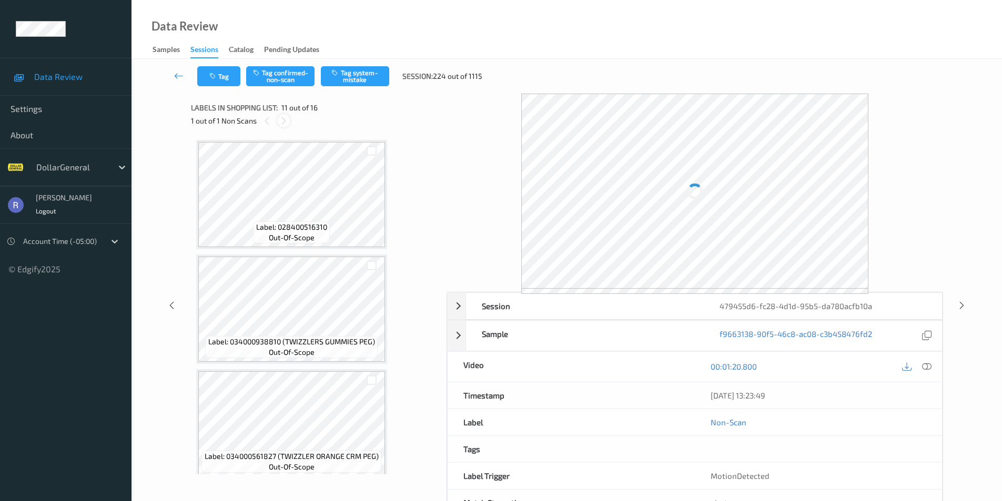
scroll to position [1037, 0]
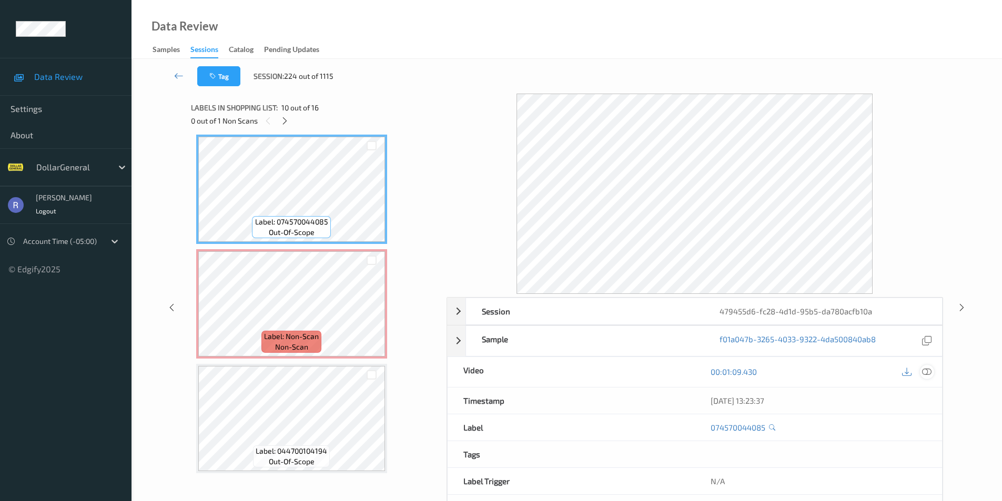
click at [932, 370] on div at bounding box center [927, 372] width 14 height 14
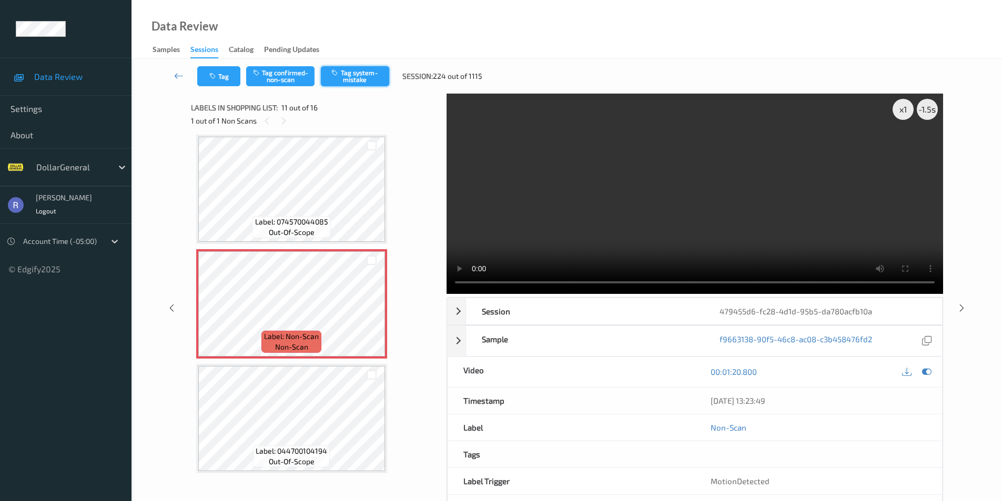
click at [361, 67] on button "Tag system-mistake" at bounding box center [355, 76] width 68 height 20
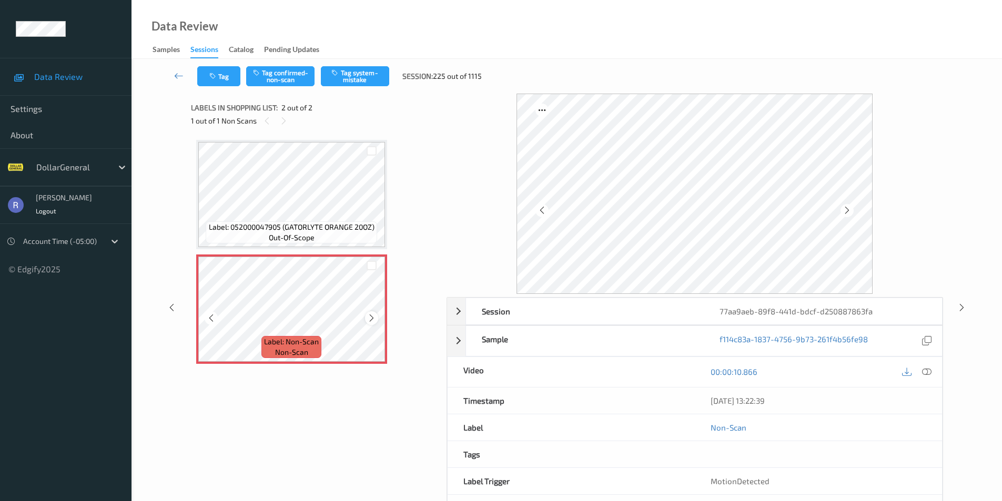
click at [373, 319] on icon at bounding box center [371, 317] width 9 height 9
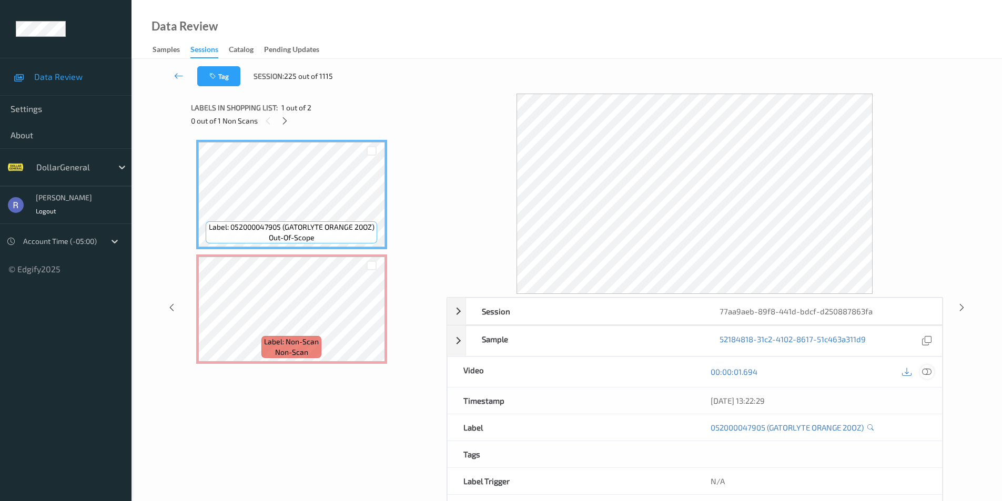
click at [930, 373] on icon at bounding box center [926, 371] width 9 height 9
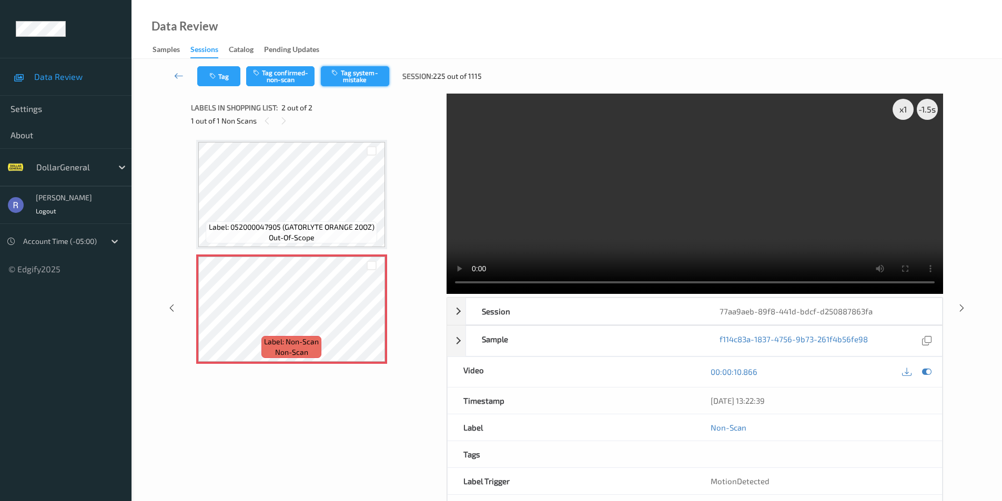
click at [350, 70] on button "Tag system-mistake" at bounding box center [355, 76] width 68 height 20
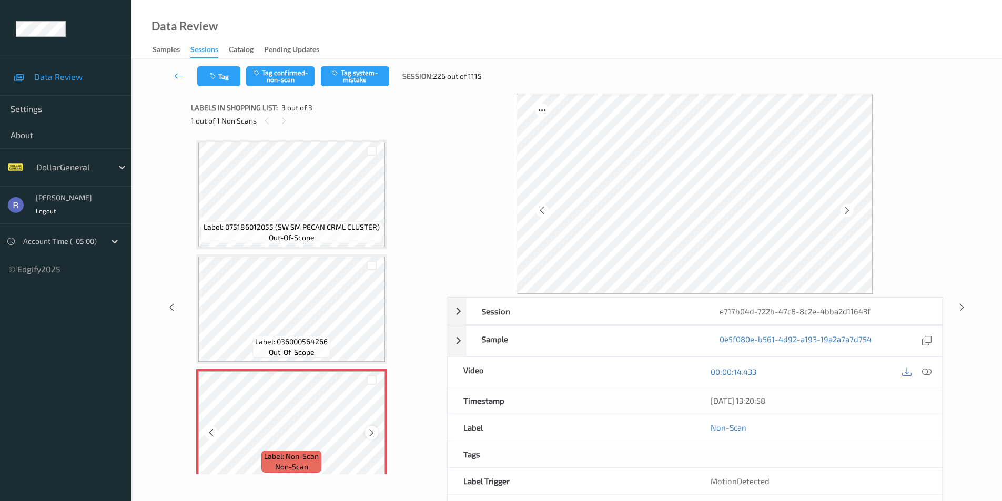
click at [370, 433] on icon at bounding box center [371, 432] width 9 height 9
click at [367, 77] on button "Tag system-mistake" at bounding box center [355, 76] width 68 height 20
click at [961, 306] on icon at bounding box center [961, 307] width 9 height 9
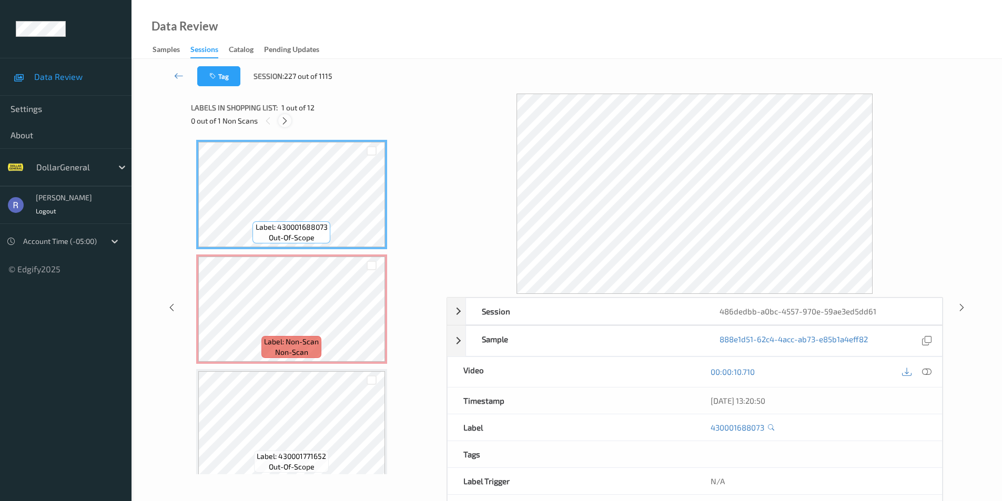
click at [284, 121] on icon at bounding box center [284, 120] width 9 height 9
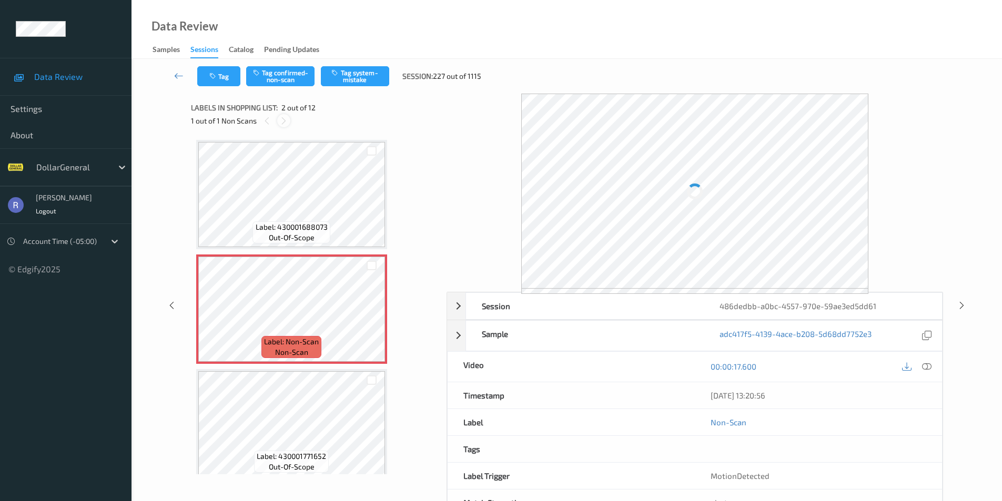
scroll to position [5, 0]
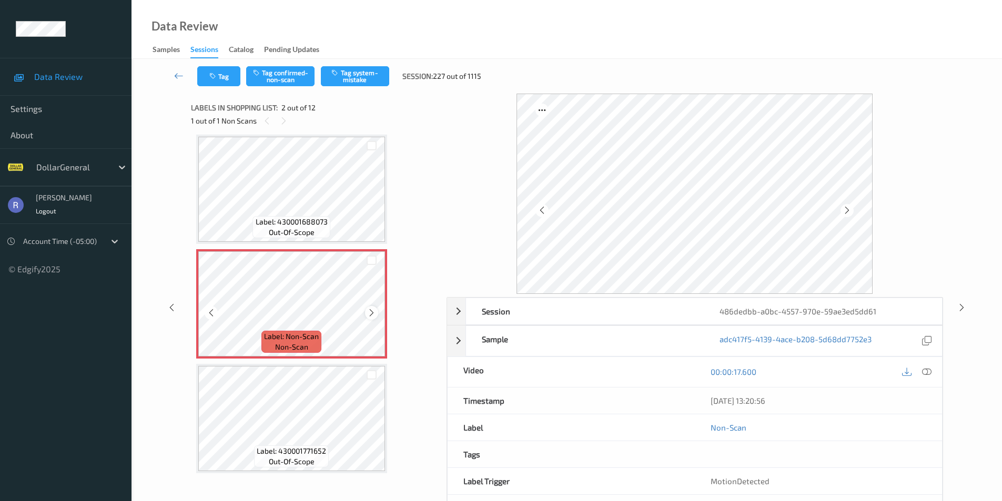
click at [372, 312] on icon at bounding box center [371, 312] width 9 height 9
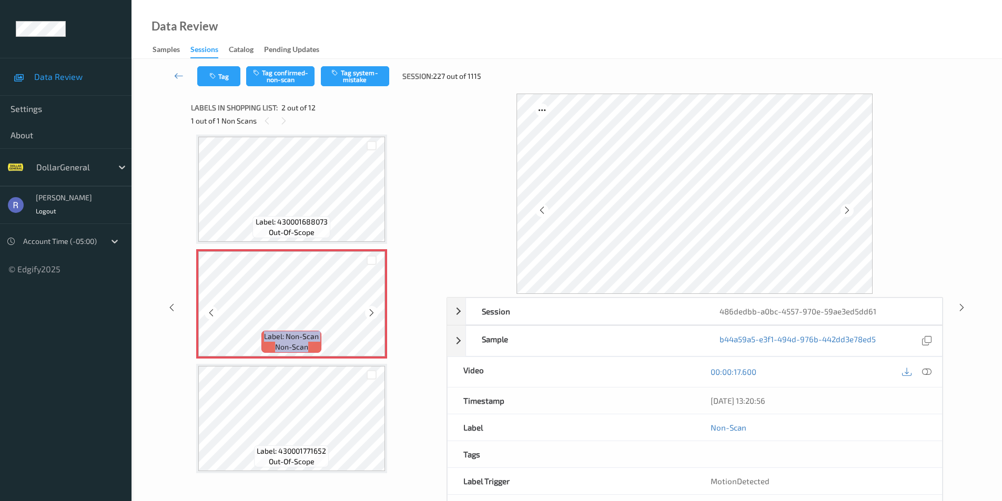
click at [372, 312] on icon at bounding box center [371, 312] width 9 height 9
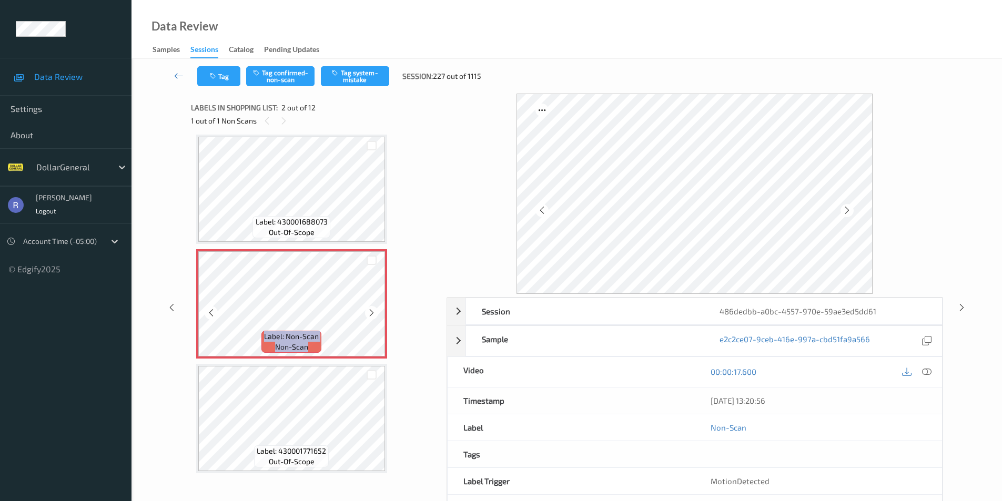
click at [372, 312] on icon at bounding box center [371, 312] width 9 height 9
click at [369, 312] on icon at bounding box center [371, 312] width 9 height 9
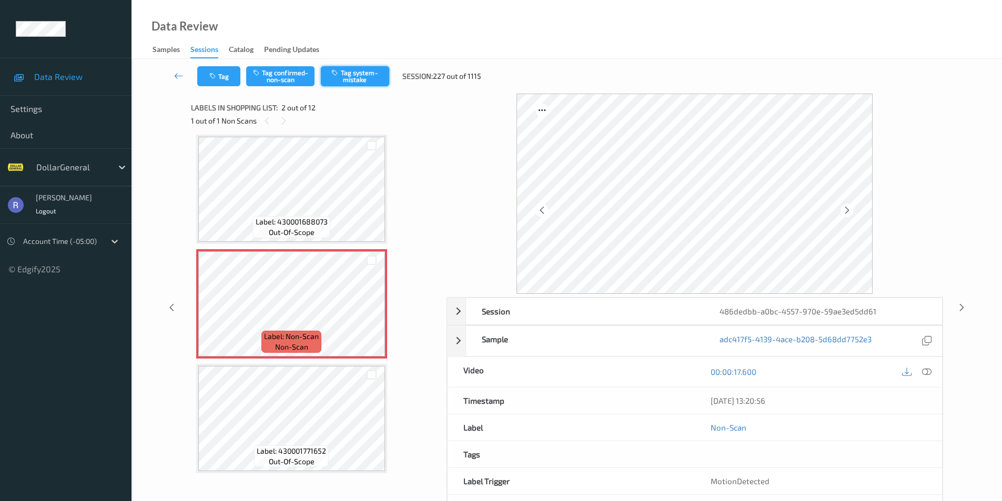
click at [360, 78] on button "Tag system-mistake" at bounding box center [355, 76] width 68 height 20
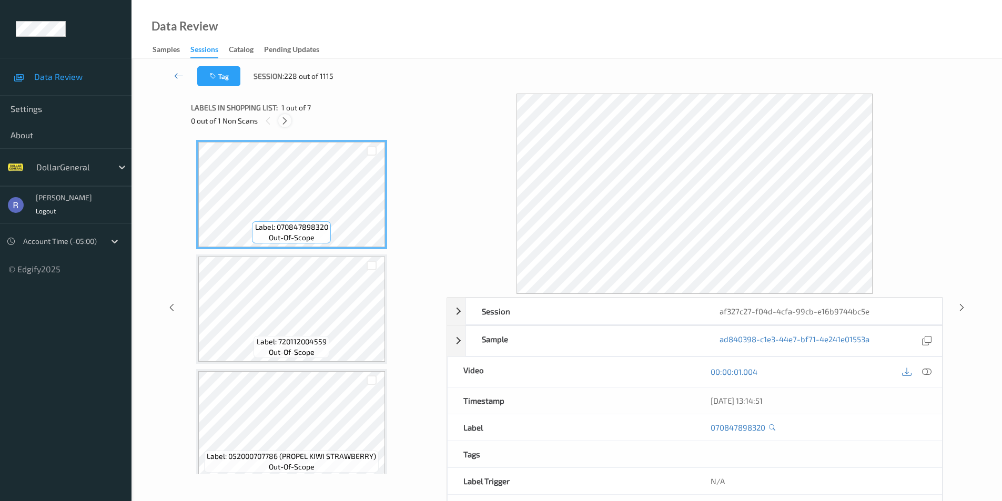
click at [282, 120] on icon at bounding box center [284, 120] width 9 height 9
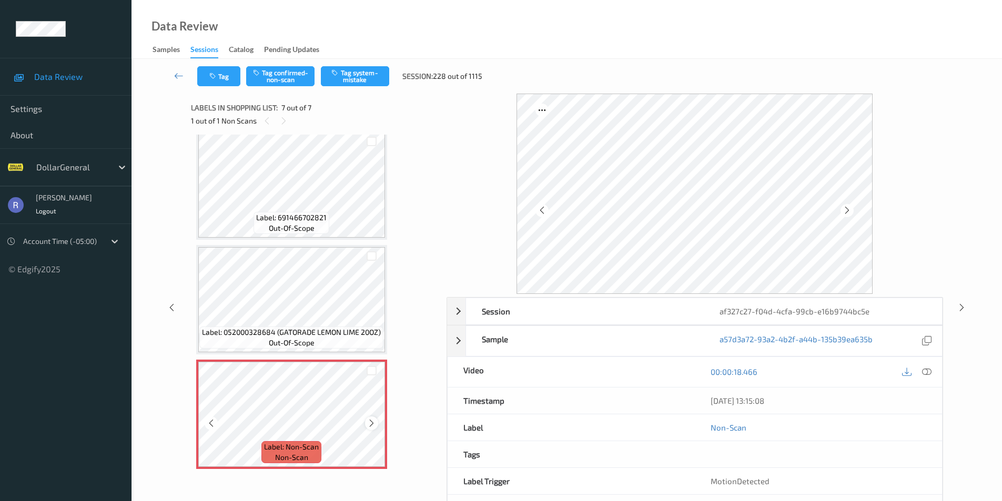
click at [372, 422] on icon at bounding box center [371, 423] width 9 height 9
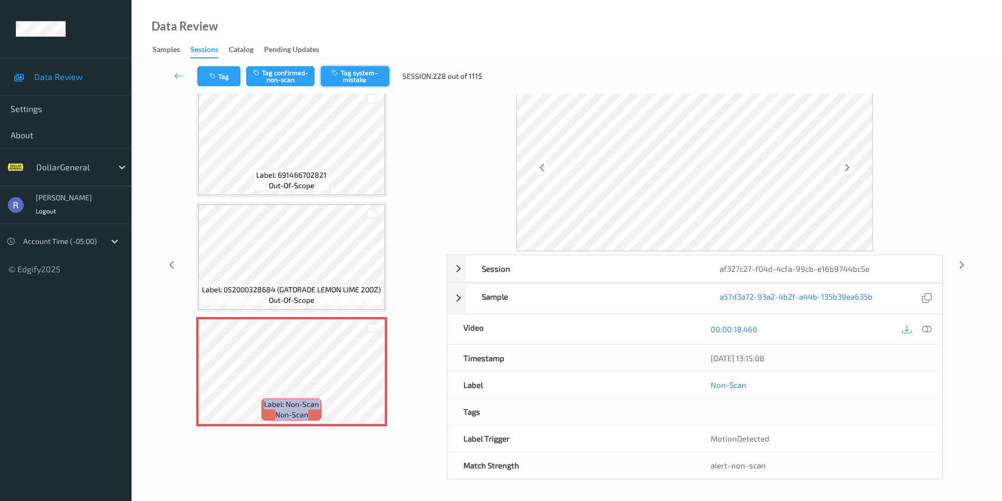
click at [374, 76] on button "Tag system-mistake" at bounding box center [355, 76] width 68 height 20
click at [928, 329] on icon at bounding box center [926, 328] width 9 height 9
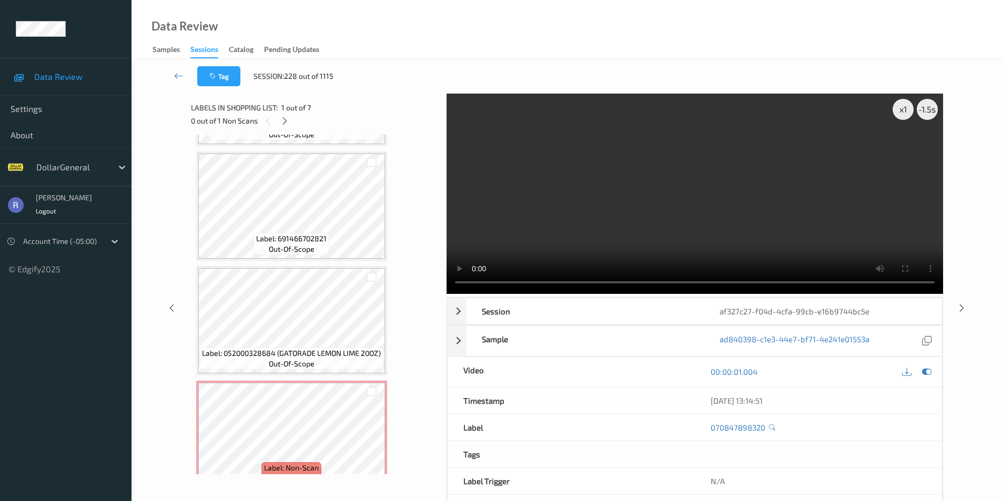
scroll to position [468, 0]
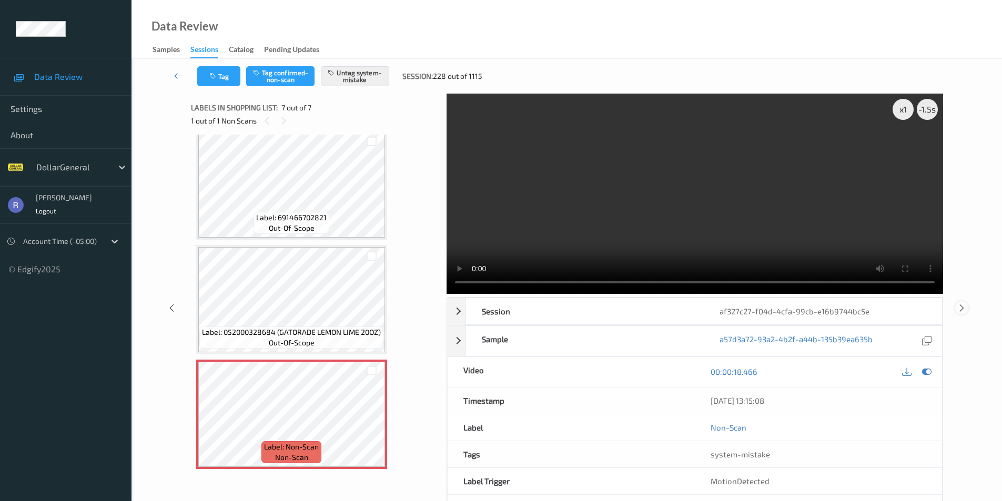
click at [962, 308] on icon at bounding box center [961, 307] width 9 height 9
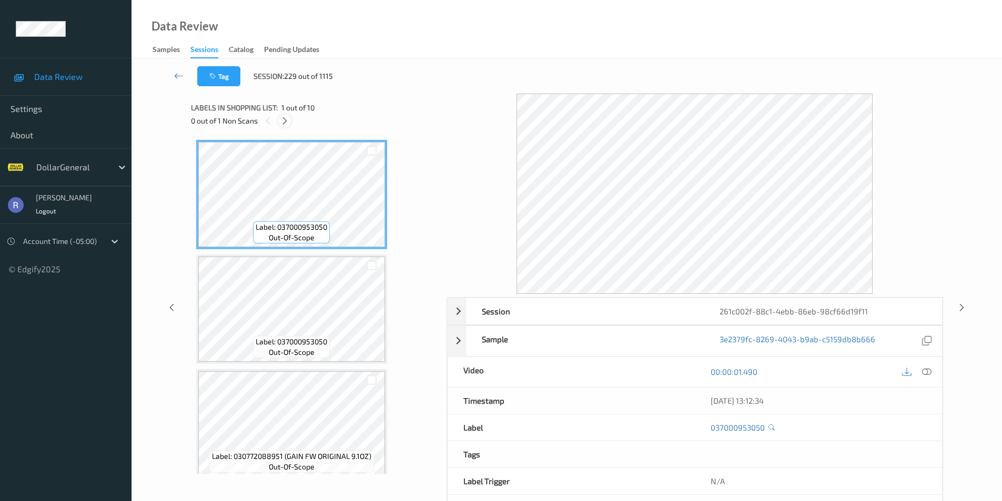
click at [286, 117] on icon at bounding box center [284, 120] width 9 height 9
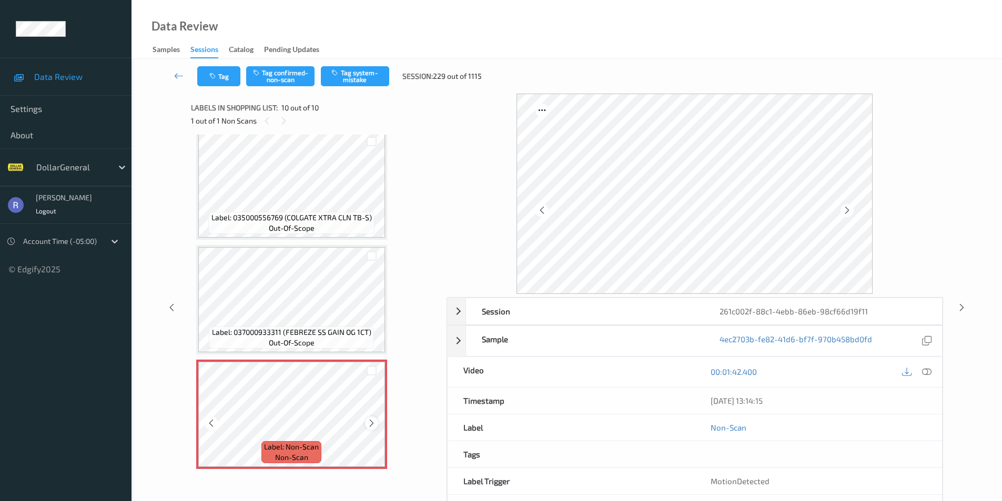
click at [371, 424] on icon at bounding box center [371, 423] width 9 height 9
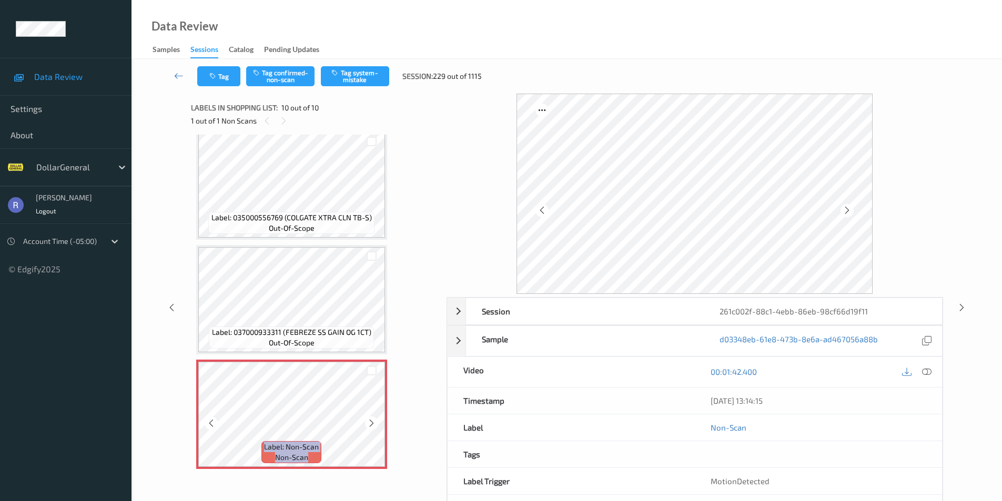
click at [371, 424] on icon at bounding box center [371, 423] width 9 height 9
click at [363, 76] on button "Tag system-mistake" at bounding box center [355, 76] width 68 height 20
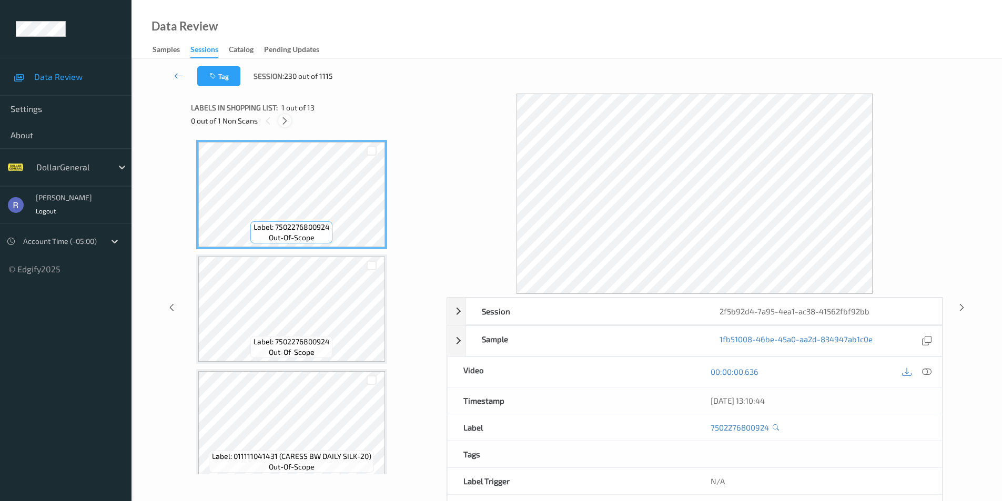
click at [290, 119] on div at bounding box center [284, 120] width 13 height 13
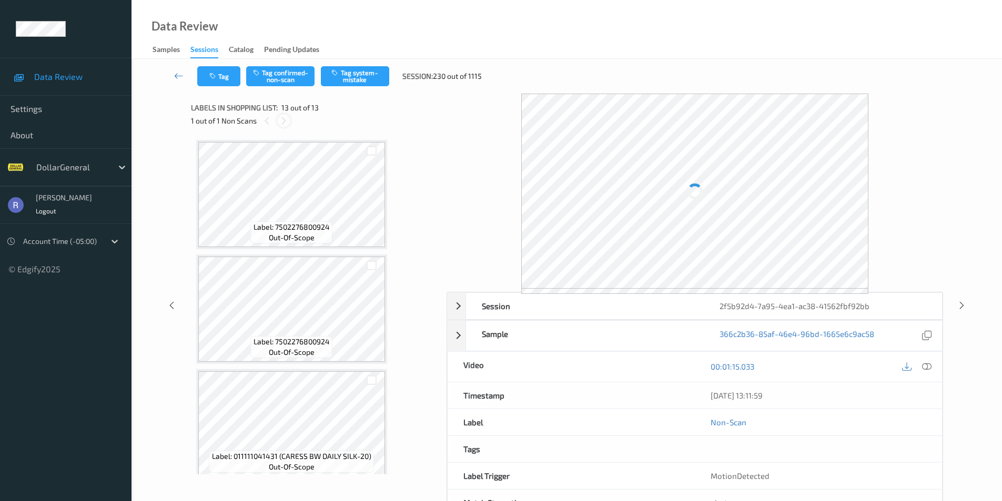
scroll to position [1156, 0]
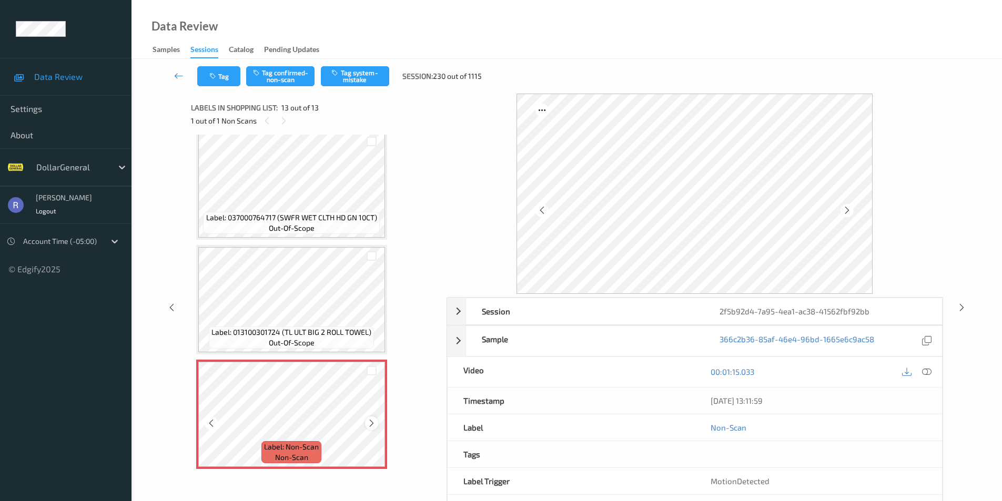
click at [371, 424] on icon at bounding box center [371, 423] width 9 height 9
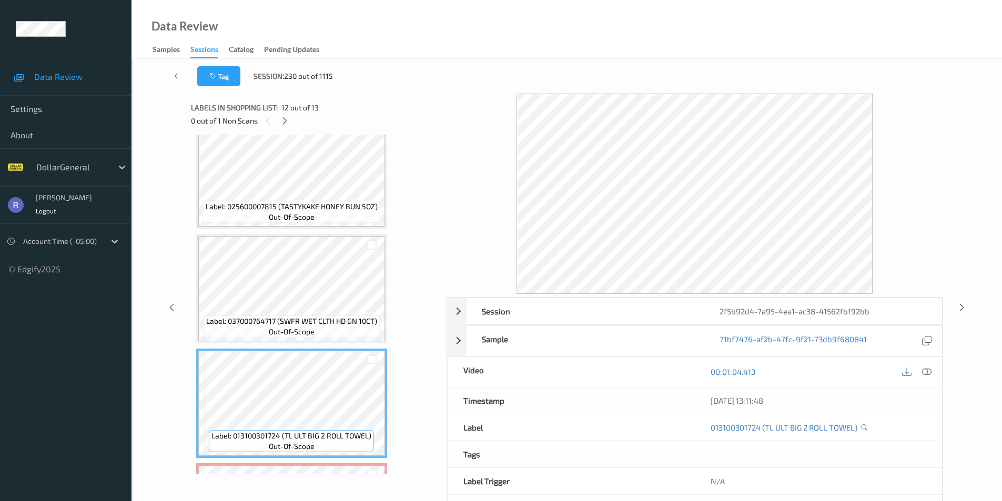
scroll to position [998, 0]
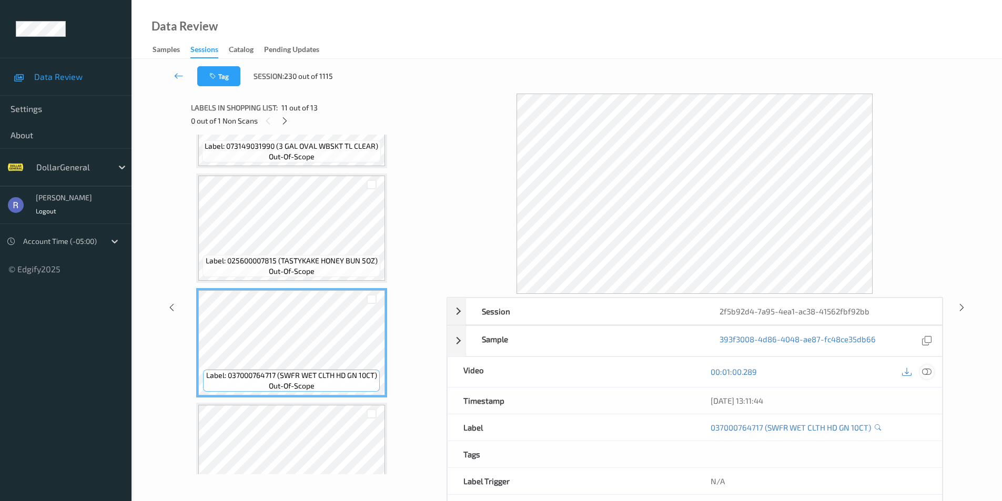
click at [927, 370] on icon at bounding box center [926, 371] width 9 height 9
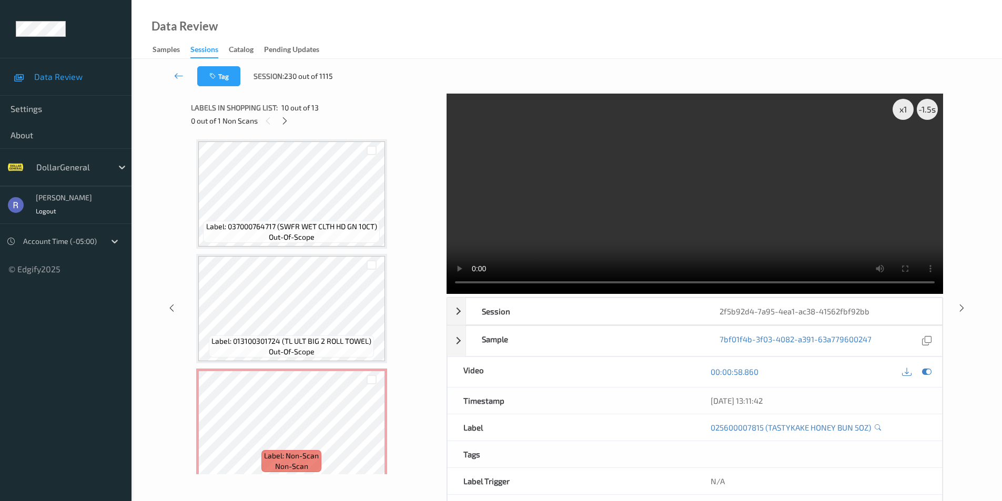
scroll to position [1156, 0]
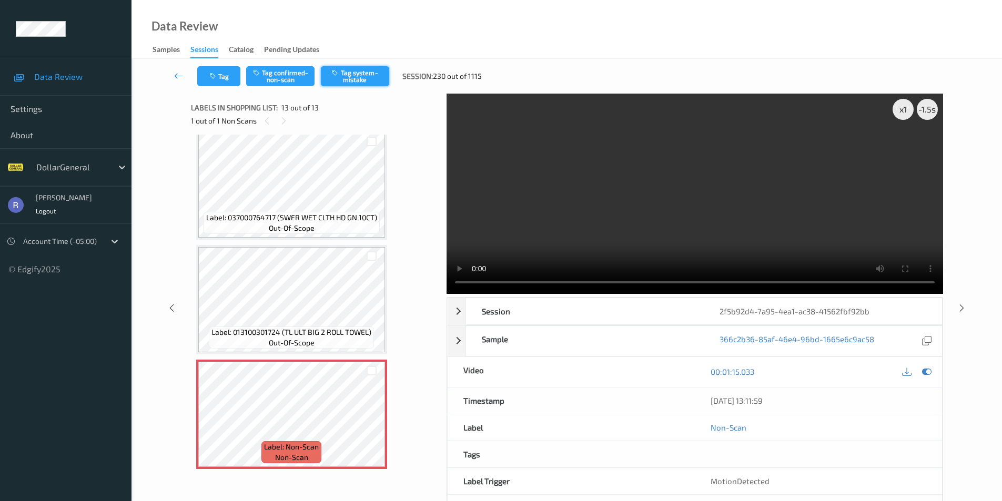
click at [360, 80] on button "Tag system-mistake" at bounding box center [355, 76] width 68 height 20
click at [960, 310] on icon at bounding box center [961, 307] width 9 height 9
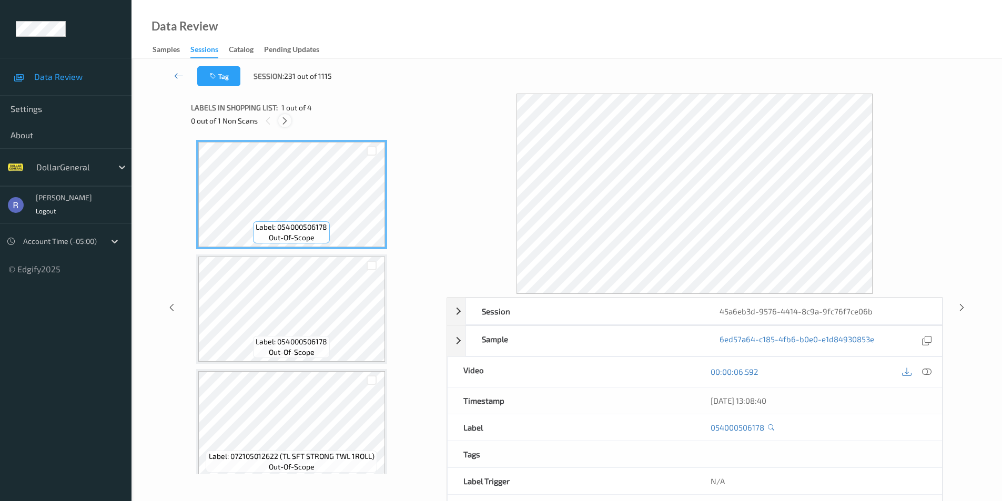
click at [283, 119] on icon at bounding box center [284, 120] width 9 height 9
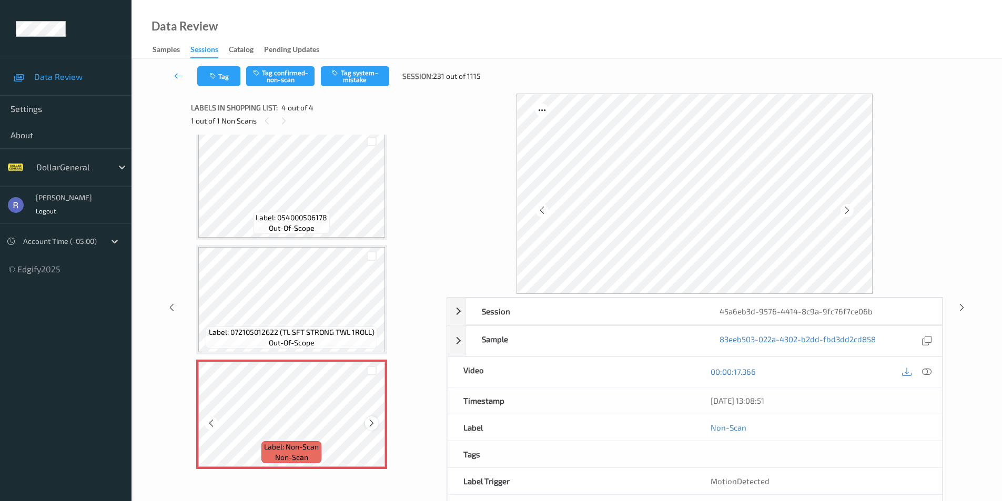
click at [371, 422] on icon at bounding box center [371, 423] width 9 height 9
click at [354, 78] on button "Tag system-mistake" at bounding box center [355, 76] width 68 height 20
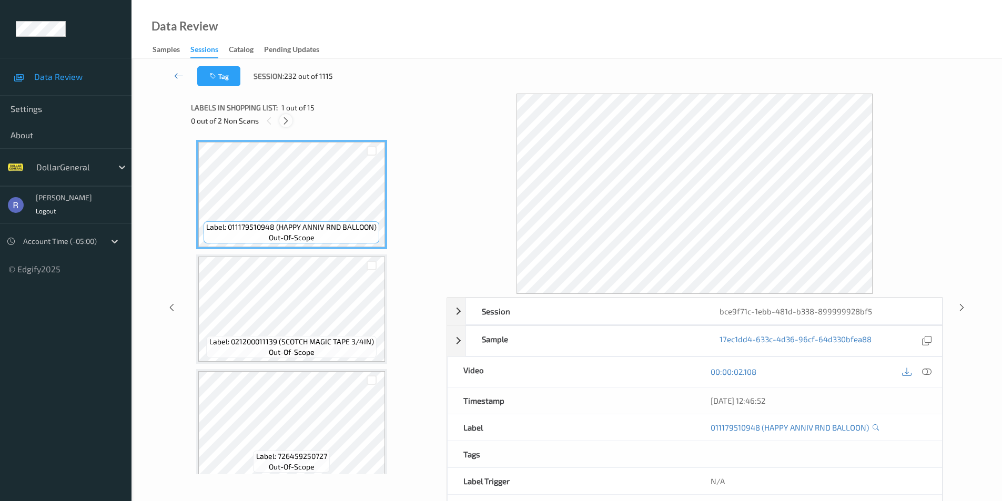
click at [284, 122] on icon at bounding box center [285, 120] width 9 height 9
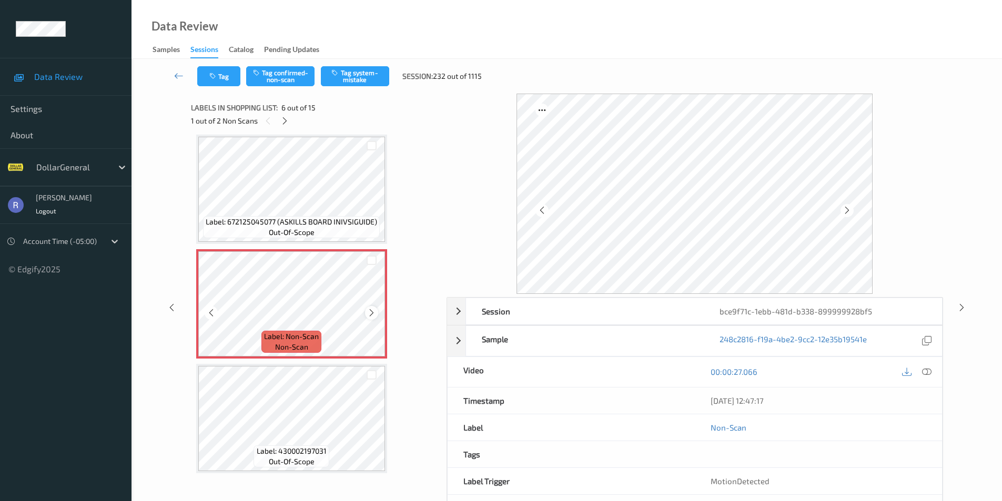
click at [372, 314] on icon at bounding box center [371, 312] width 9 height 9
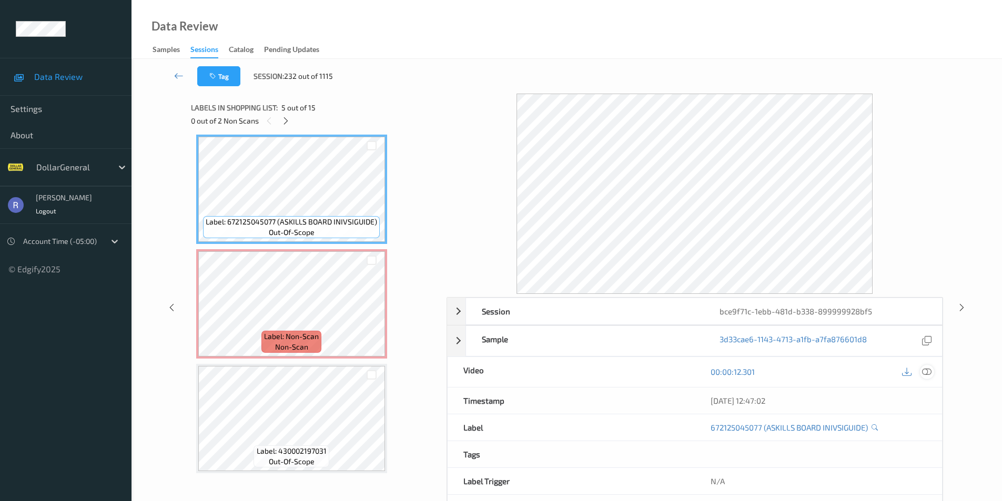
click at [925, 374] on icon at bounding box center [926, 371] width 9 height 9
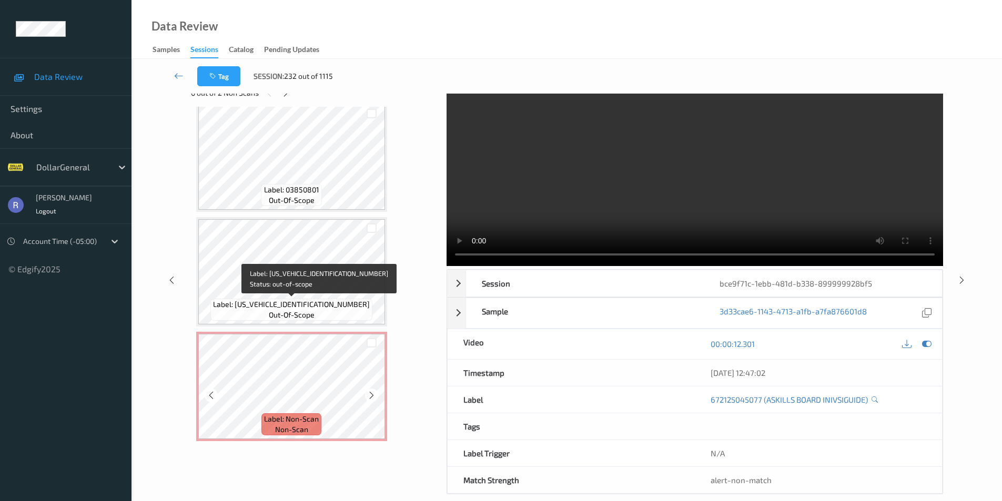
scroll to position [43, 0]
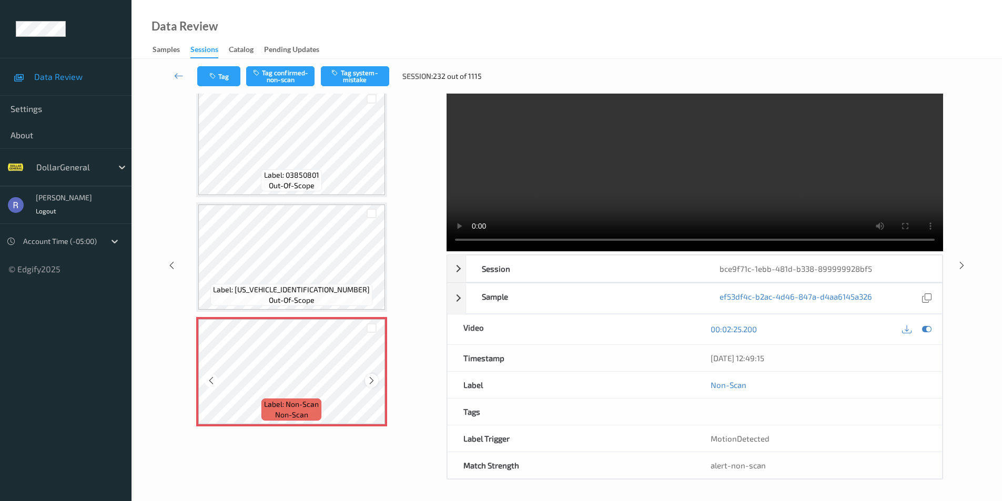
click at [372, 379] on icon at bounding box center [371, 380] width 9 height 9
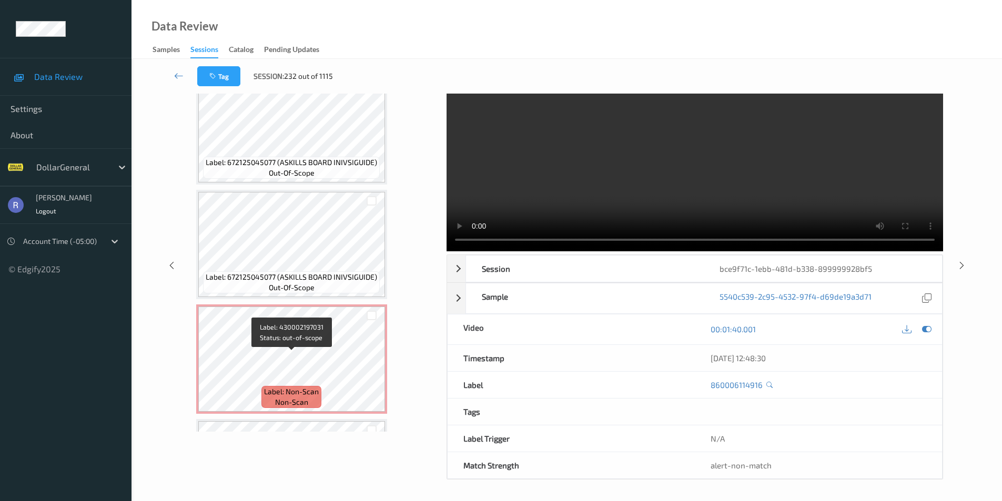
scroll to position [333, 0]
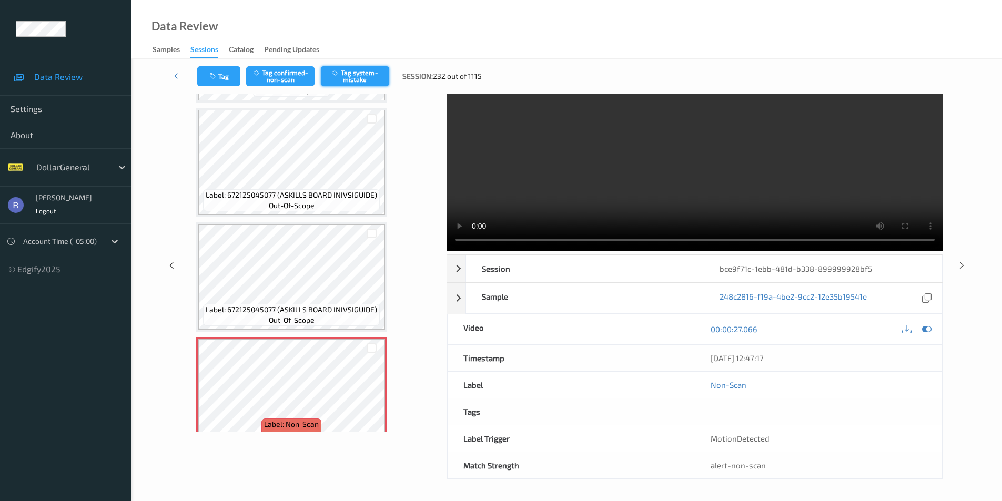
click at [368, 74] on button "Tag system-mistake" at bounding box center [355, 76] width 68 height 20
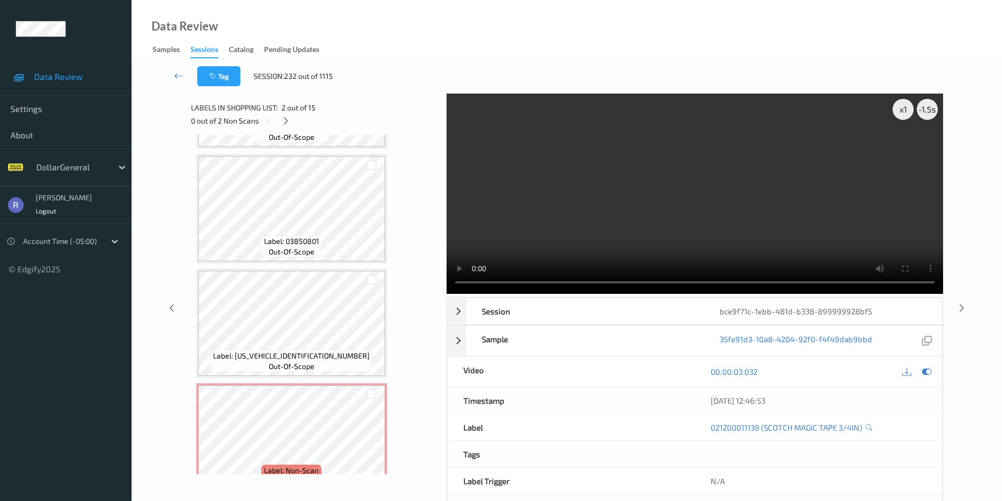
scroll to position [1385, 0]
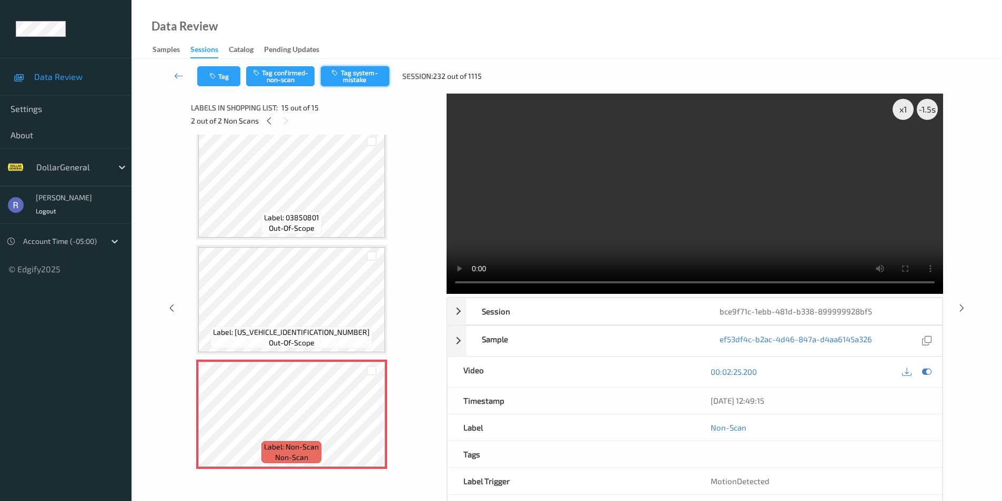
click at [363, 78] on button "Tag system-mistake" at bounding box center [355, 76] width 68 height 20
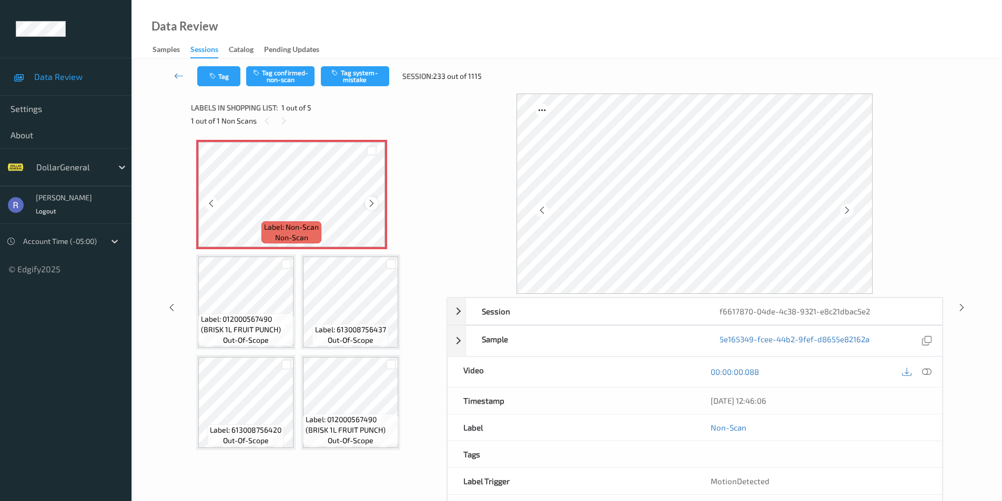
click at [371, 202] on icon at bounding box center [371, 203] width 9 height 9
click at [931, 374] on div at bounding box center [927, 372] width 14 height 14
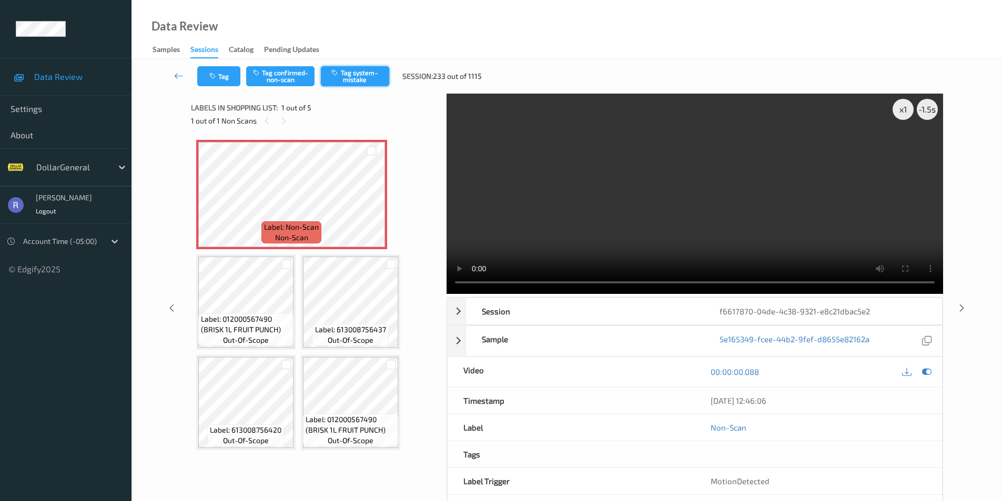
click at [351, 70] on button "Tag system-mistake" at bounding box center [355, 76] width 68 height 20
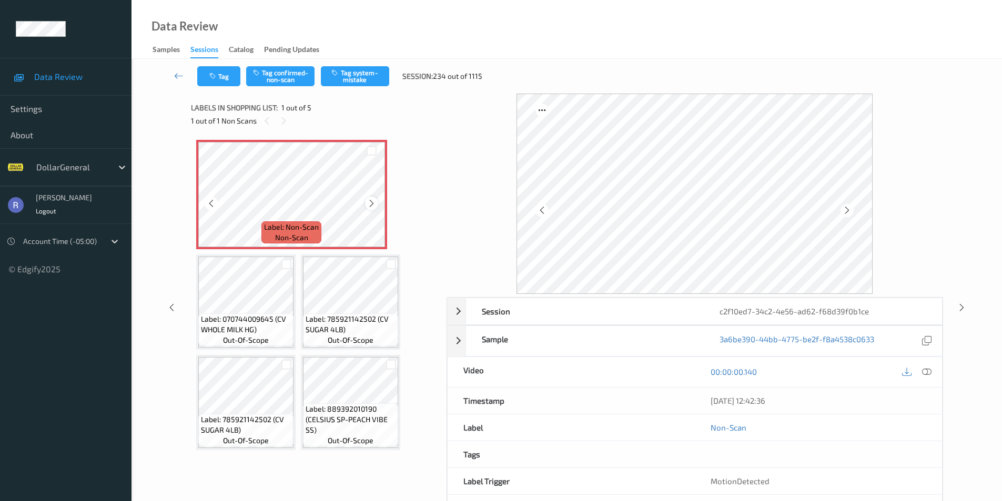
click at [372, 201] on icon at bounding box center [371, 203] width 9 height 9
click at [356, 76] on button "Tag system-mistake" at bounding box center [355, 76] width 68 height 20
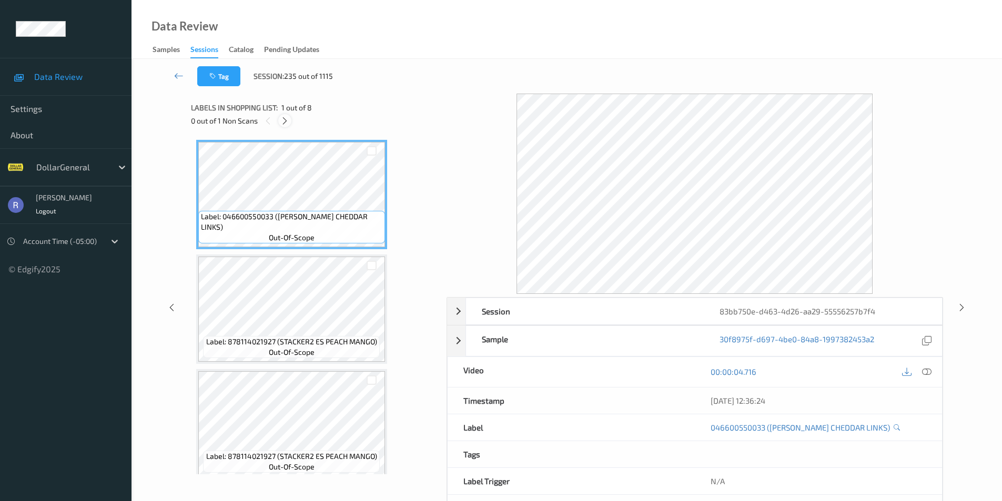
click at [284, 121] on icon at bounding box center [284, 120] width 9 height 9
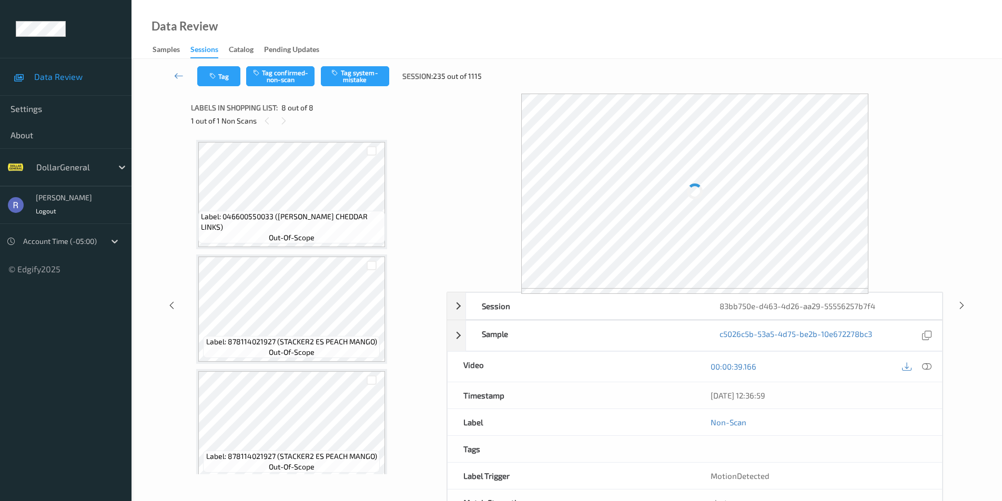
scroll to position [588, 0]
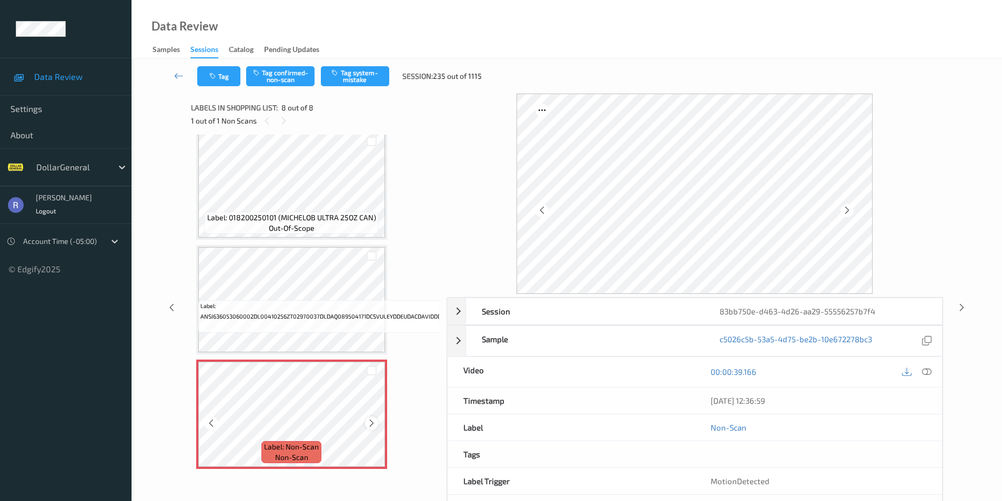
click at [372, 419] on icon at bounding box center [371, 423] width 9 height 9
click at [922, 373] on icon at bounding box center [926, 371] width 9 height 9
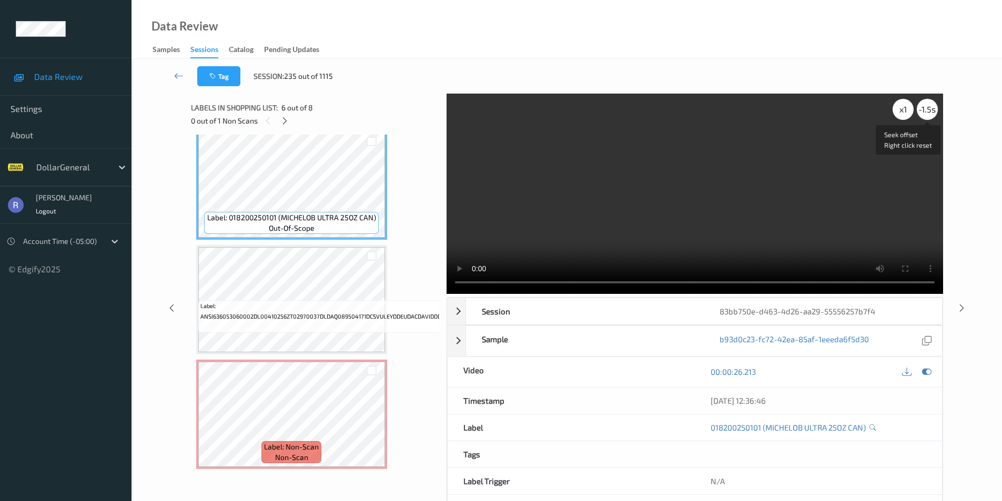
click at [928, 114] on div "-1.5 s" at bounding box center [927, 109] width 21 height 21
click at [928, 114] on div "-2 s" at bounding box center [927, 109] width 21 height 21
click at [928, 114] on div "-3 s" at bounding box center [927, 109] width 21 height 21
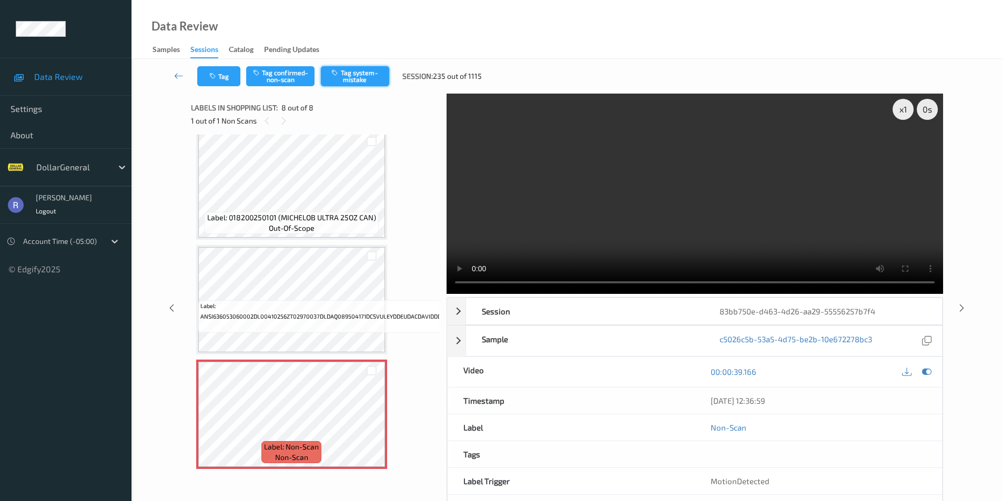
click at [363, 71] on button "Tag system-mistake" at bounding box center [355, 76] width 68 height 20
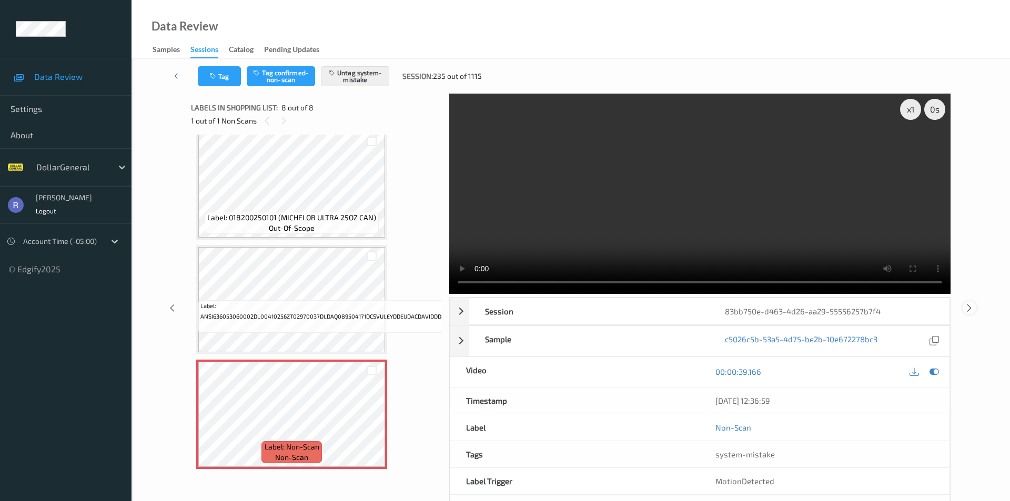
click at [970, 303] on icon at bounding box center [968, 307] width 9 height 9
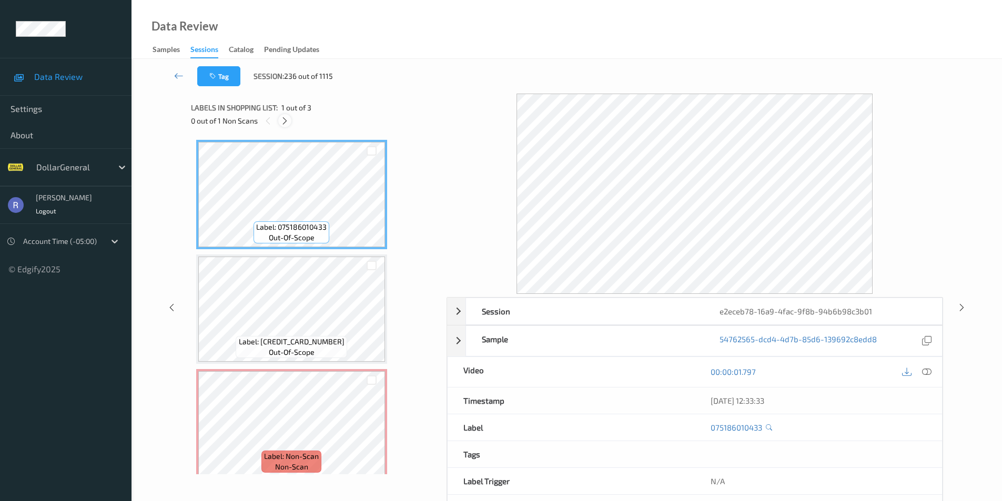
click at [284, 121] on icon at bounding box center [284, 120] width 9 height 9
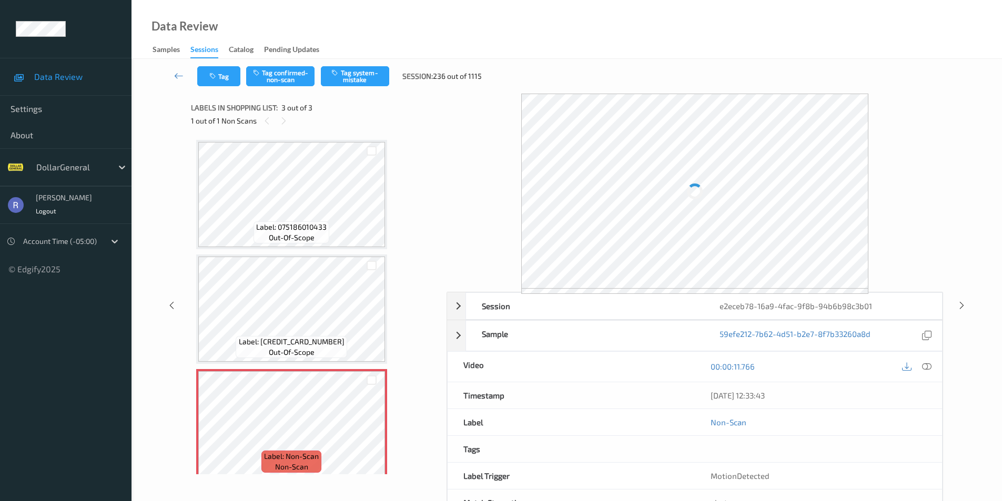
scroll to position [9, 0]
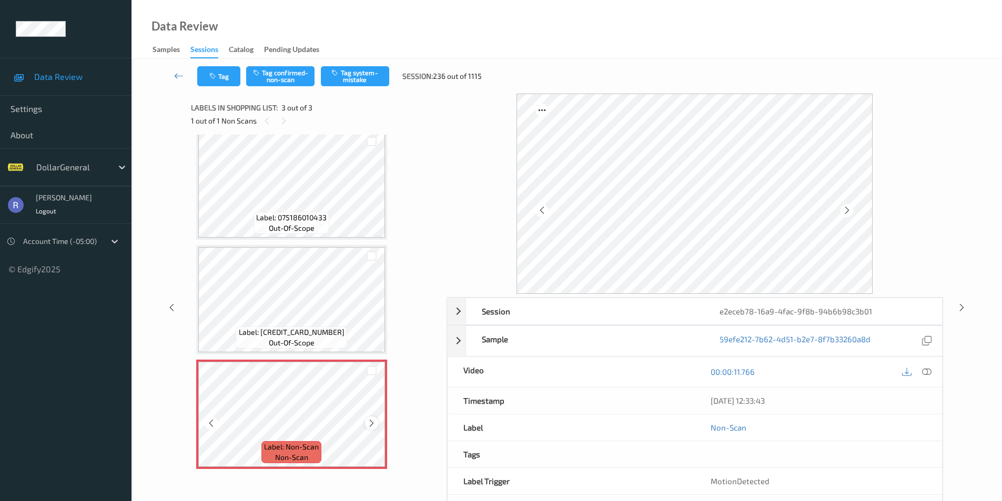
click at [371, 421] on icon at bounding box center [371, 423] width 9 height 9
click at [353, 73] on button "Tag system-mistake" at bounding box center [355, 76] width 68 height 20
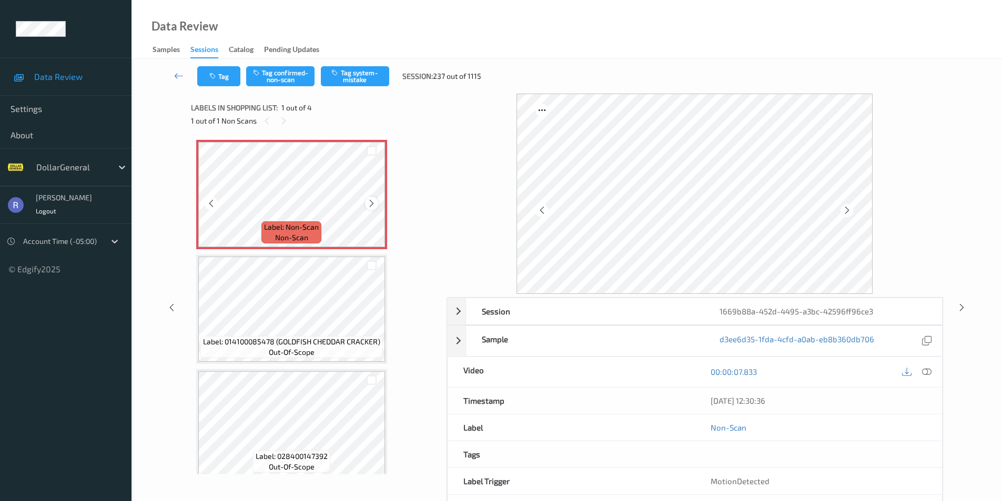
click at [369, 202] on icon at bounding box center [371, 203] width 9 height 9
click at [943, 377] on div "Session 1669b88a-452d-4495-a3bc-42596ff96ce3 Session ID 1669b88a-452d-4495-a3bc…" at bounding box center [566, 308] width 827 height 429
click at [930, 371] on icon at bounding box center [926, 371] width 9 height 9
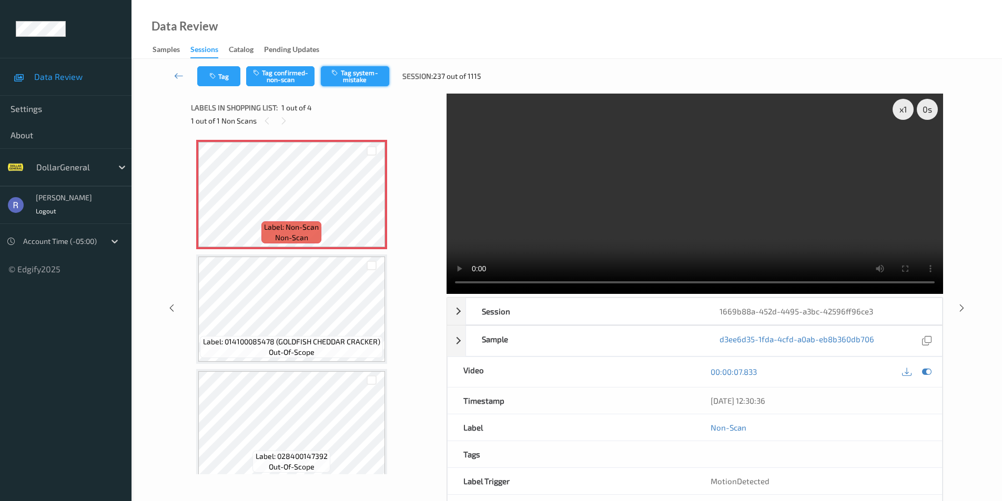
click at [357, 74] on button "Tag system-mistake" at bounding box center [355, 76] width 68 height 20
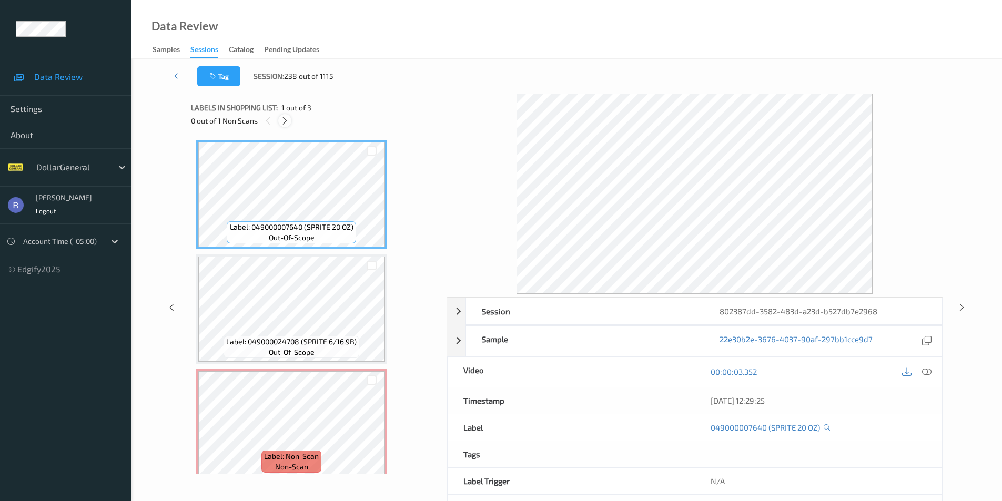
click at [284, 122] on icon at bounding box center [284, 120] width 9 height 9
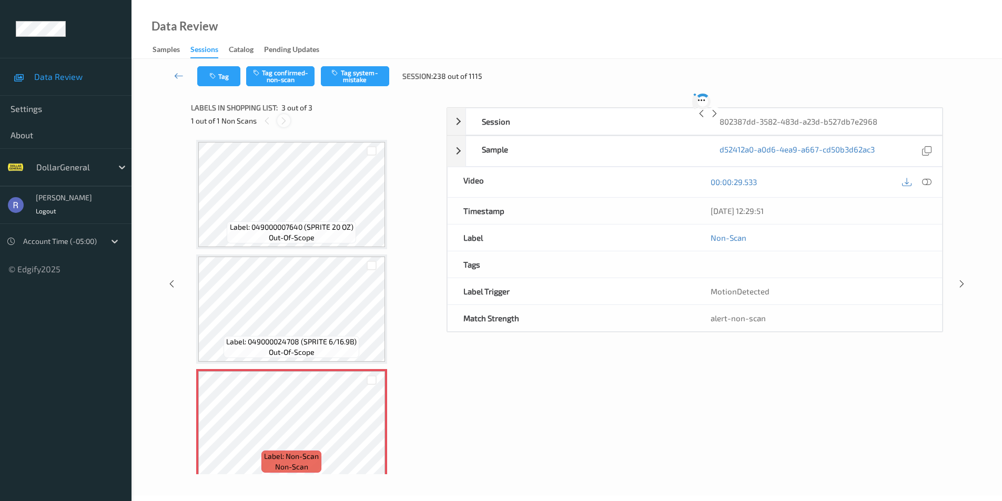
scroll to position [9, 0]
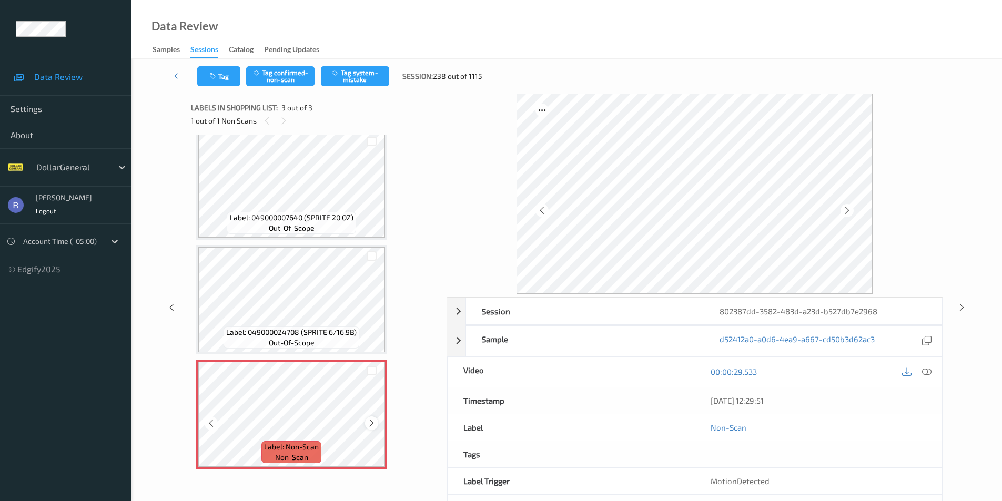
click at [370, 422] on icon at bounding box center [371, 423] width 9 height 9
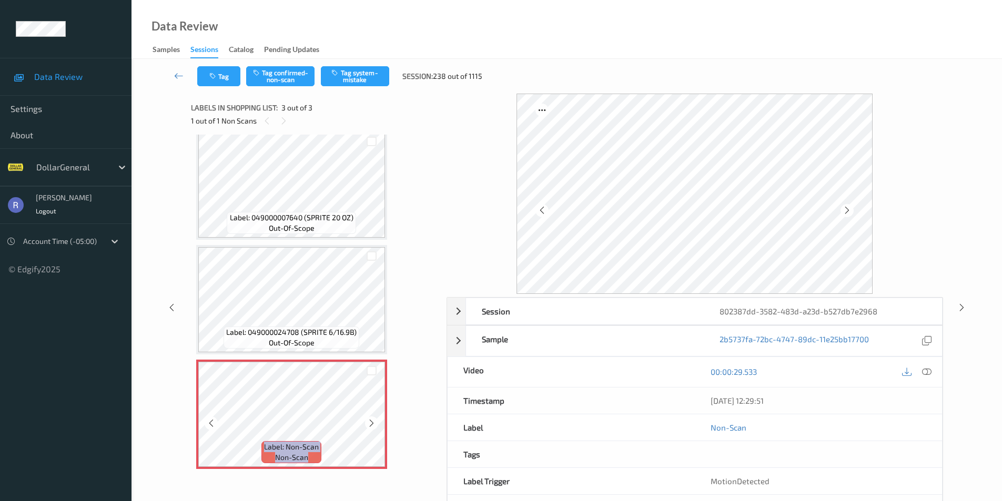
click at [370, 422] on icon at bounding box center [371, 423] width 9 height 9
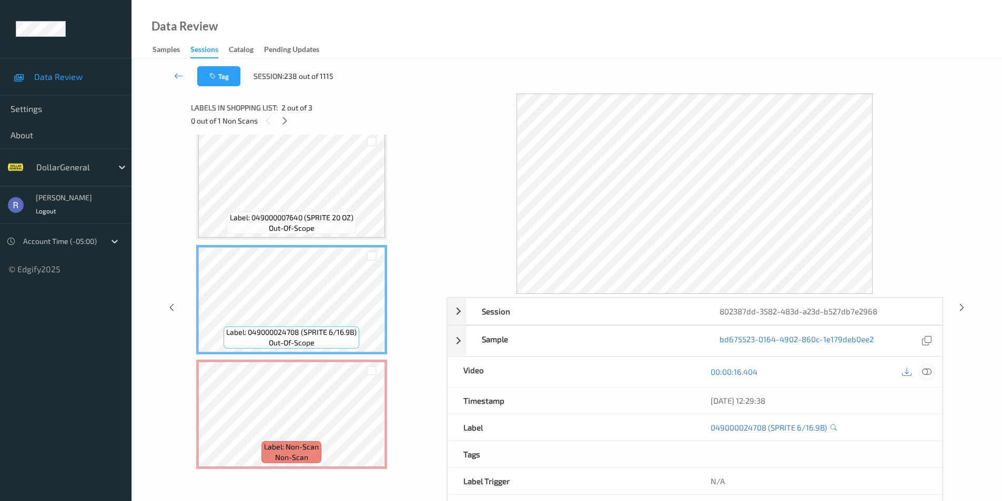
click at [931, 369] on div at bounding box center [927, 372] width 14 height 14
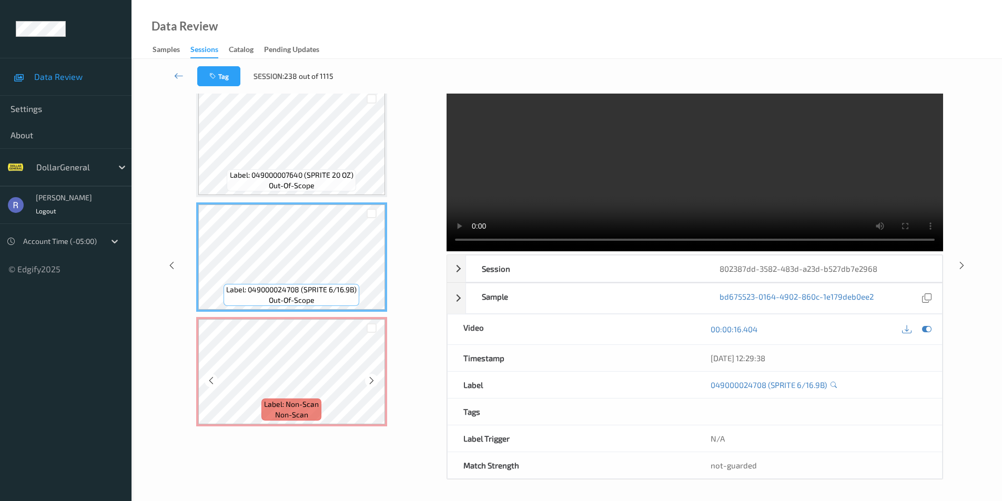
scroll to position [0, 0]
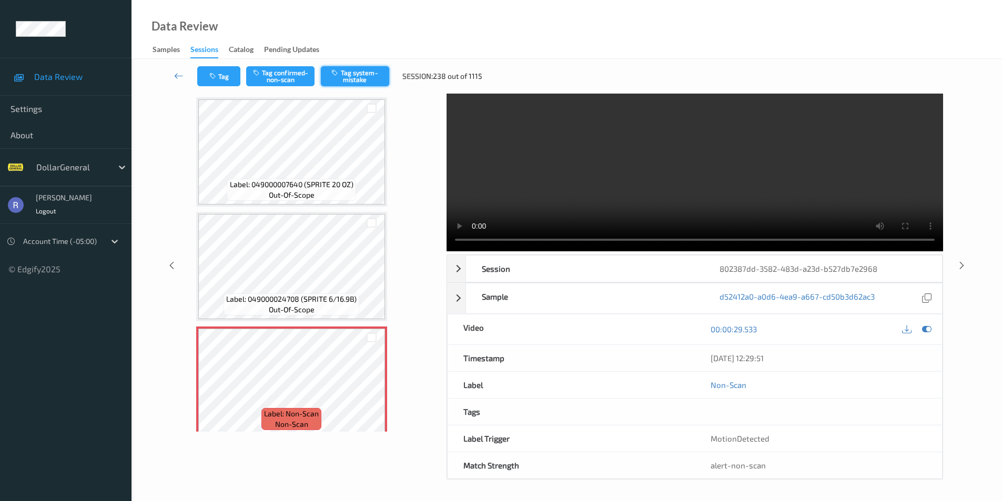
click at [374, 74] on button "Tag system-mistake" at bounding box center [355, 76] width 68 height 20
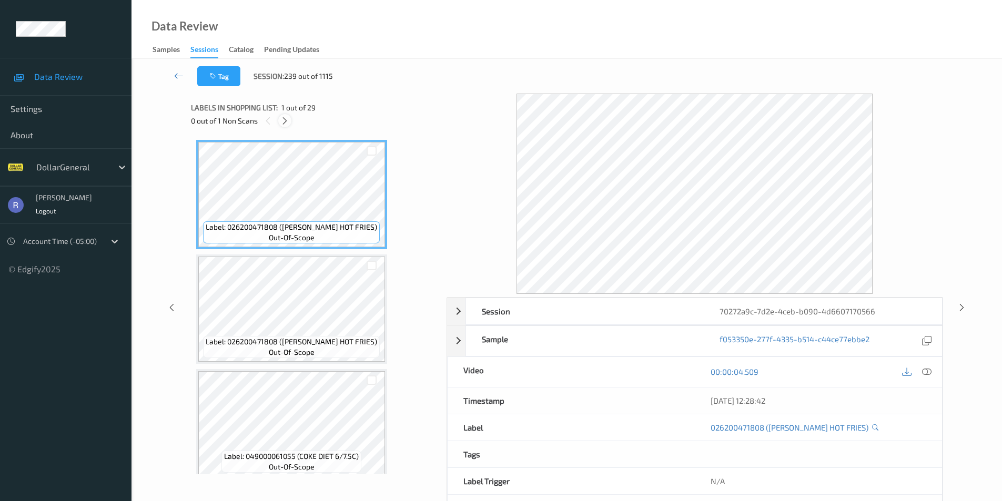
click at [284, 119] on icon at bounding box center [284, 120] width 9 height 9
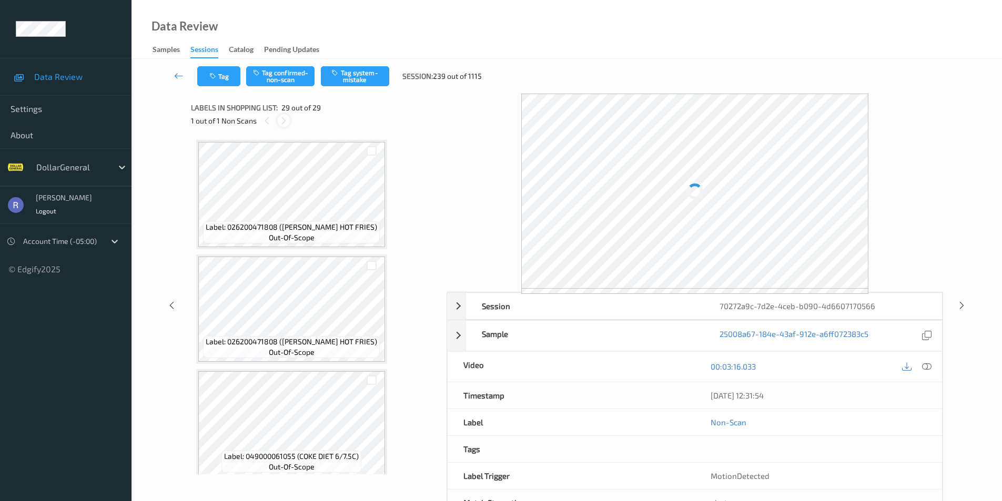
scroll to position [2990, 0]
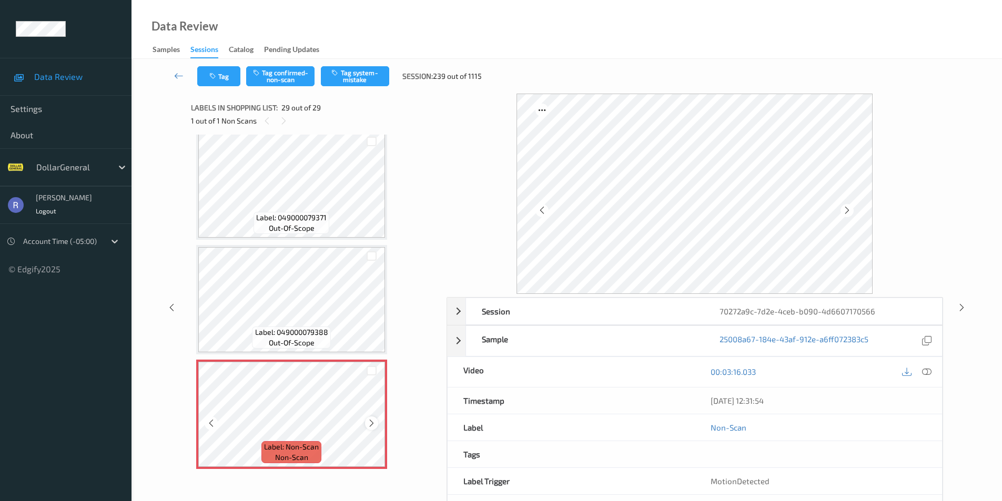
click at [373, 425] on icon at bounding box center [371, 423] width 9 height 9
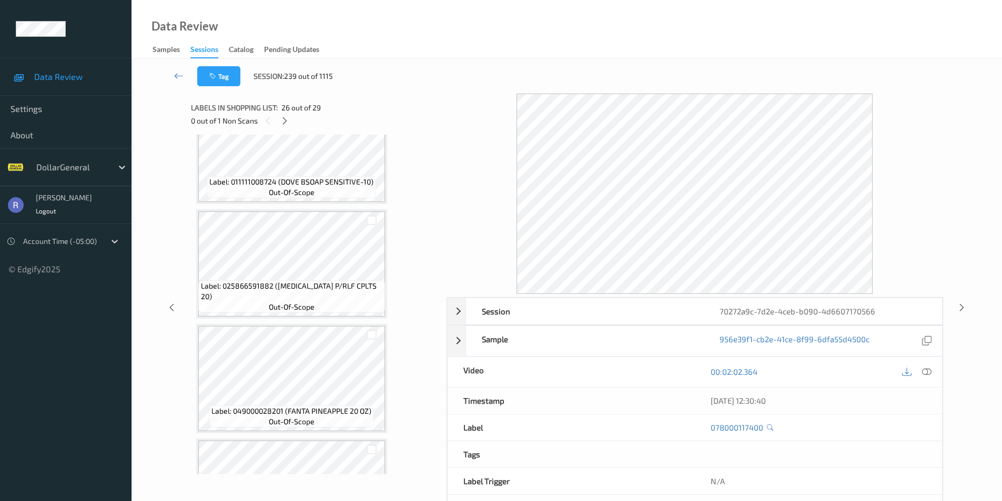
scroll to position [2306, 0]
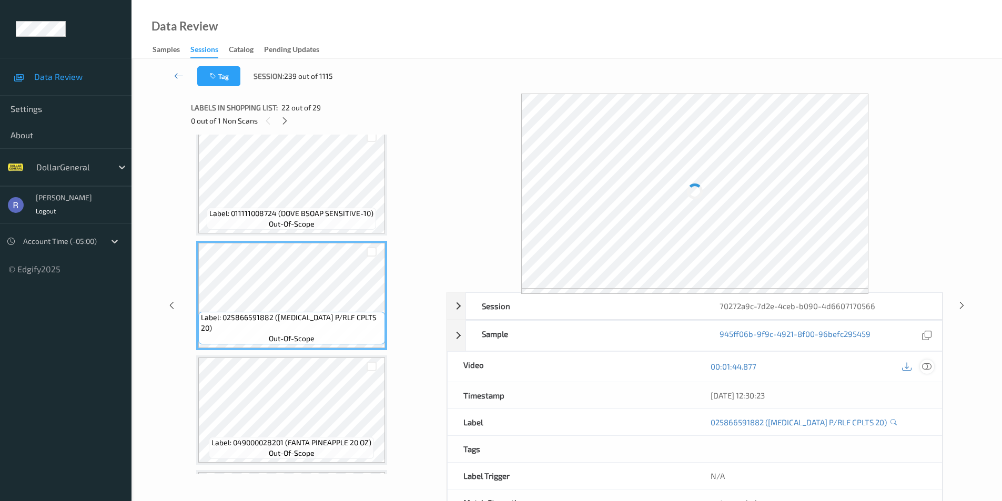
click at [928, 364] on icon at bounding box center [926, 366] width 9 height 9
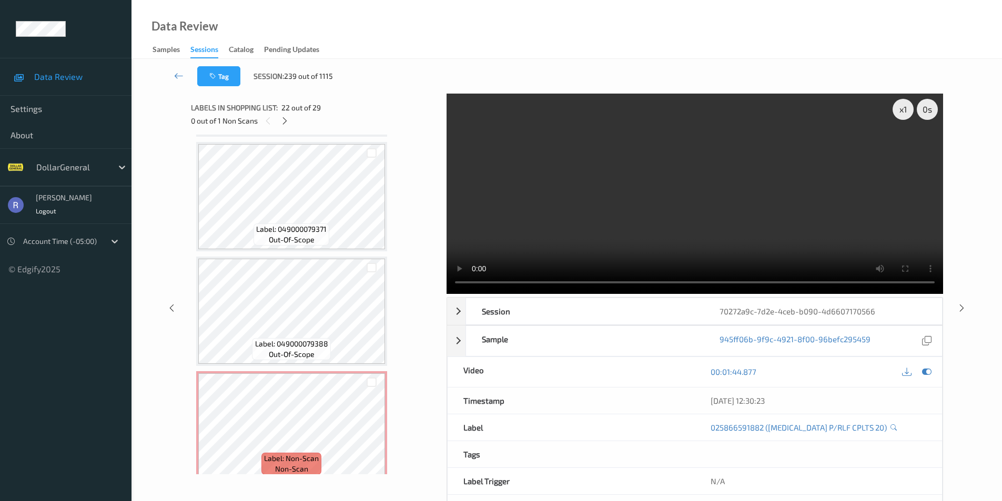
scroll to position [2990, 0]
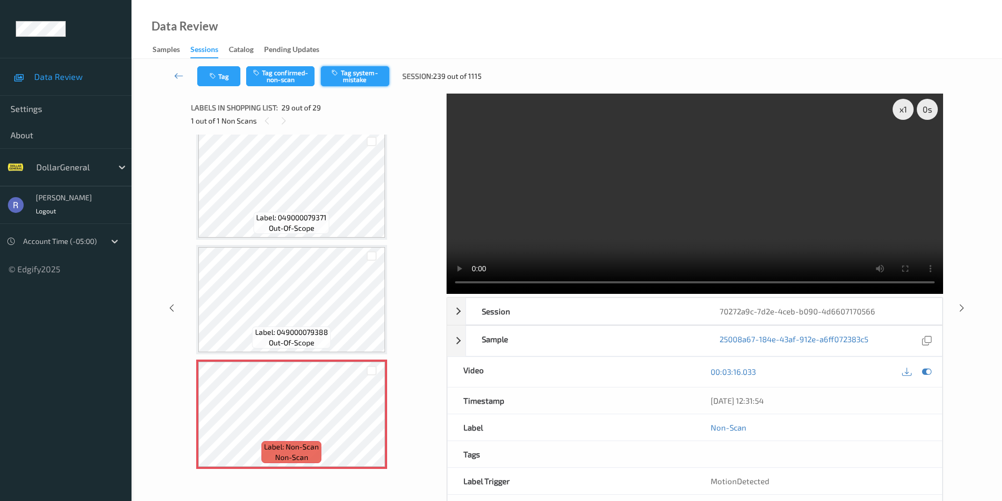
click at [357, 74] on button "Tag system-mistake" at bounding box center [355, 76] width 68 height 20
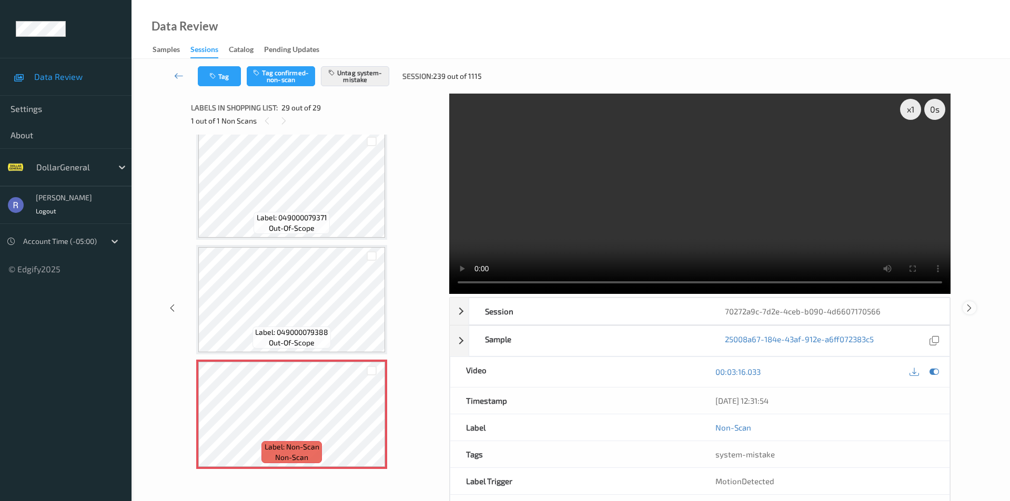
click at [971, 303] on icon at bounding box center [968, 307] width 9 height 9
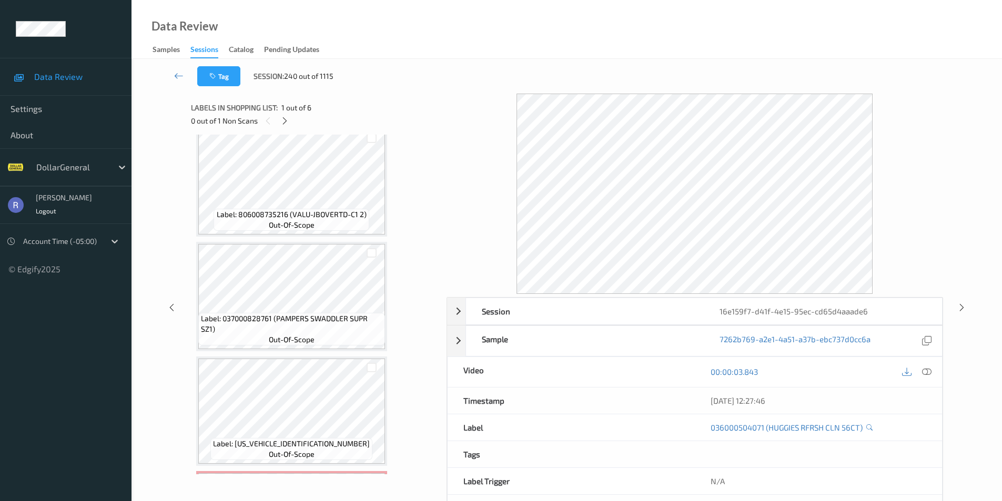
scroll to position [263, 0]
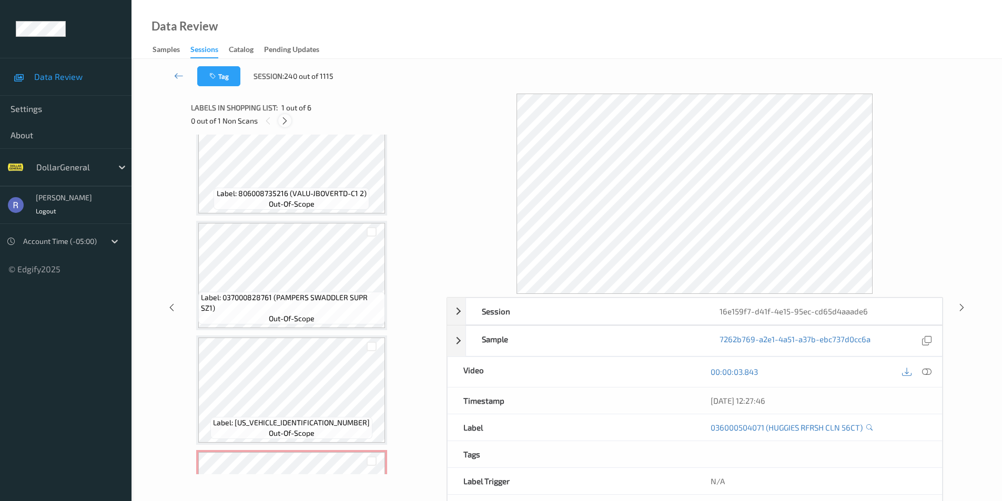
click at [286, 121] on icon at bounding box center [284, 120] width 9 height 9
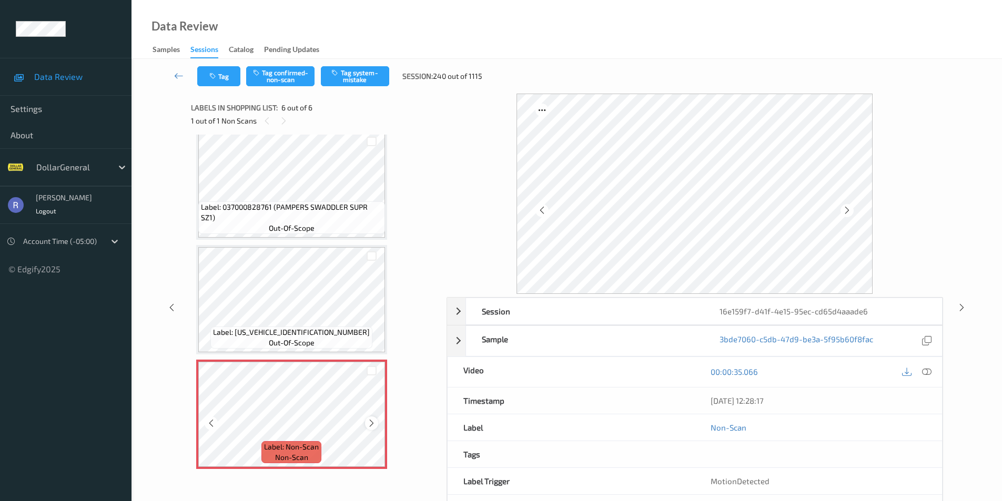
click at [371, 422] on icon at bounding box center [371, 423] width 9 height 9
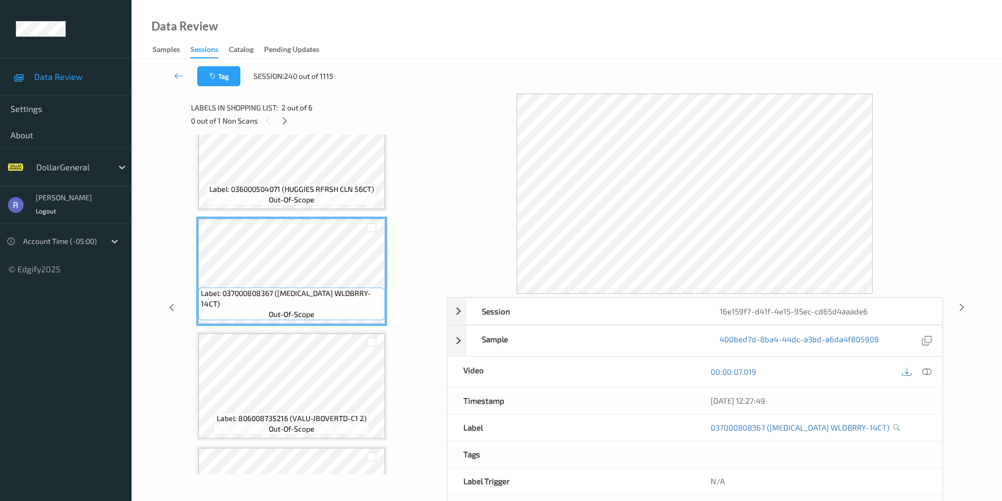
scroll to position [0, 0]
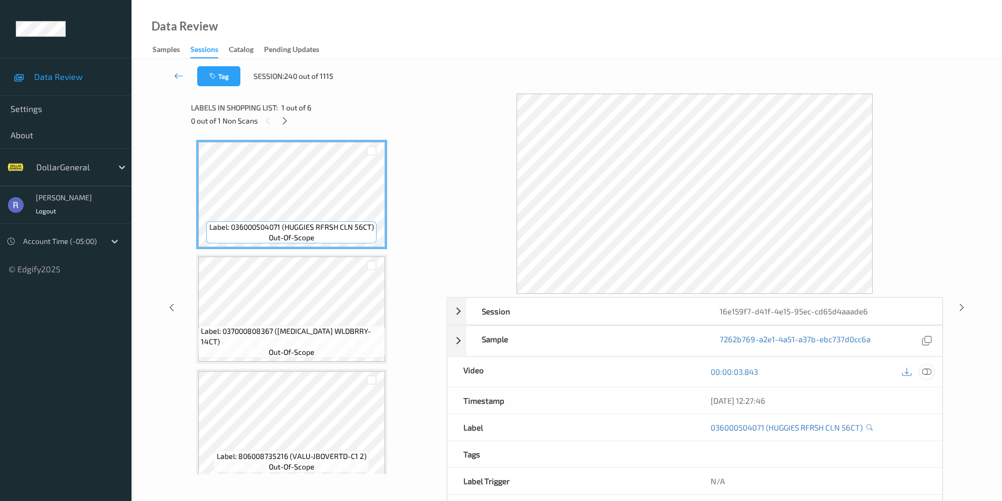
click at [931, 374] on icon at bounding box center [926, 371] width 9 height 9
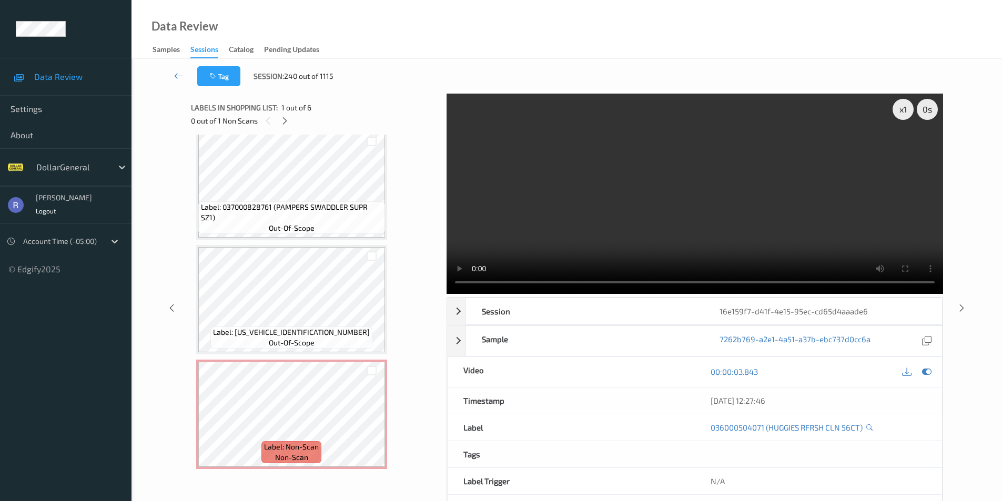
scroll to position [43, 0]
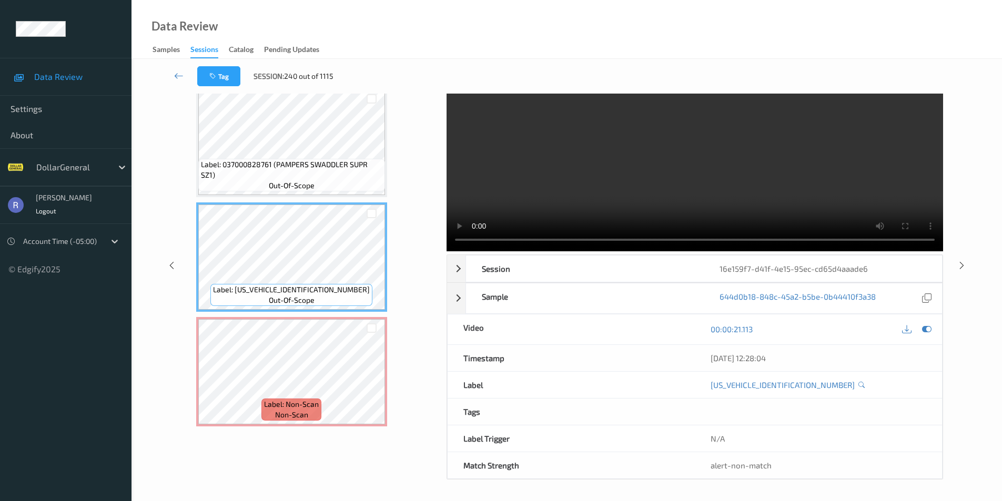
click at [706, 188] on video at bounding box center [694, 151] width 496 height 200
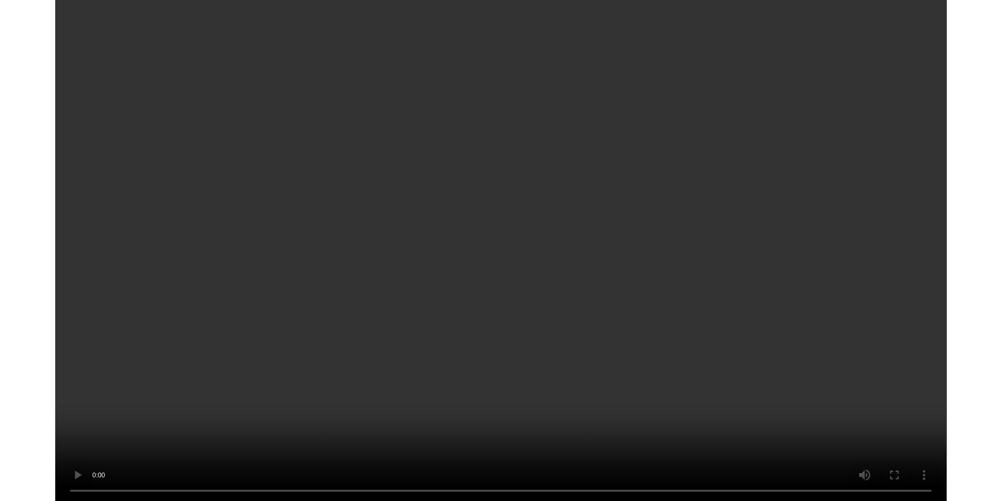
scroll to position [287, 0]
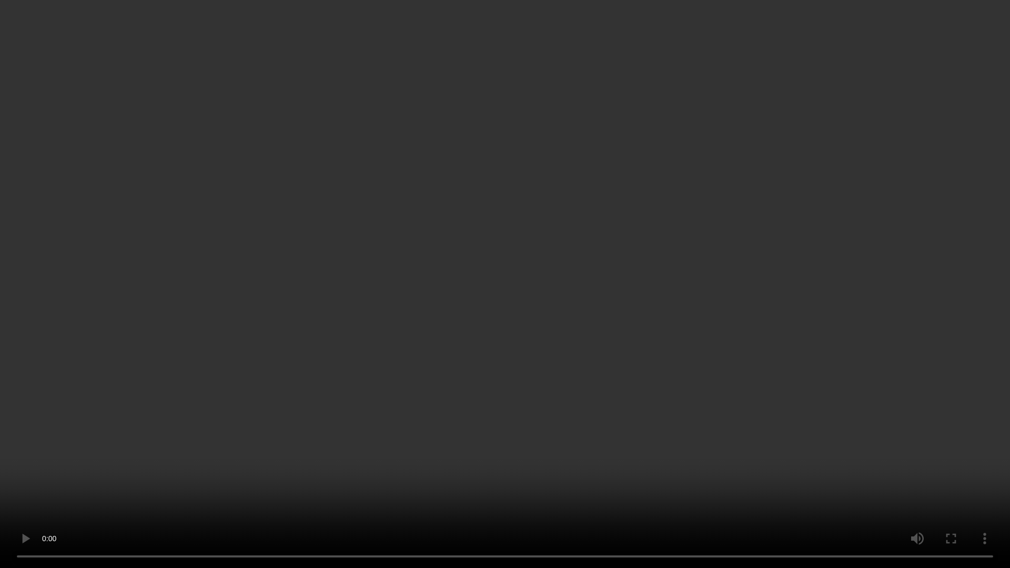
click at [573, 327] on video at bounding box center [505, 284] width 1010 height 568
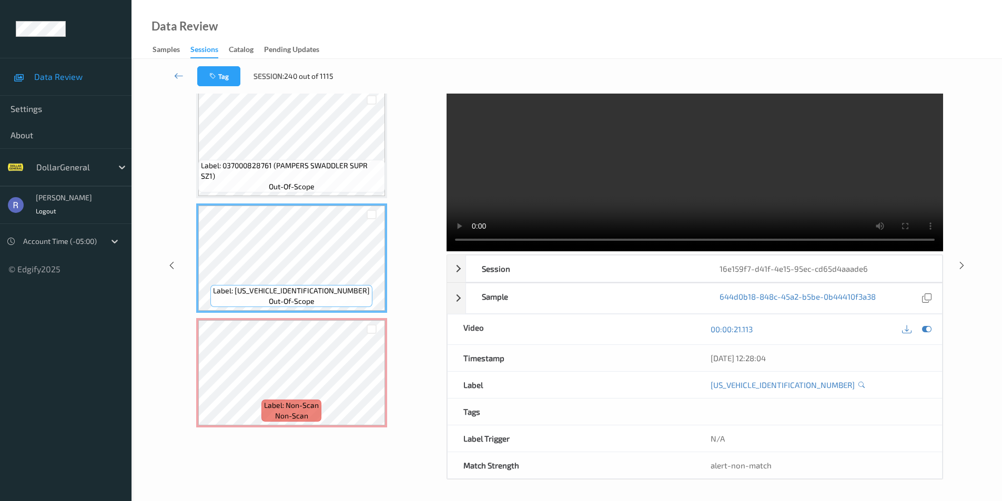
scroll to position [353, 0]
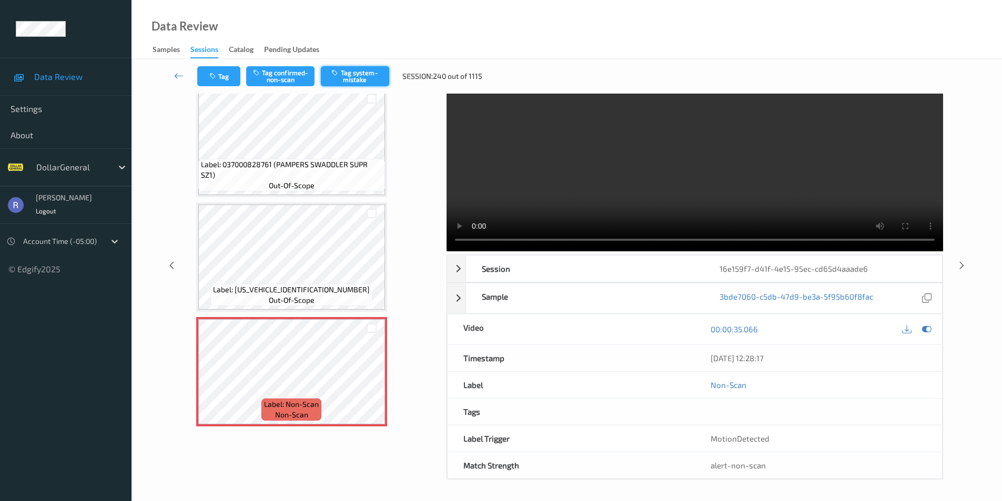
click at [357, 76] on button "Tag system-mistake" at bounding box center [355, 76] width 68 height 20
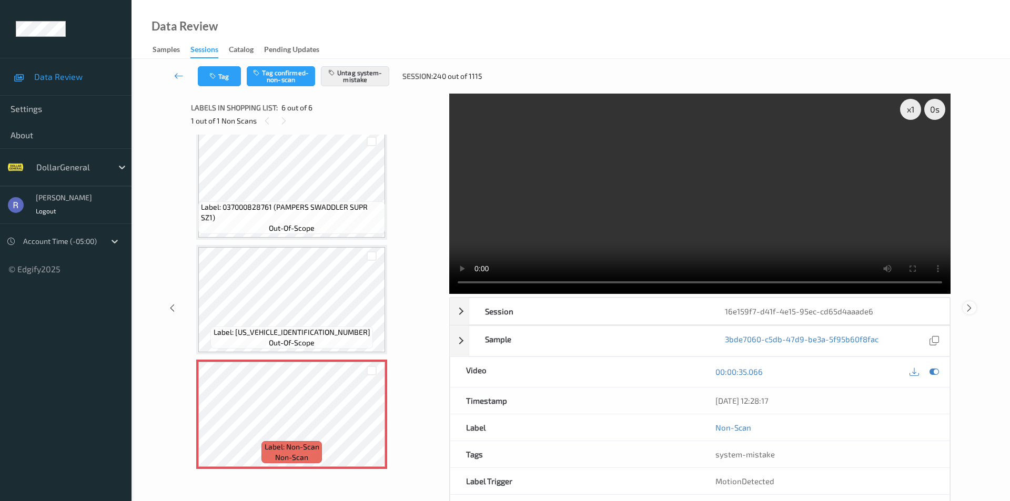
click at [973, 303] on icon at bounding box center [968, 307] width 9 height 9
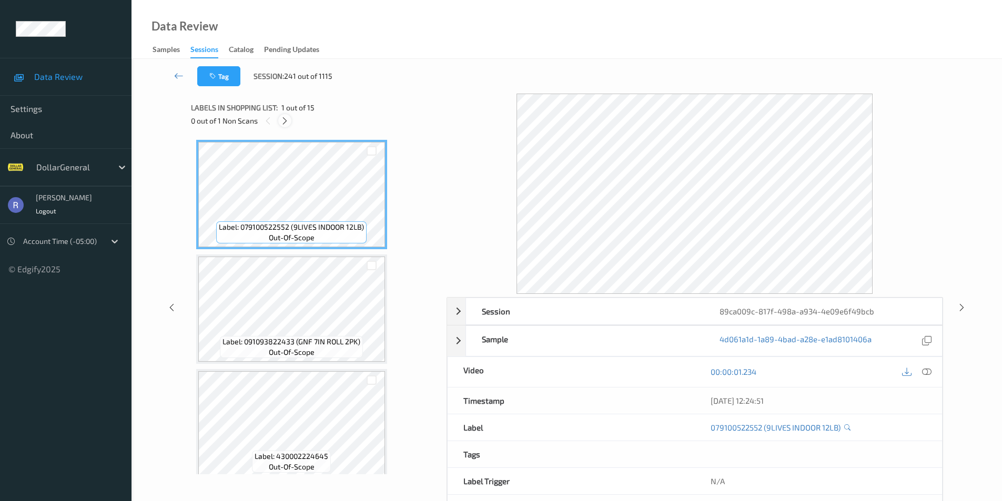
click at [283, 120] on icon at bounding box center [284, 120] width 9 height 9
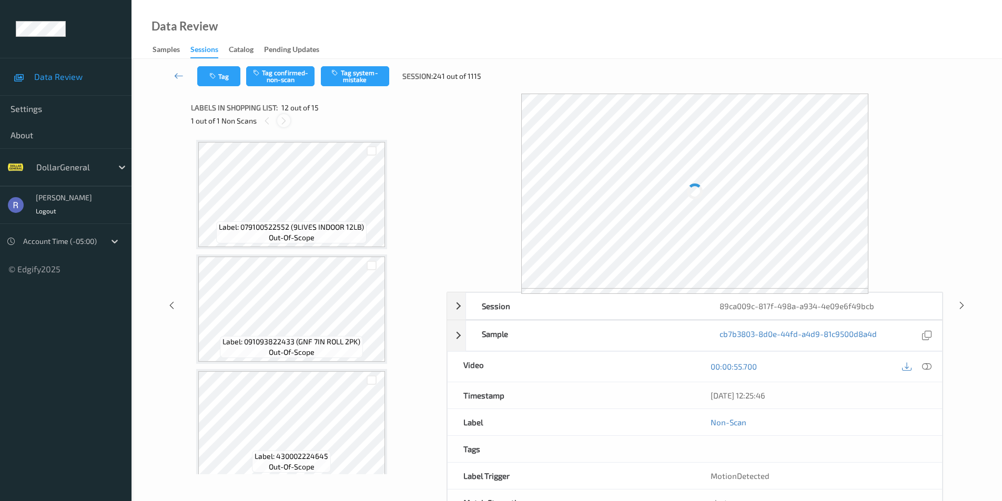
scroll to position [1152, 0]
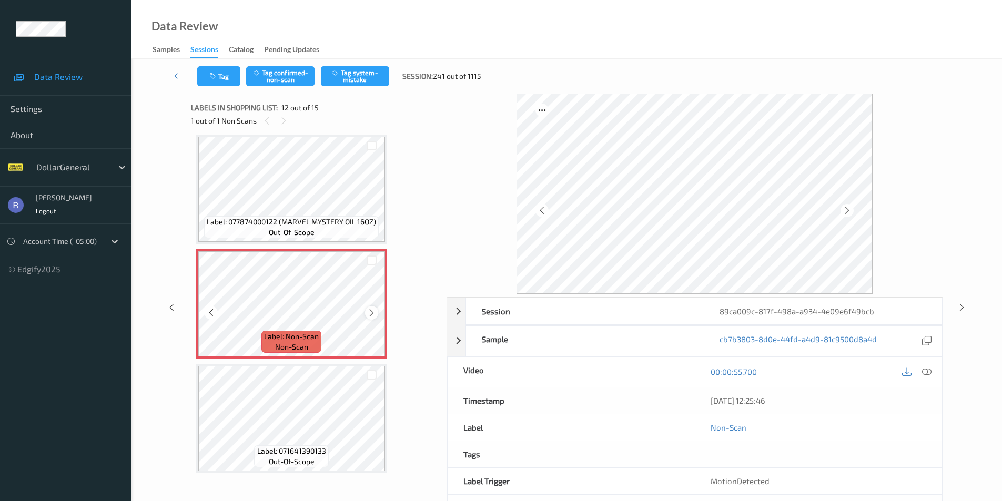
click at [370, 310] on icon at bounding box center [371, 312] width 9 height 9
click at [370, 308] on div at bounding box center [371, 312] width 13 height 13
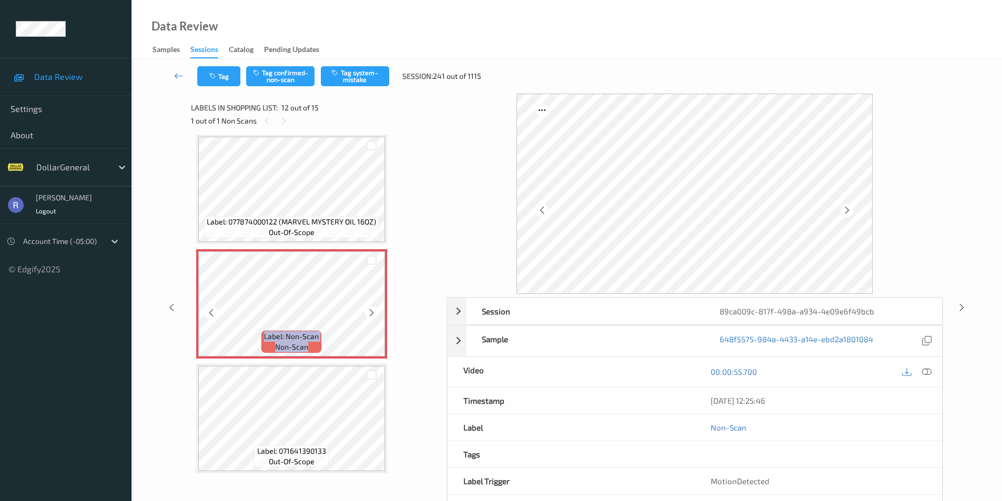
click at [370, 308] on div at bounding box center [371, 312] width 13 height 13
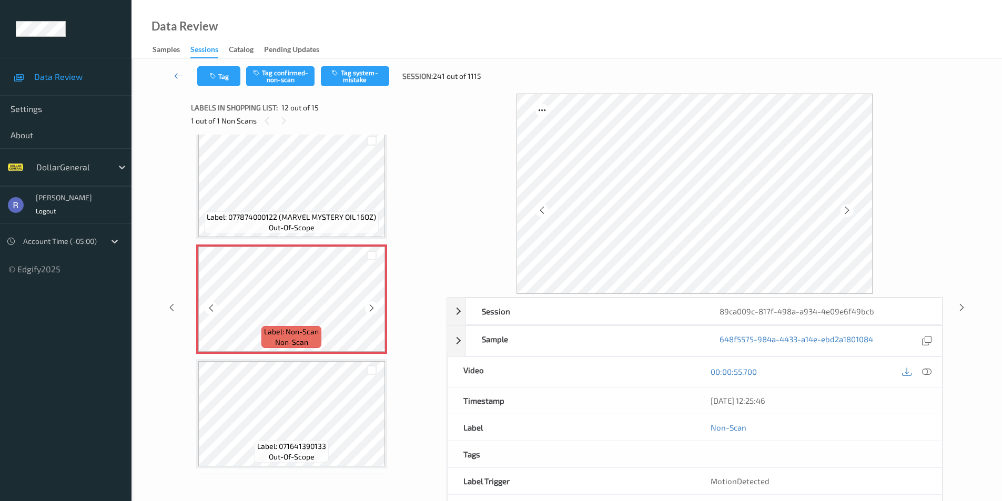
scroll to position [1257, 0]
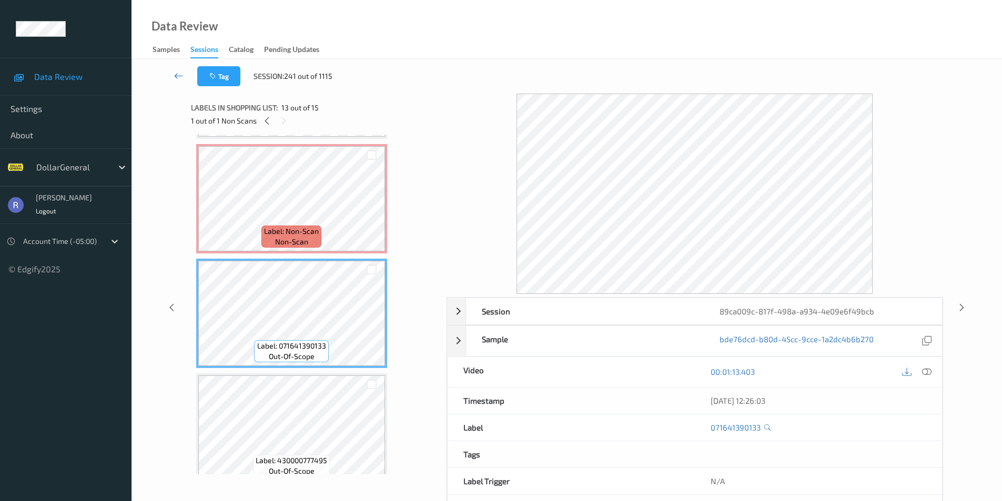
click at [175, 71] on icon at bounding box center [178, 75] width 9 height 11
